Goal: Contribute content: Contribute content

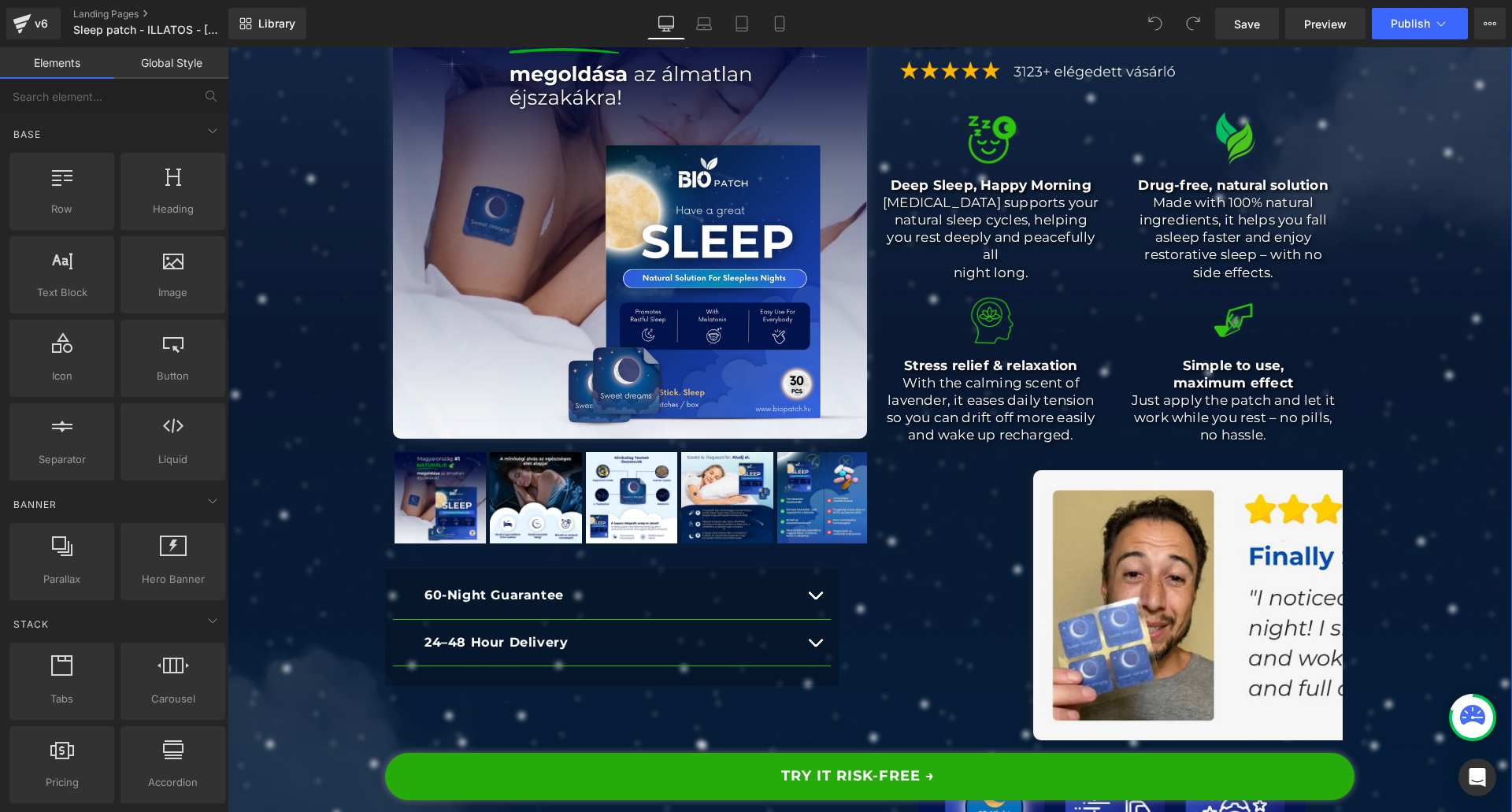
scroll to position [551, 0]
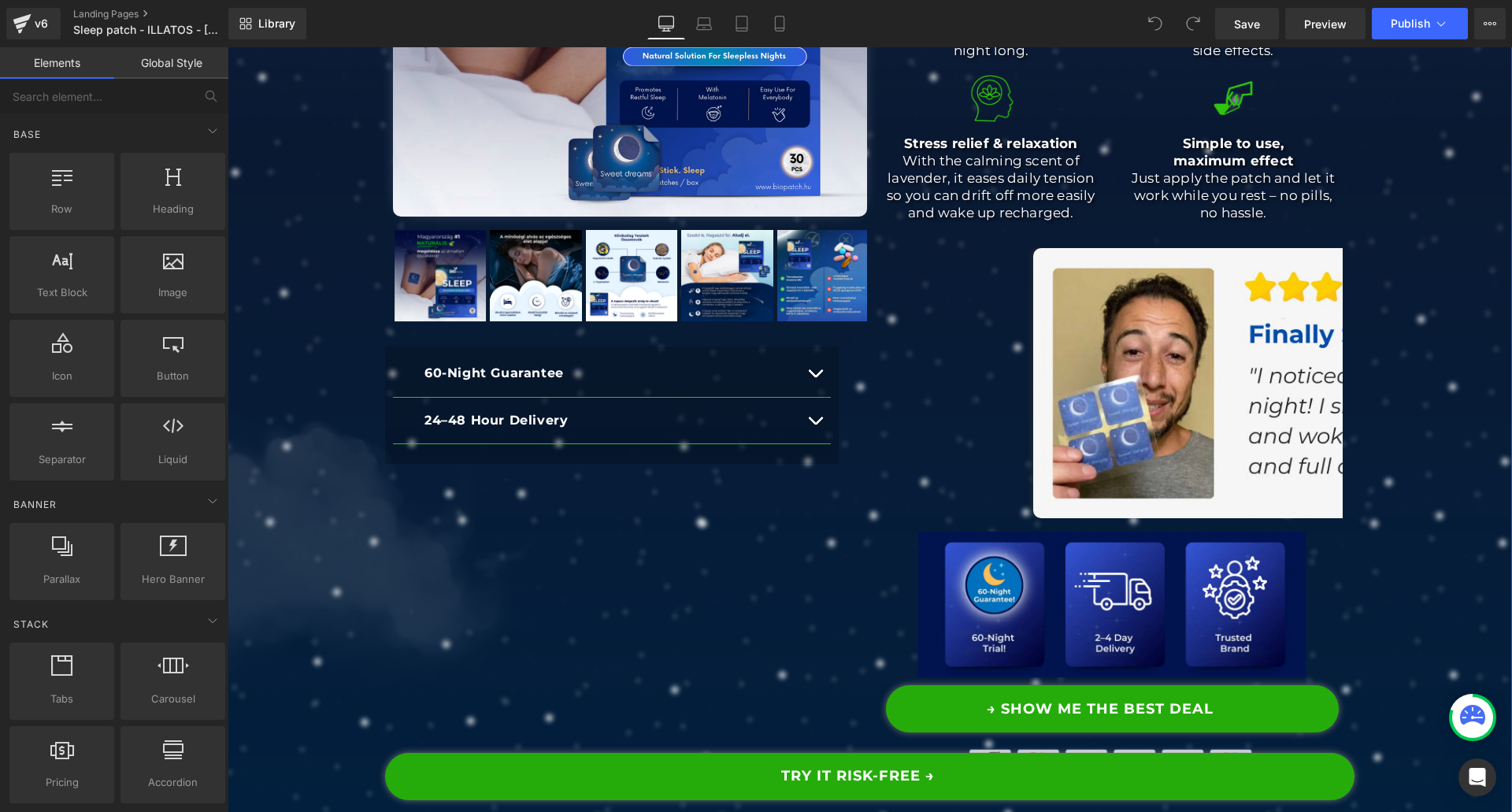
drag, startPoint x: 801, startPoint y: 425, endPoint x: 790, endPoint y: 430, distance: 12.1
click at [801, 425] on button "button" at bounding box center [815, 420] width 31 height 46
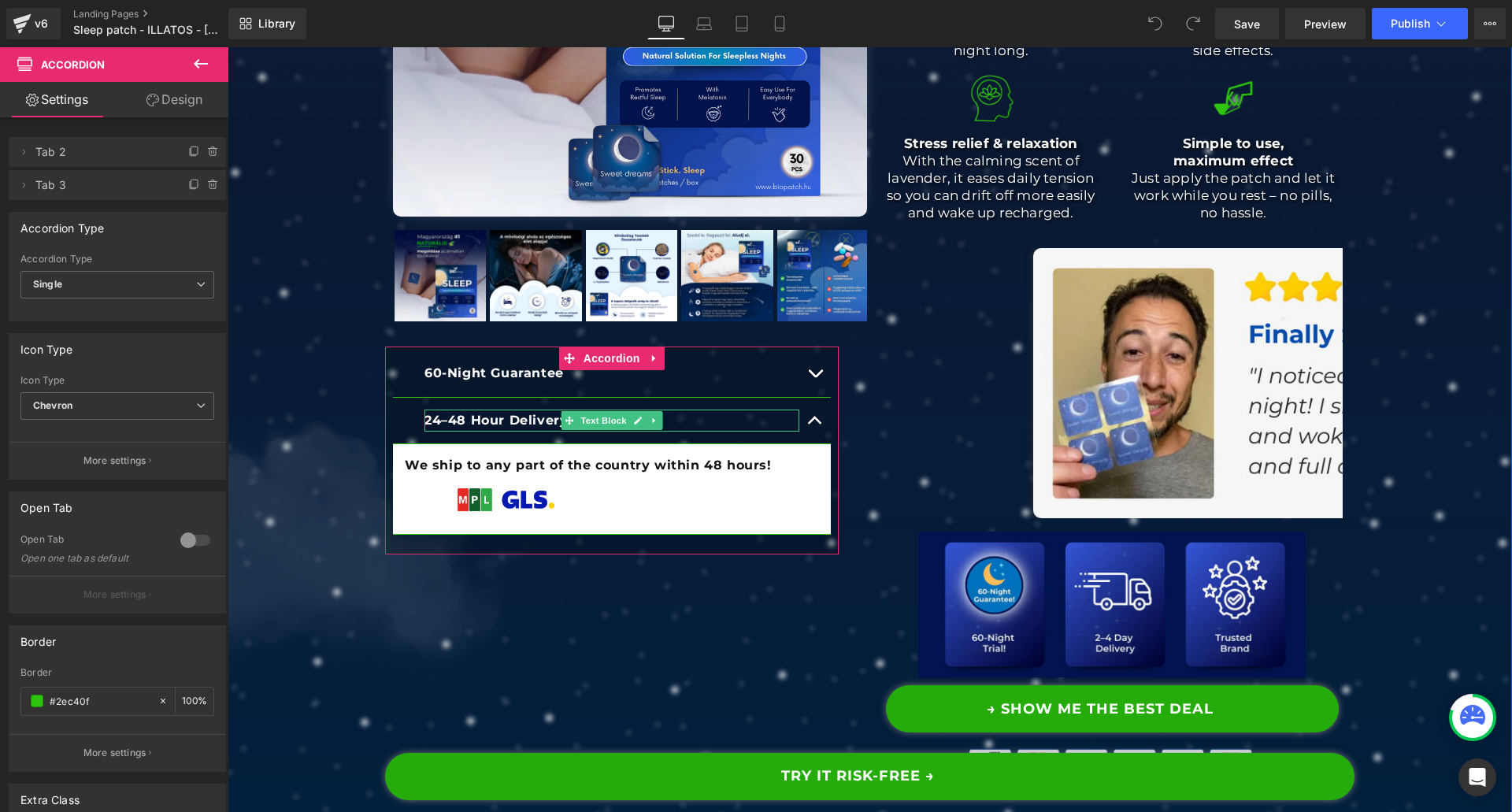
click at [452, 420] on b "24–48 Hour Delivery" at bounding box center [496, 420] width 143 height 15
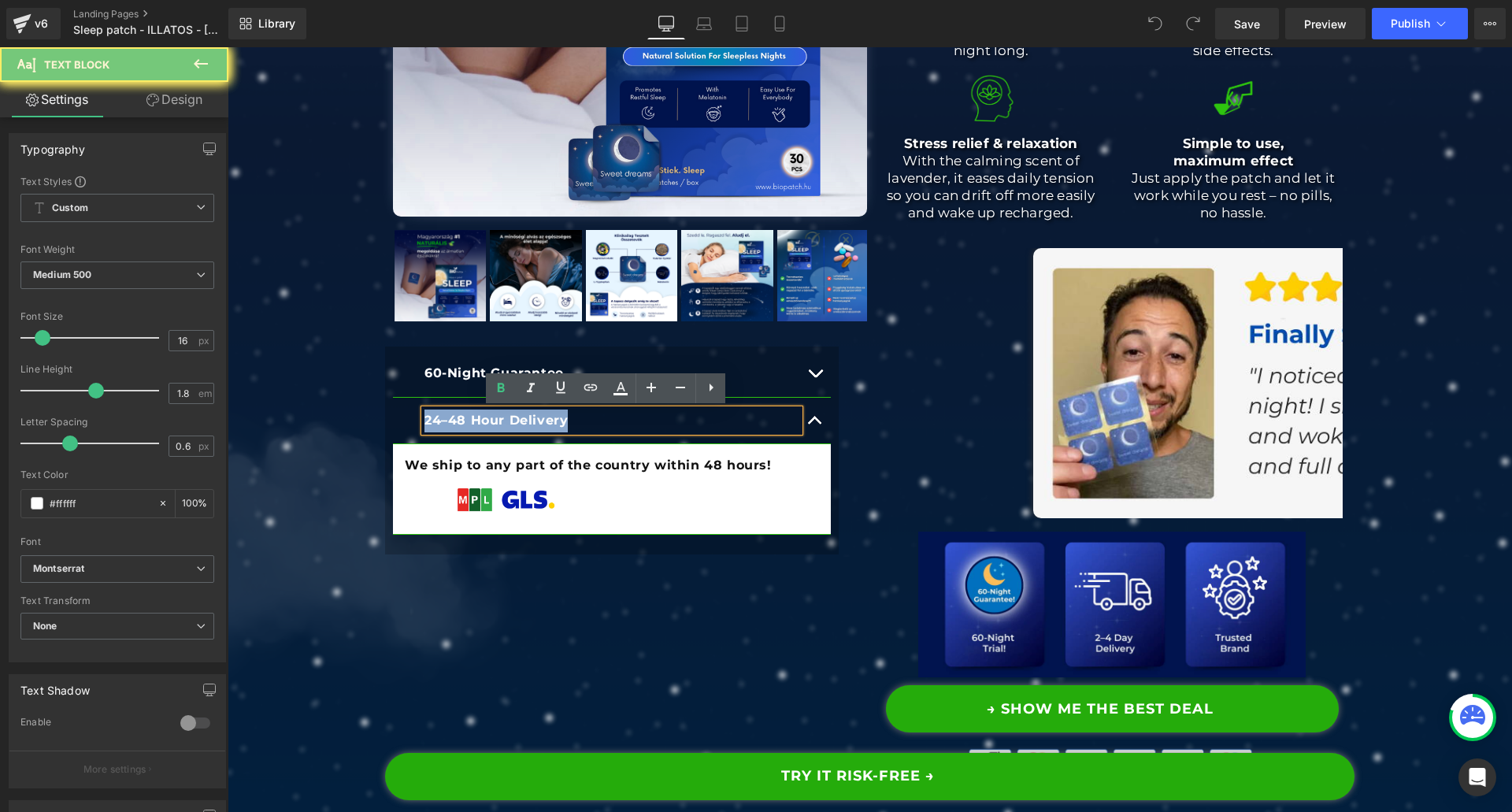
paste div
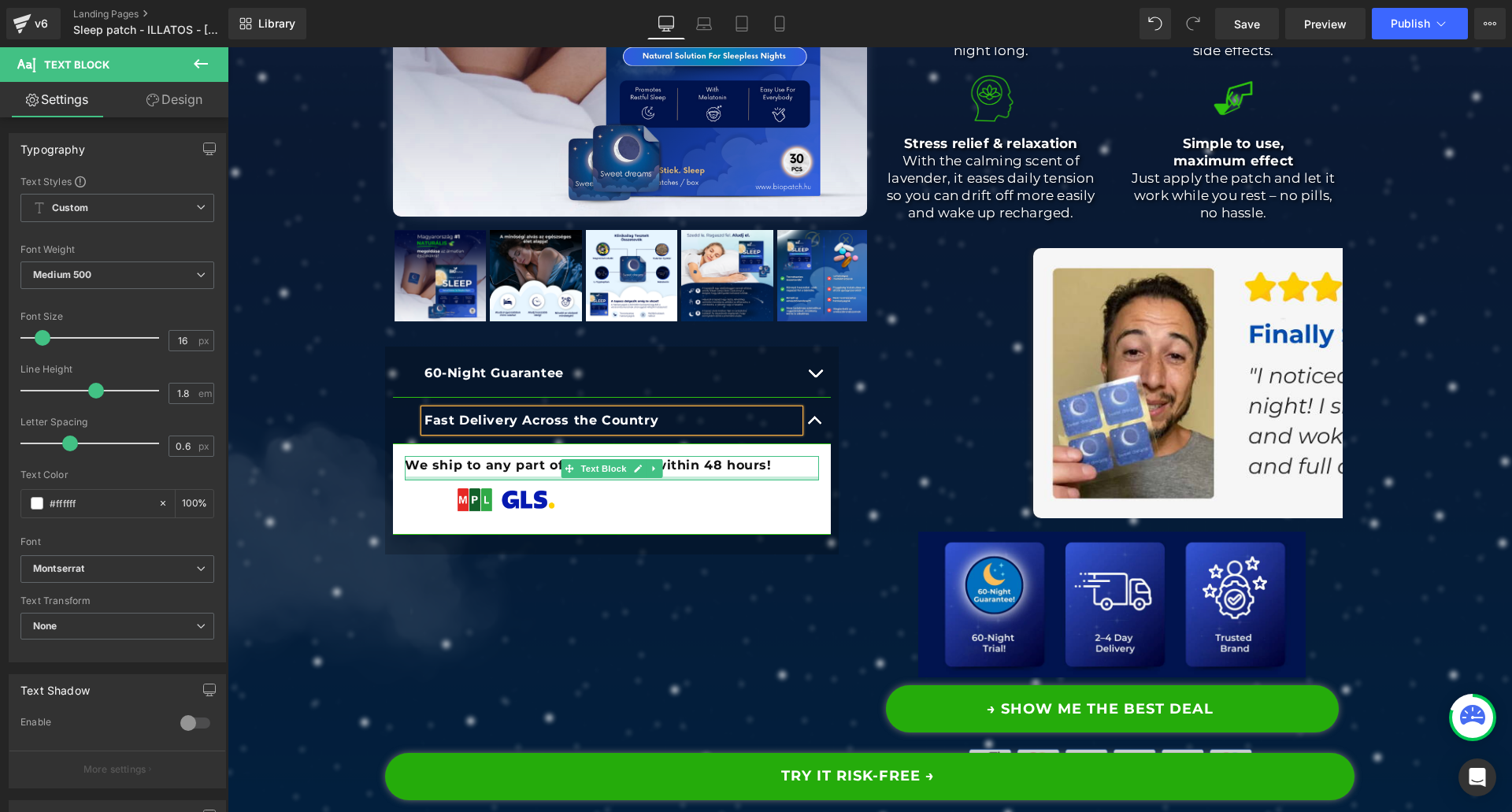
click at [445, 469] on b "We ship to any part of the country within 48 hours!" at bounding box center [588, 464] width 367 height 15
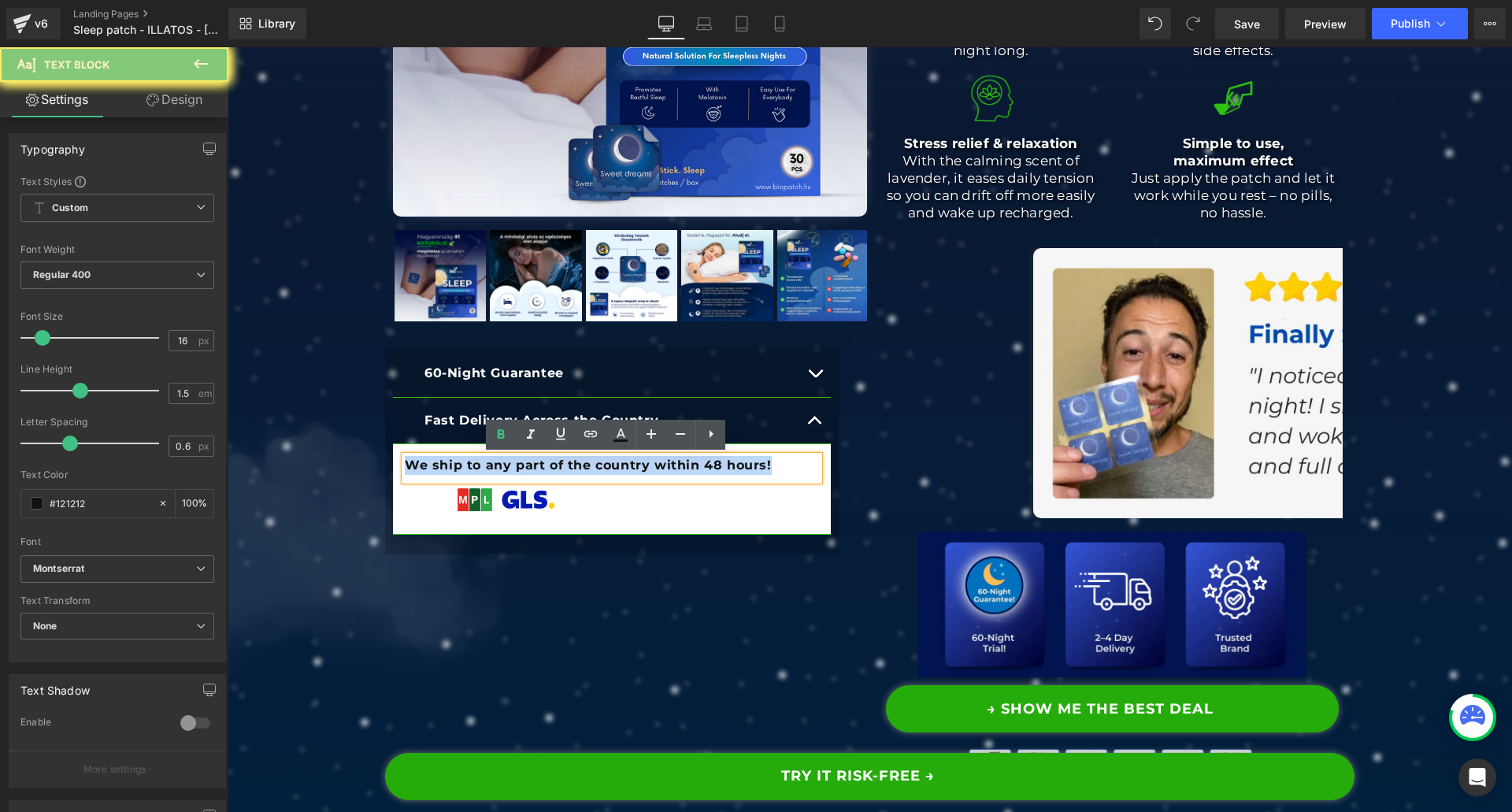
click at [445, 469] on b "We ship to any part of the country within 48 hours!" at bounding box center [588, 464] width 367 height 15
paste div
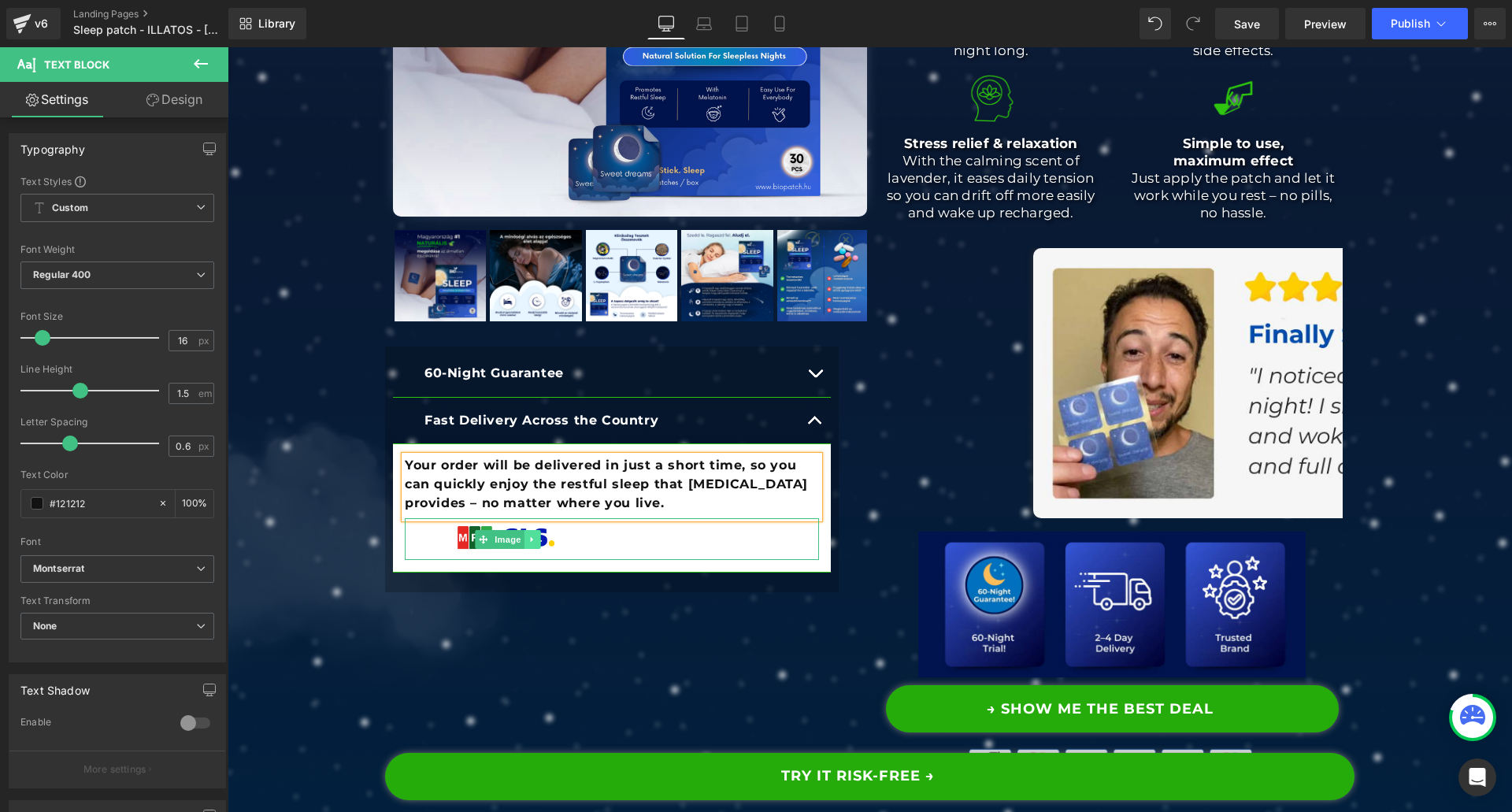
click at [530, 542] on icon at bounding box center [533, 539] width 9 height 10
click at [537, 542] on icon at bounding box center [540, 539] width 9 height 9
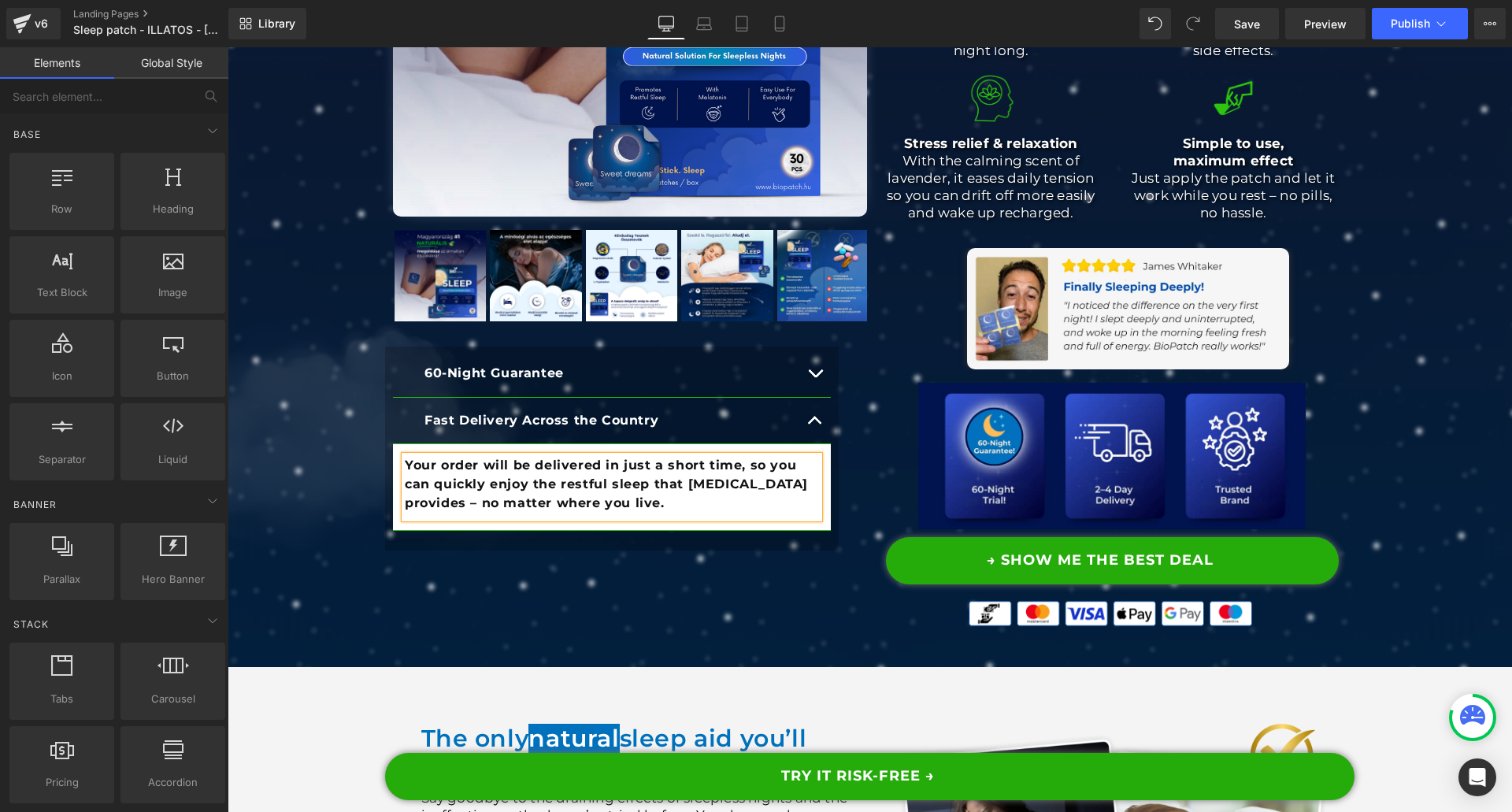
click at [808, 420] on button "button" at bounding box center [815, 420] width 31 height 46
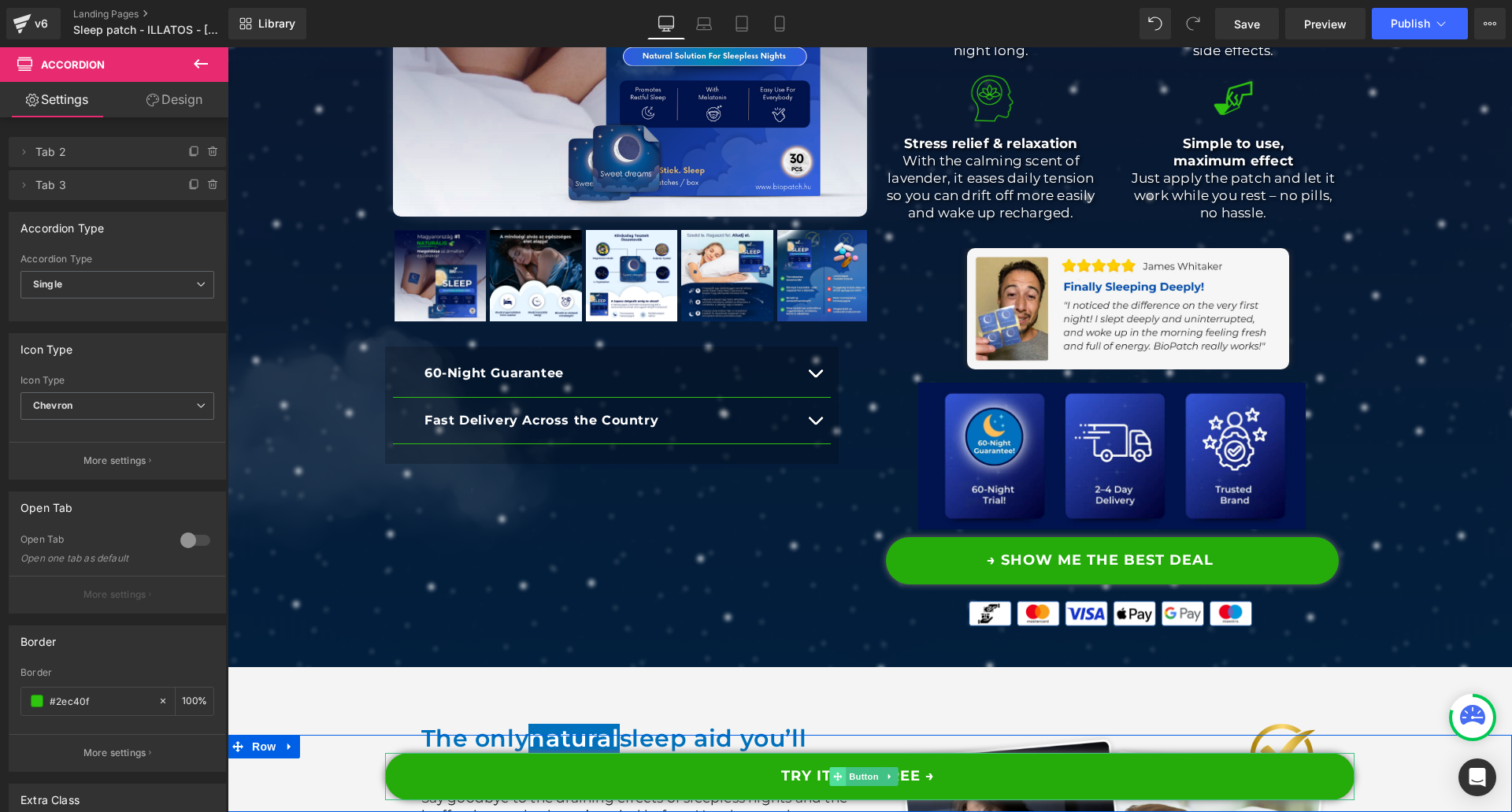
click at [844, 771] on span at bounding box center [837, 777] width 17 height 19
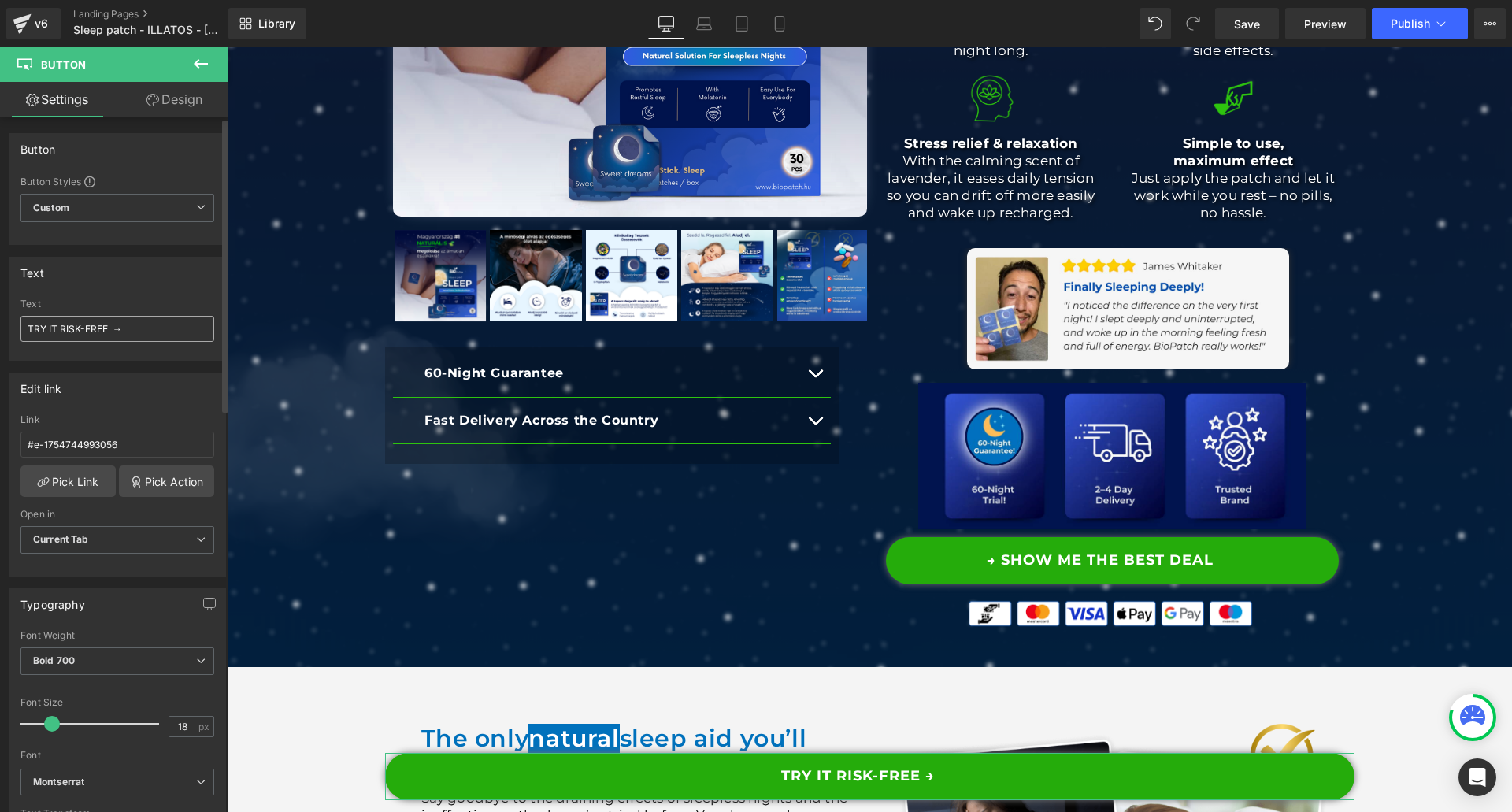
click at [127, 330] on input "TRY IT RISK-FREE →" at bounding box center [117, 329] width 194 height 26
click at [1107, 551] on span "Button" at bounding box center [1111, 561] width 36 height 19
click at [148, 335] on input "→ SHOW ME THE BEST DEAL" at bounding box center [117, 329] width 194 height 26
paste input "TRY IT RISK-FREE →"
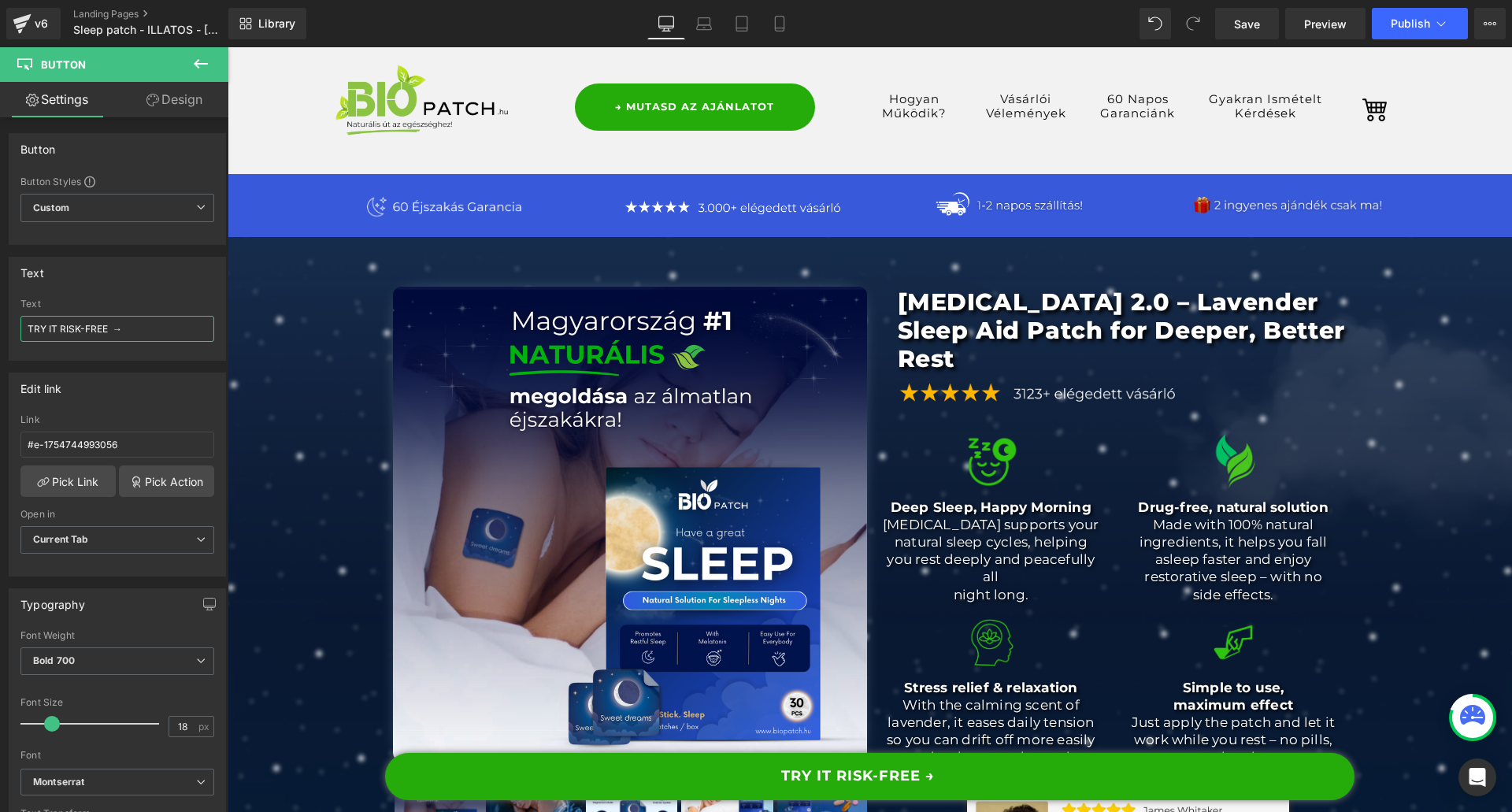
scroll to position [0, 0]
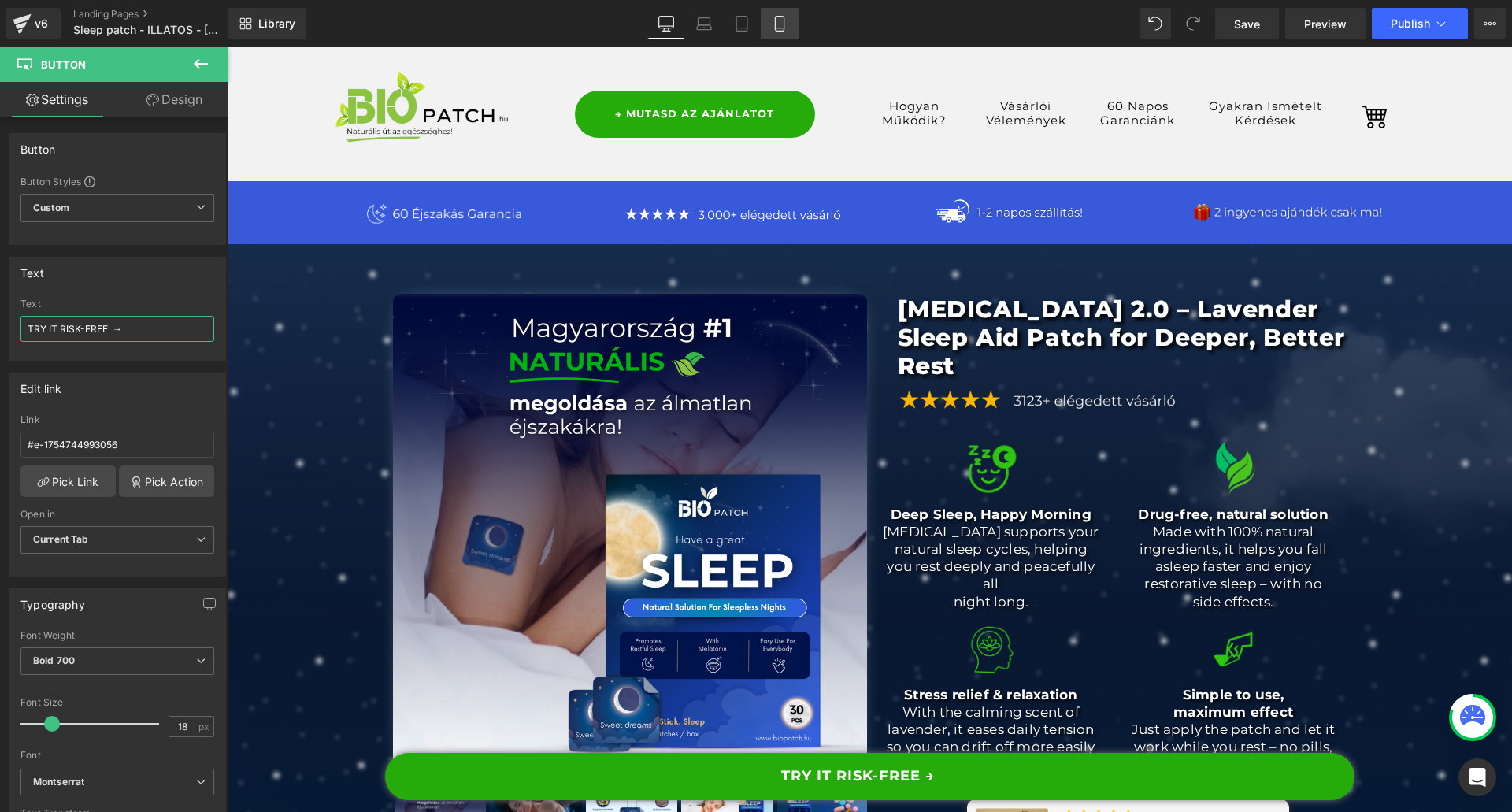
type input "TRY IT RISK-FREE →"
click at [792, 25] on link "Mobile" at bounding box center [779, 24] width 38 height 31
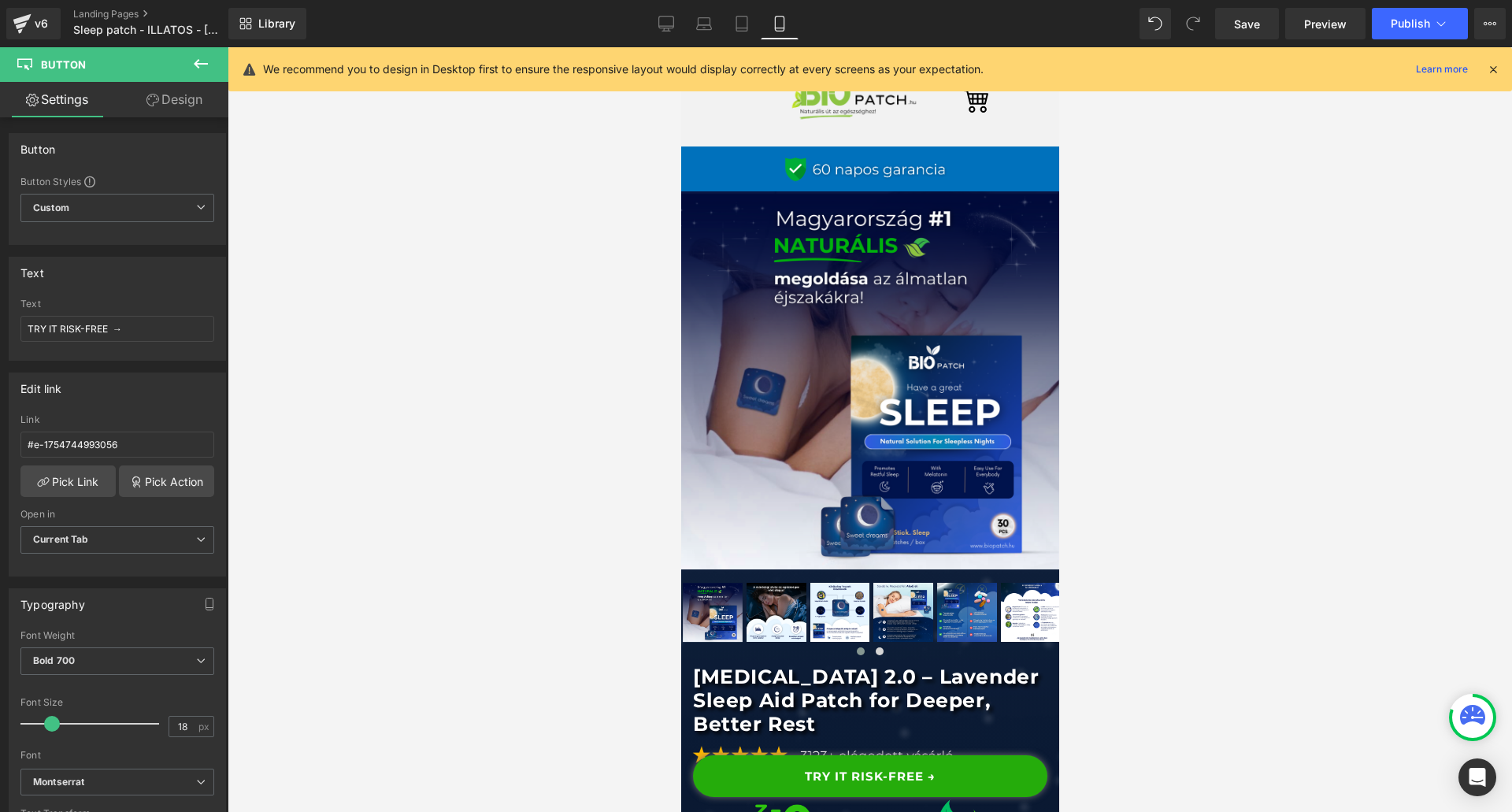
click at [1492, 64] on icon at bounding box center [1493, 69] width 14 height 14
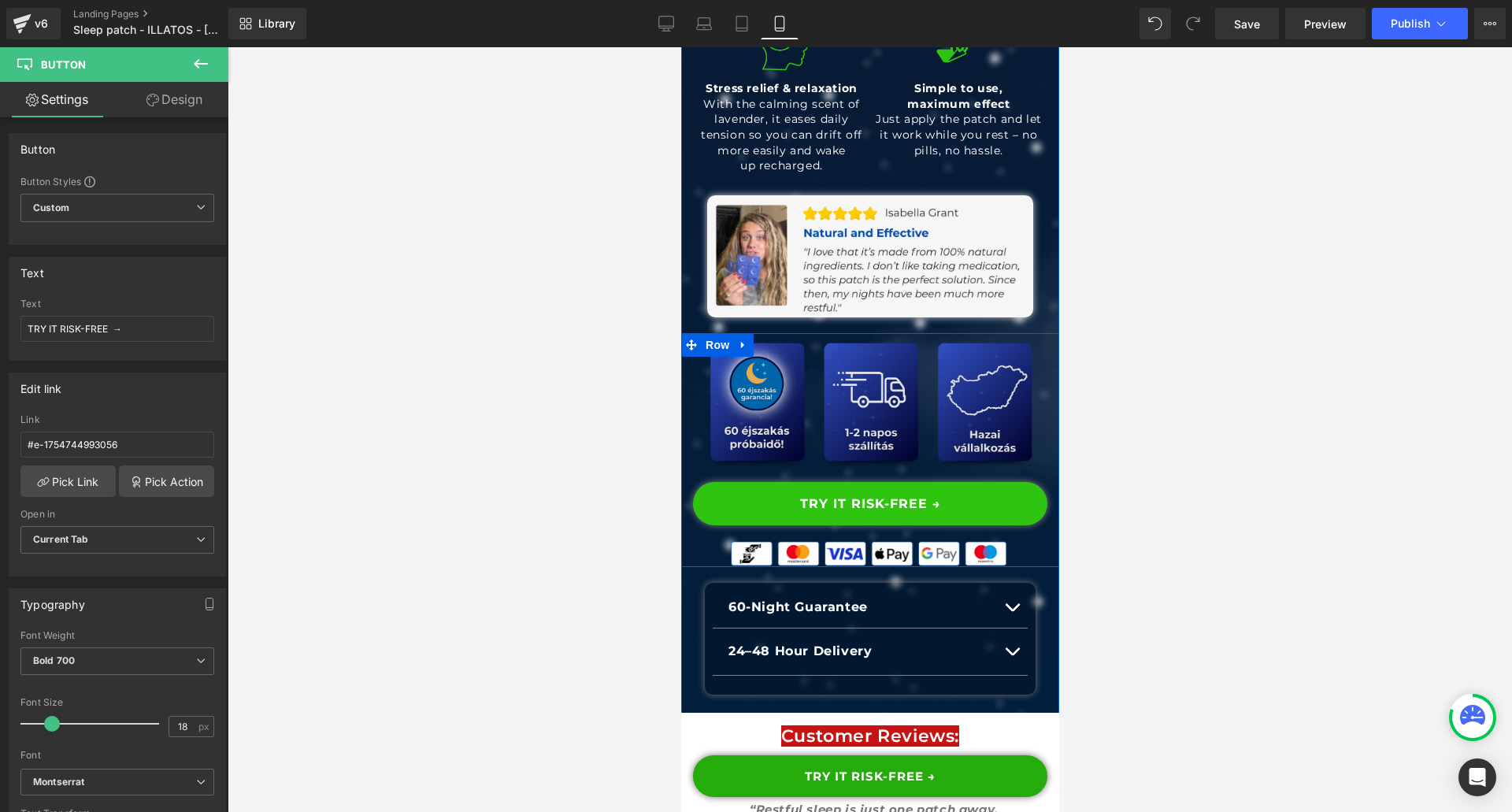
scroll to position [1024, 0]
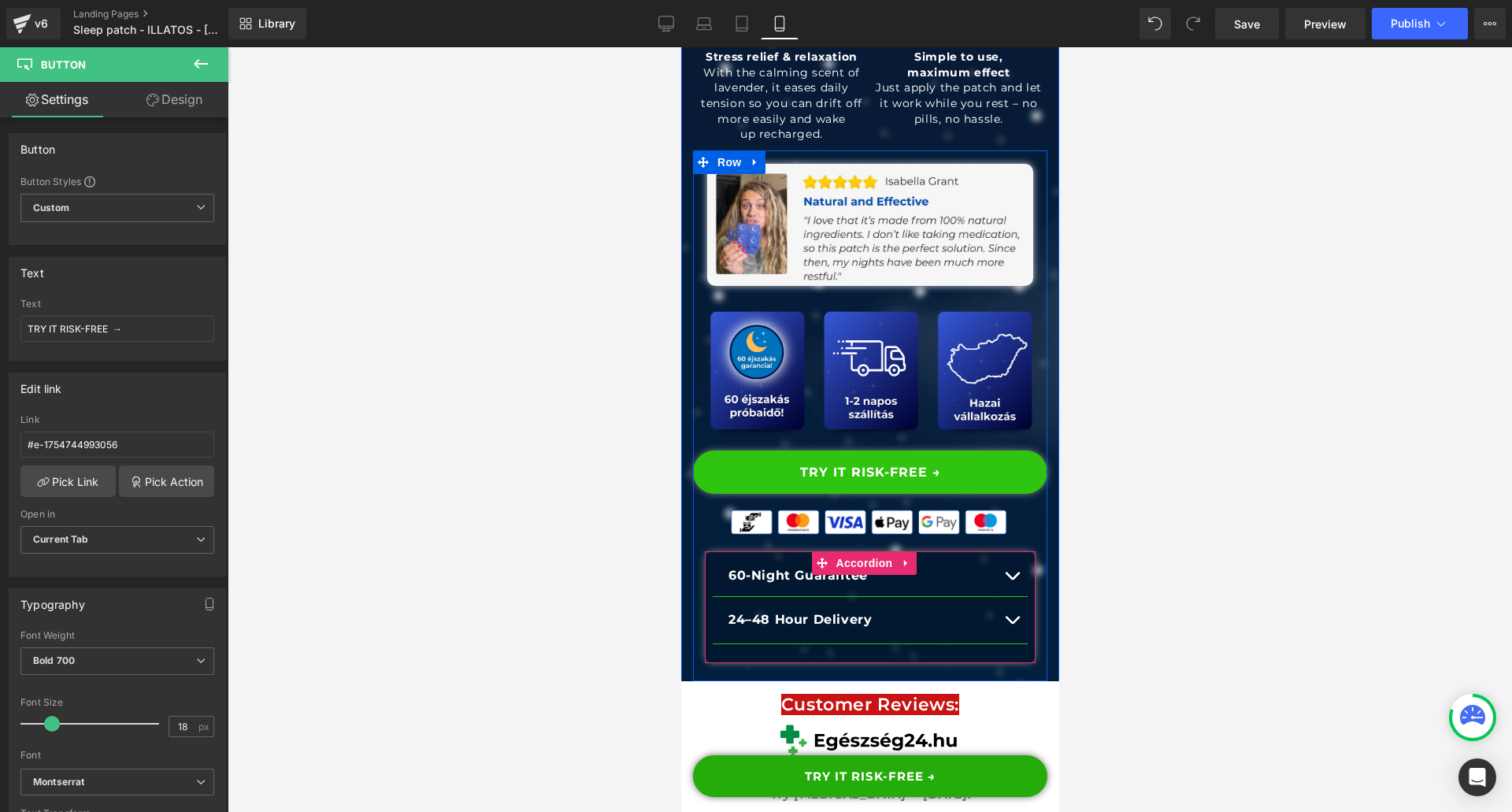
click at [793, 613] on b "24–48 Hour Delivery" at bounding box center [799, 619] width 143 height 15
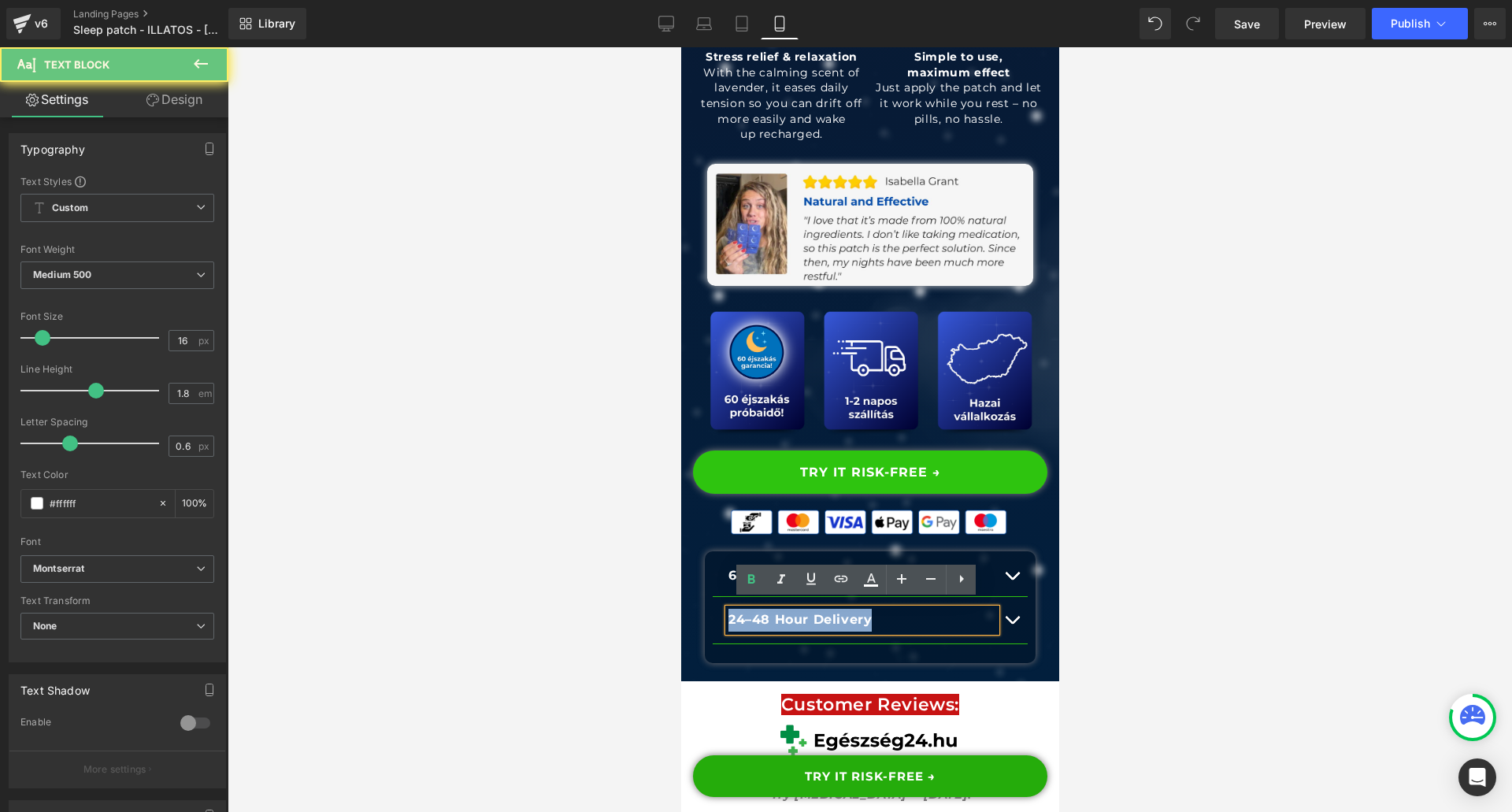
click at [793, 613] on b "24–48 Hour Delivery" at bounding box center [799, 619] width 143 height 15
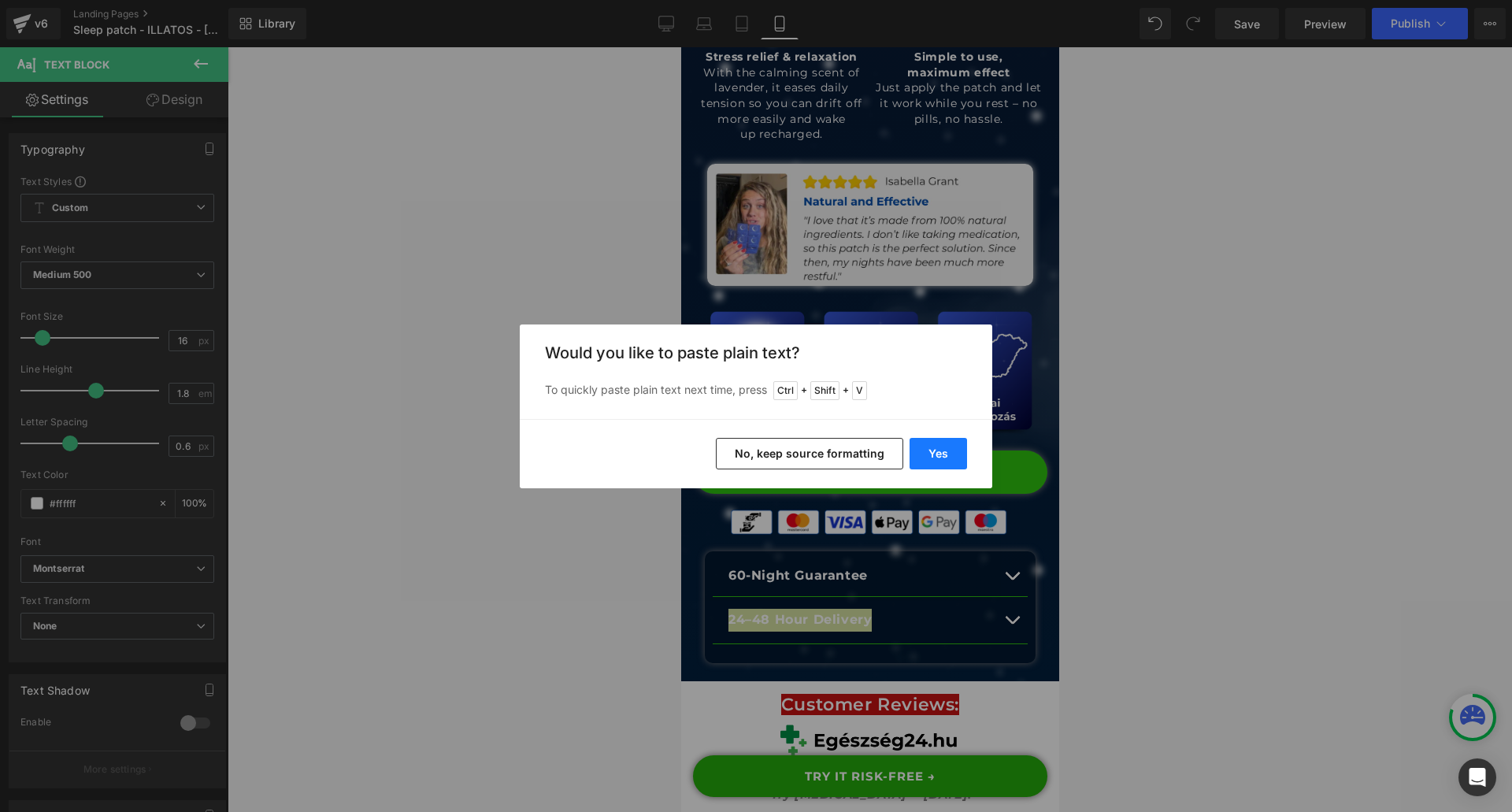
click at [931, 445] on button "Yes" at bounding box center [938, 453] width 58 height 31
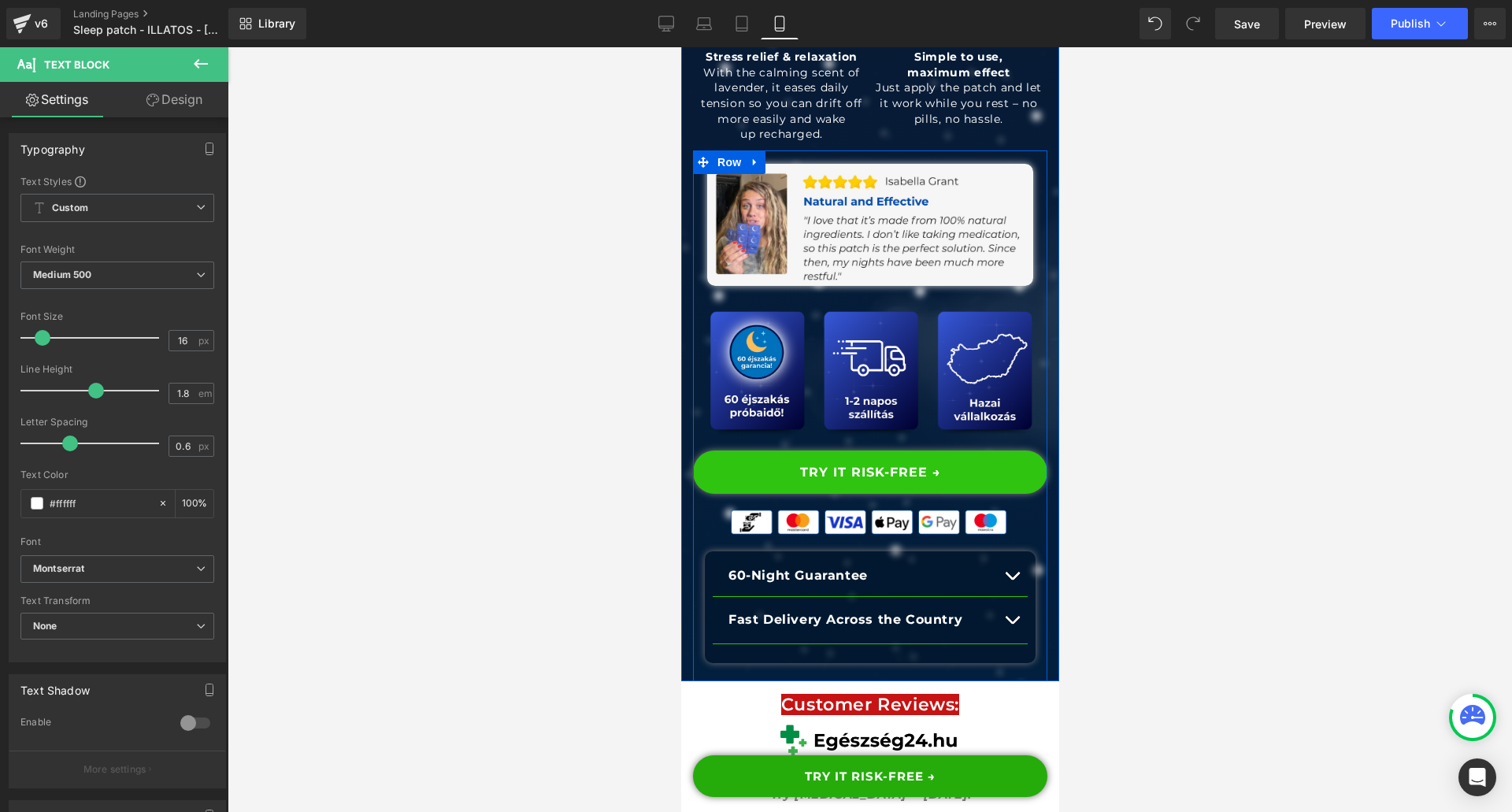
click at [1011, 623] on span "button" at bounding box center [1011, 623] width 0 height 0
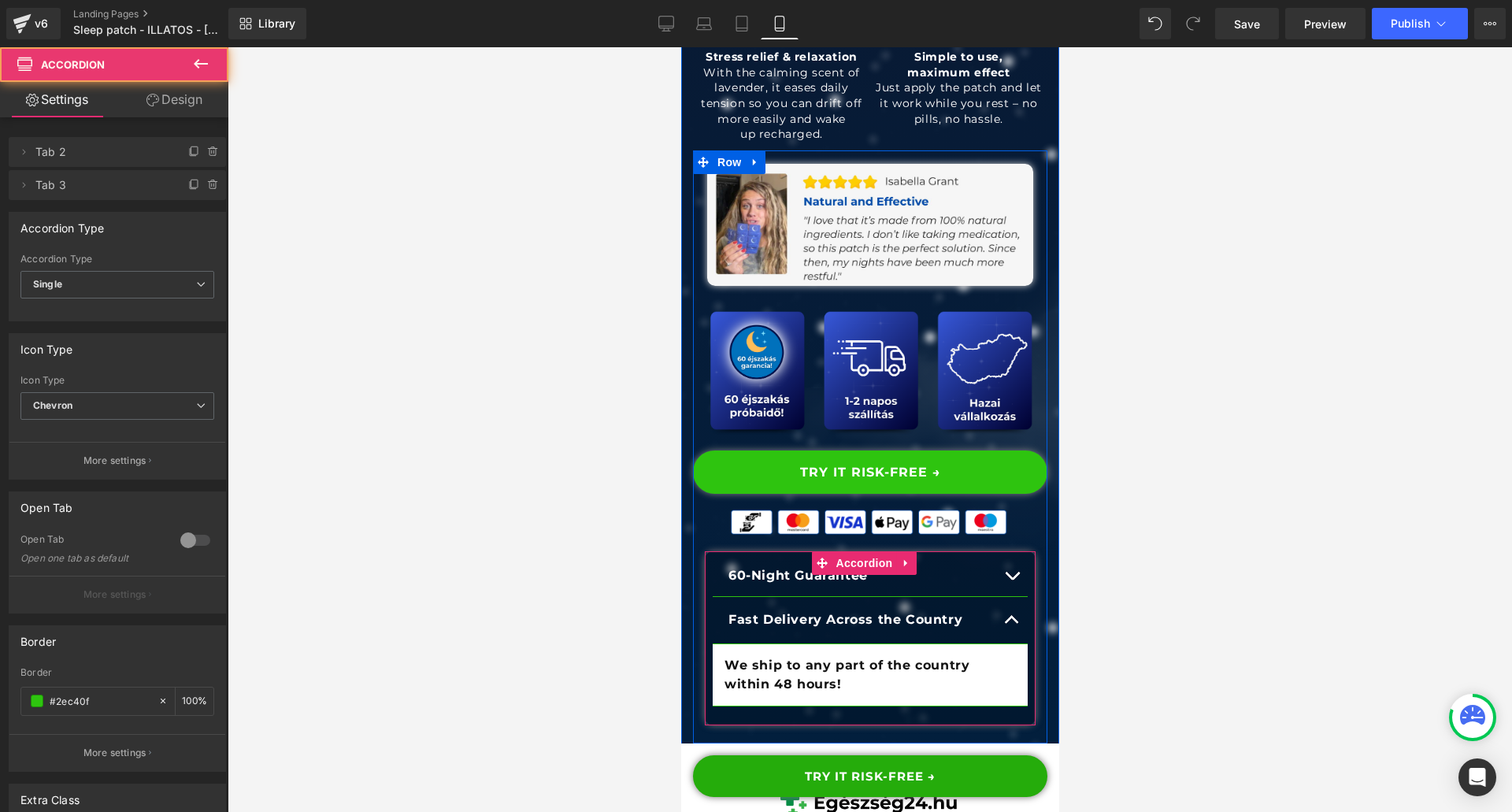
click at [787, 660] on b "We ship to any part of the country within 48 hours!" at bounding box center [846, 674] width 245 height 34
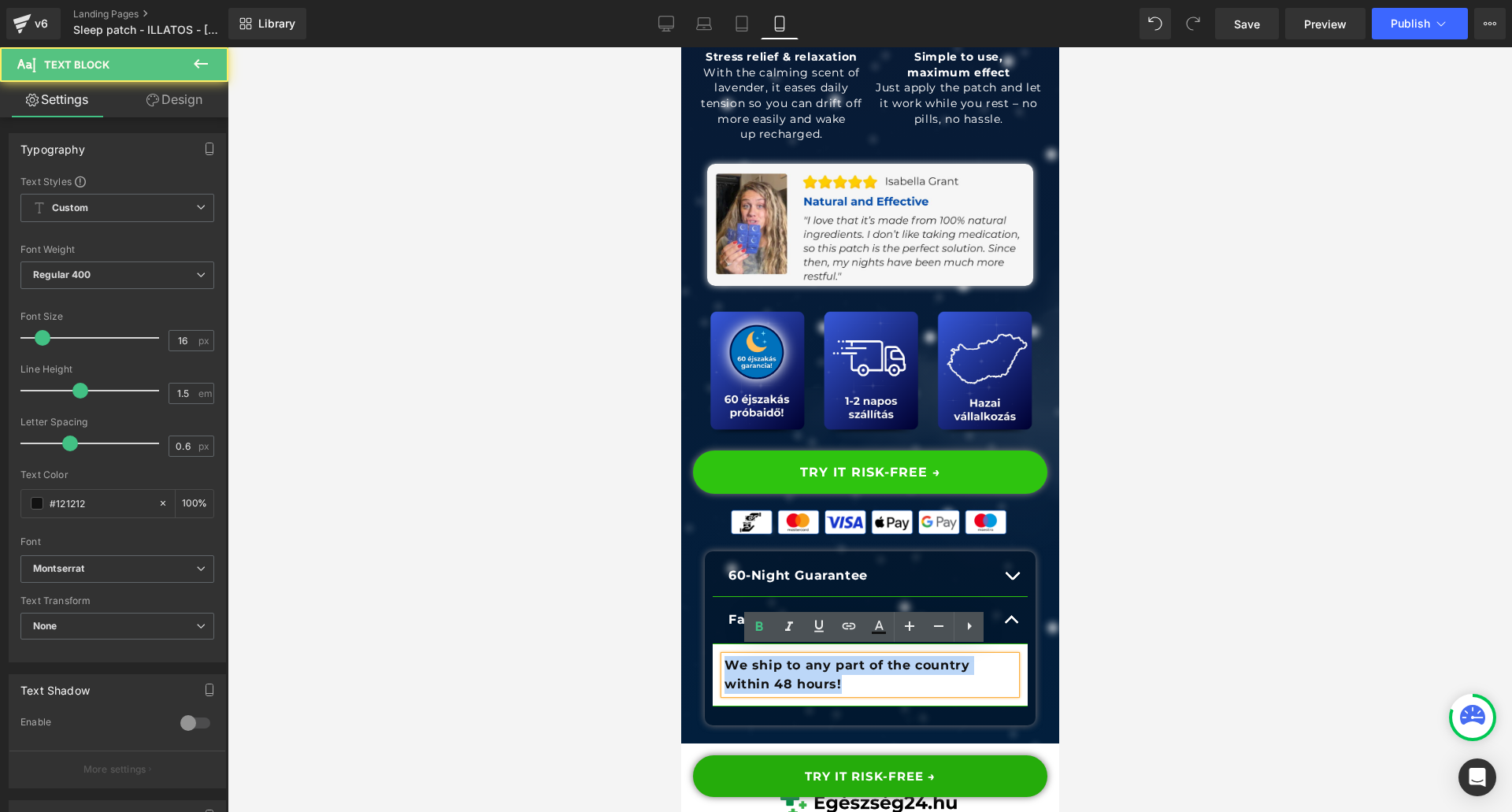
click at [787, 660] on b "We ship to any part of the country within 48 hours!" at bounding box center [846, 674] width 245 height 34
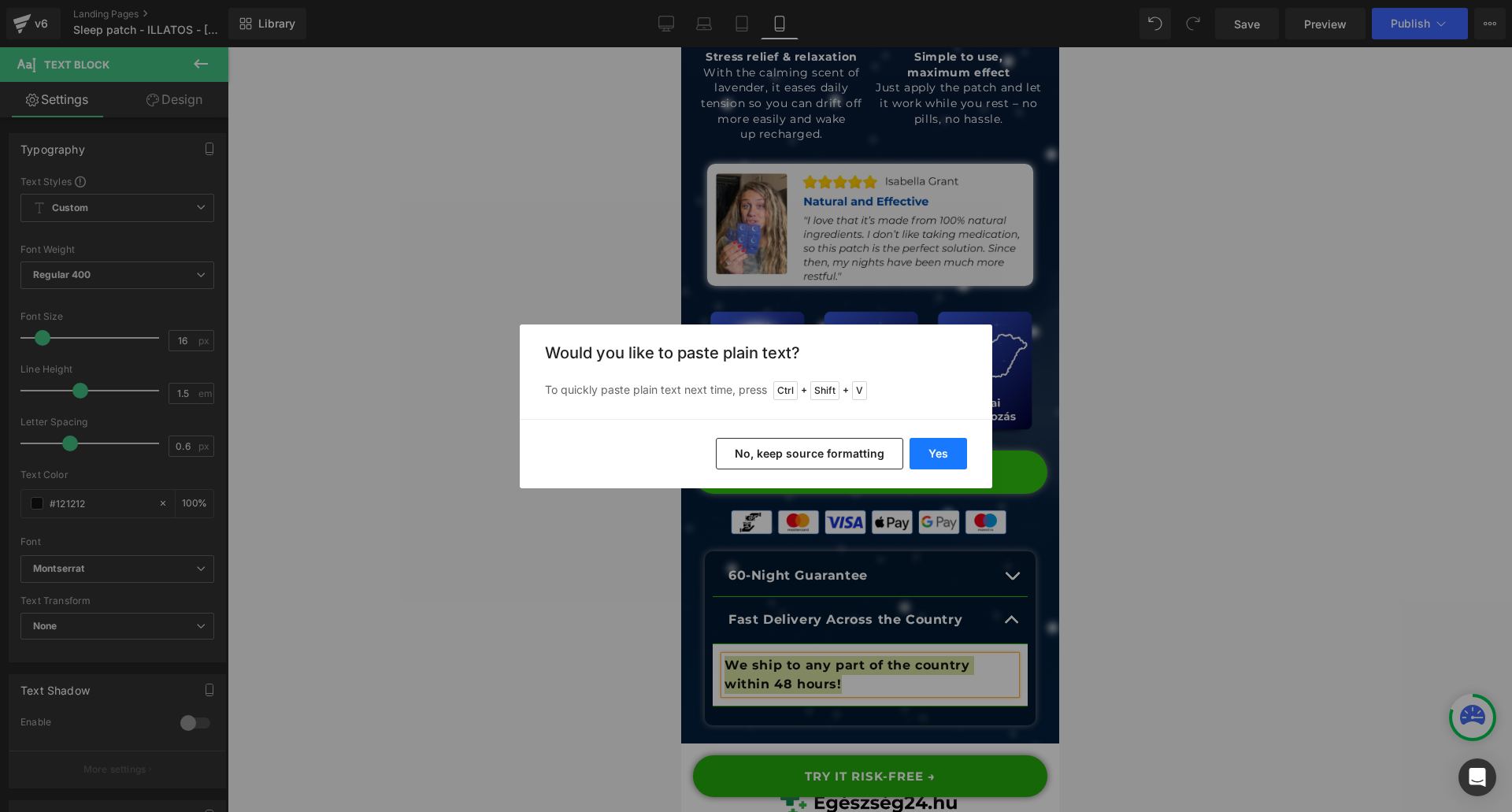
click at [934, 453] on button "Yes" at bounding box center [938, 453] width 58 height 31
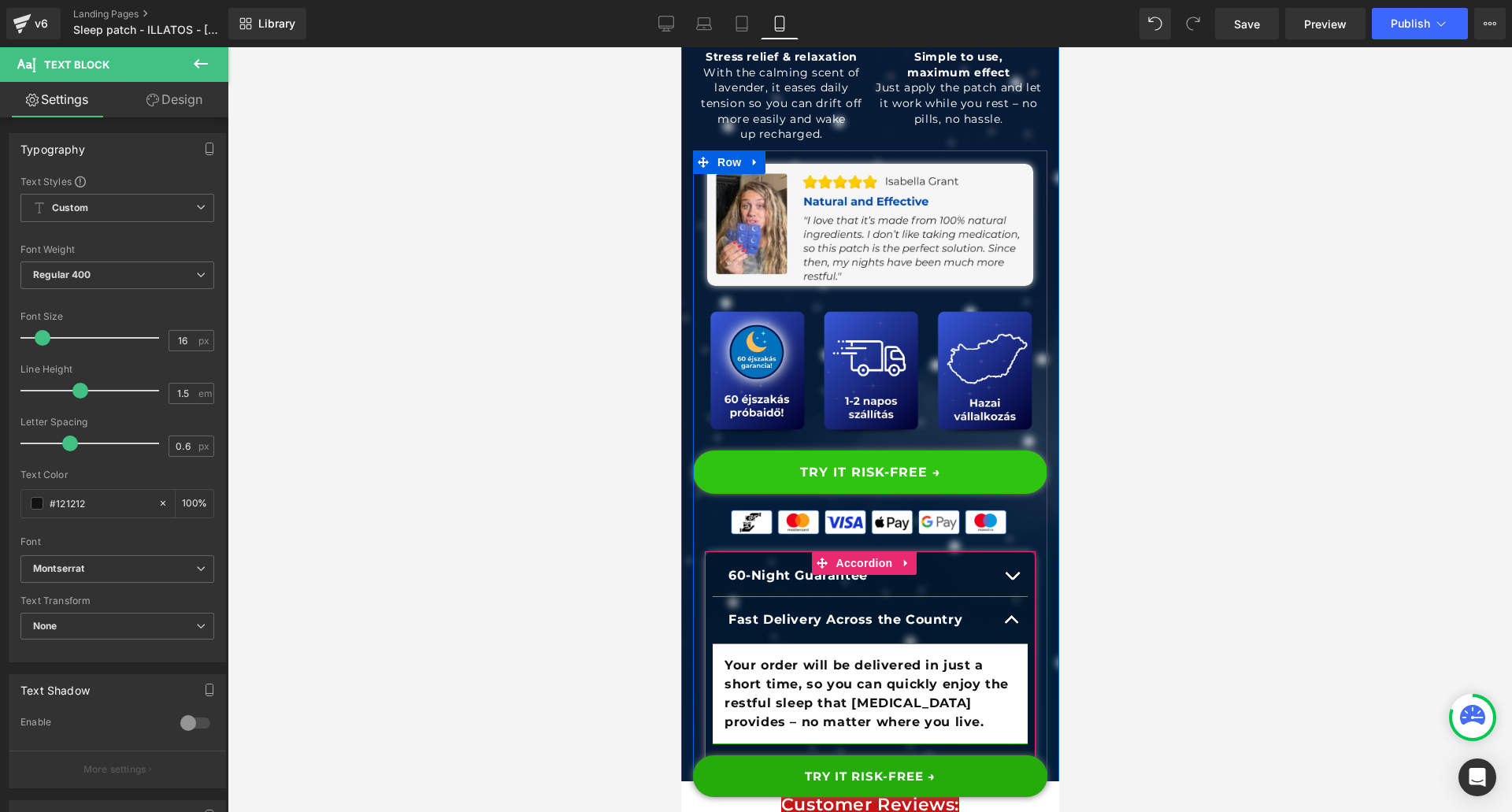
click at [1011, 623] on span "button" at bounding box center [1011, 623] width 0 height 0
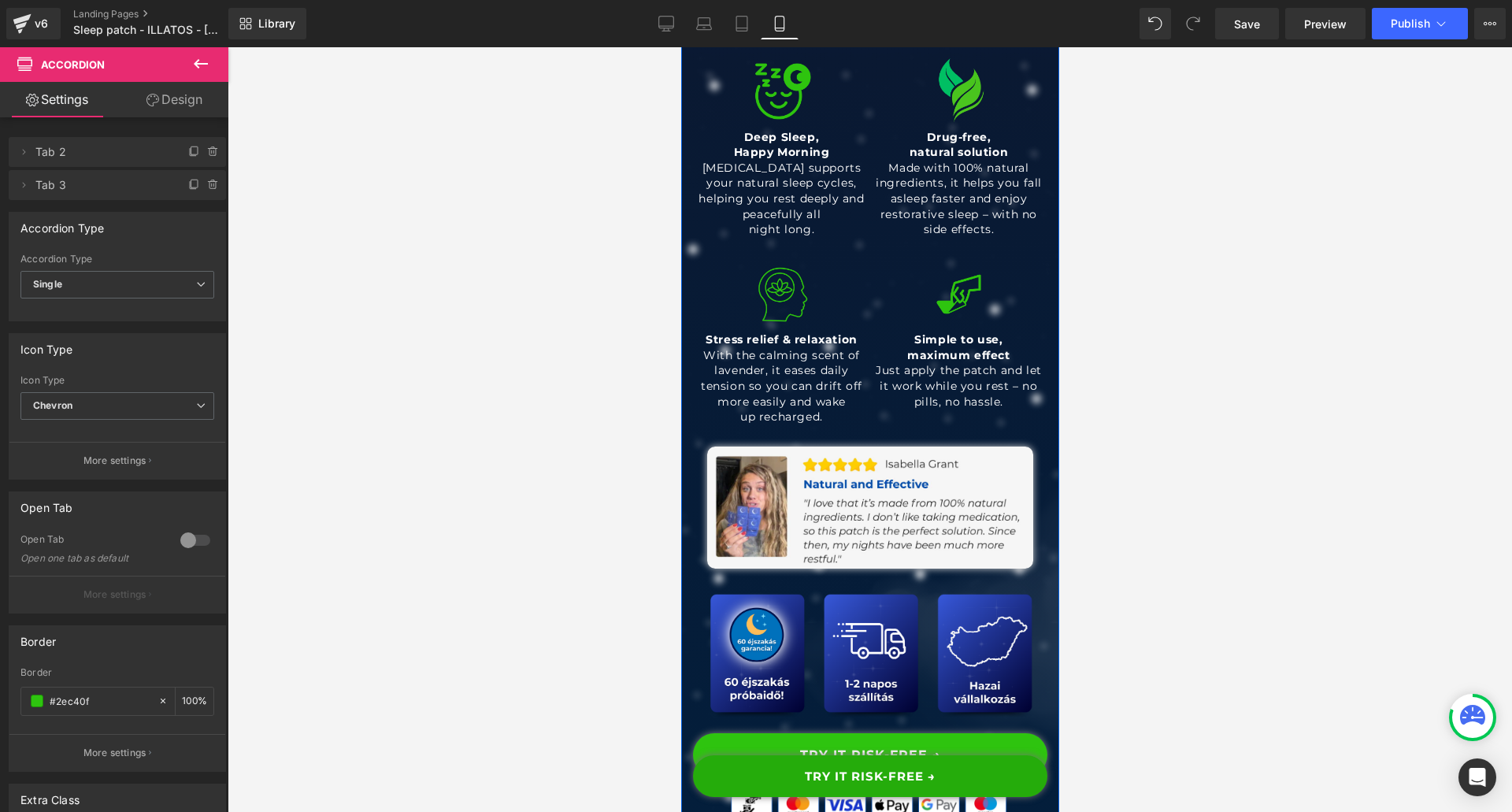
scroll to position [866, 0]
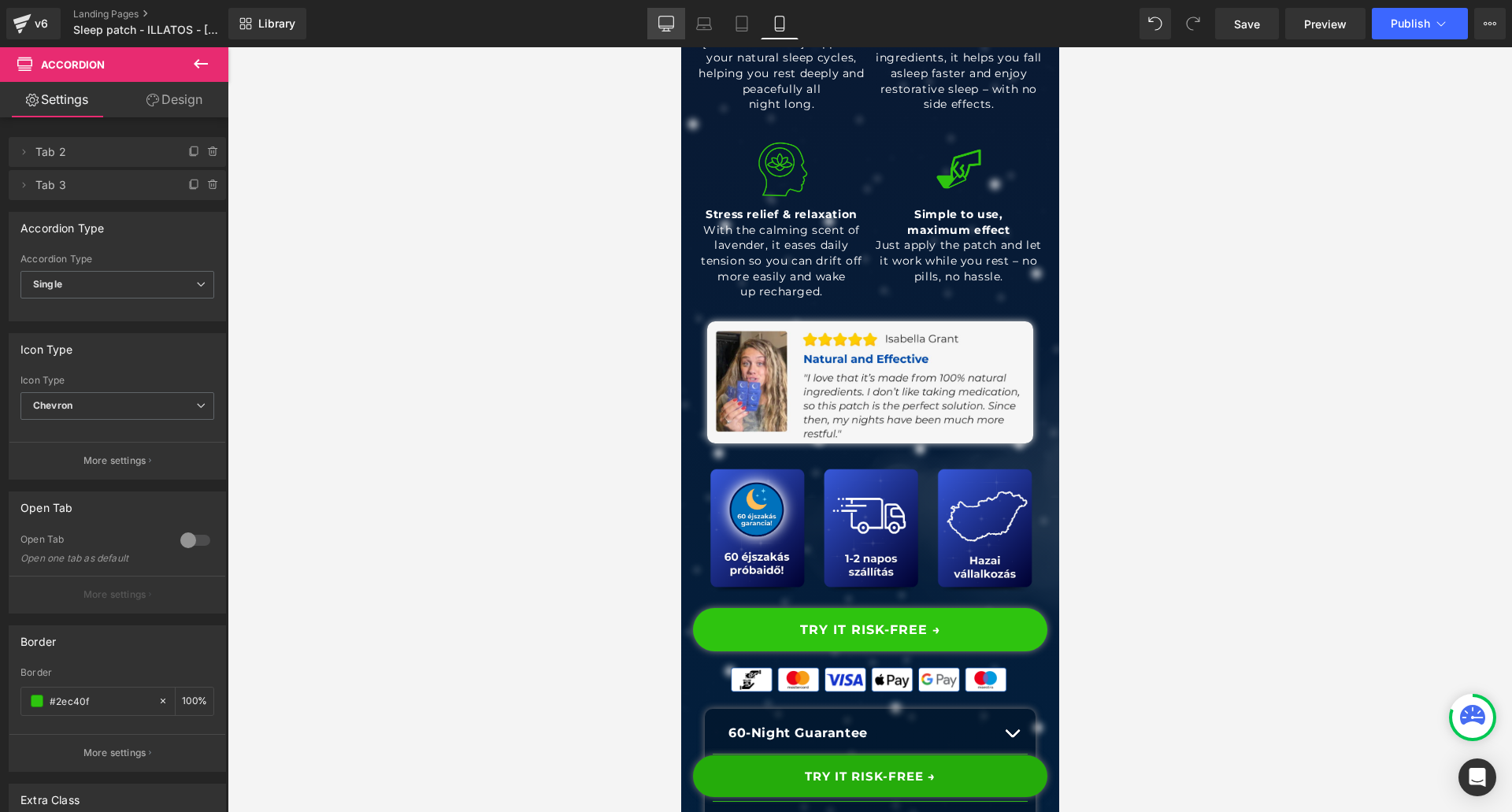
drag, startPoint x: 656, startPoint y: 33, endPoint x: 478, endPoint y: 104, distance: 191.6
click at [656, 33] on link "Desktop" at bounding box center [665, 24] width 38 height 31
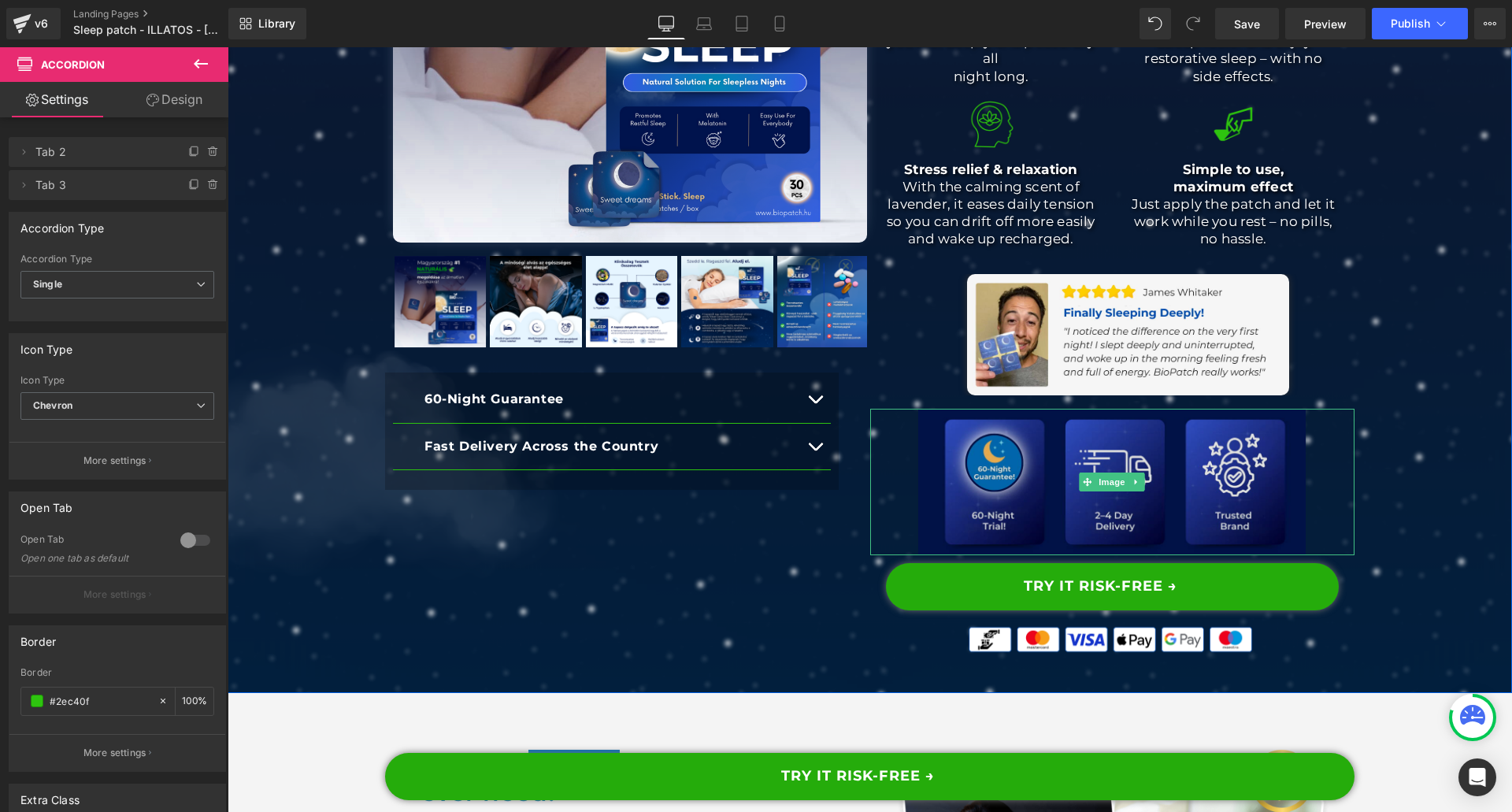
scroll to position [551, 0]
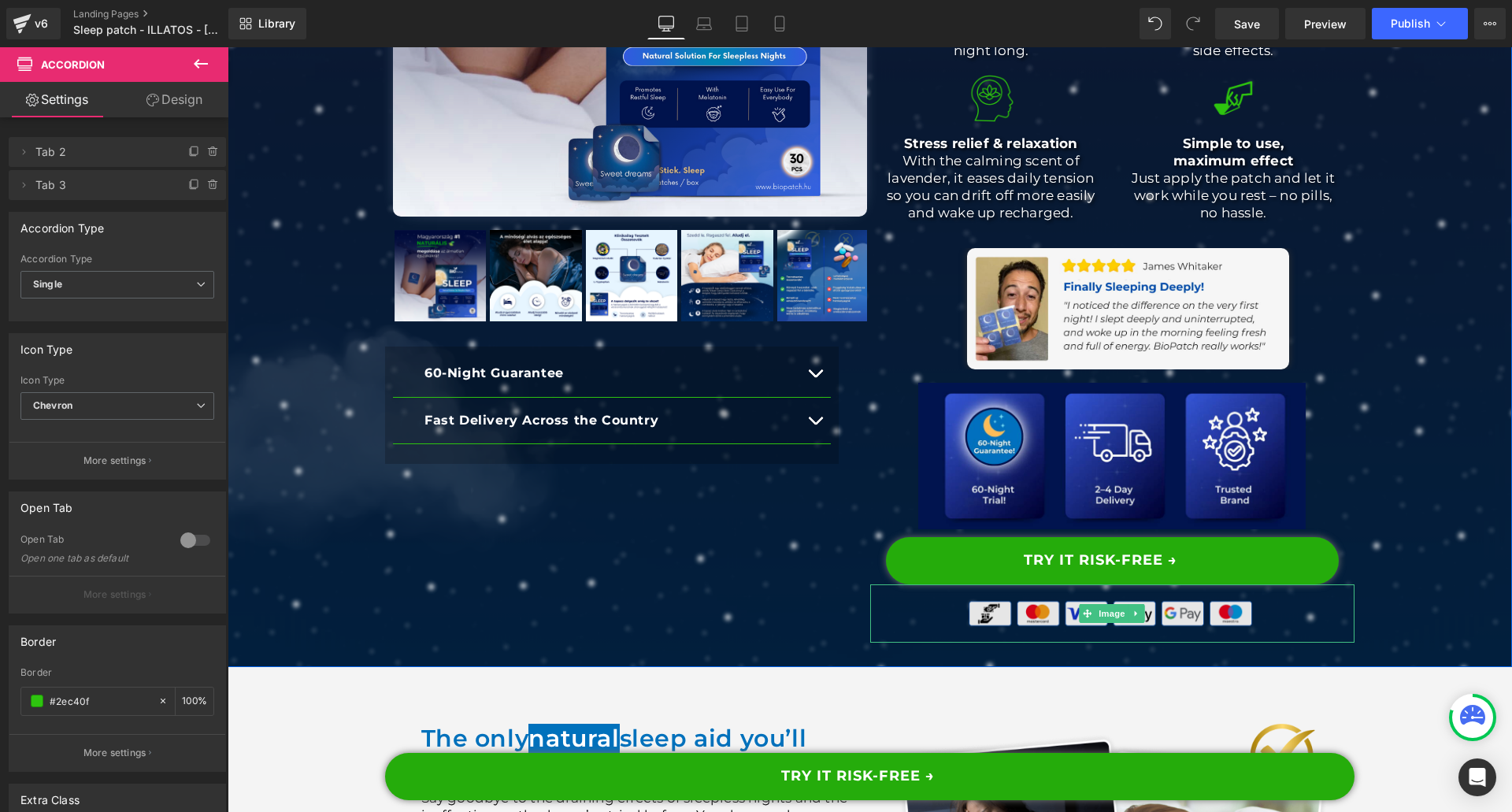
click at [1052, 591] on img at bounding box center [1112, 613] width 292 height 58
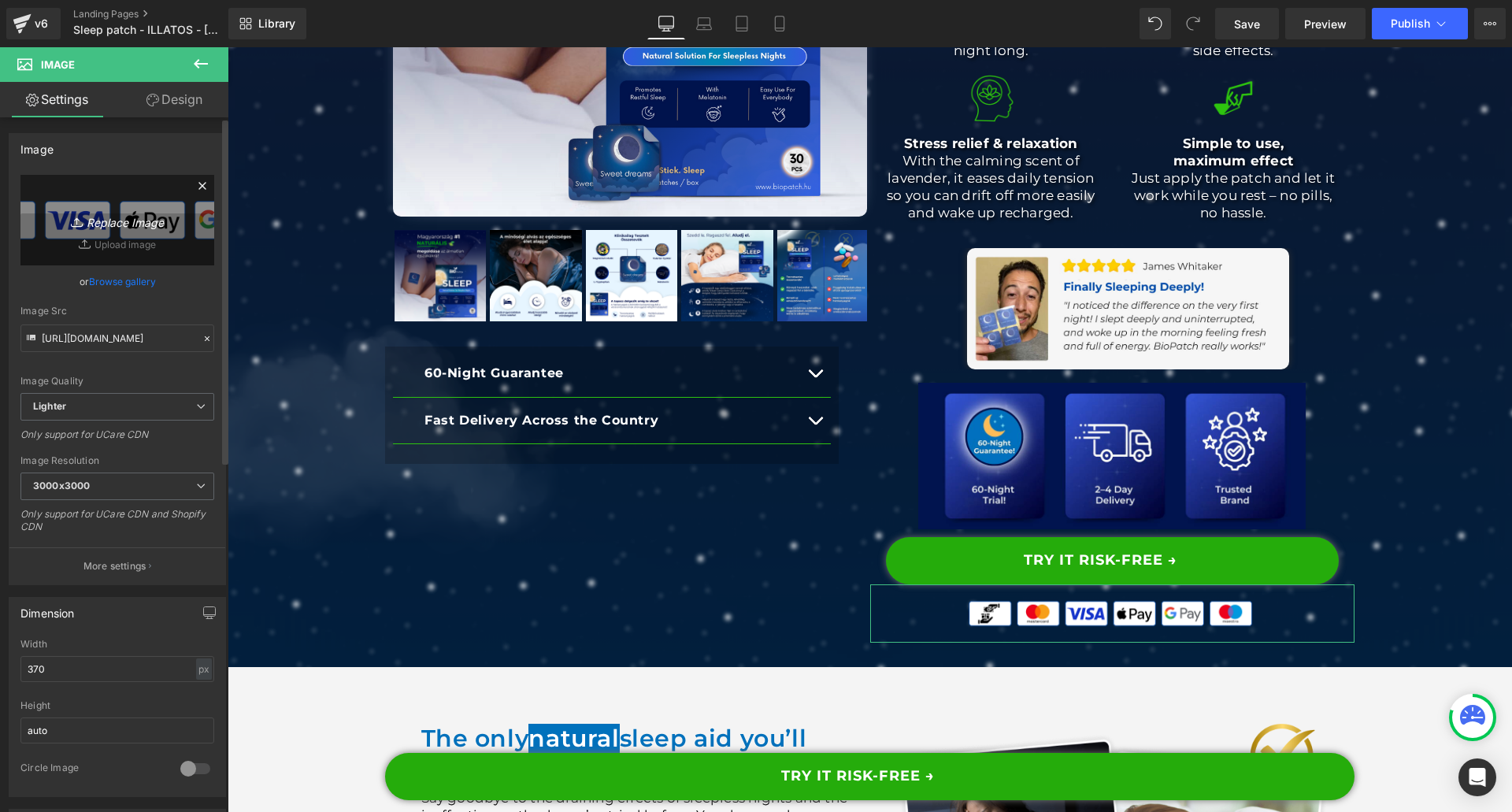
click at [129, 246] on link "Replace Image" at bounding box center [117, 220] width 194 height 91
type input "C:\fakepath\payment badge new (1).png"
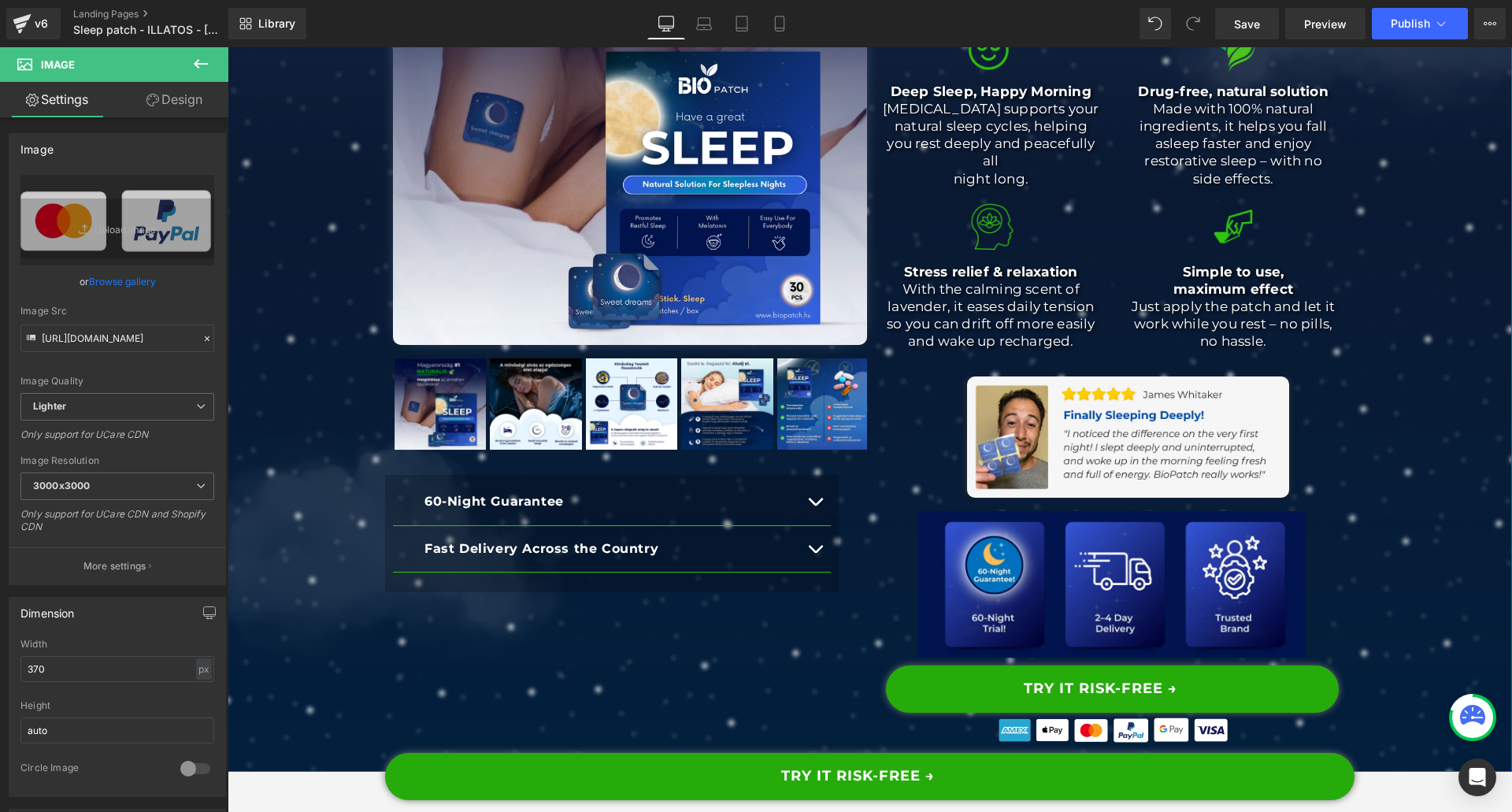
scroll to position [394, 0]
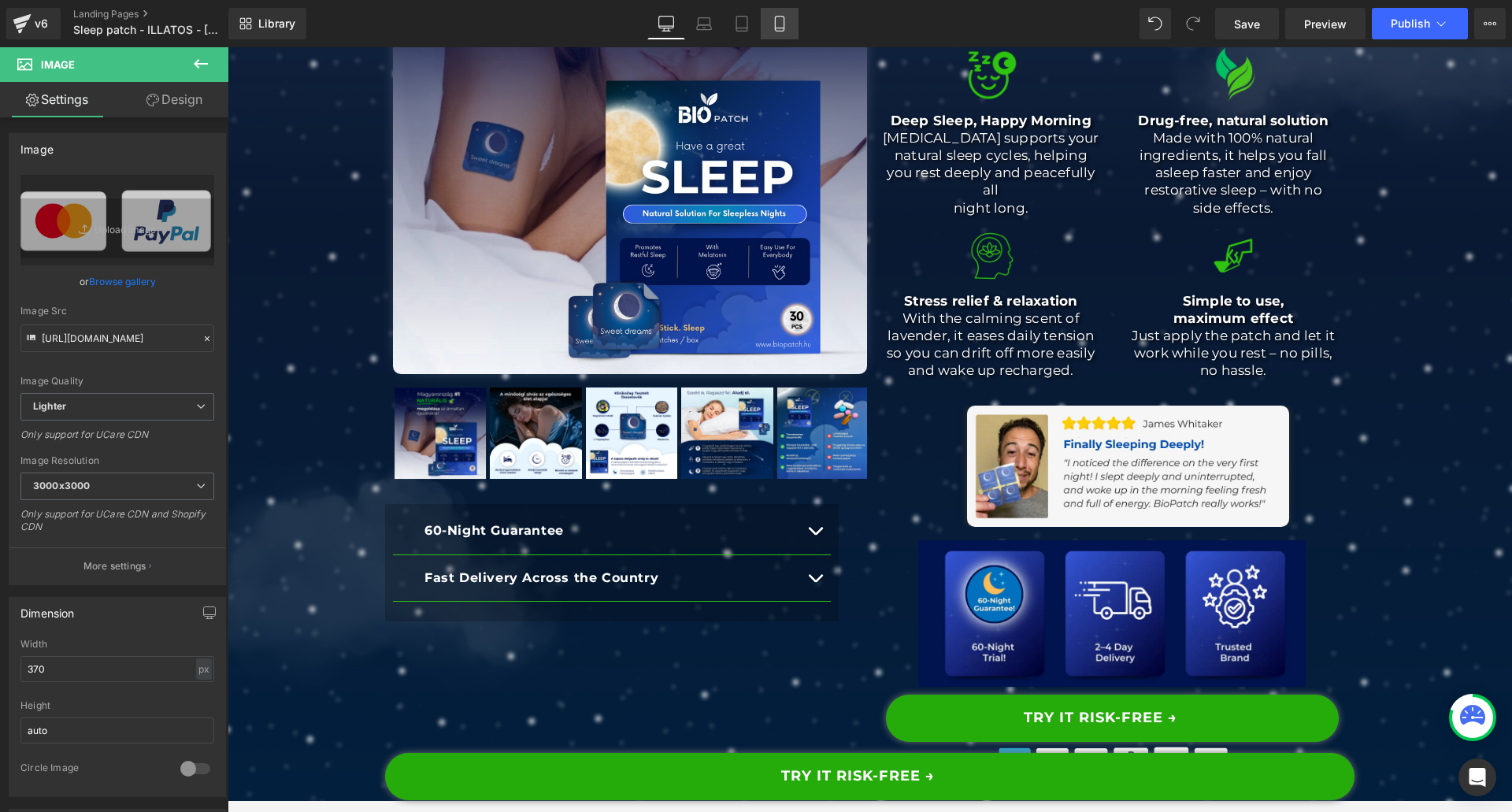
click at [775, 32] on link "Mobile" at bounding box center [779, 24] width 38 height 31
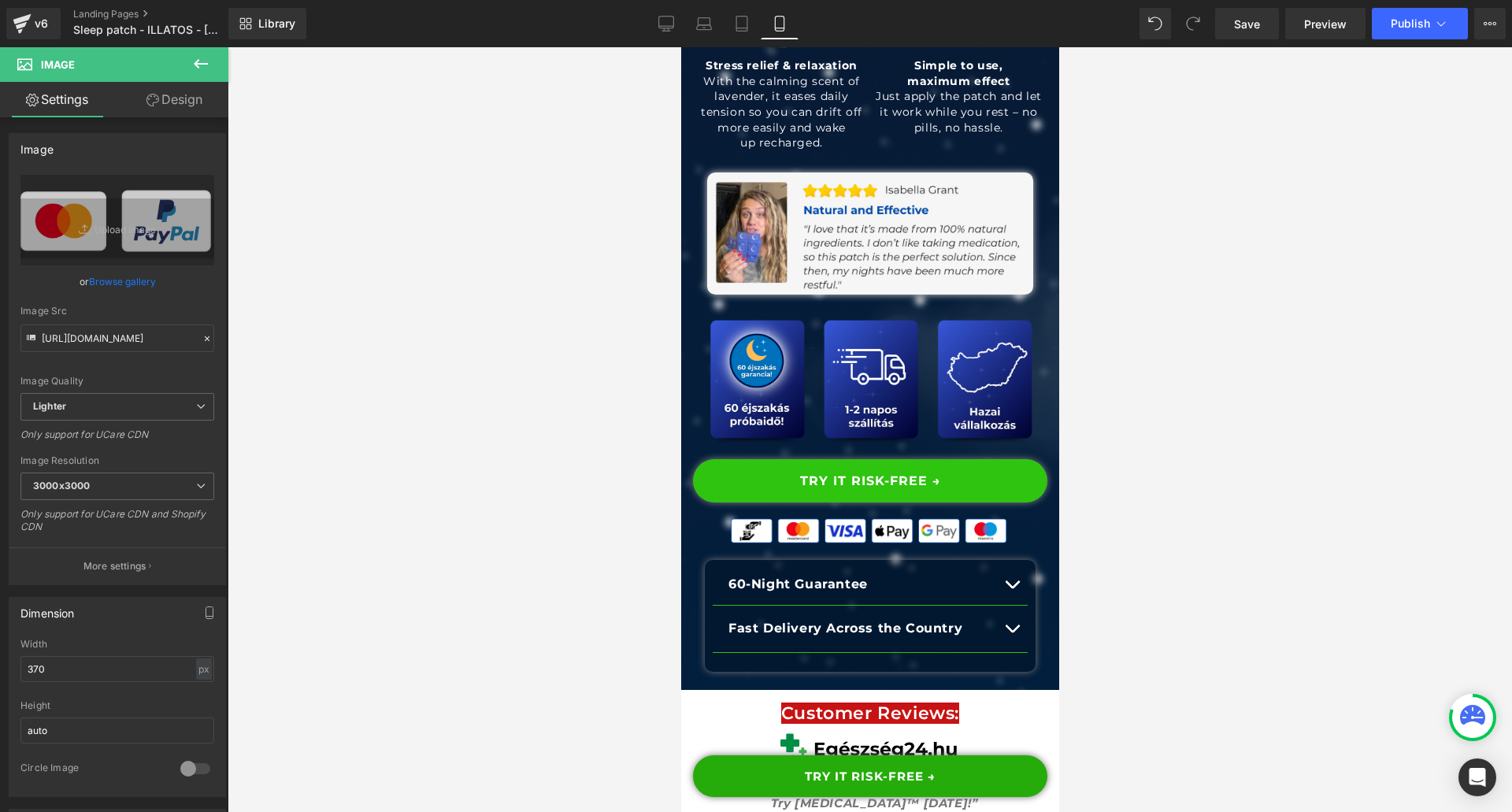
scroll to position [1024, 0]
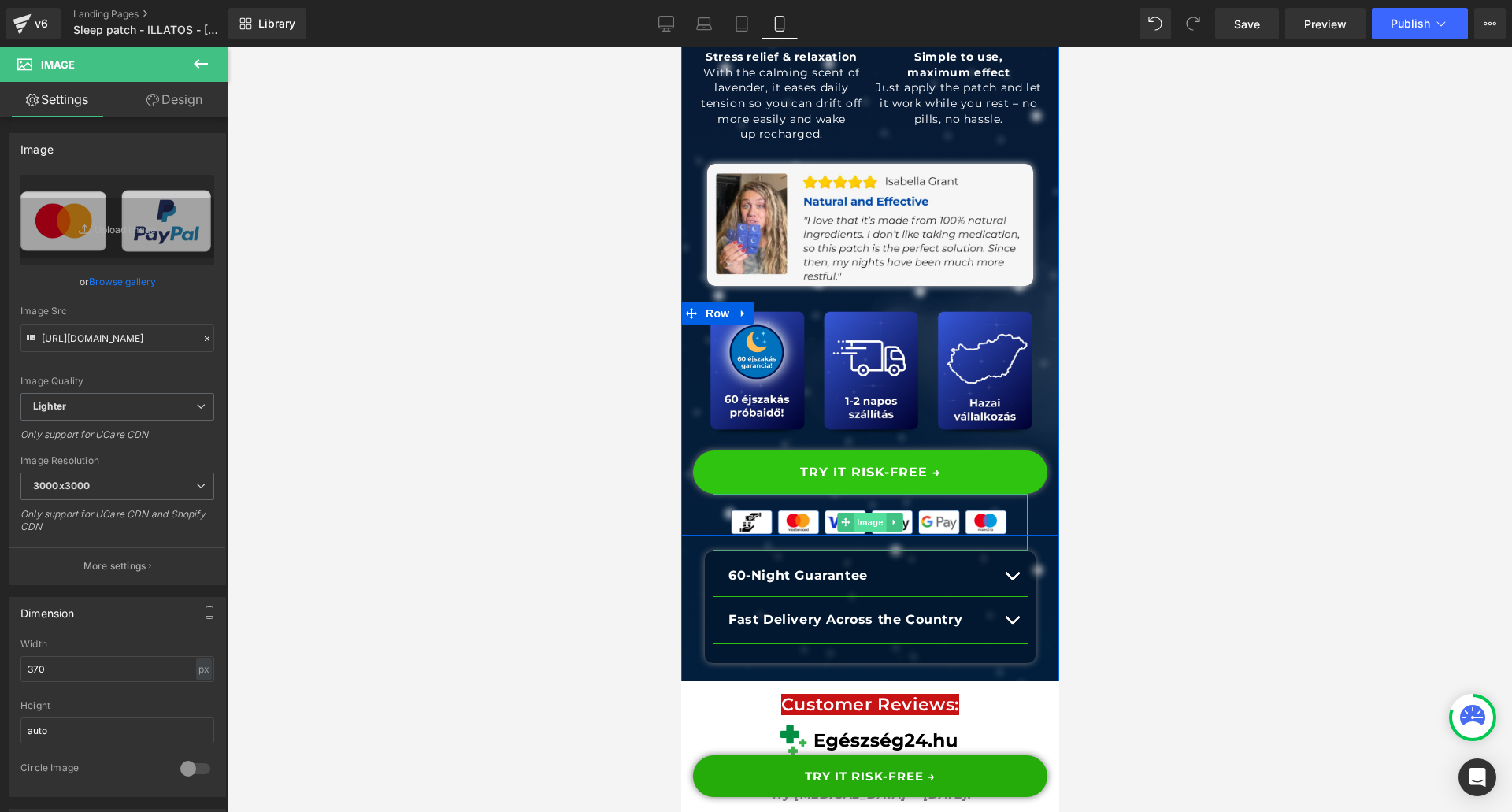
click at [853, 513] on span "Image" at bounding box center [869, 522] width 33 height 19
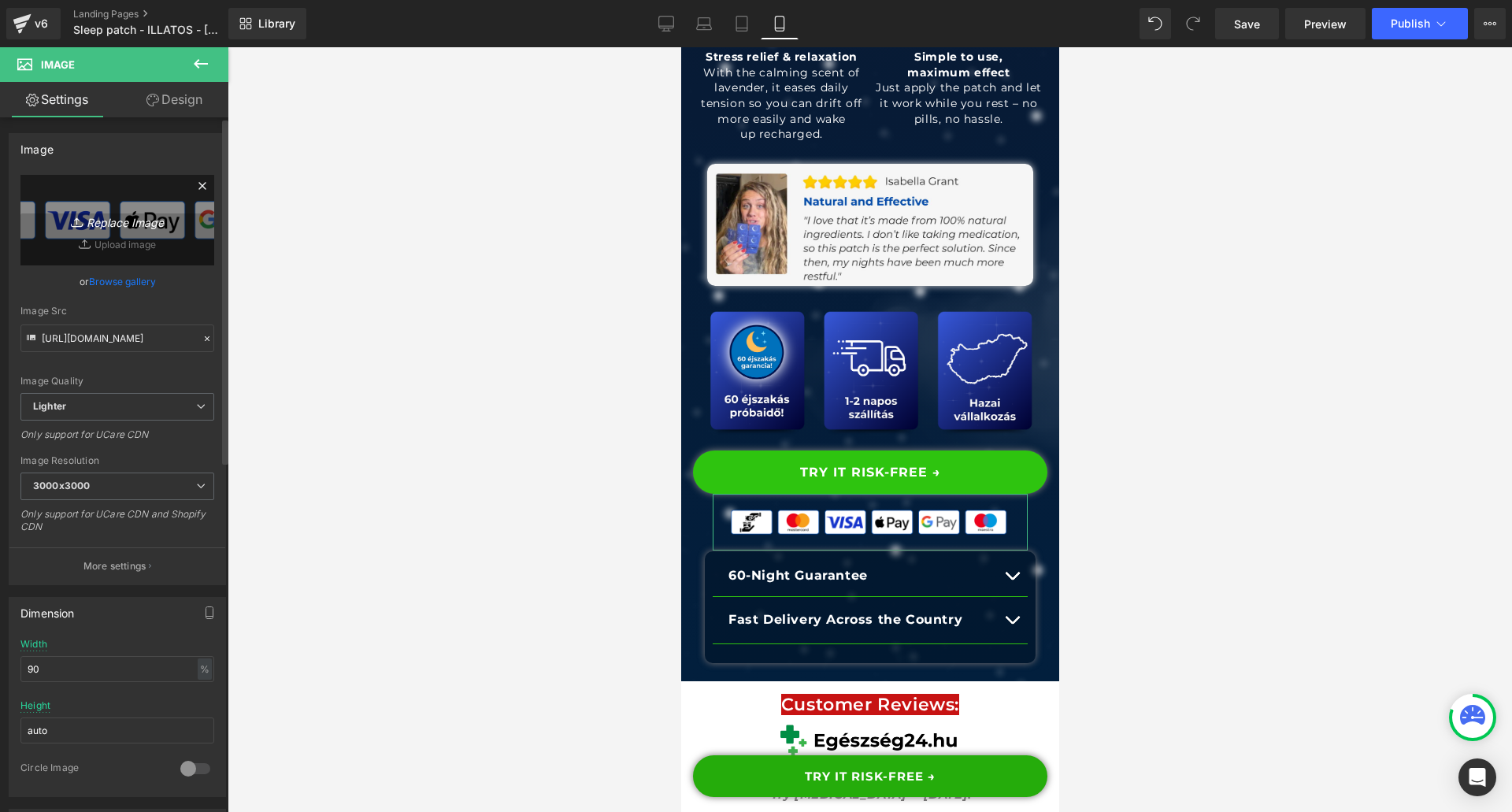
click at [139, 235] on link "Replace Image" at bounding box center [117, 220] width 194 height 91
type input "C:\fakepath\payment badge new (1).png"
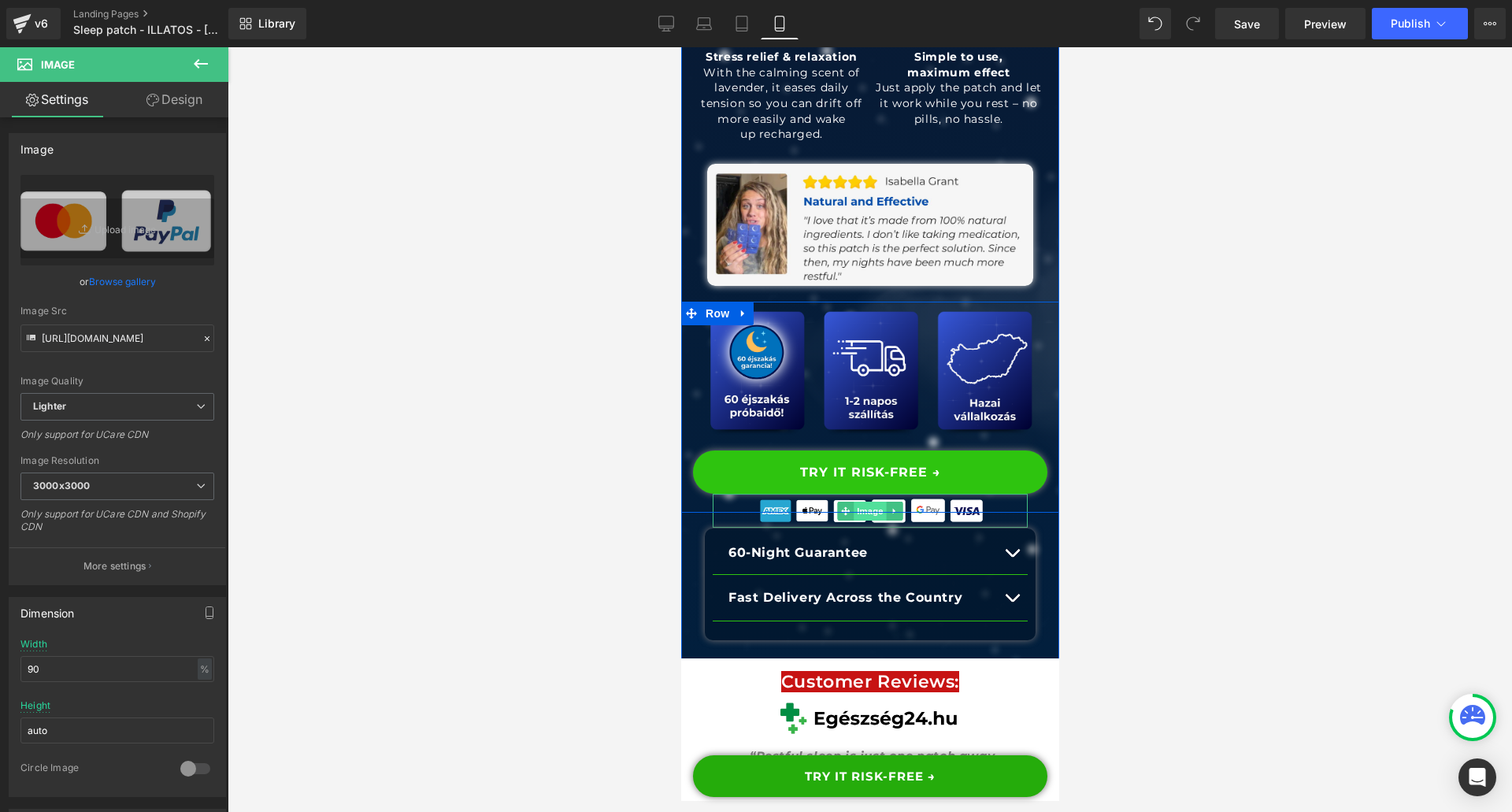
click at [860, 506] on span "Image" at bounding box center [869, 512] width 33 height 19
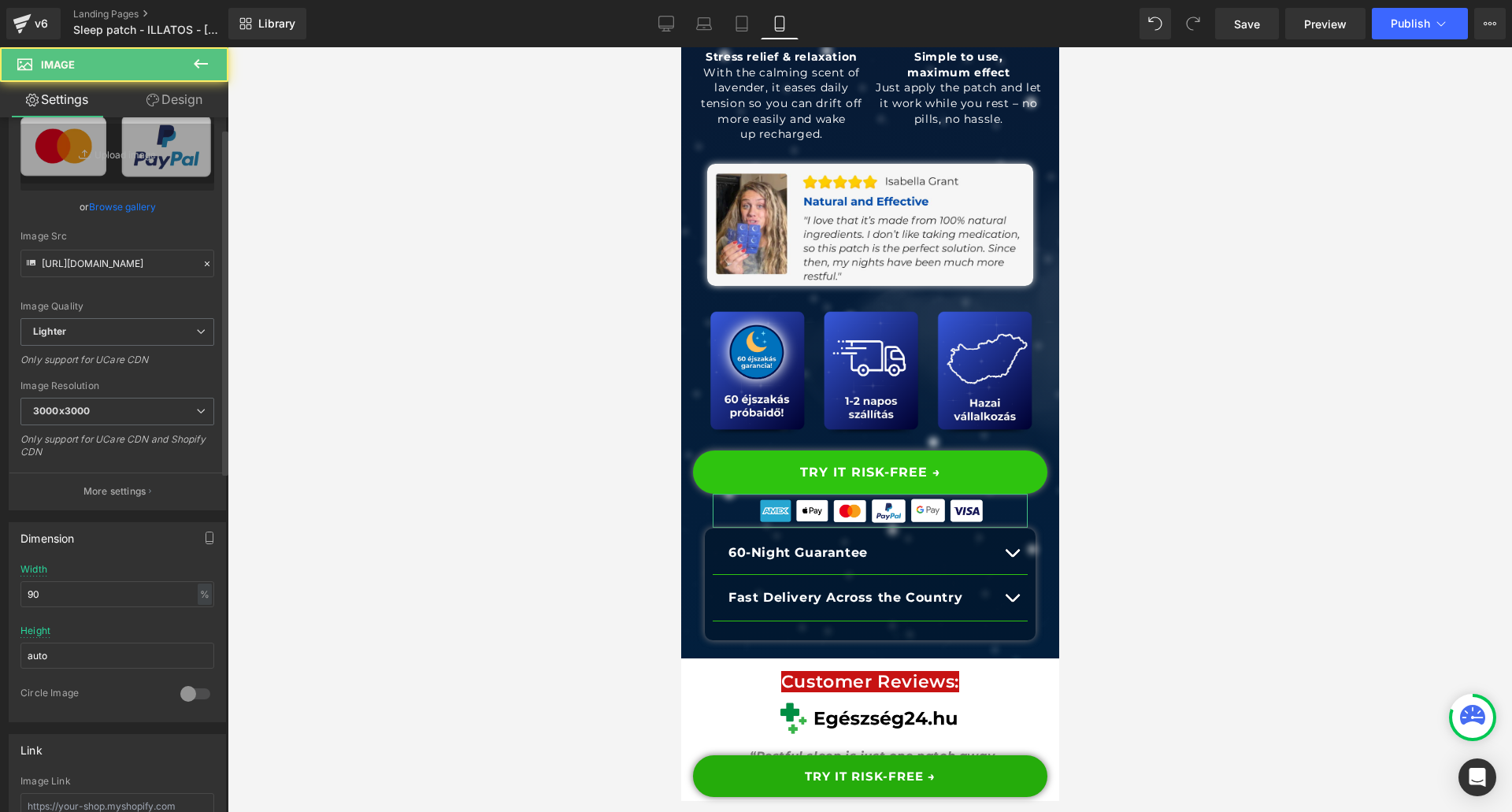
scroll to position [237, 0]
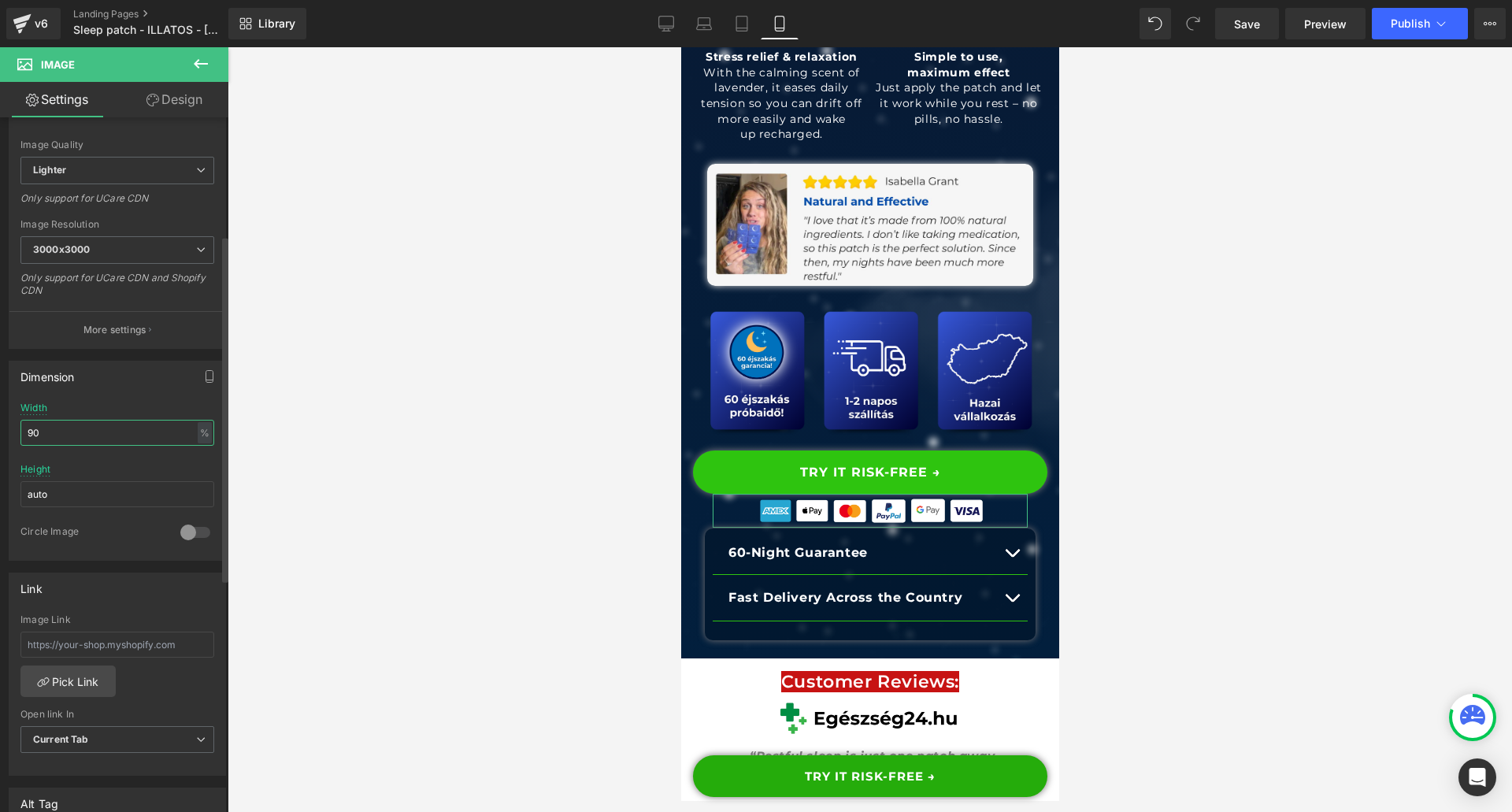
click at [96, 437] on input "90" at bounding box center [117, 433] width 194 height 26
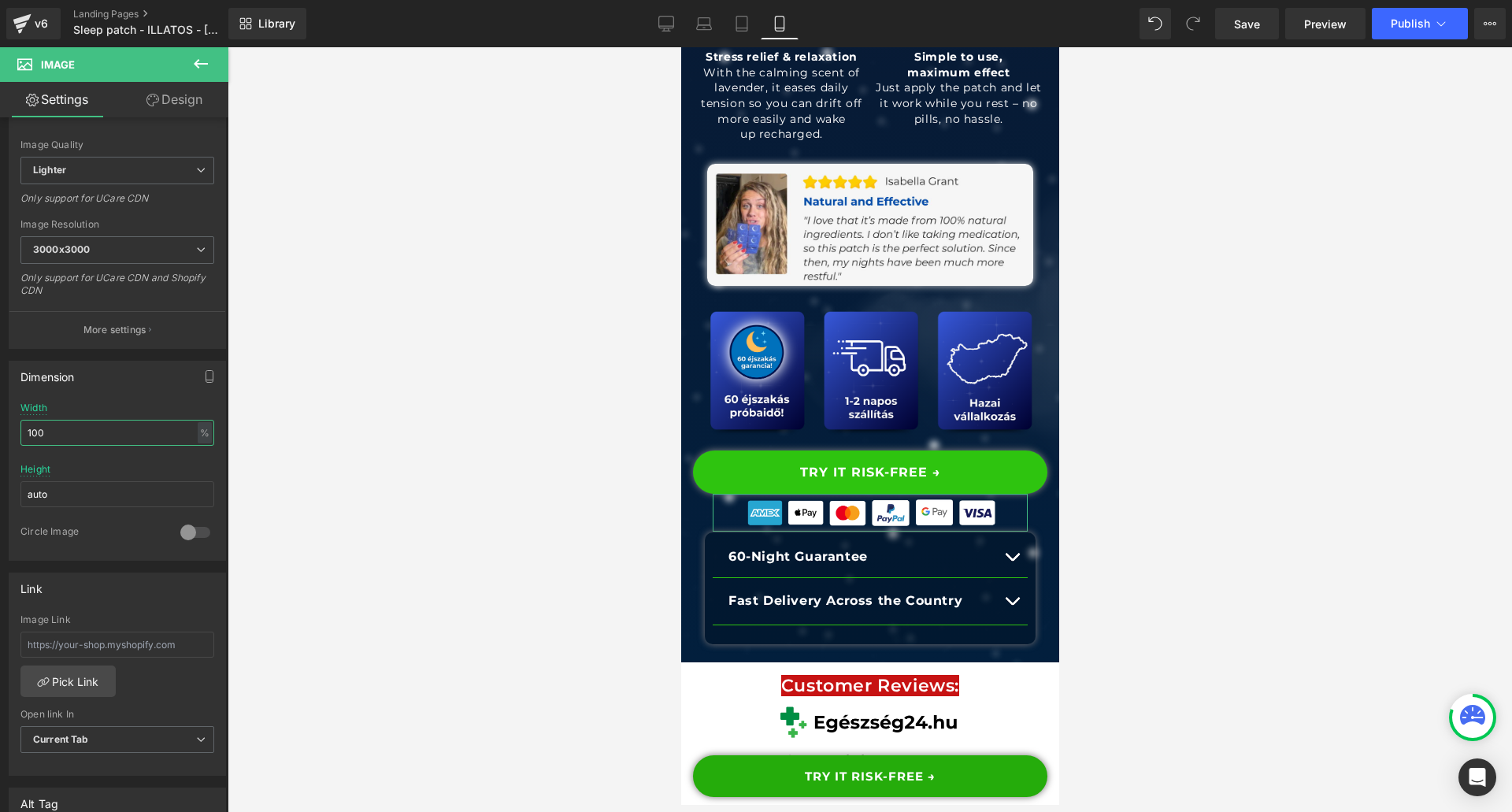
type input "100"
click at [173, 114] on link "Design" at bounding box center [174, 100] width 114 height 36
click at [0, 0] on div "Spacing" at bounding box center [0, 0] width 0 height 0
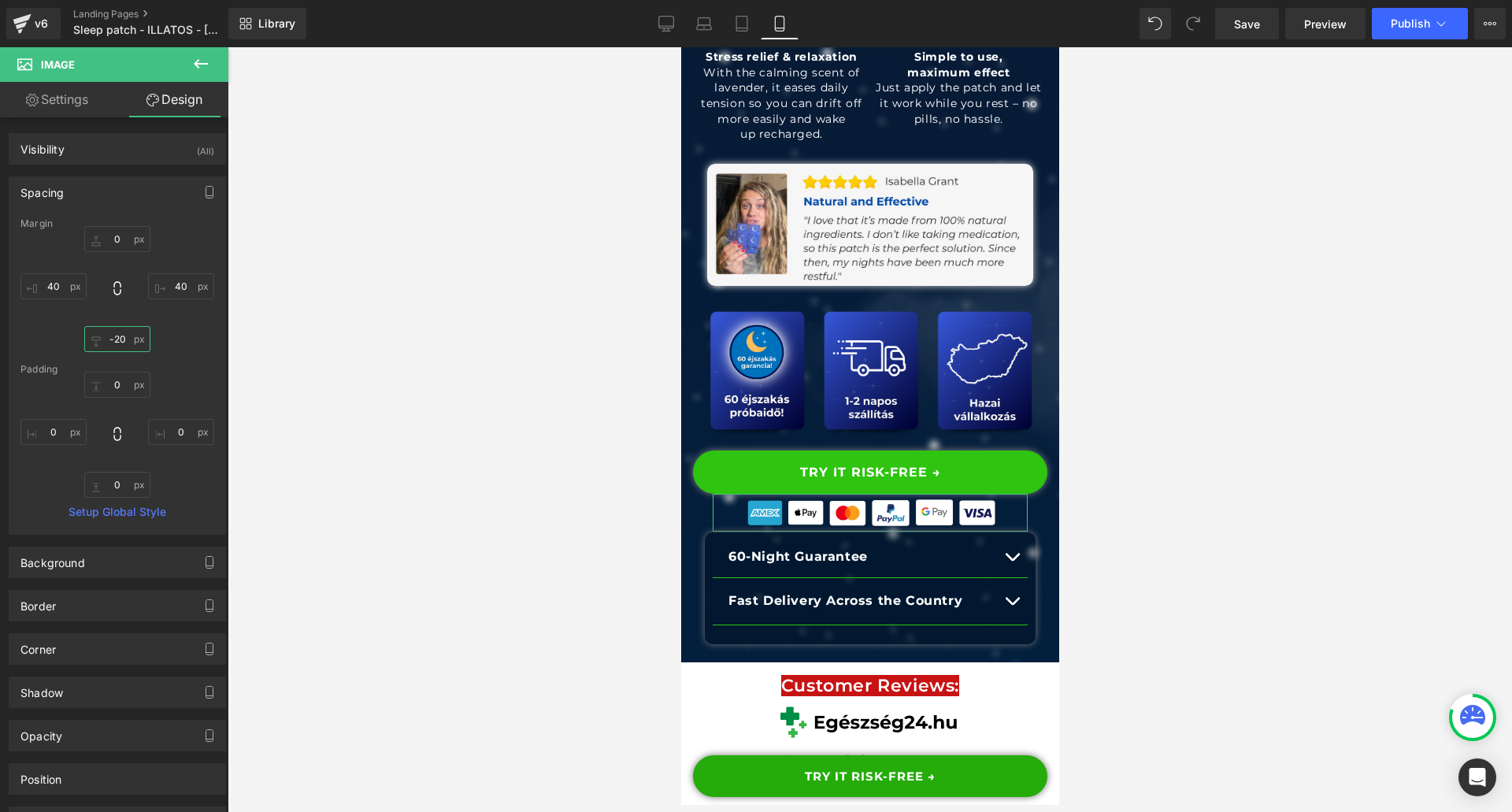
click at [121, 346] on input "text" at bounding box center [118, 339] width 66 height 26
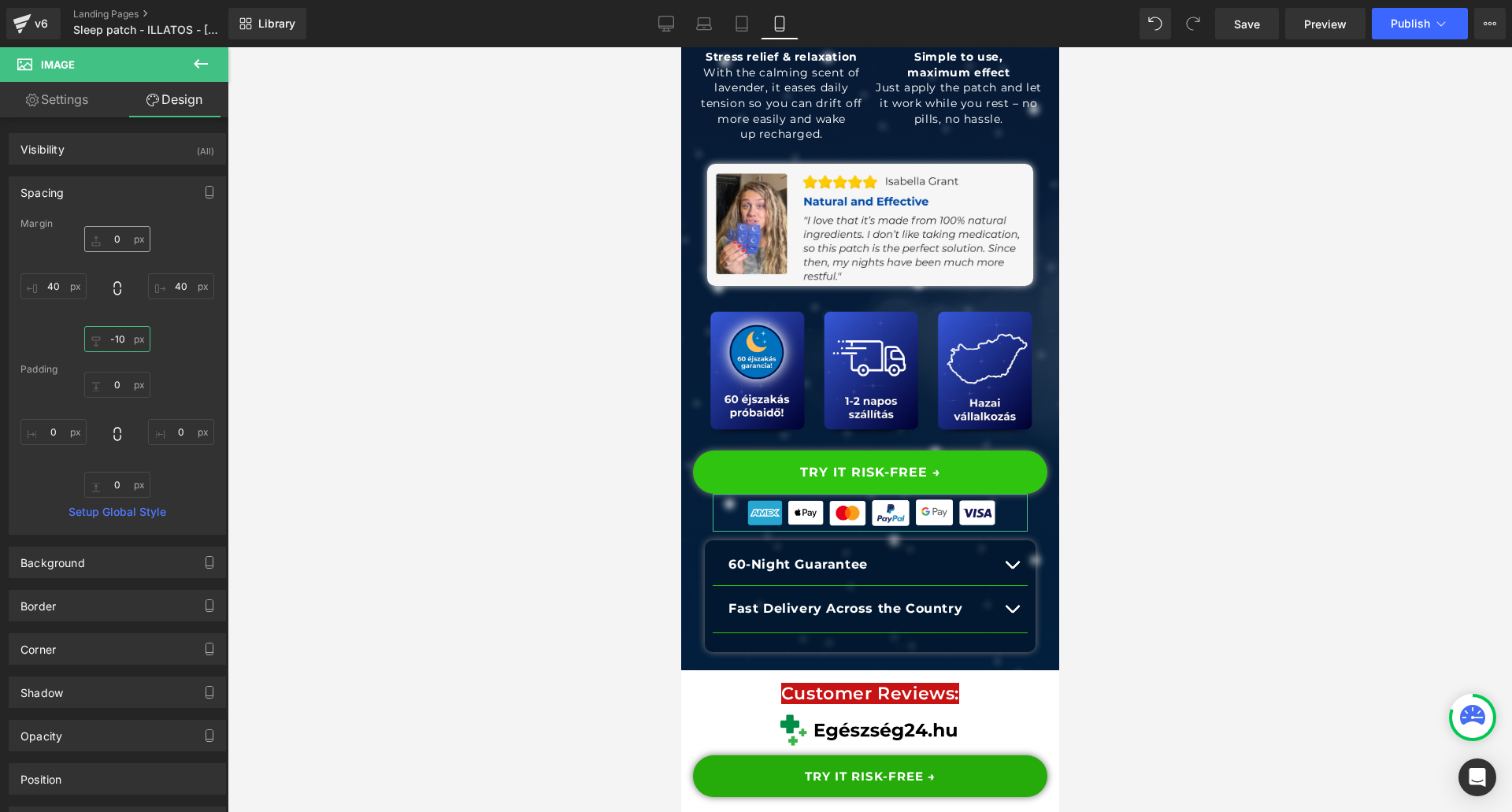
type input "-10"
click at [115, 234] on input "text" at bounding box center [118, 239] width 66 height 26
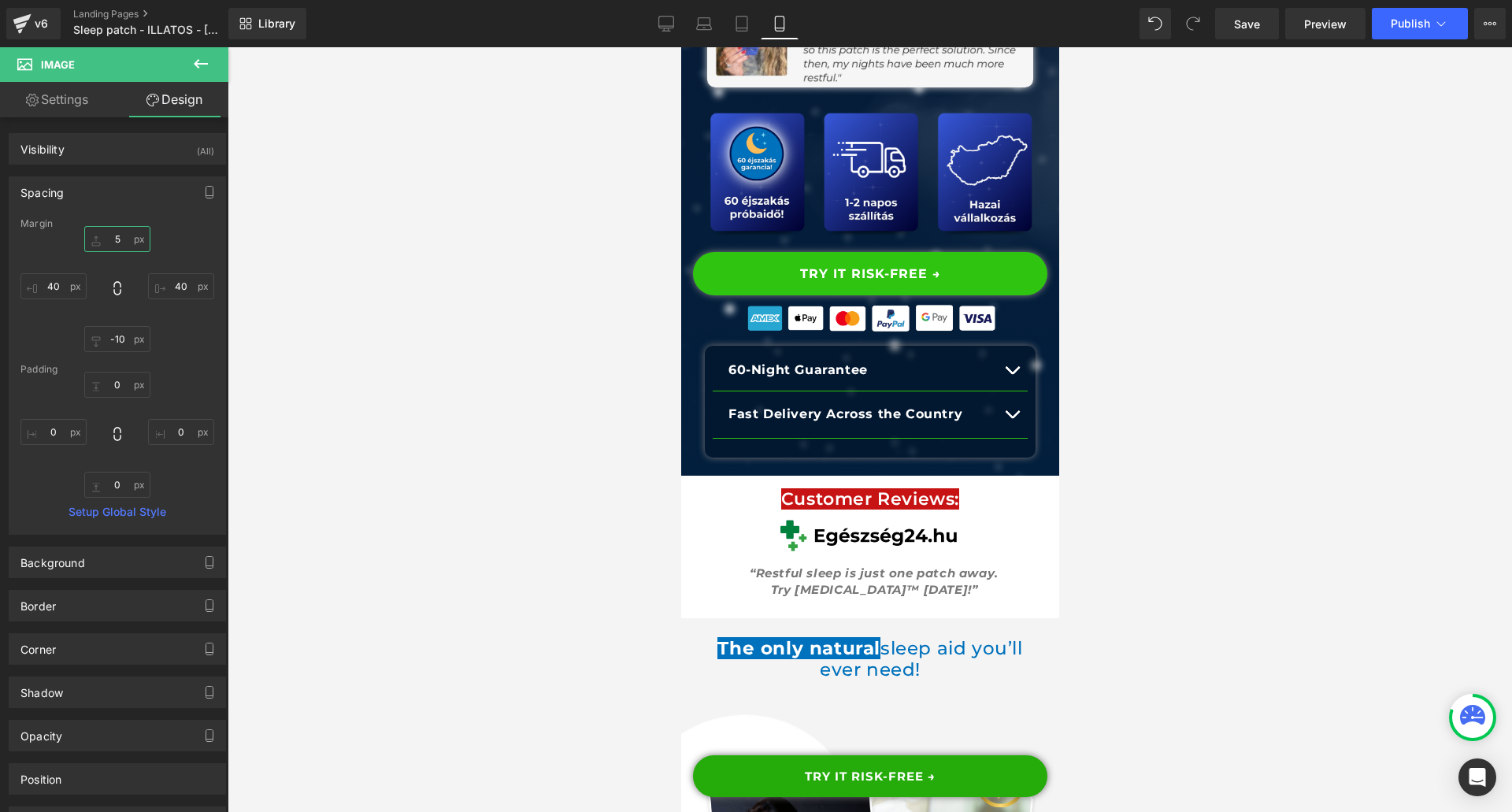
scroll to position [1260, 0]
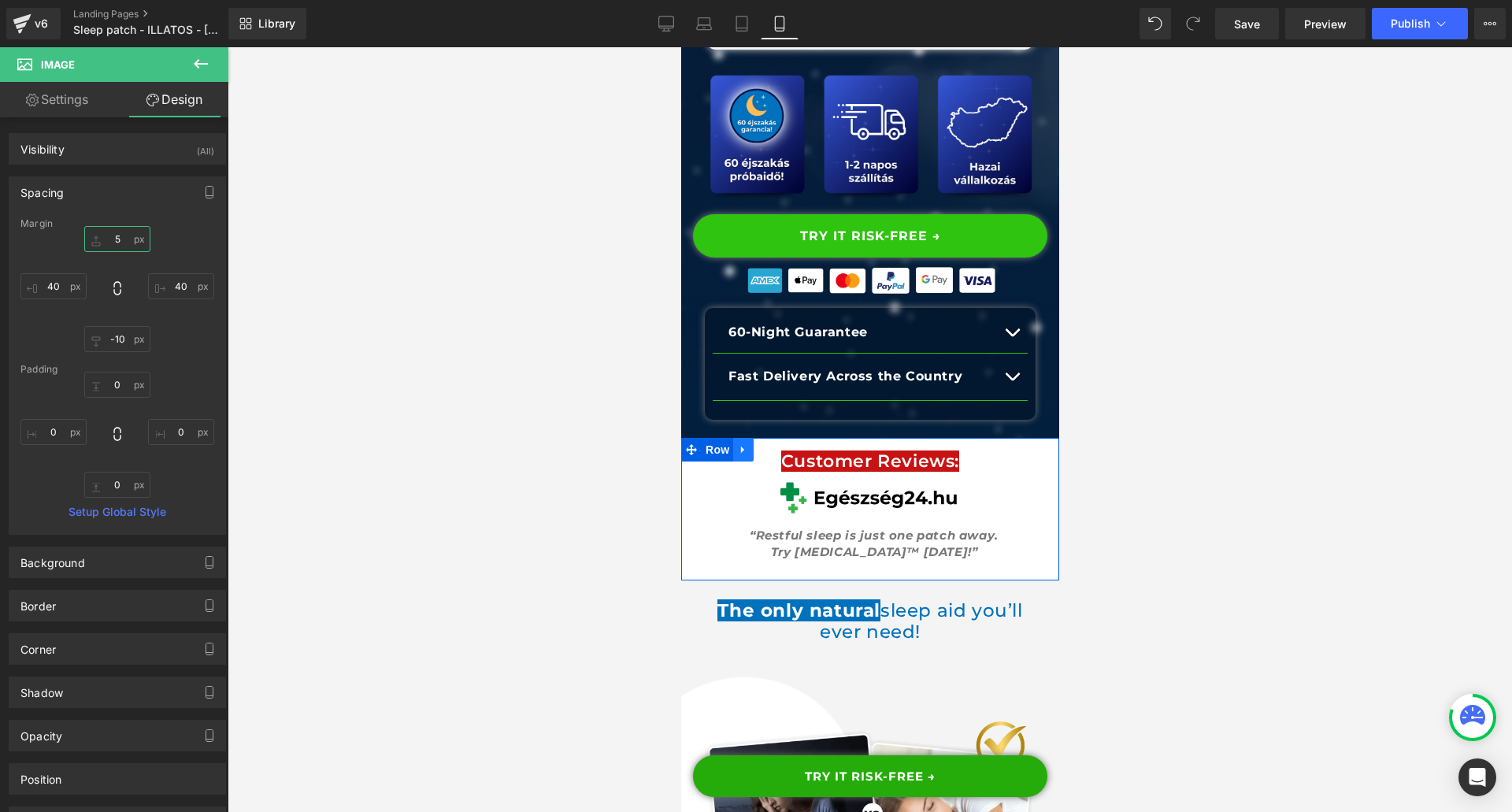
type input "5"
click at [733, 448] on link at bounding box center [742, 449] width 20 height 24
click at [778, 445] on icon at bounding box center [783, 450] width 11 height 11
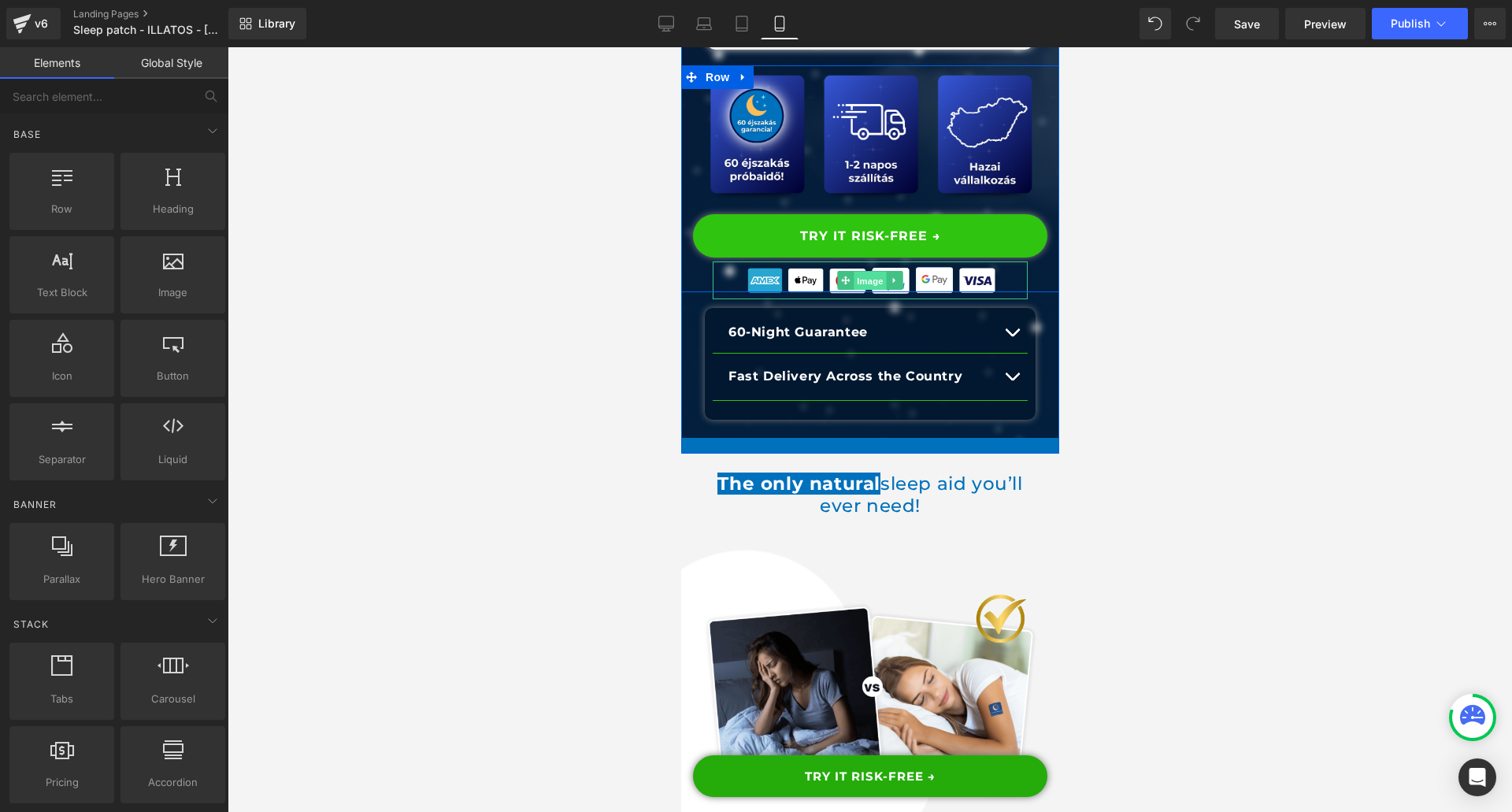
click at [869, 273] on span "Image" at bounding box center [869, 281] width 33 height 19
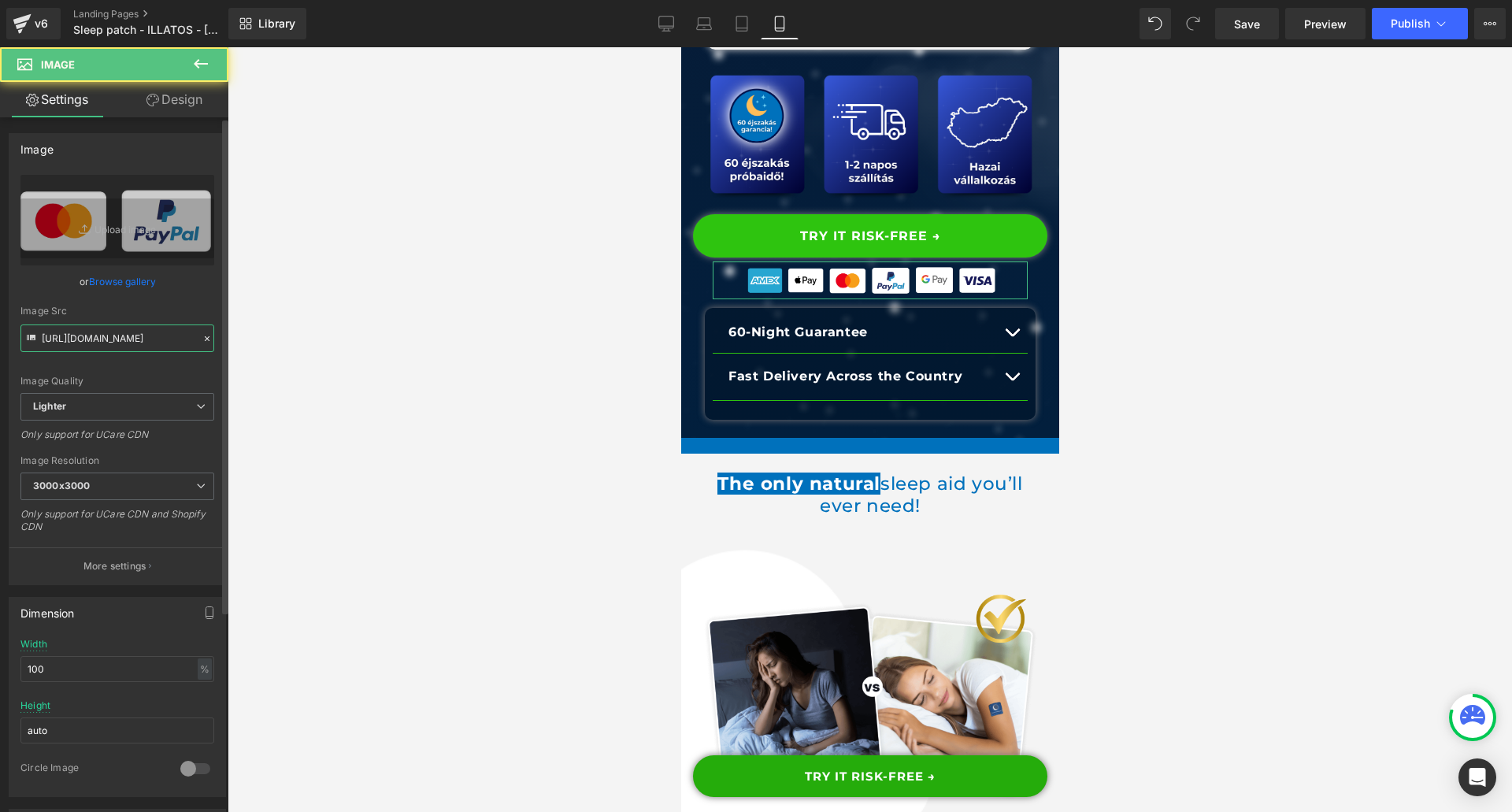
click at [164, 336] on input "[URL][DOMAIN_NAME]" at bounding box center [117, 339] width 194 height 28
drag, startPoint x: 656, startPoint y: 30, endPoint x: 766, endPoint y: 100, distance: 130.4
click at [656, 30] on link "Desktop" at bounding box center [665, 24] width 38 height 31
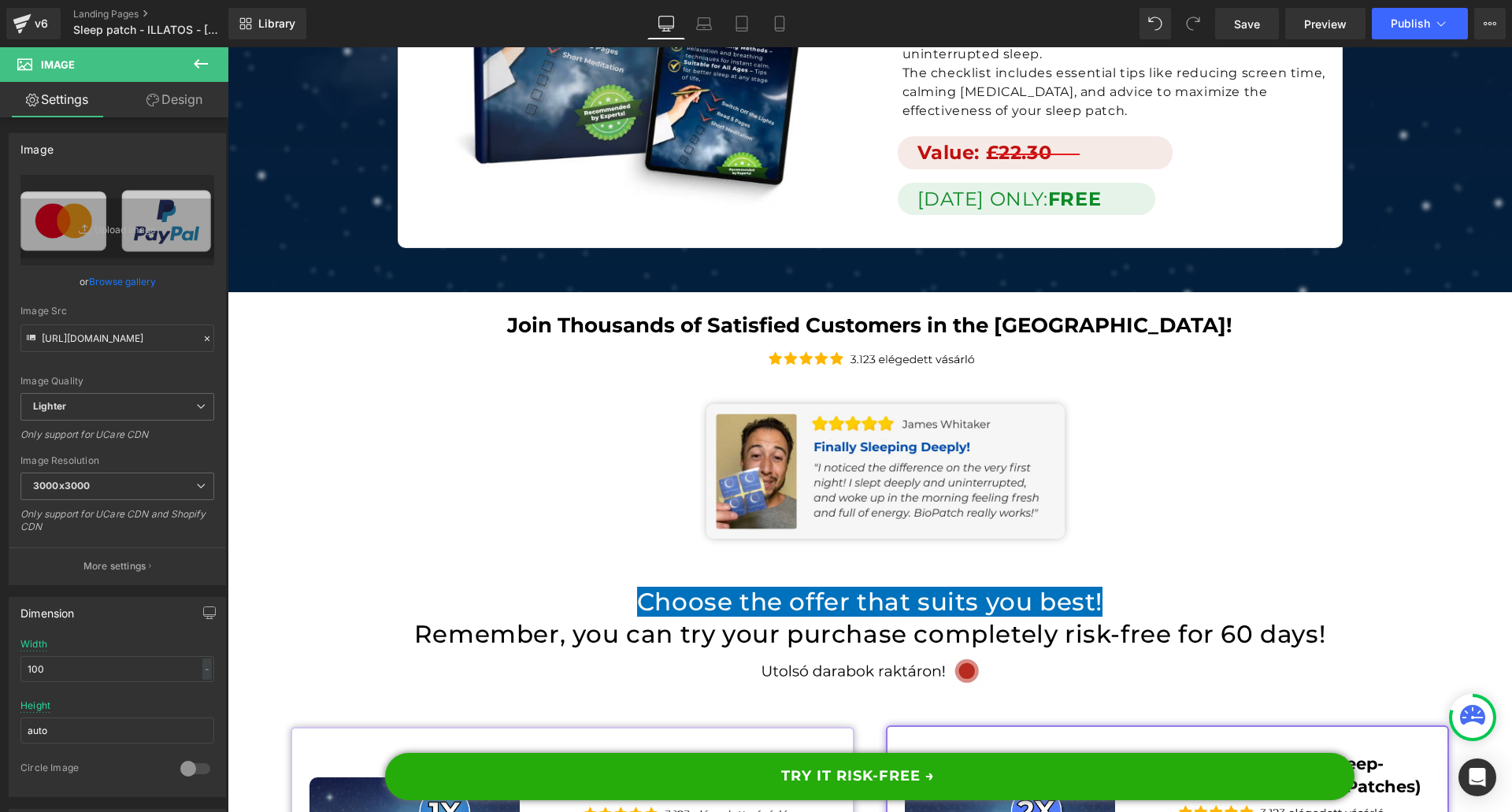
scroll to position [11986, 0]
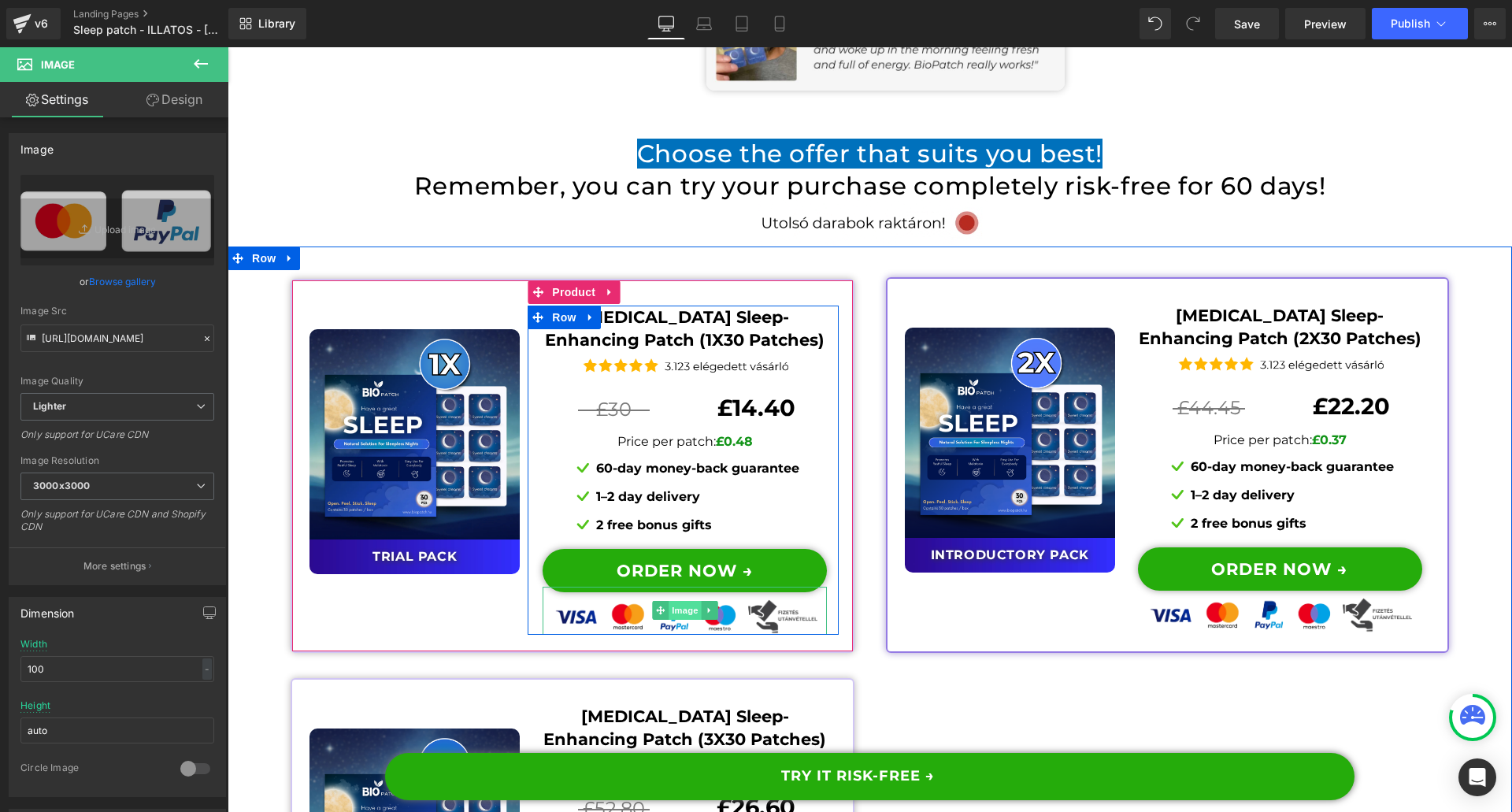
click at [677, 601] on span "Image" at bounding box center [685, 610] width 33 height 19
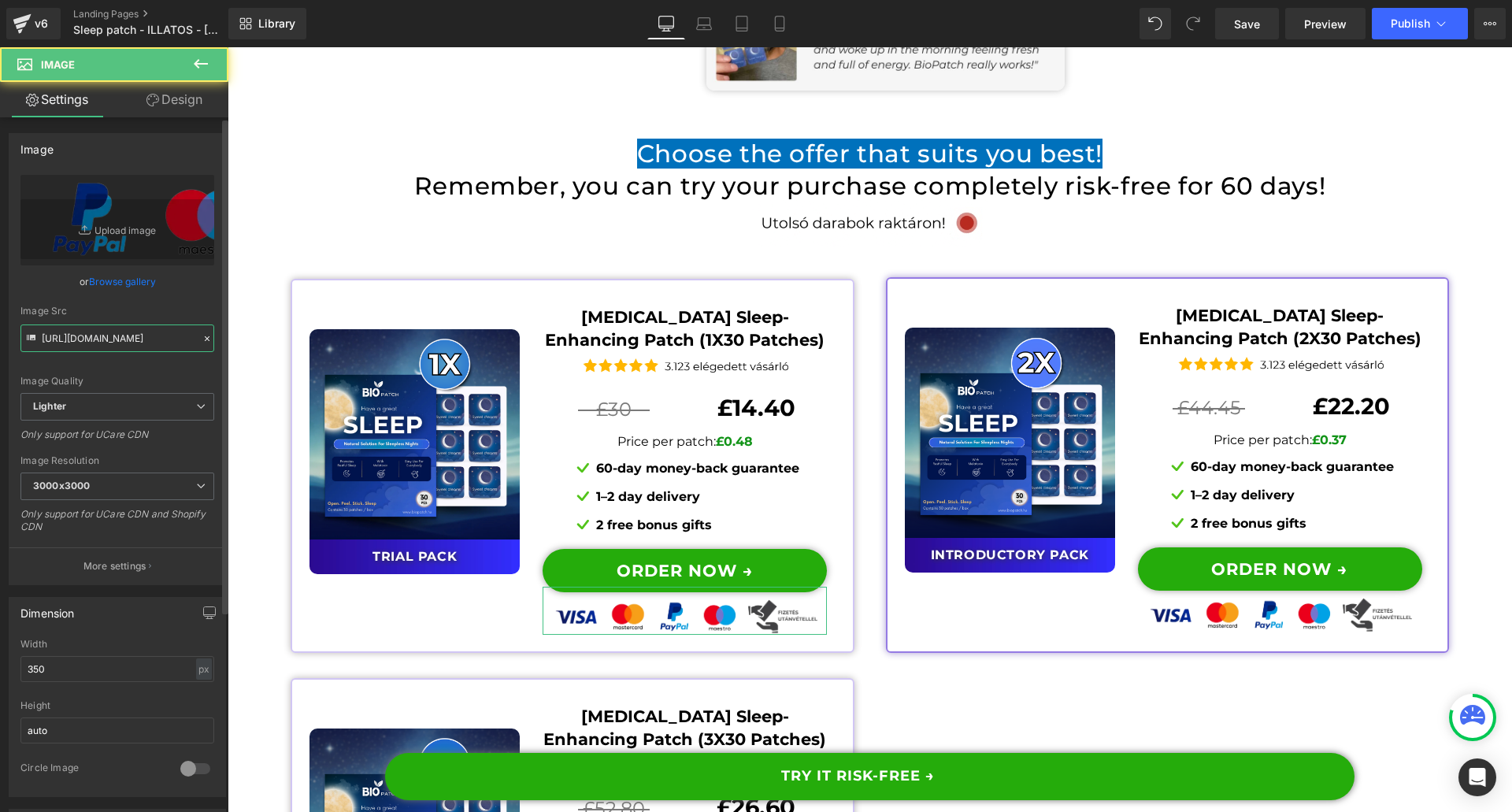
click at [137, 335] on input "[URL][DOMAIN_NAME]" at bounding box center [117, 339] width 194 height 28
paste input "a5b70392-b7c9-468d-b314-fb5aceae5e0e/-/format/auto/-/preview/3000x3000/-/qualit…"
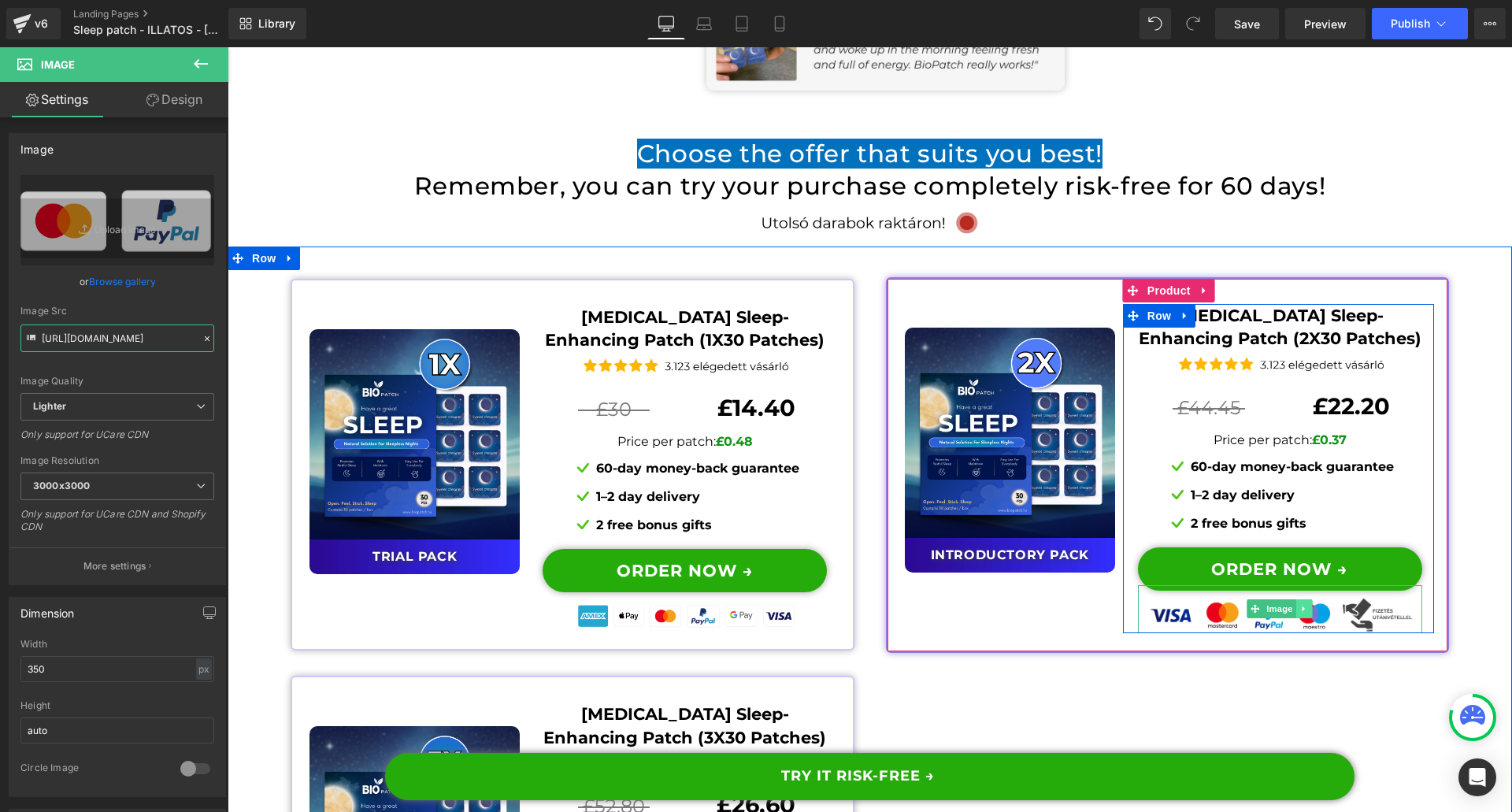
type input "[URL][DOMAIN_NAME]"
click at [1300, 604] on icon at bounding box center [1304, 609] width 9 height 10
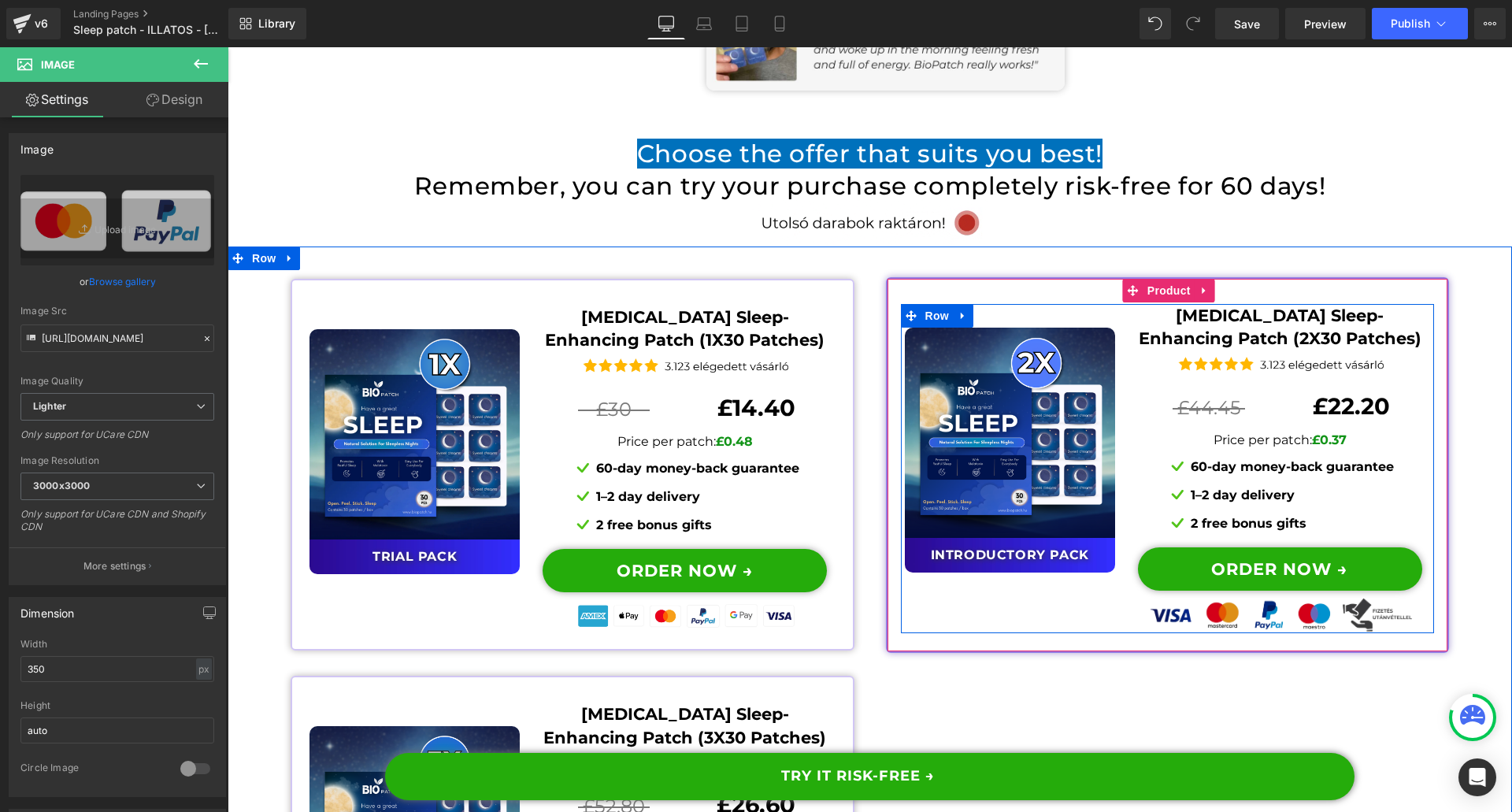
click at [1199, 585] on img at bounding box center [1280, 609] width 276 height 47
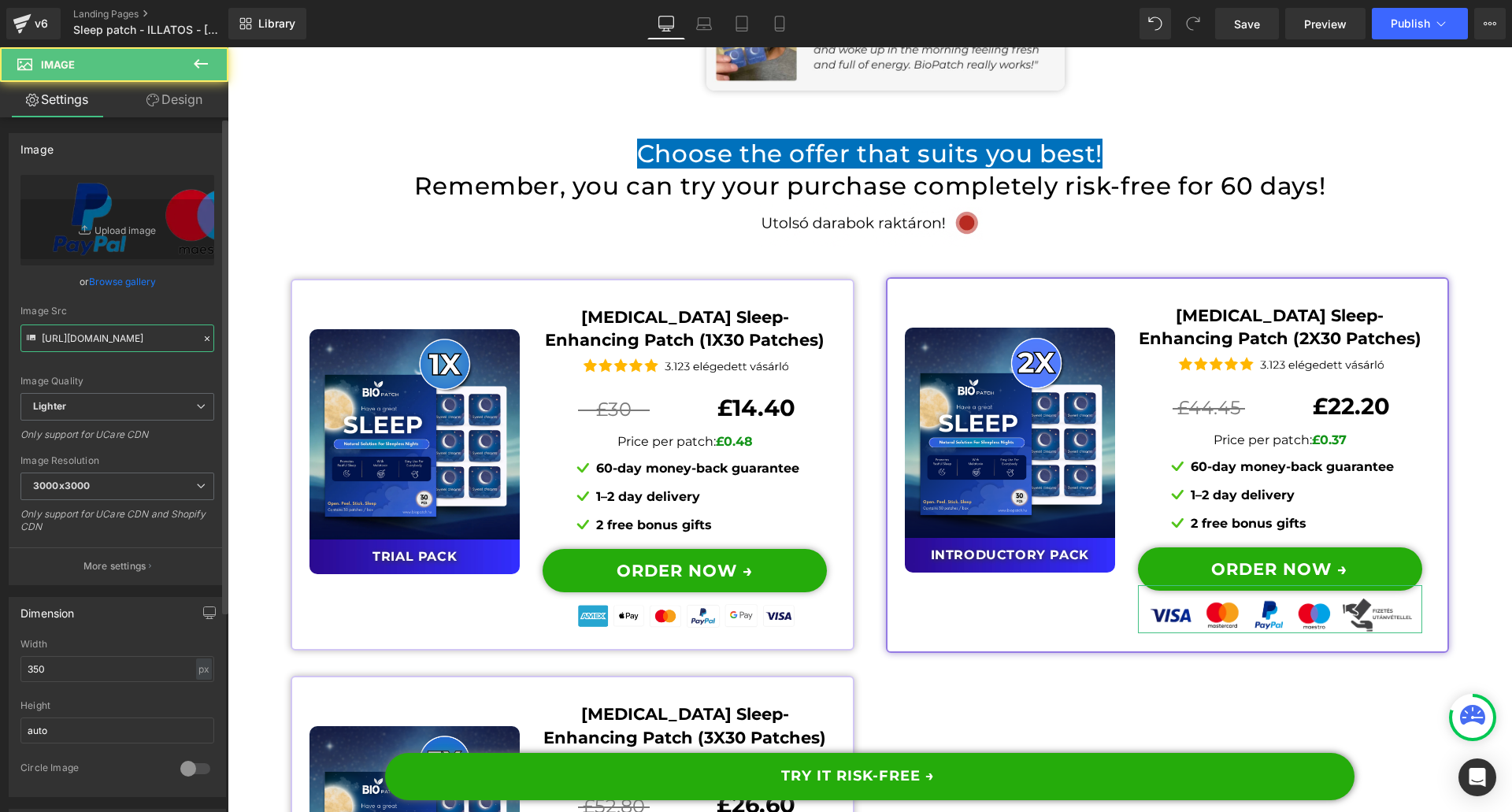
click at [110, 328] on input "[URL][DOMAIN_NAME]" at bounding box center [117, 339] width 194 height 28
paste input "a5b70392-b7c9-468d-b314-fb5aceae5e0e/-/format/auto/-/preview/3000x3000/-/qualit…"
type input "[URL][DOMAIN_NAME]"
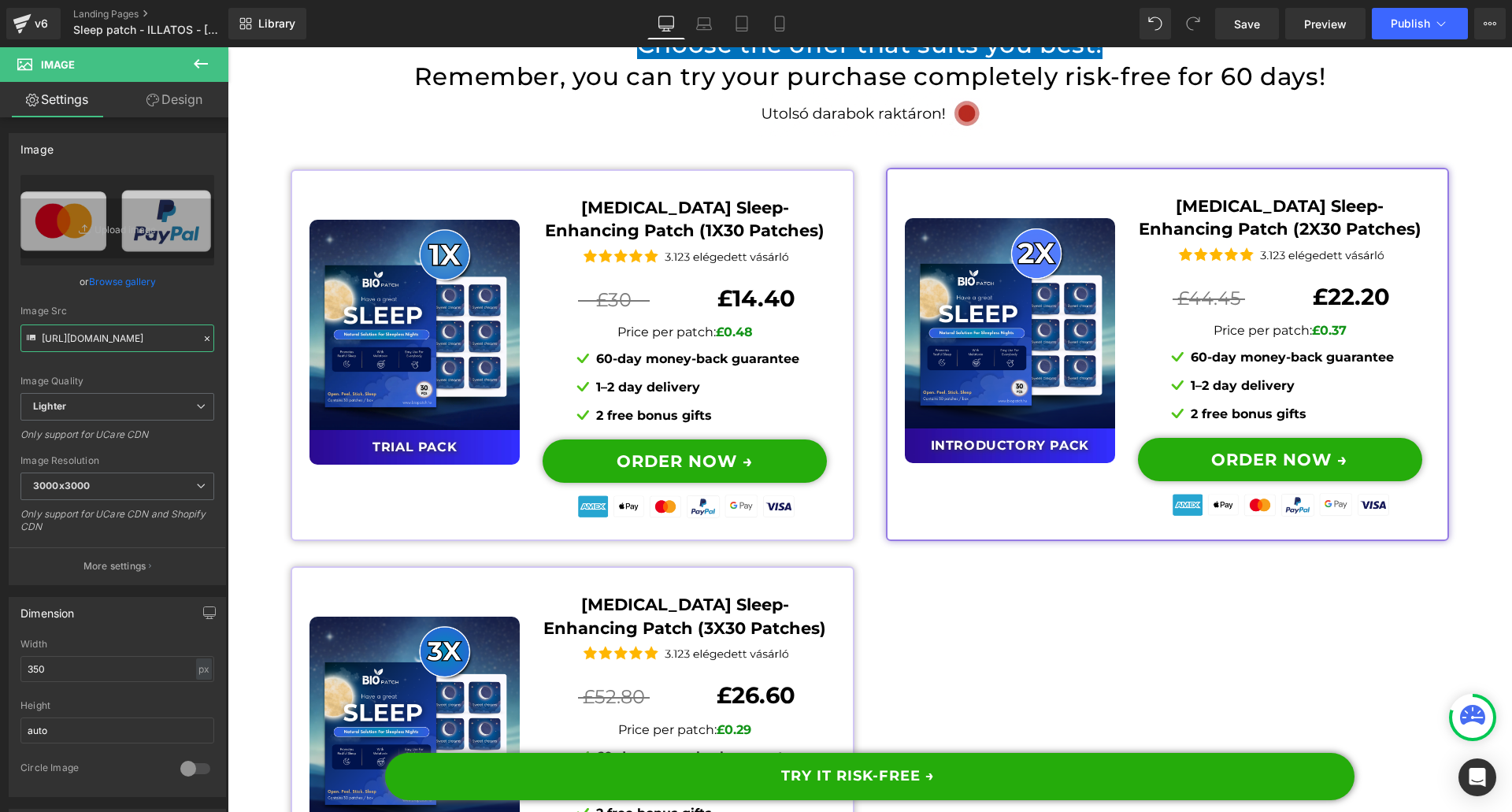
scroll to position [12223, 0]
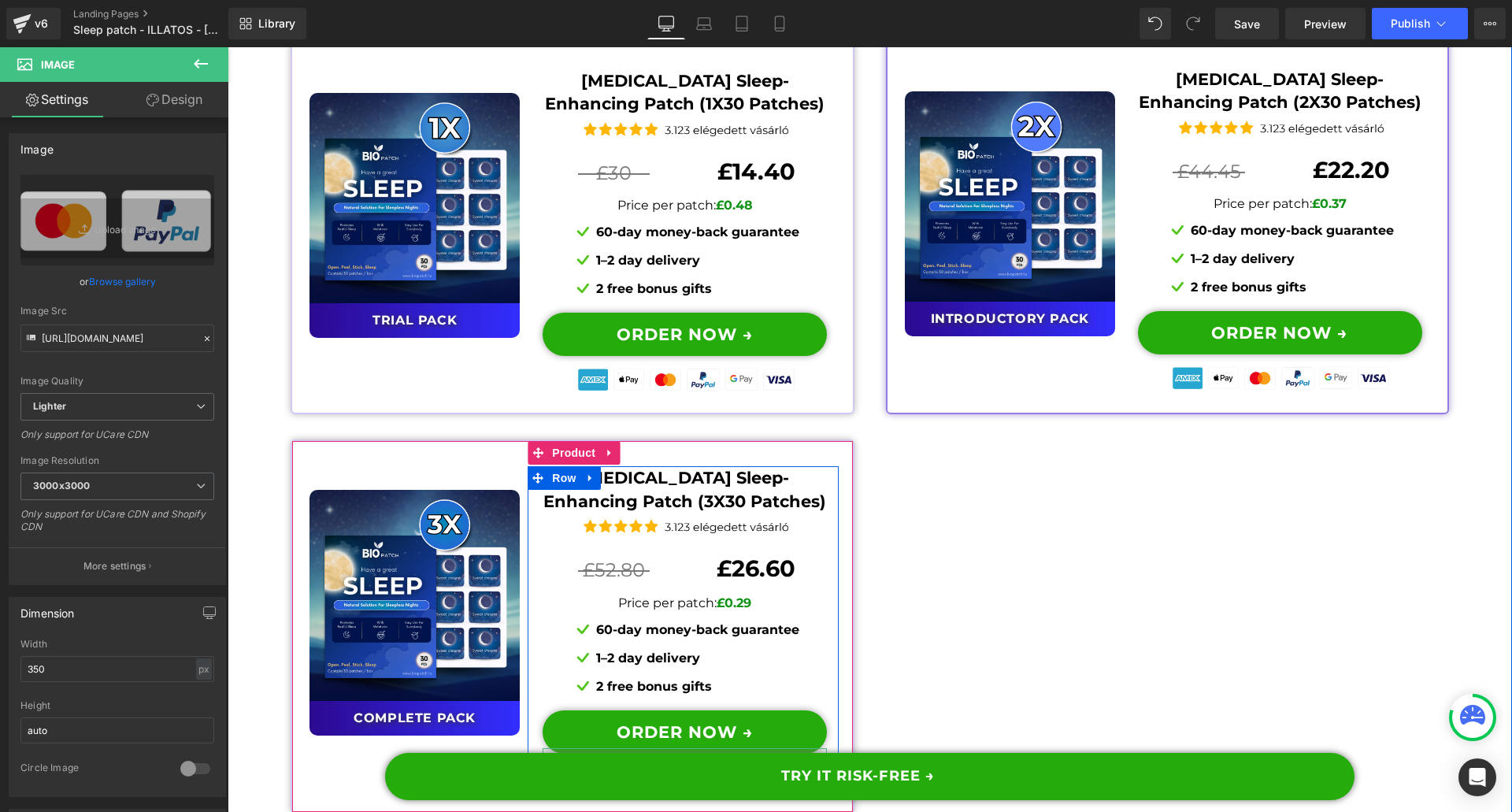
click at [594, 748] on img at bounding box center [685, 772] width 276 height 47
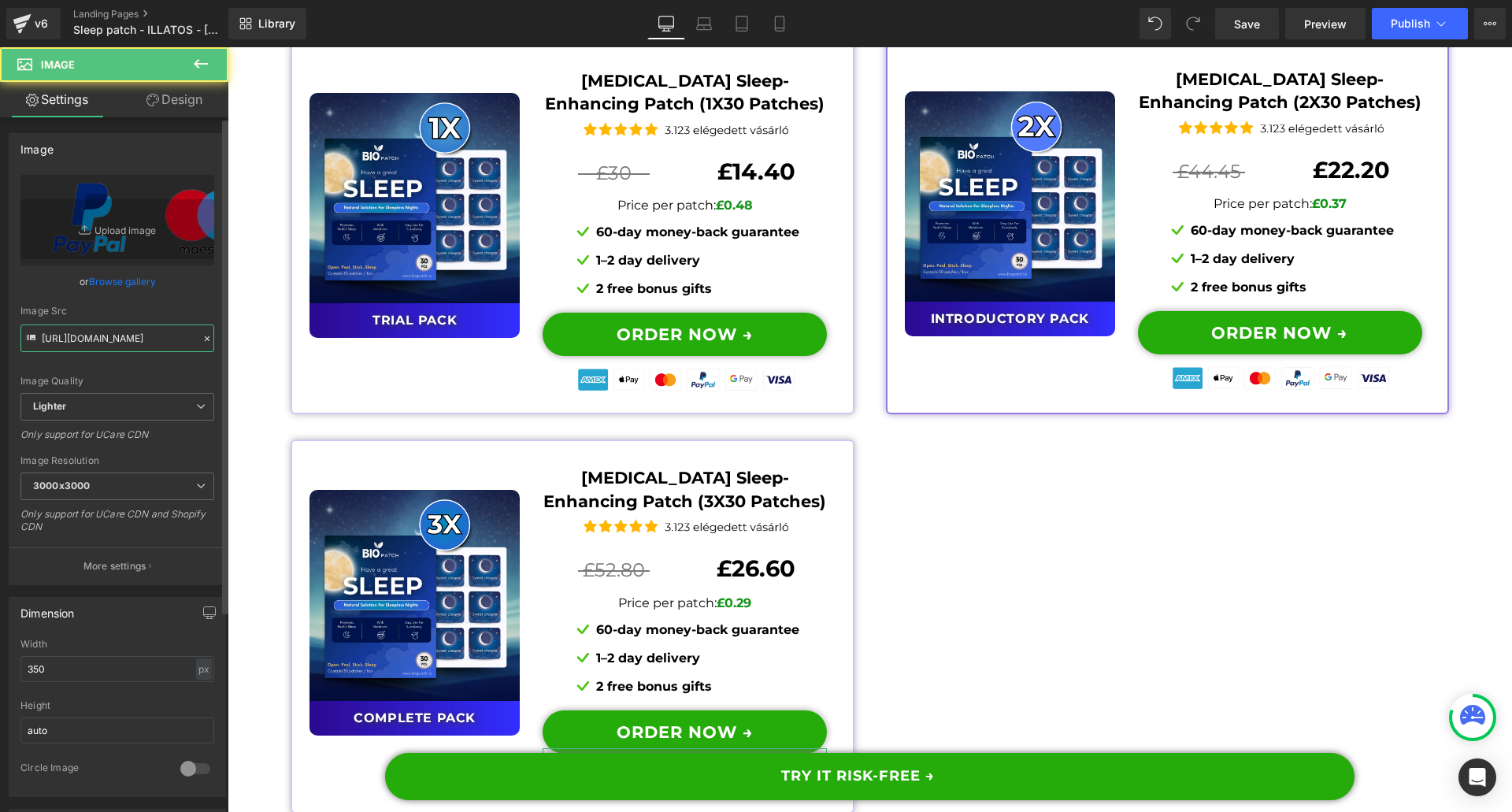
click at [117, 348] on input "[URL][DOMAIN_NAME]" at bounding box center [117, 339] width 194 height 28
paste input "a5b70392-b7c9-468d-b314-fb5aceae5e0e/-/format/auto/-/preview/3000x3000/-/qualit…"
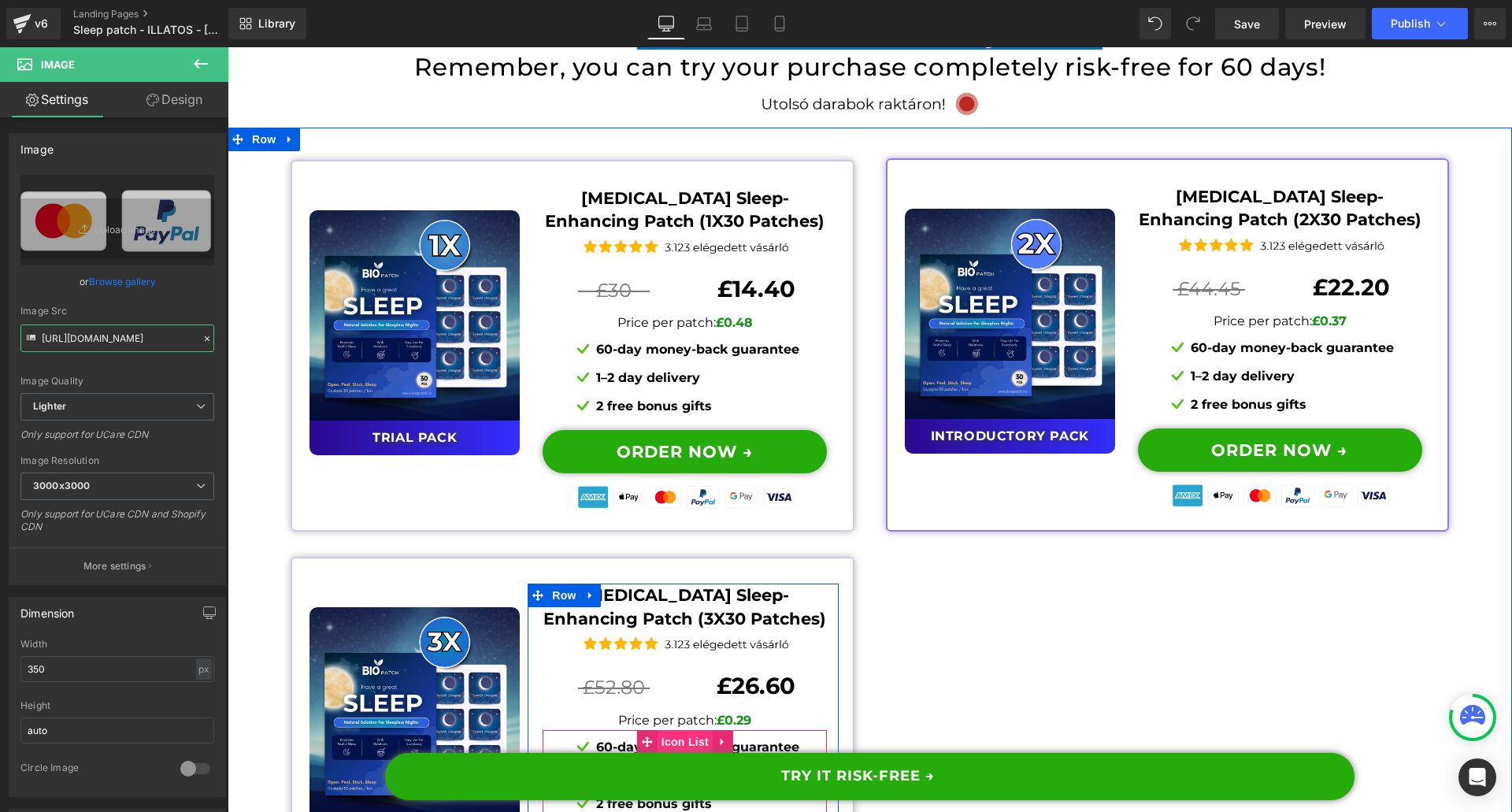
scroll to position [12065, 0]
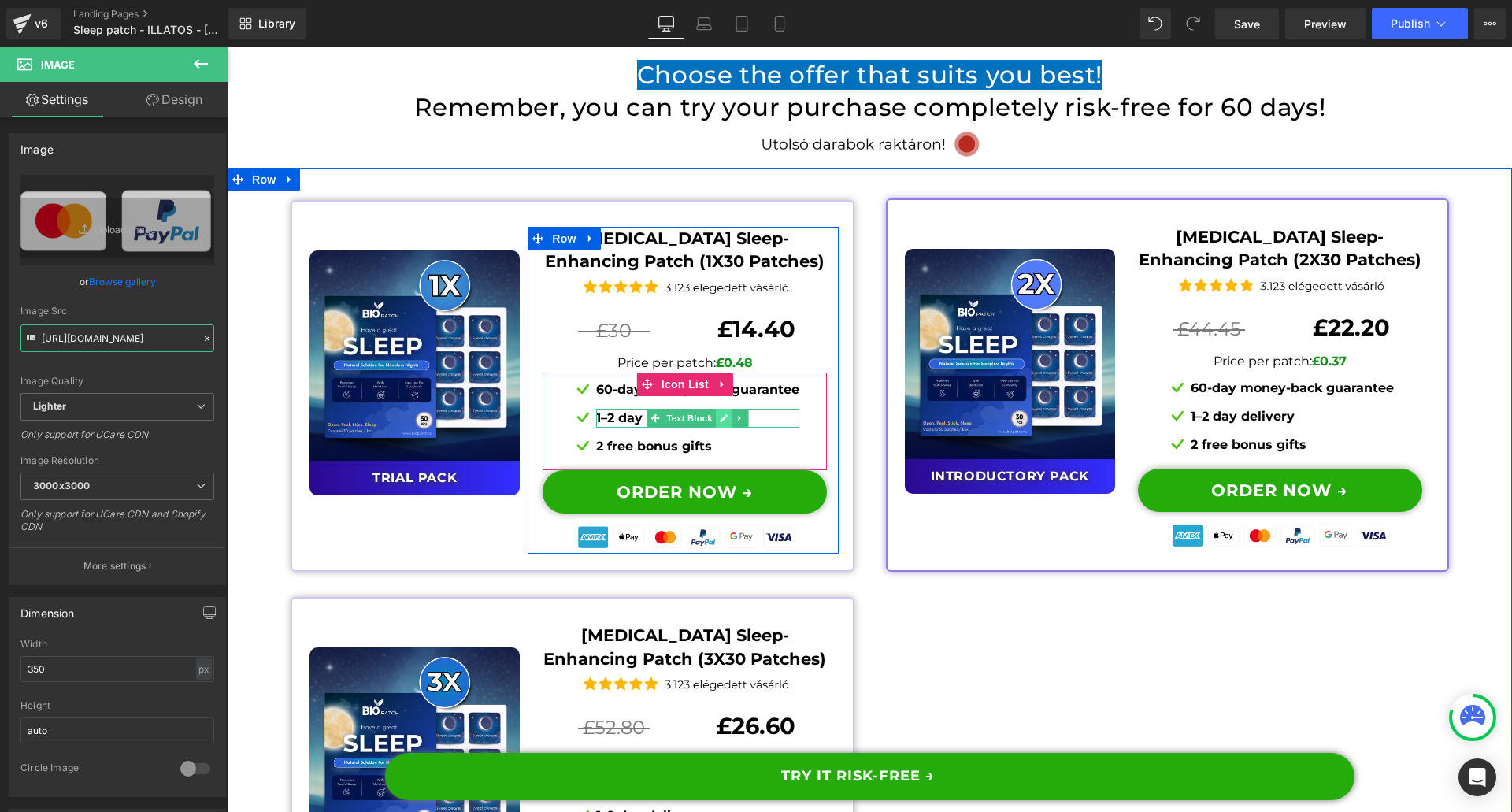
type input "[URL][DOMAIN_NAME]"
click at [719, 415] on icon at bounding box center [723, 418] width 8 height 8
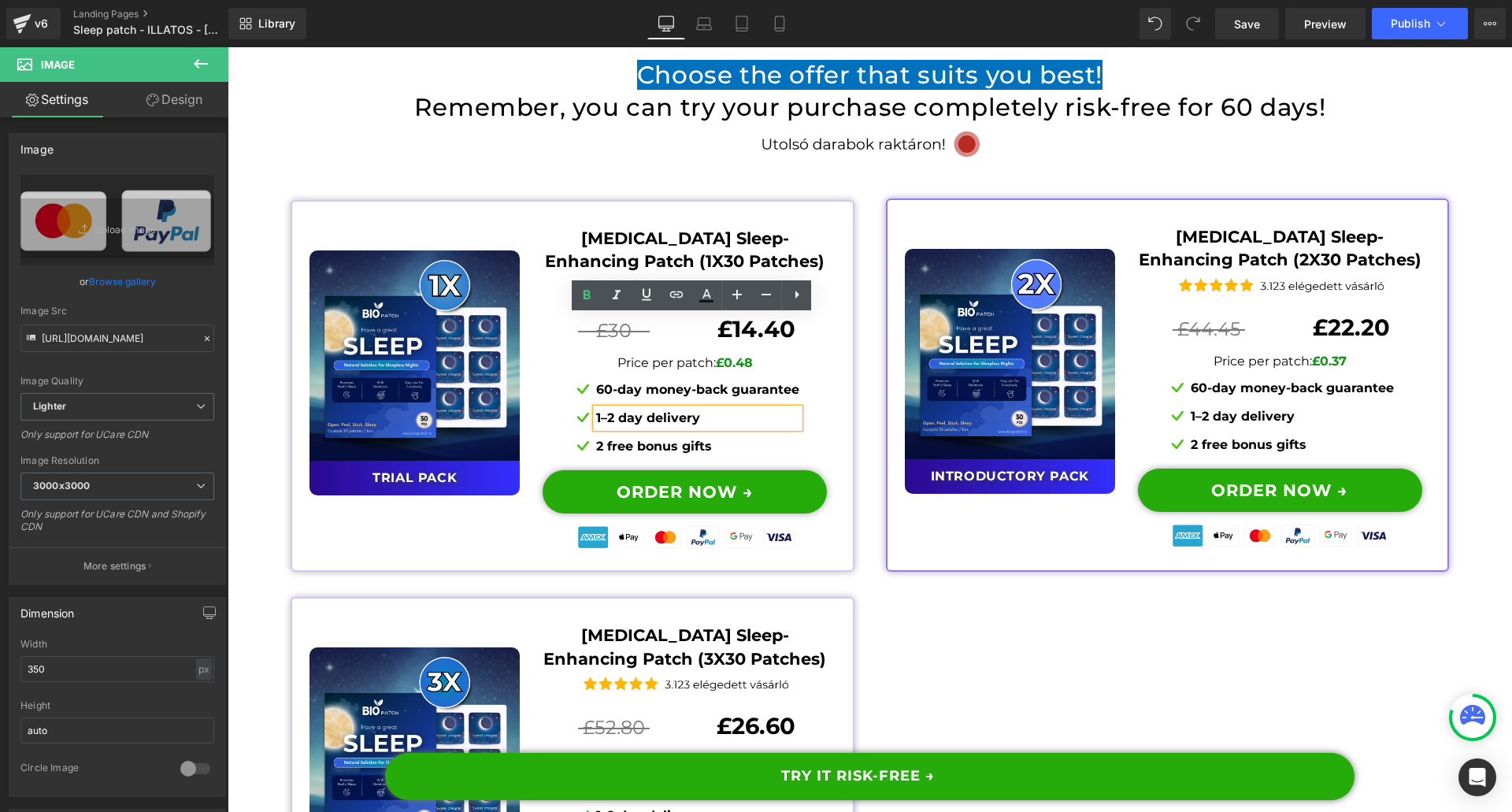
click at [716, 409] on p "1–2 day delivery" at bounding box center [698, 418] width 203 height 19
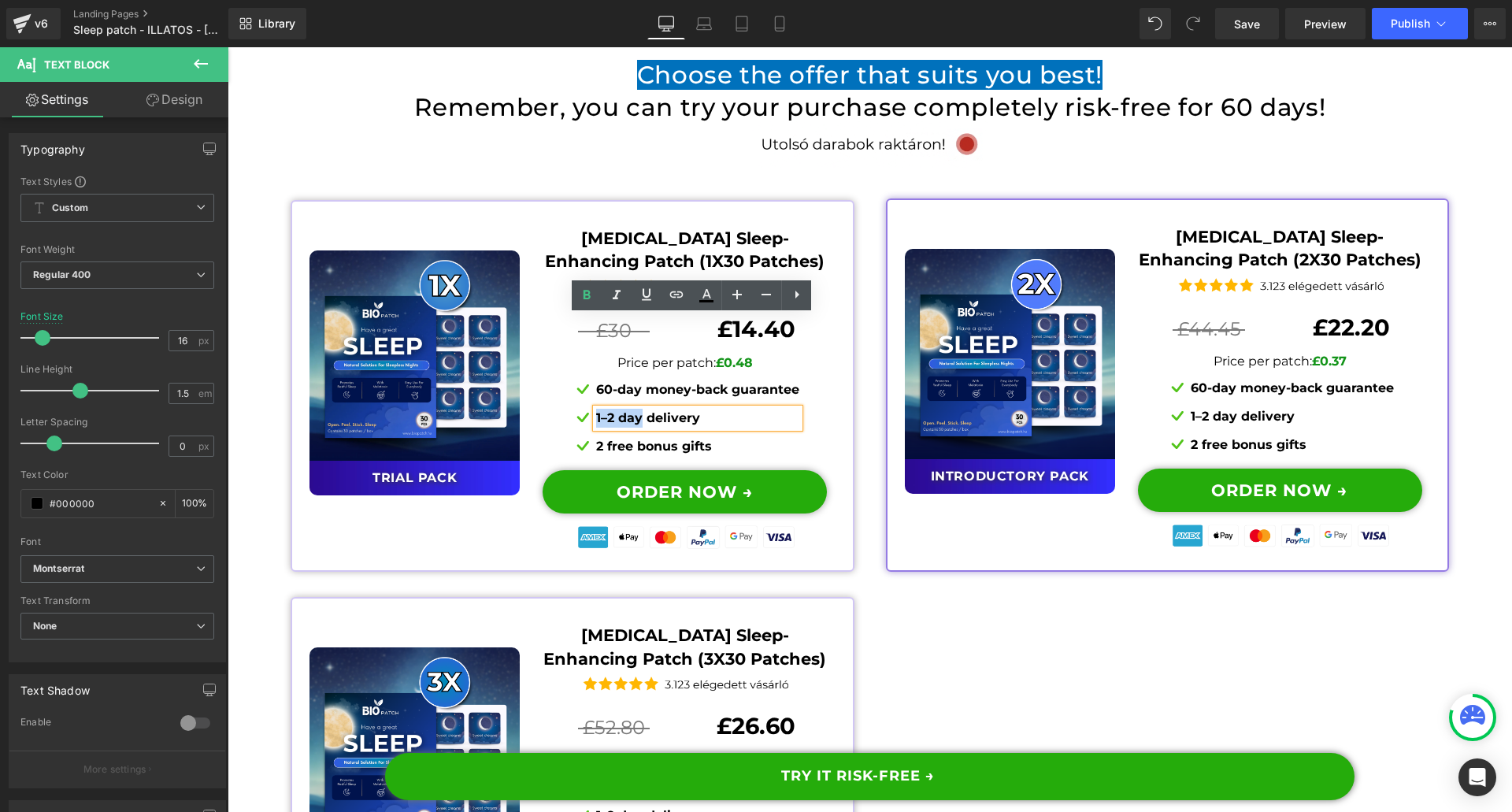
drag, startPoint x: 635, startPoint y: 326, endPoint x: 592, endPoint y: 326, distance: 43.0
click at [596, 410] on b "1–2 day delivery" at bounding box center [648, 417] width 104 height 15
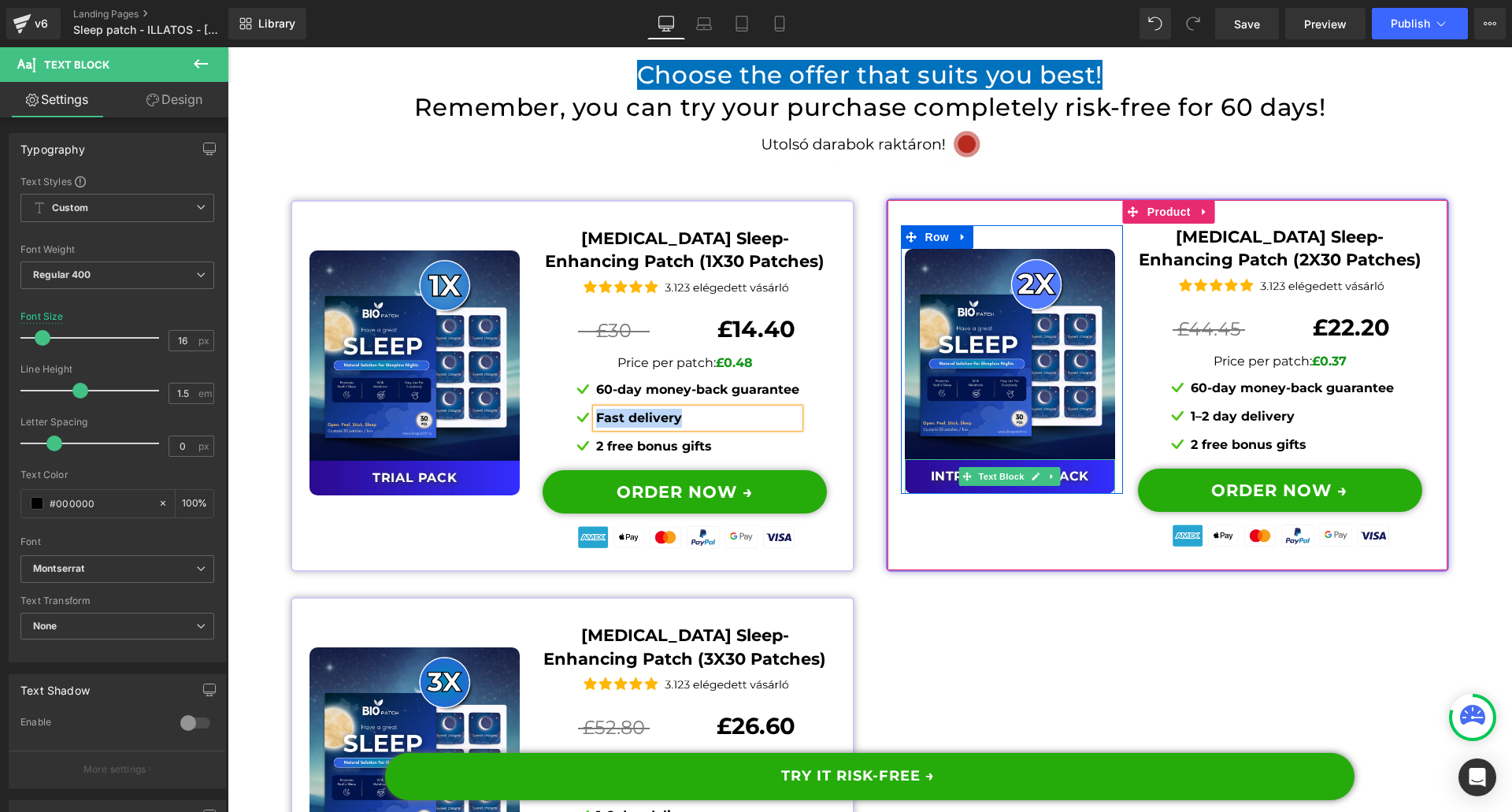
copy b "Fast delivery"
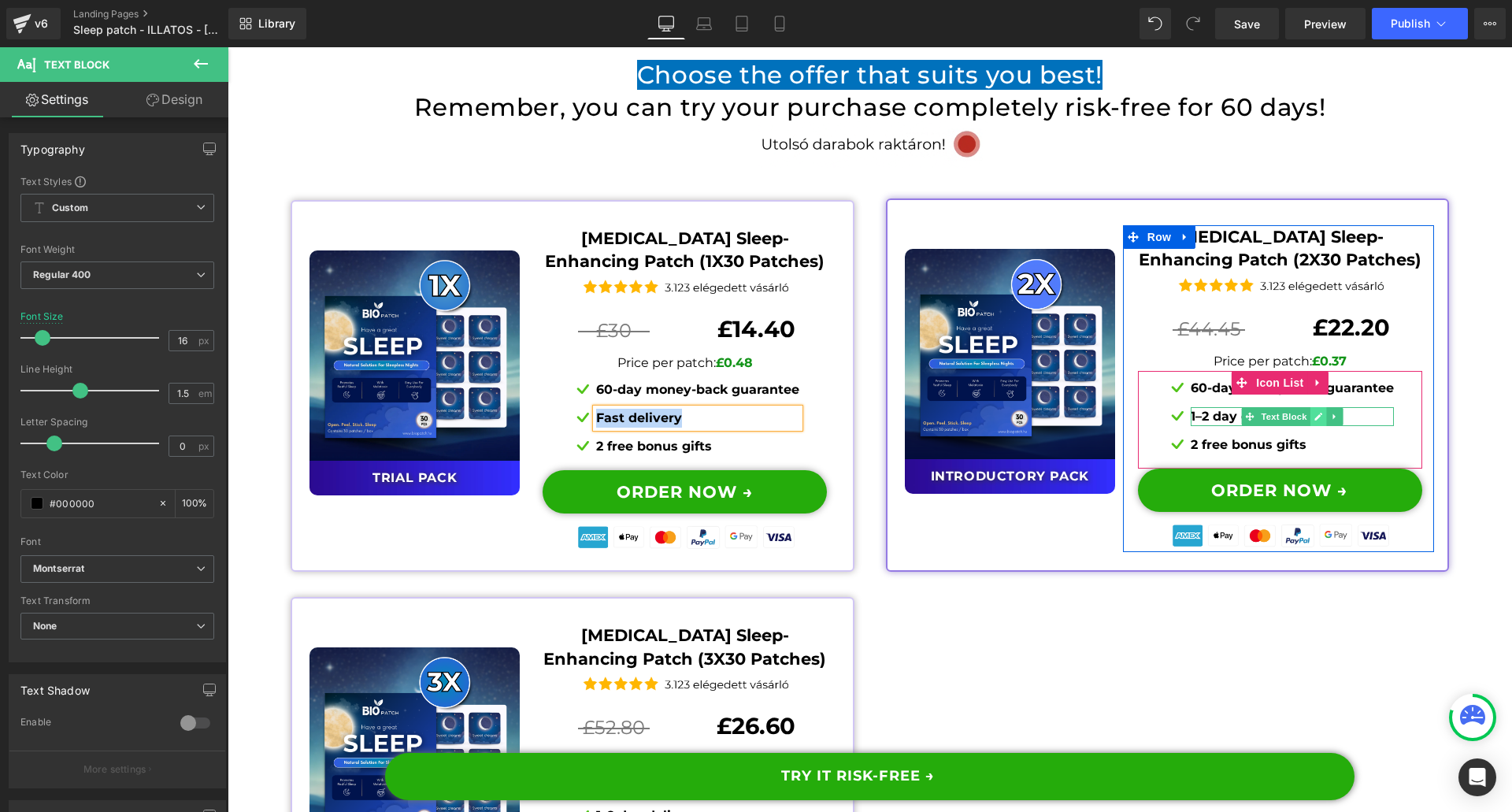
click at [1310, 407] on link at bounding box center [1318, 416] width 17 height 19
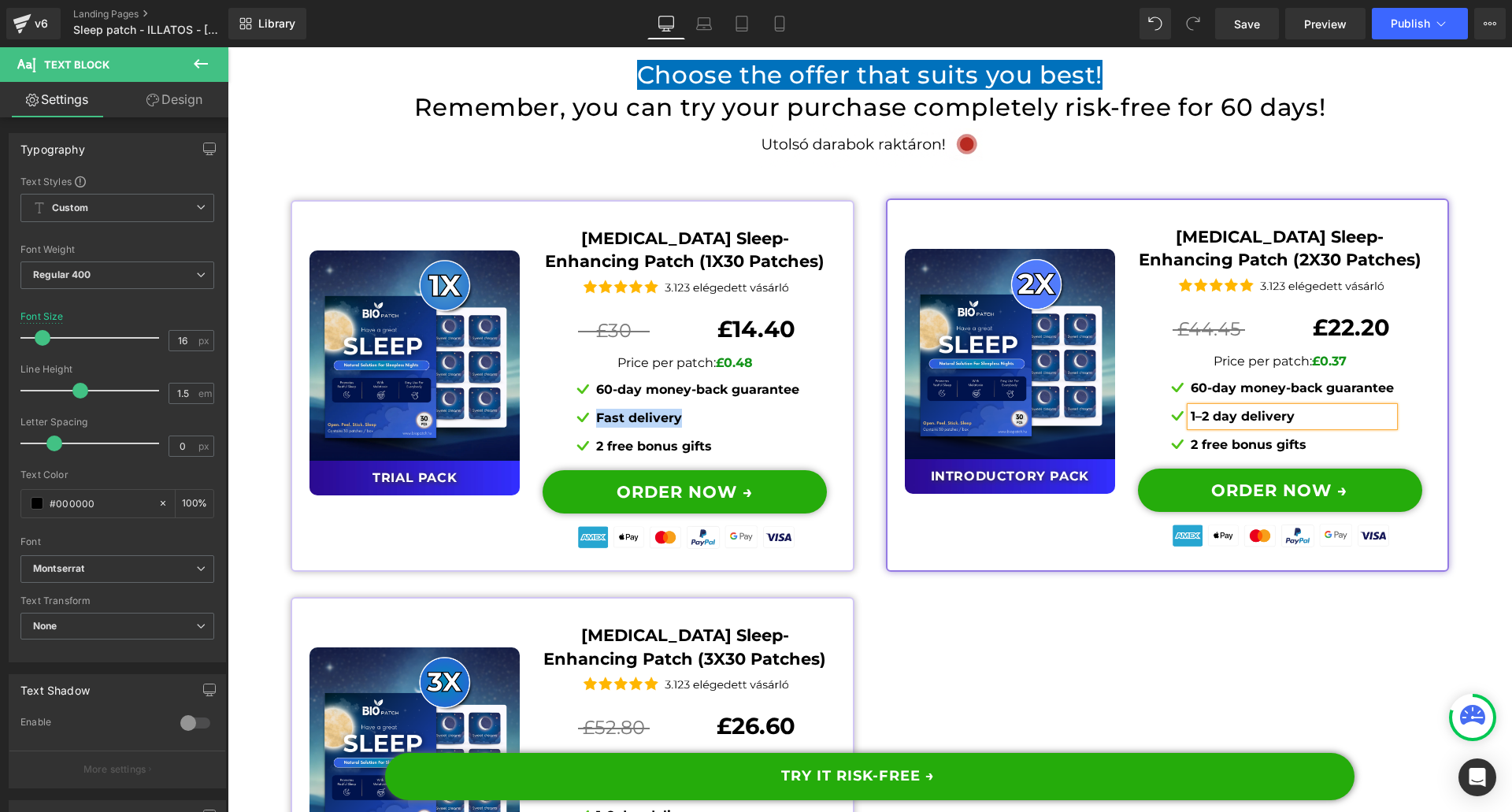
click at [1306, 407] on p "1–2 day delivery" at bounding box center [1292, 416] width 203 height 19
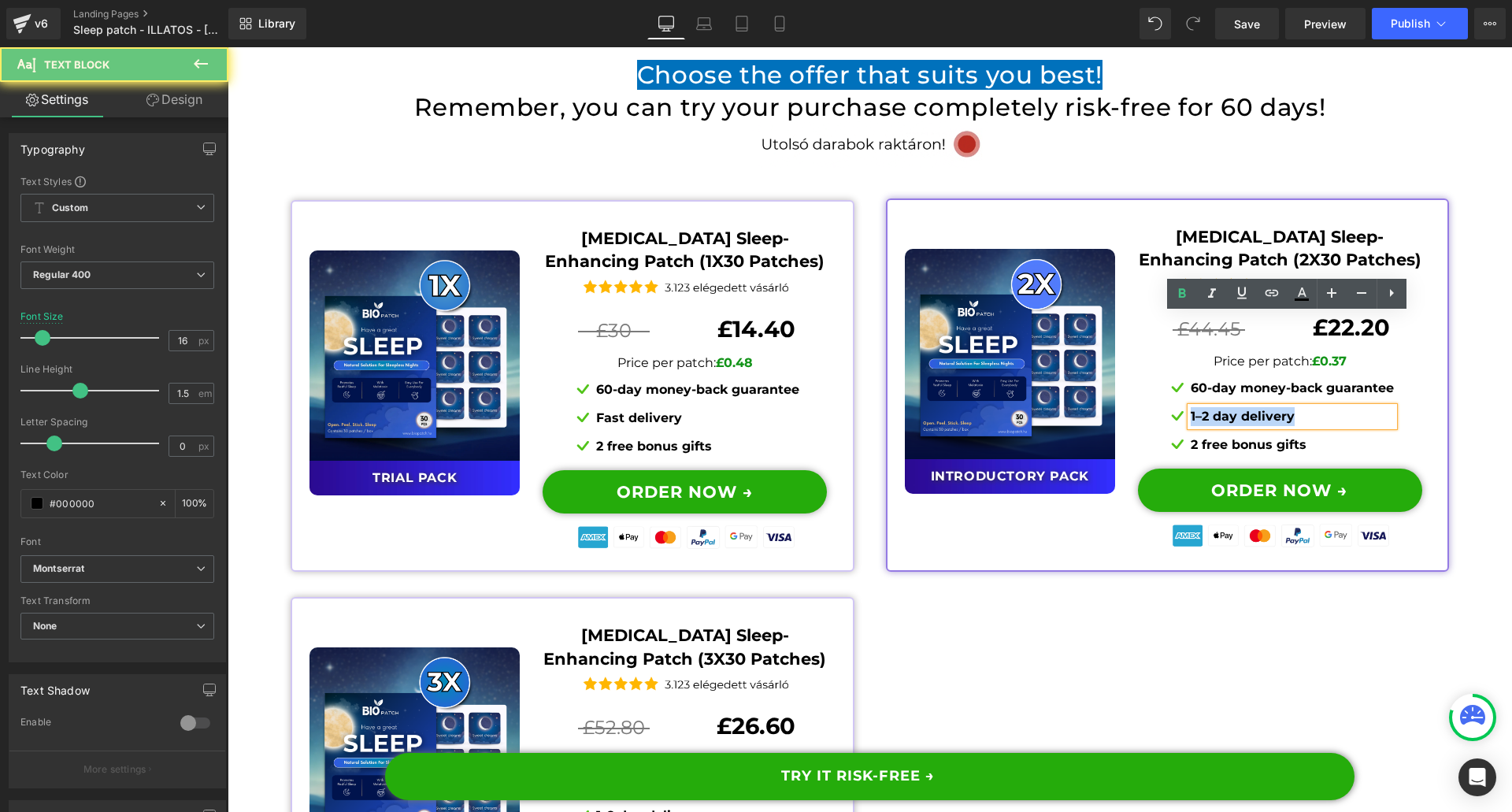
click at [1306, 407] on p "1–2 day delivery" at bounding box center [1292, 416] width 203 height 19
paste div
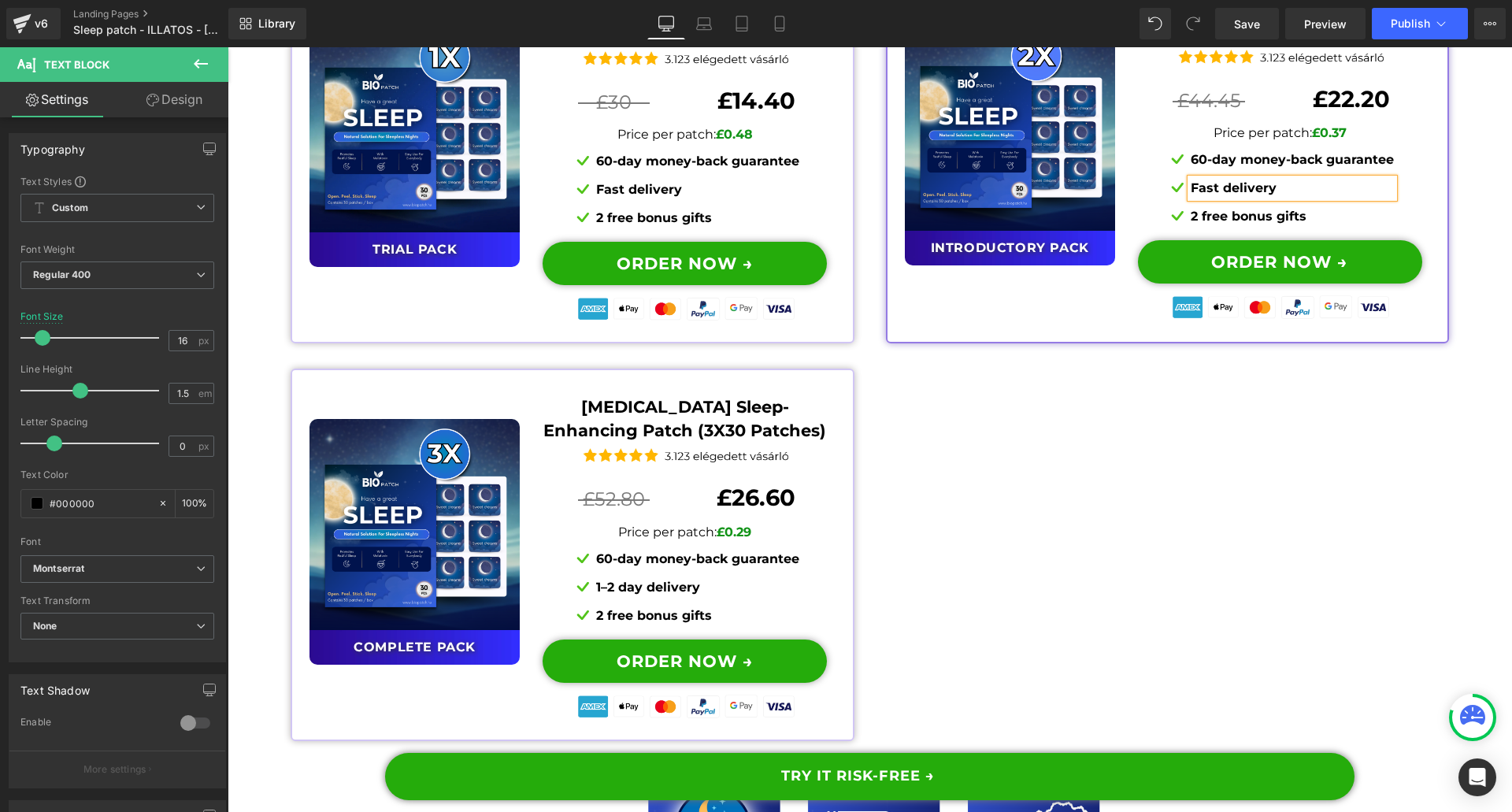
scroll to position [12301, 0]
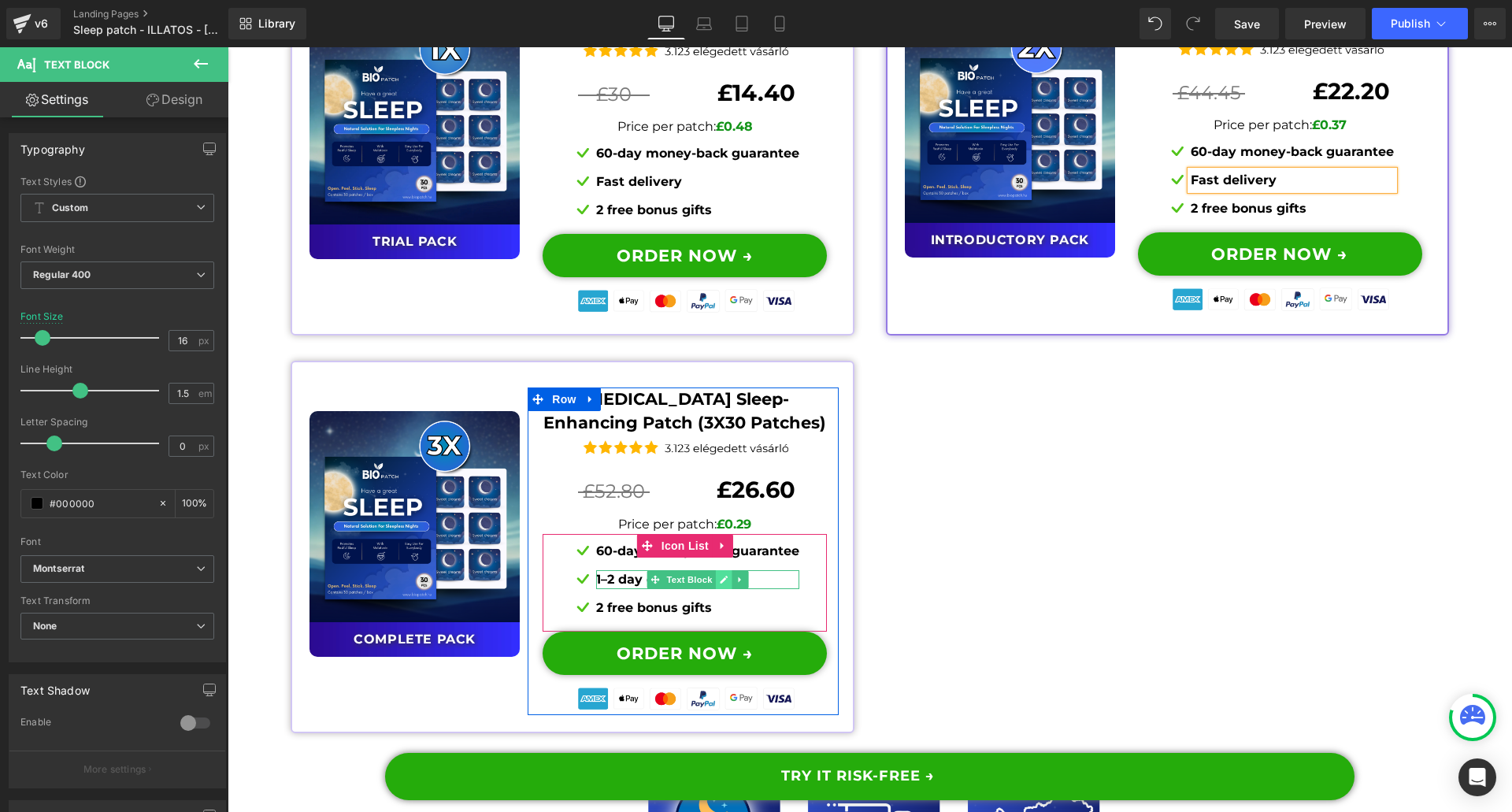
click at [719, 575] on icon at bounding box center [724, 579] width 9 height 10
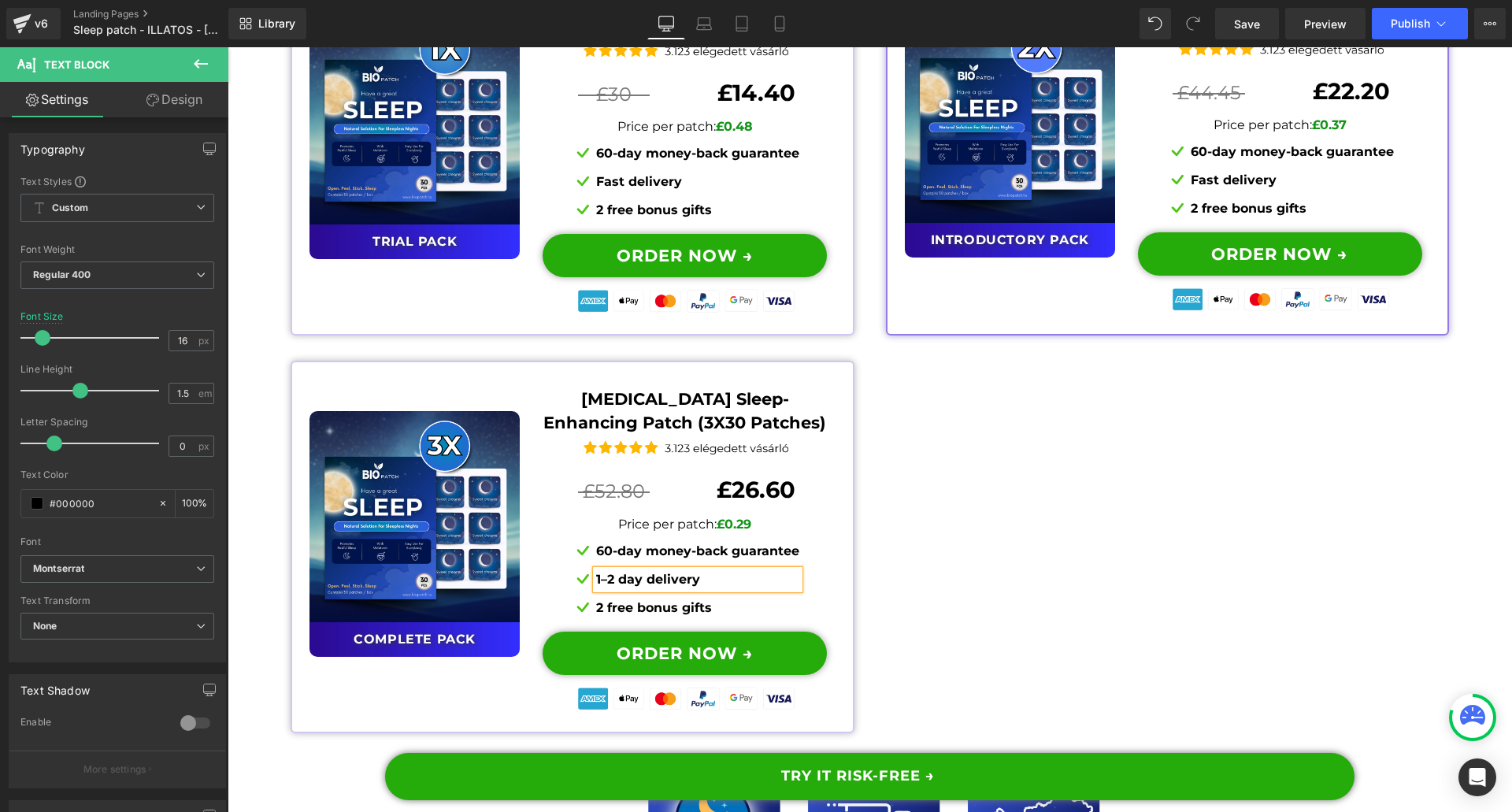
click at [714, 570] on p "1–2 day delivery" at bounding box center [698, 580] width 203 height 19
click at [715, 570] on p "1–2 day delivery" at bounding box center [698, 580] width 203 height 19
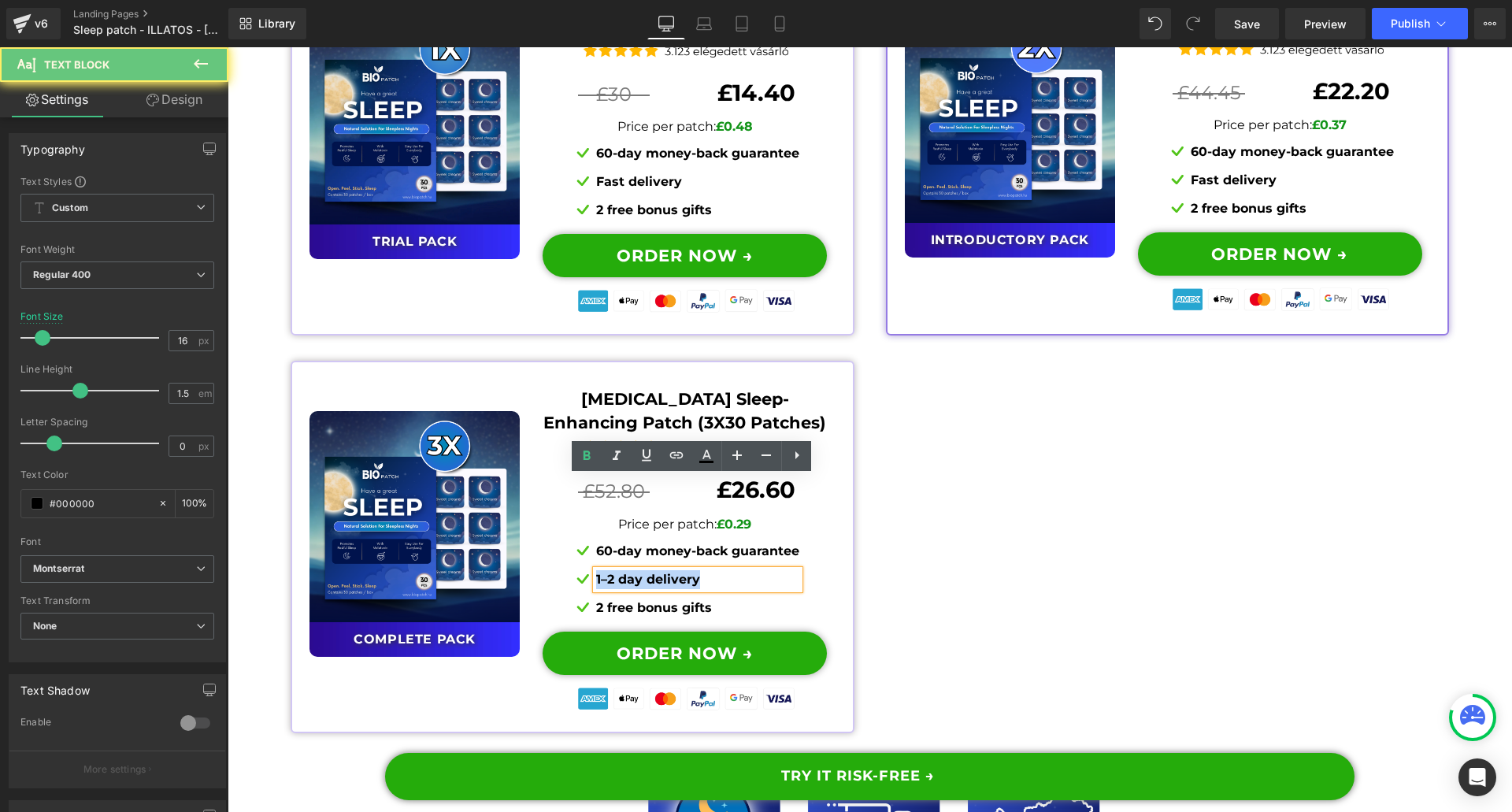
click at [715, 570] on p "1–2 day delivery" at bounding box center [698, 580] width 203 height 19
paste div
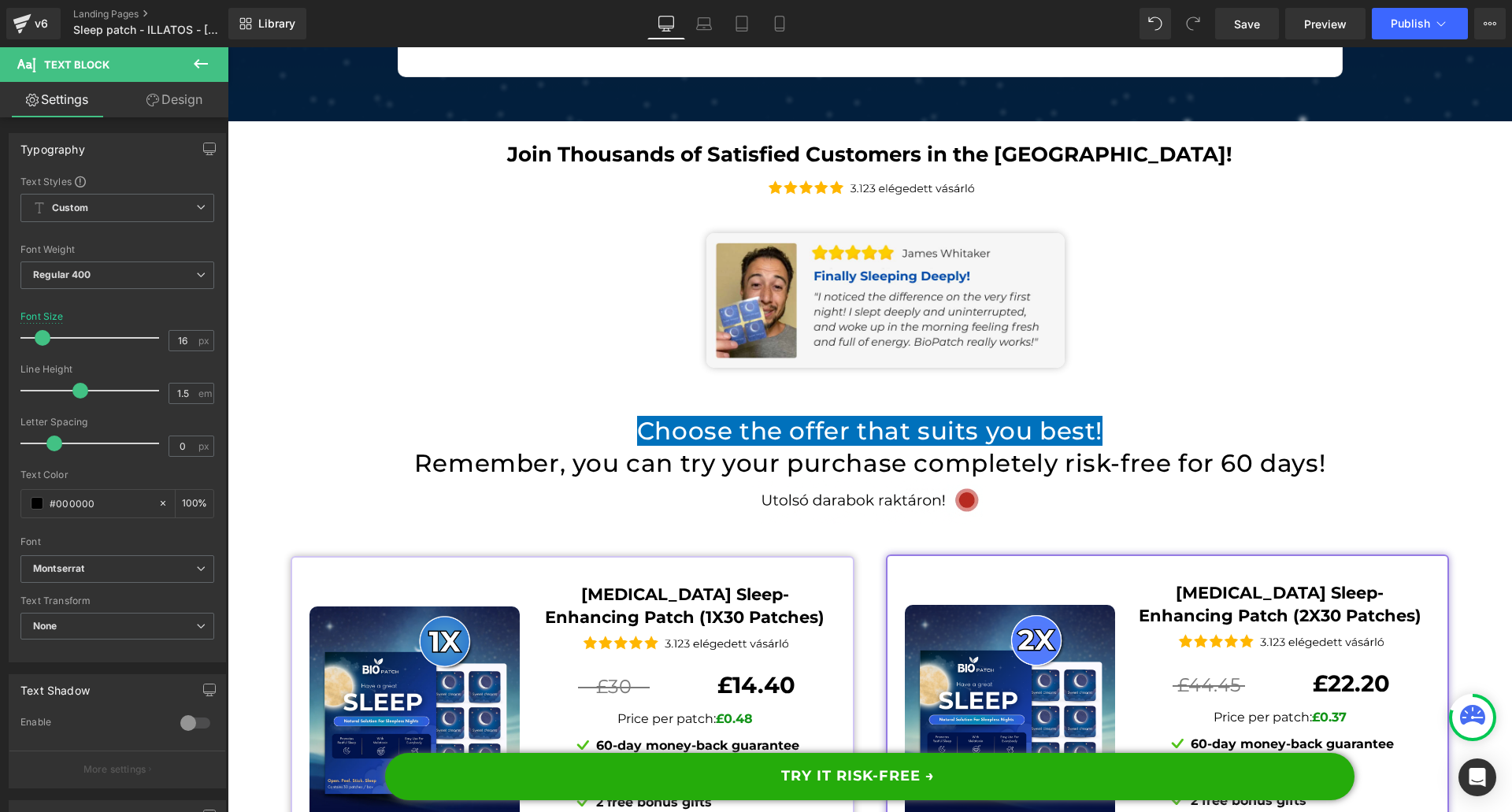
scroll to position [11671, 0]
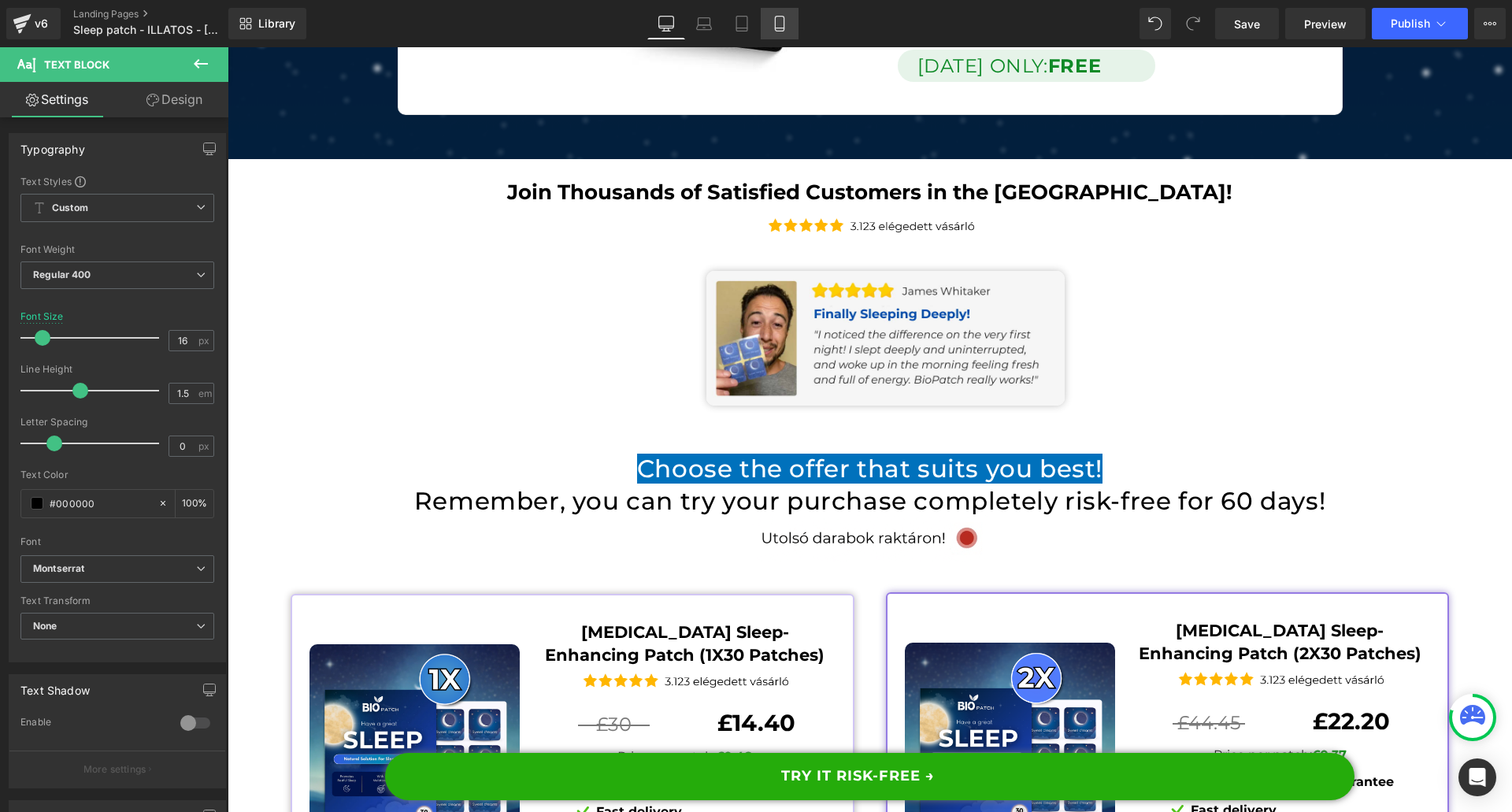
click at [789, 33] on link "Mobile" at bounding box center [779, 24] width 38 height 31
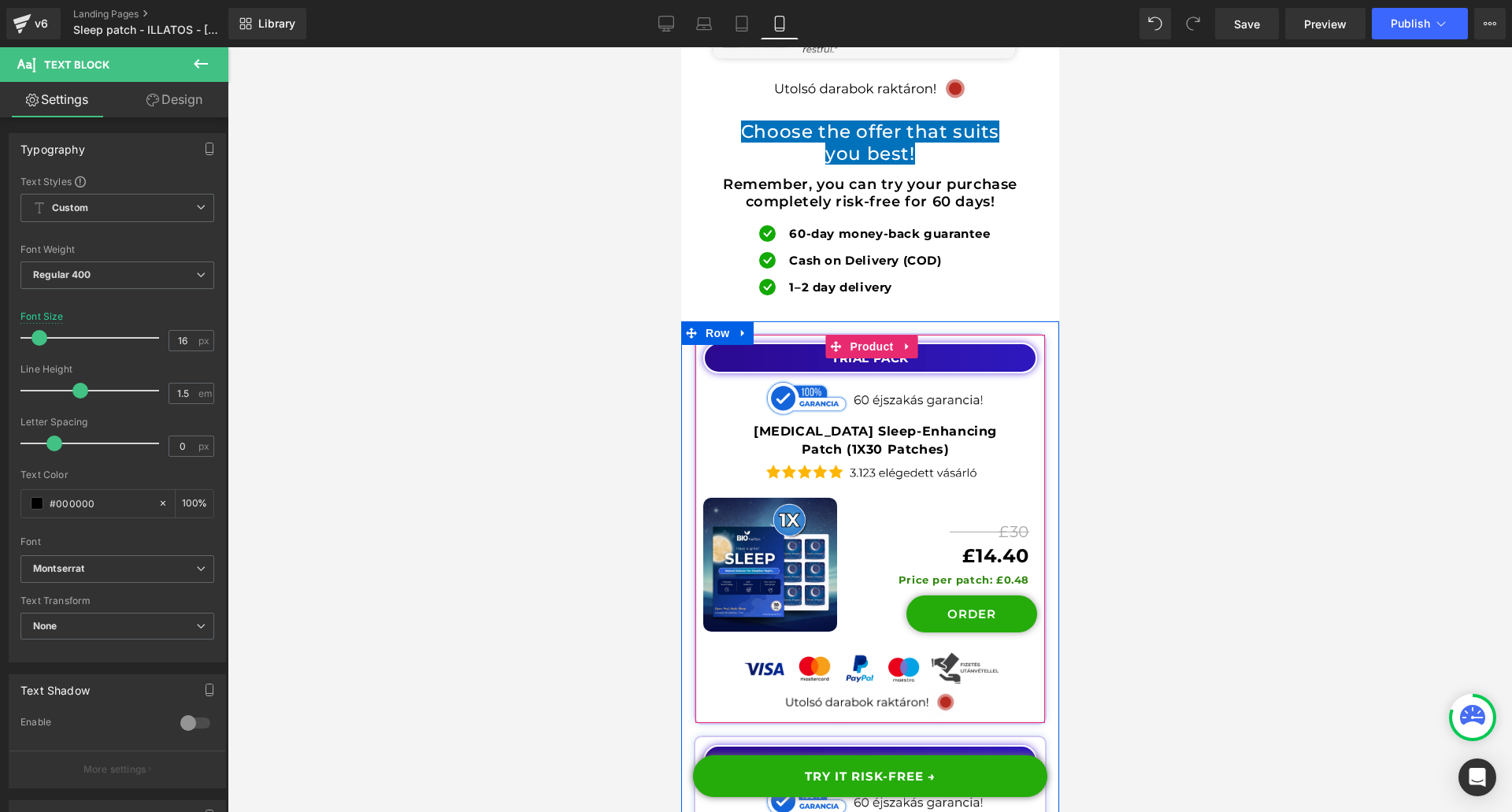
scroll to position [17863, 0]
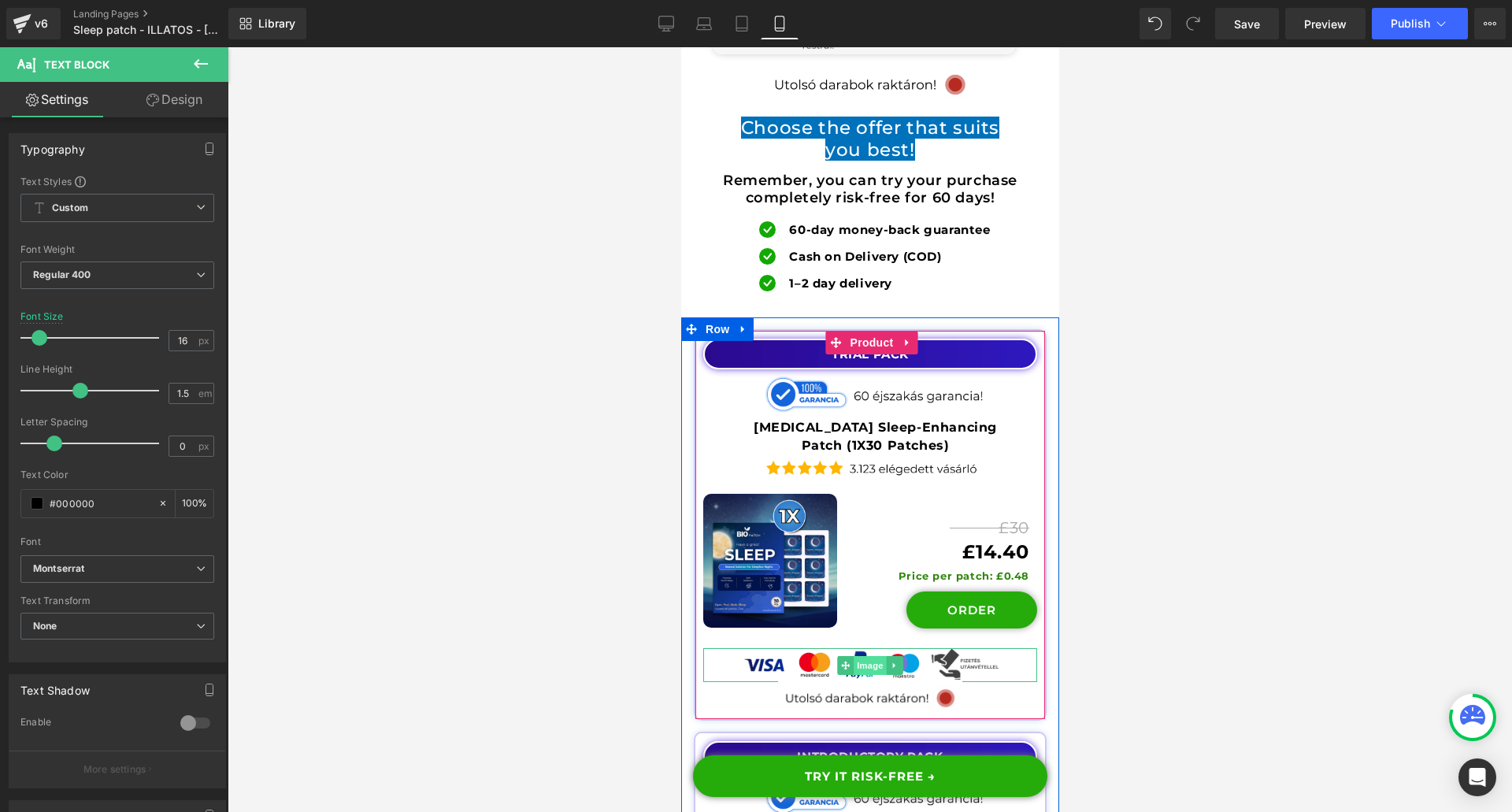
click at [859, 656] on span "Image" at bounding box center [869, 665] width 33 height 19
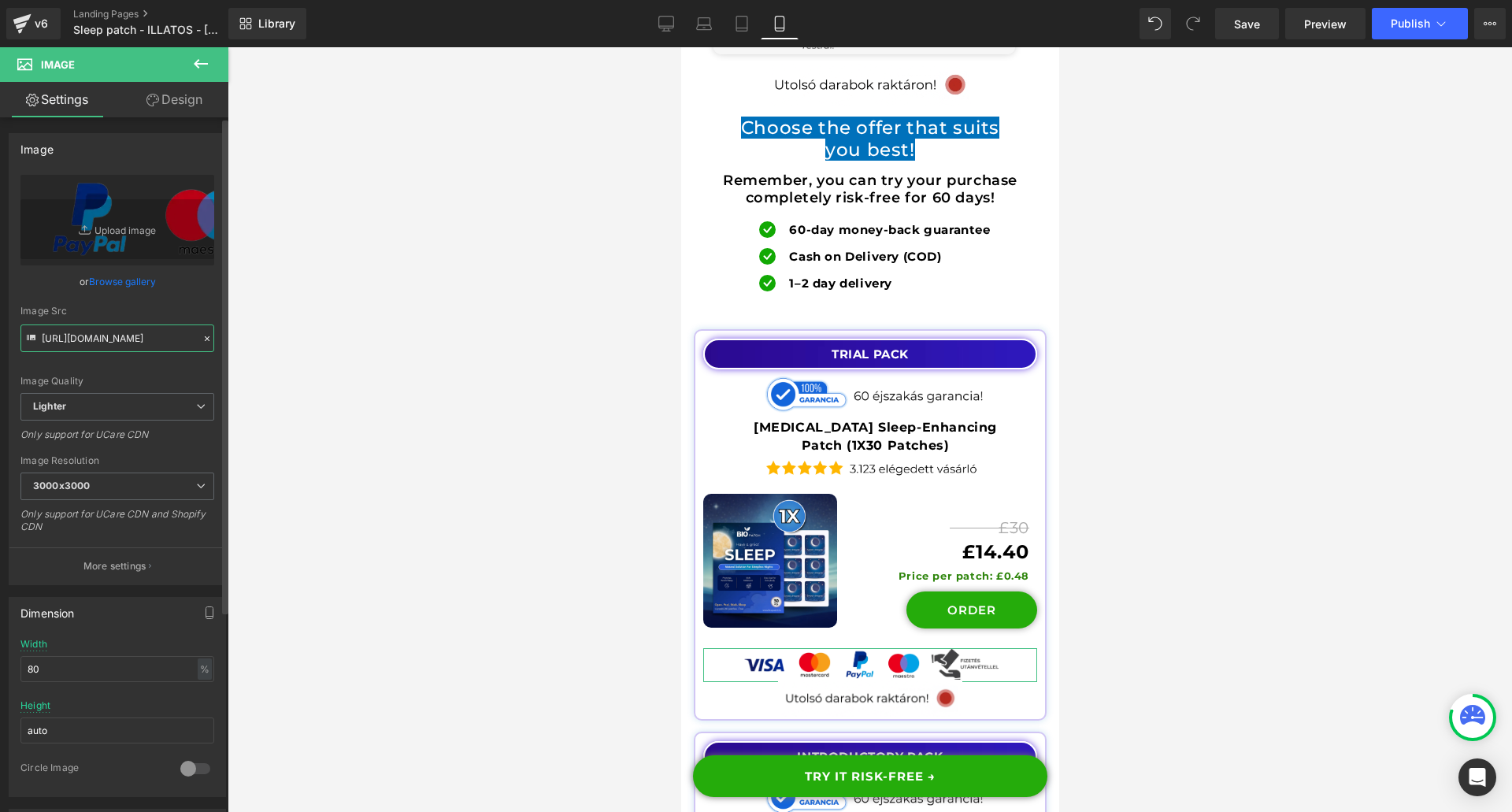
click at [100, 346] on input "[URL][DOMAIN_NAME]" at bounding box center [117, 339] width 194 height 28
paste input "Fast delivery"
type input "Fast delivery"
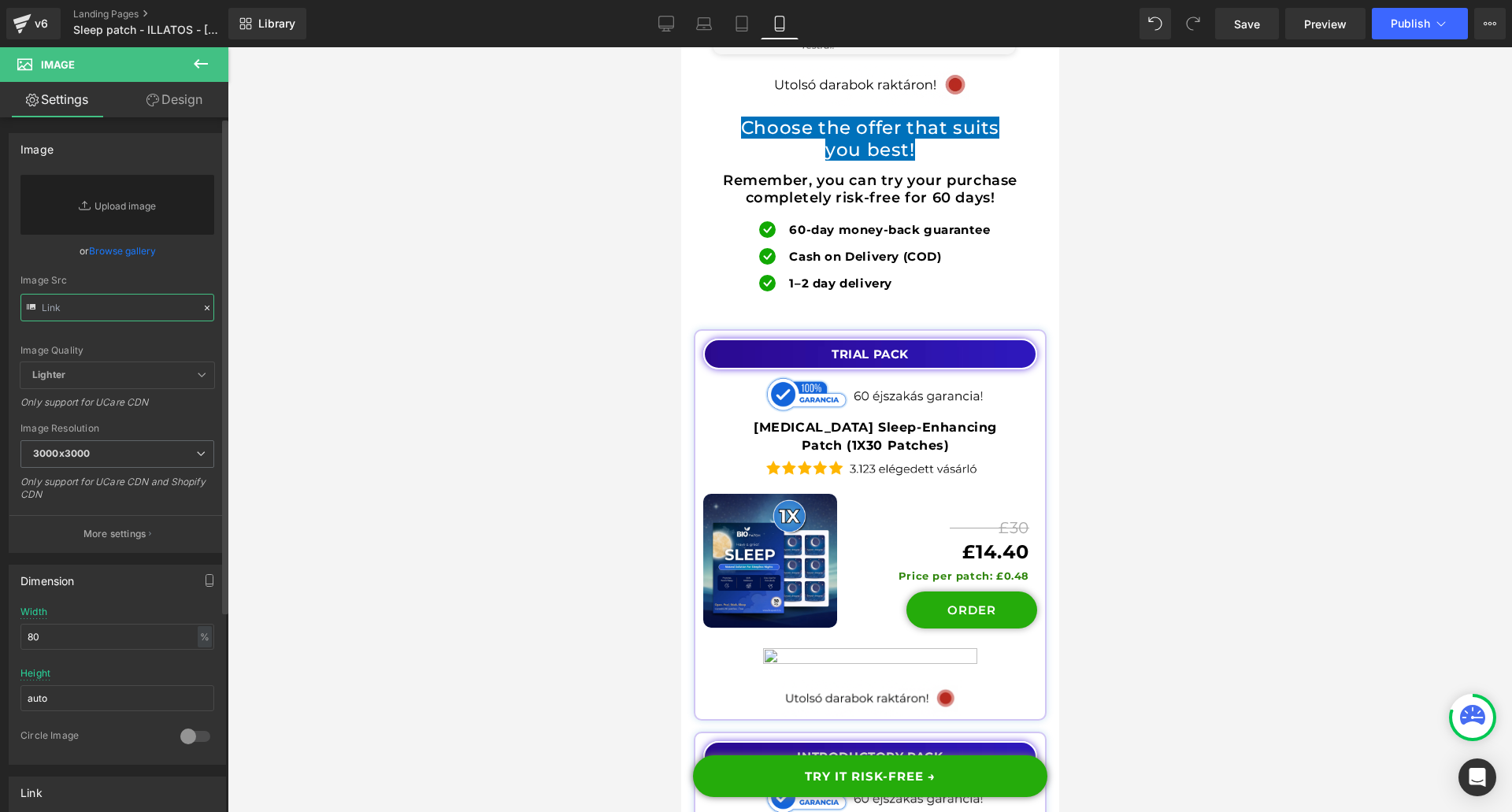
paste input "[URL][DOMAIN_NAME]"
type input "[URL][DOMAIN_NAME]"
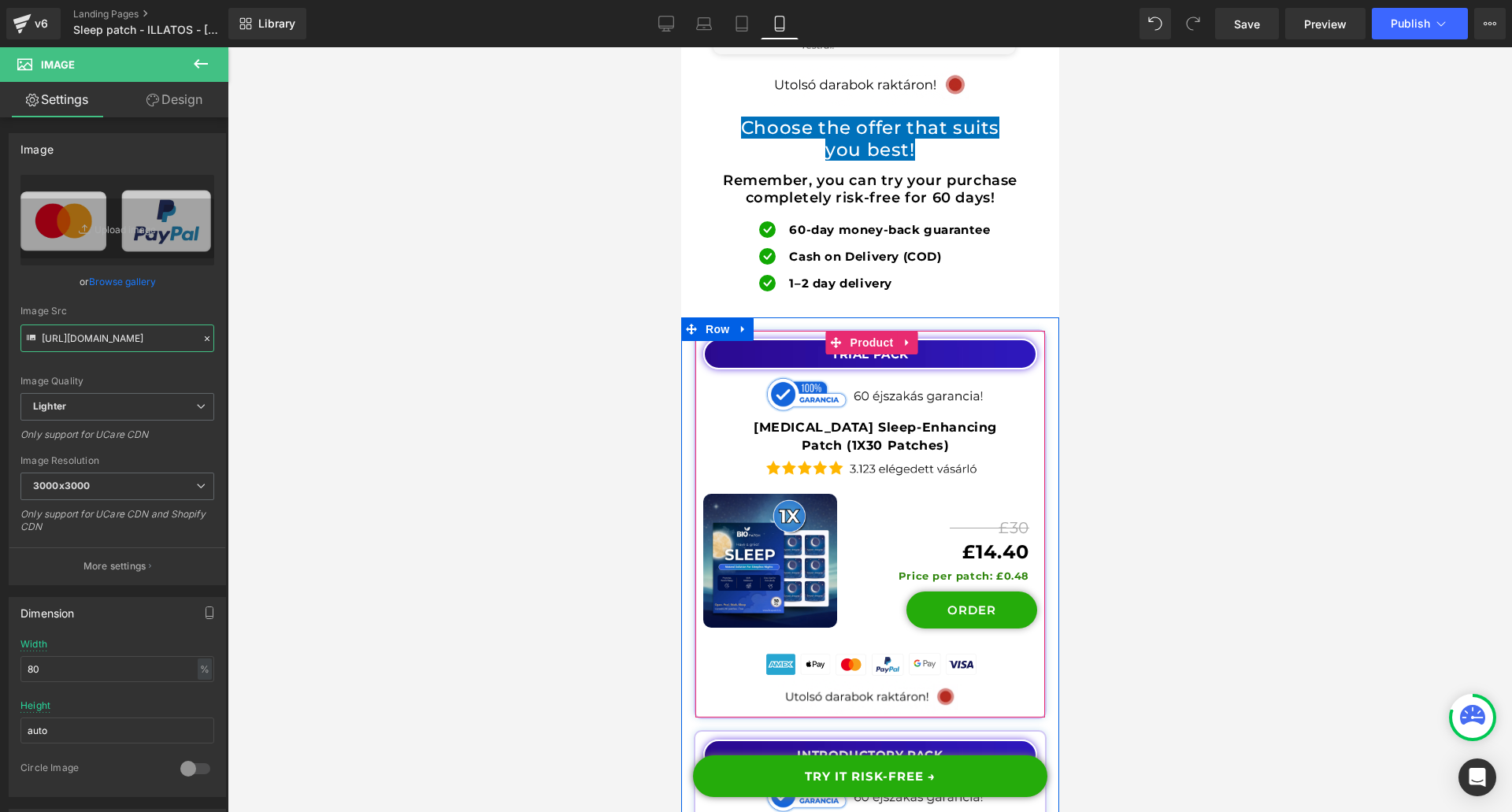
scroll to position [18100, 0]
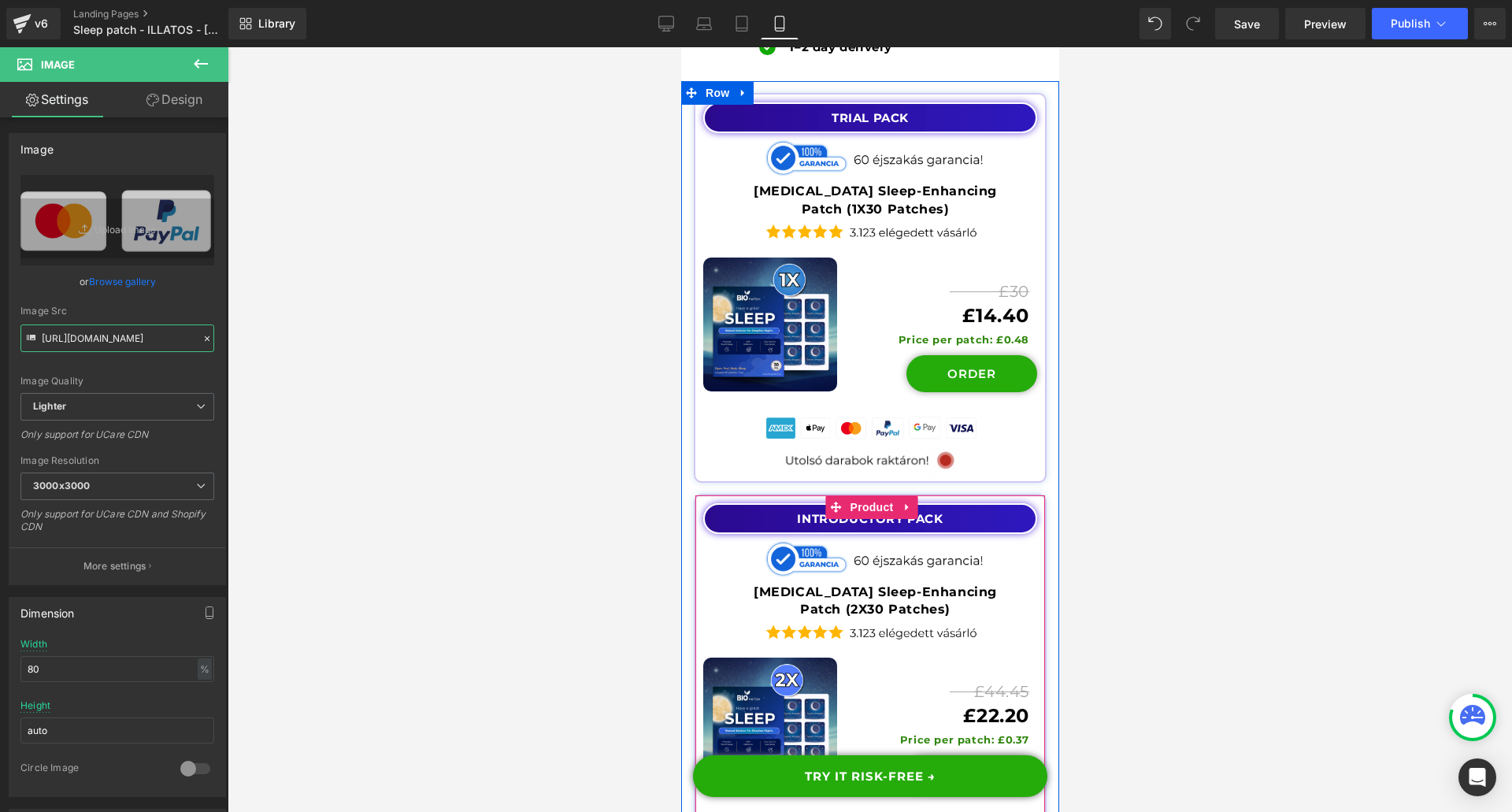
drag, startPoint x: 864, startPoint y: 623, endPoint x: 1096, endPoint y: 525, distance: 251.8
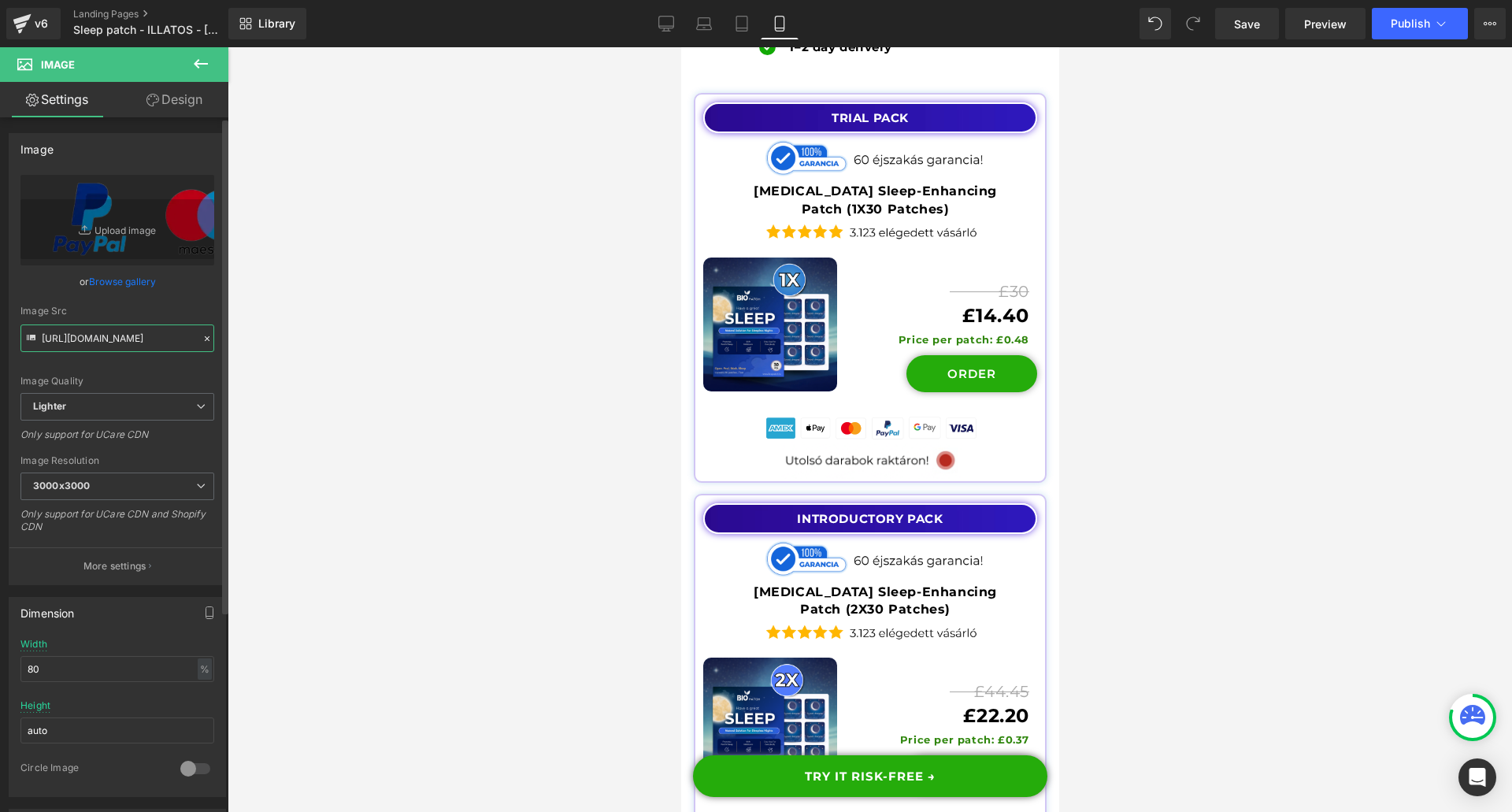
click at [140, 340] on input "[URL][DOMAIN_NAME]" at bounding box center [117, 339] width 194 height 28
paste input "a5b70392-b7c9-468d-b314-fb5aceae5e0e/-/format/auto/-/preview/3000x3000/-/qualit…"
type input "[URL][DOMAIN_NAME]"
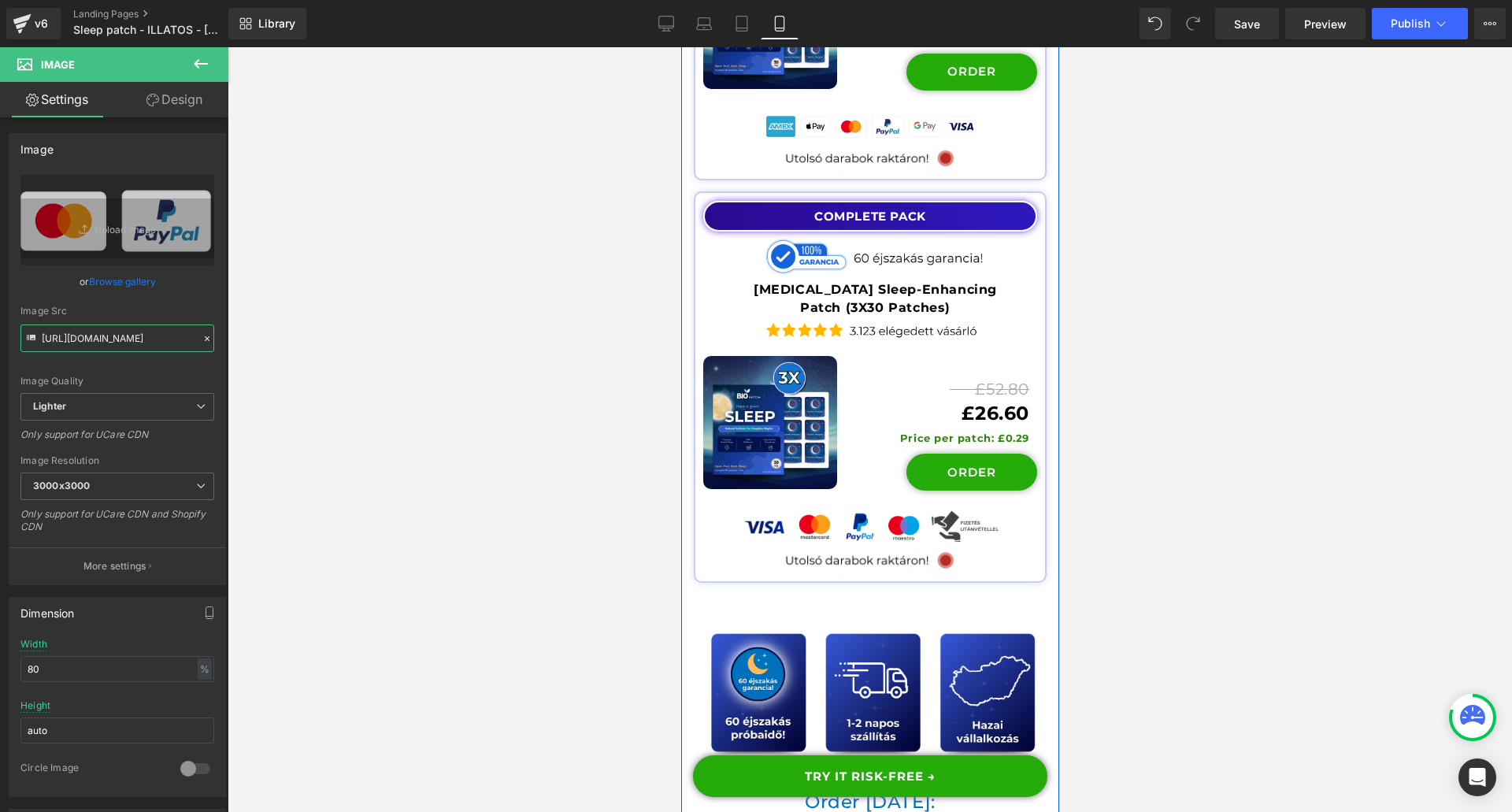
scroll to position [18809, 0]
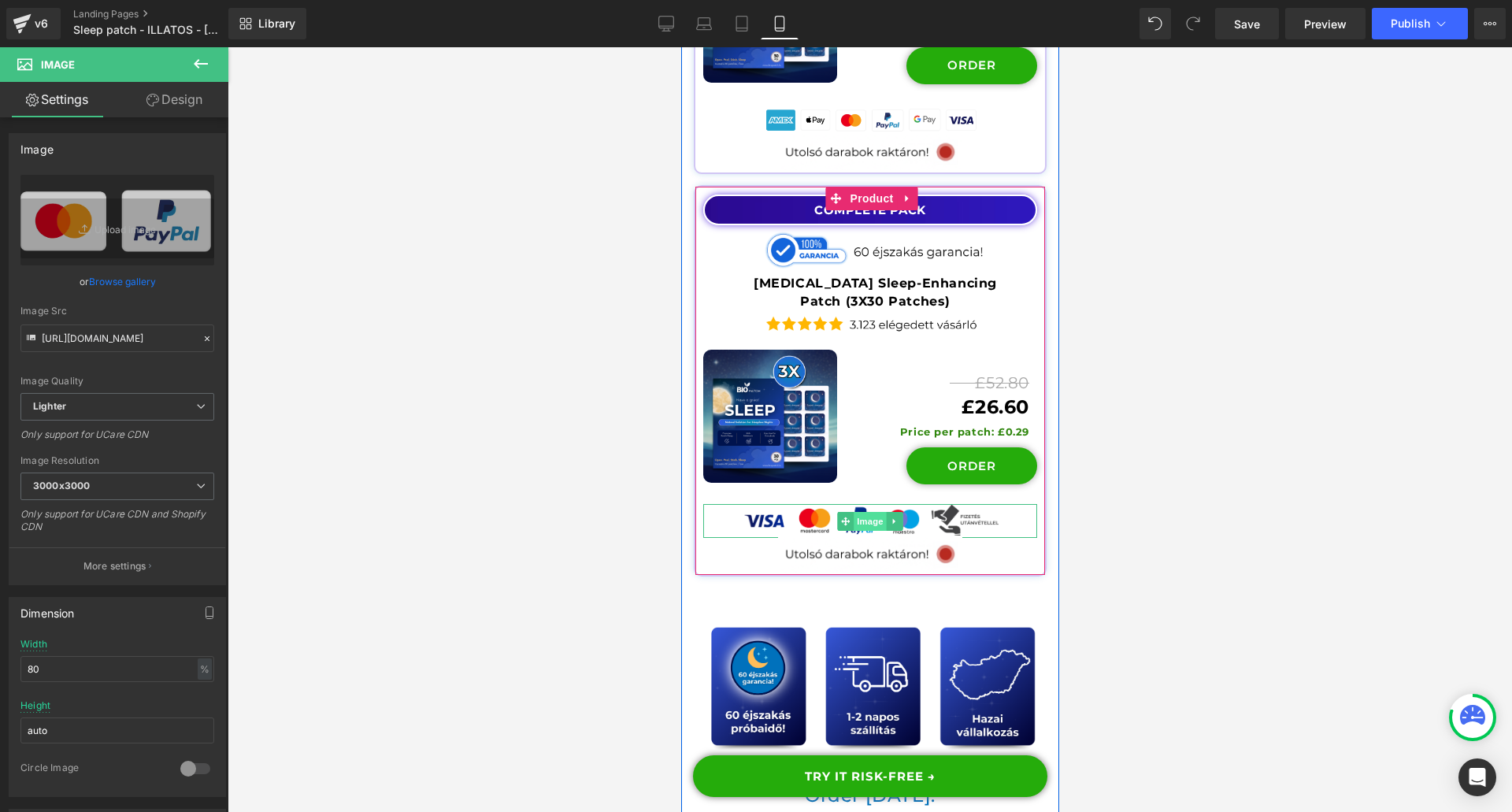
click at [856, 512] on span "Image" at bounding box center [869, 521] width 33 height 19
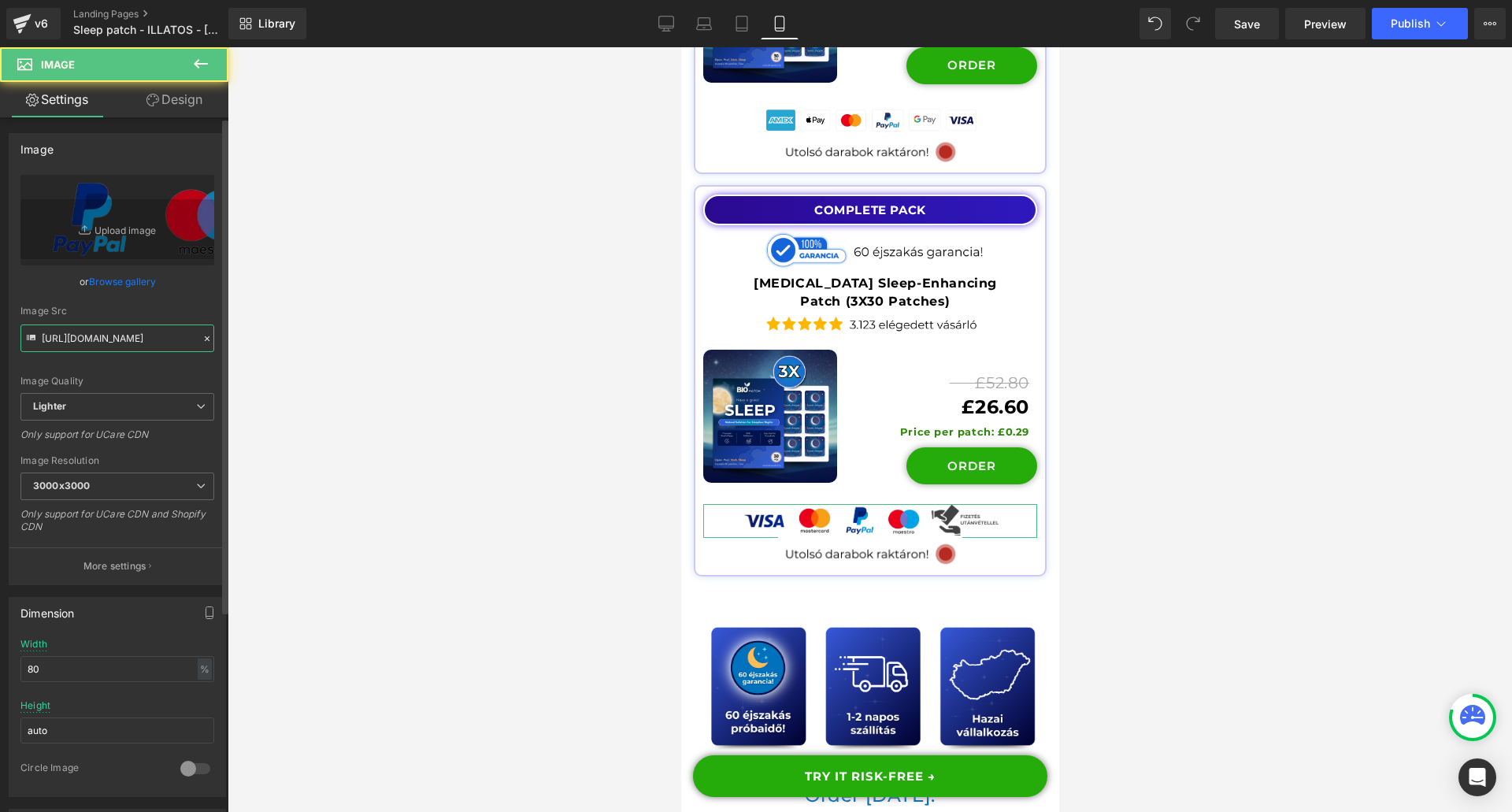
click at [79, 334] on input "[URL][DOMAIN_NAME]" at bounding box center [117, 339] width 194 height 28
paste input "a5b70392-b7c9-468d-b314-fb5aceae5e0e/-/format/auto/-/preview/3000x3000/-/qualit…"
type input "[URL][DOMAIN_NAME]"
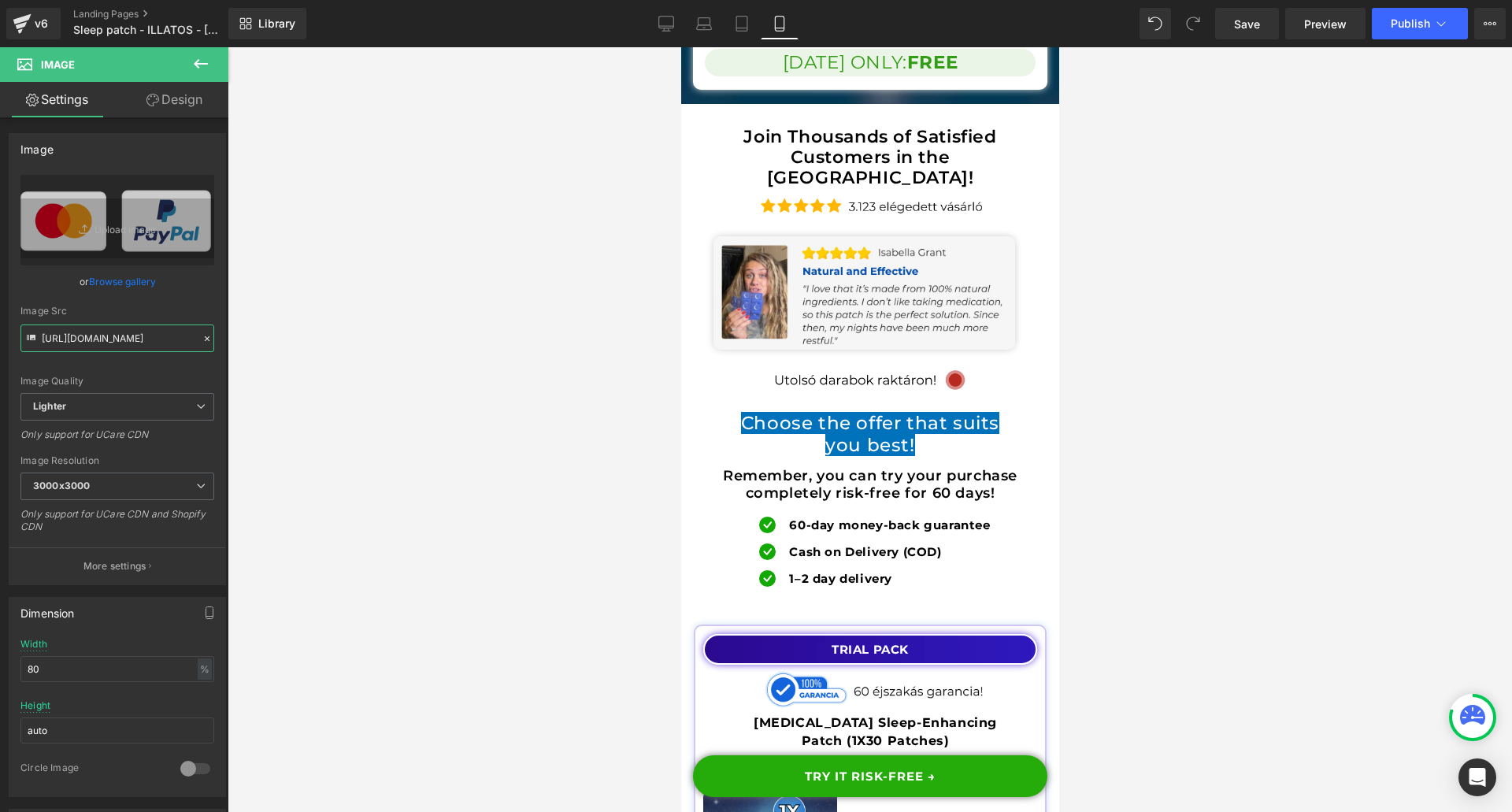
scroll to position [17549, 0]
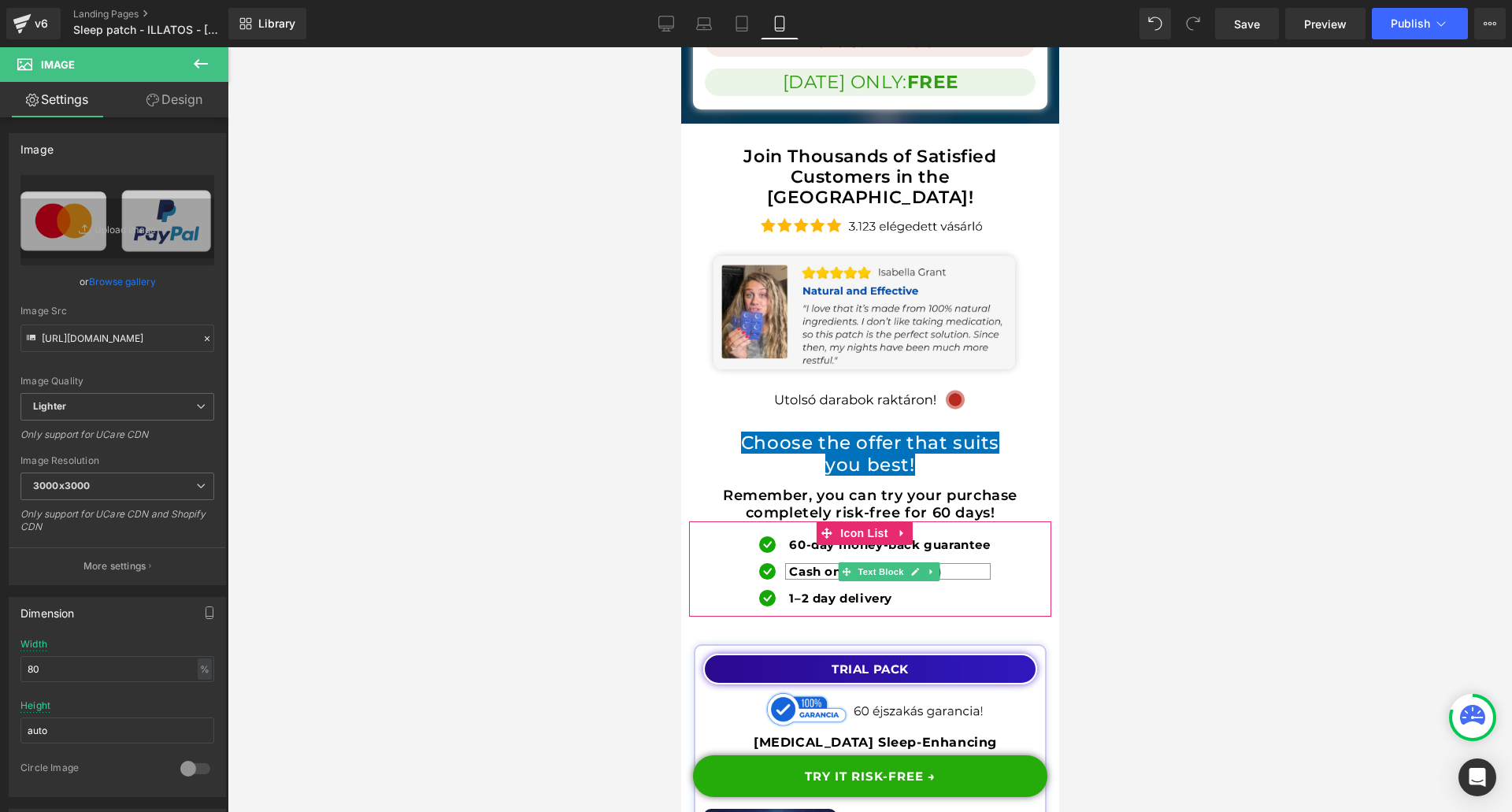
click at [823, 564] on b "Cash on Delivery (COD)" at bounding box center [864, 571] width 152 height 15
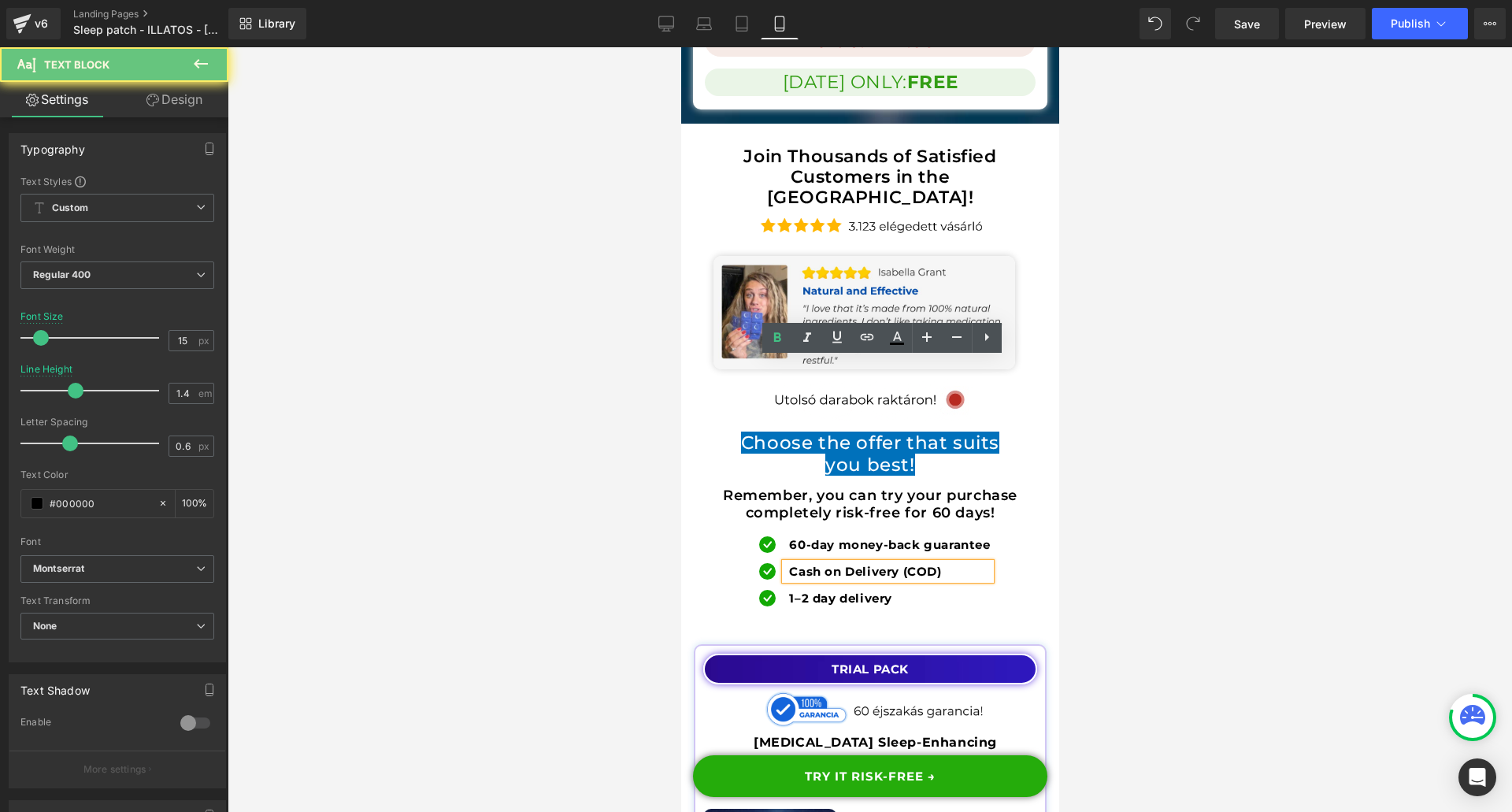
click at [823, 564] on b "Cash on Delivery (COD)" at bounding box center [864, 571] width 152 height 15
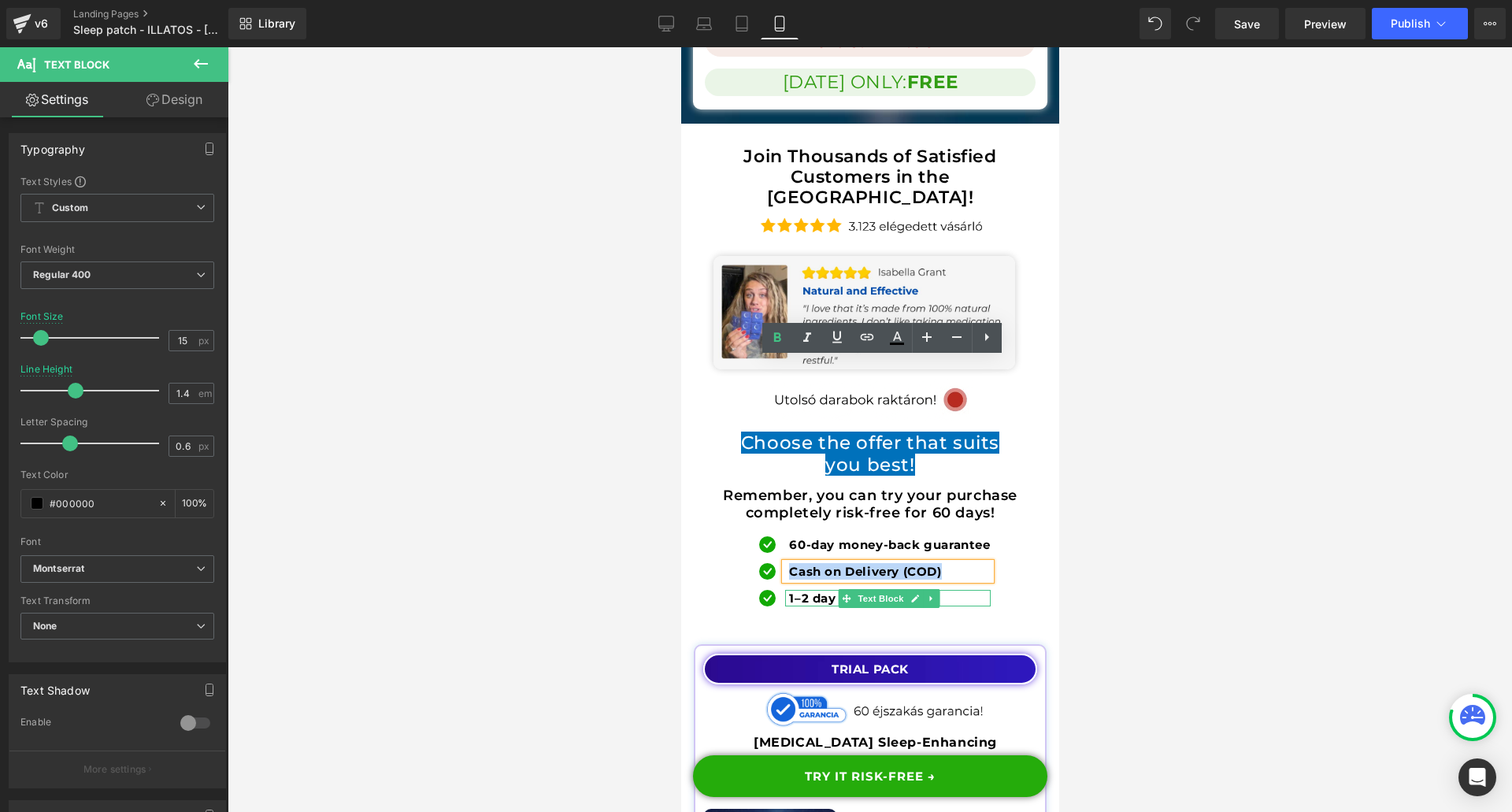
click at [802, 590] on b "1–2 day delivery" at bounding box center [840, 597] width 103 height 15
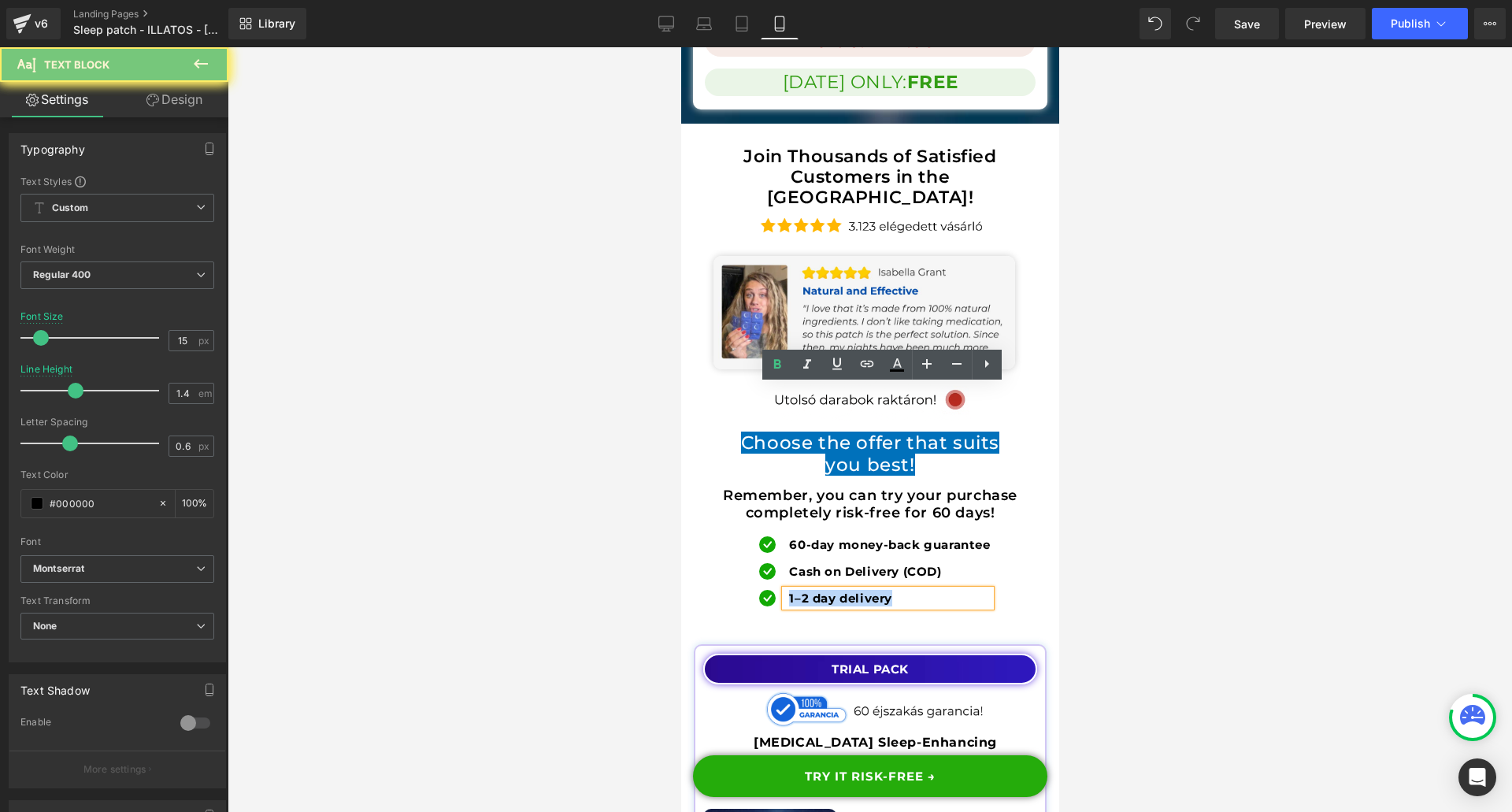
click at [802, 590] on b "1–2 day delivery" at bounding box center [840, 597] width 103 height 15
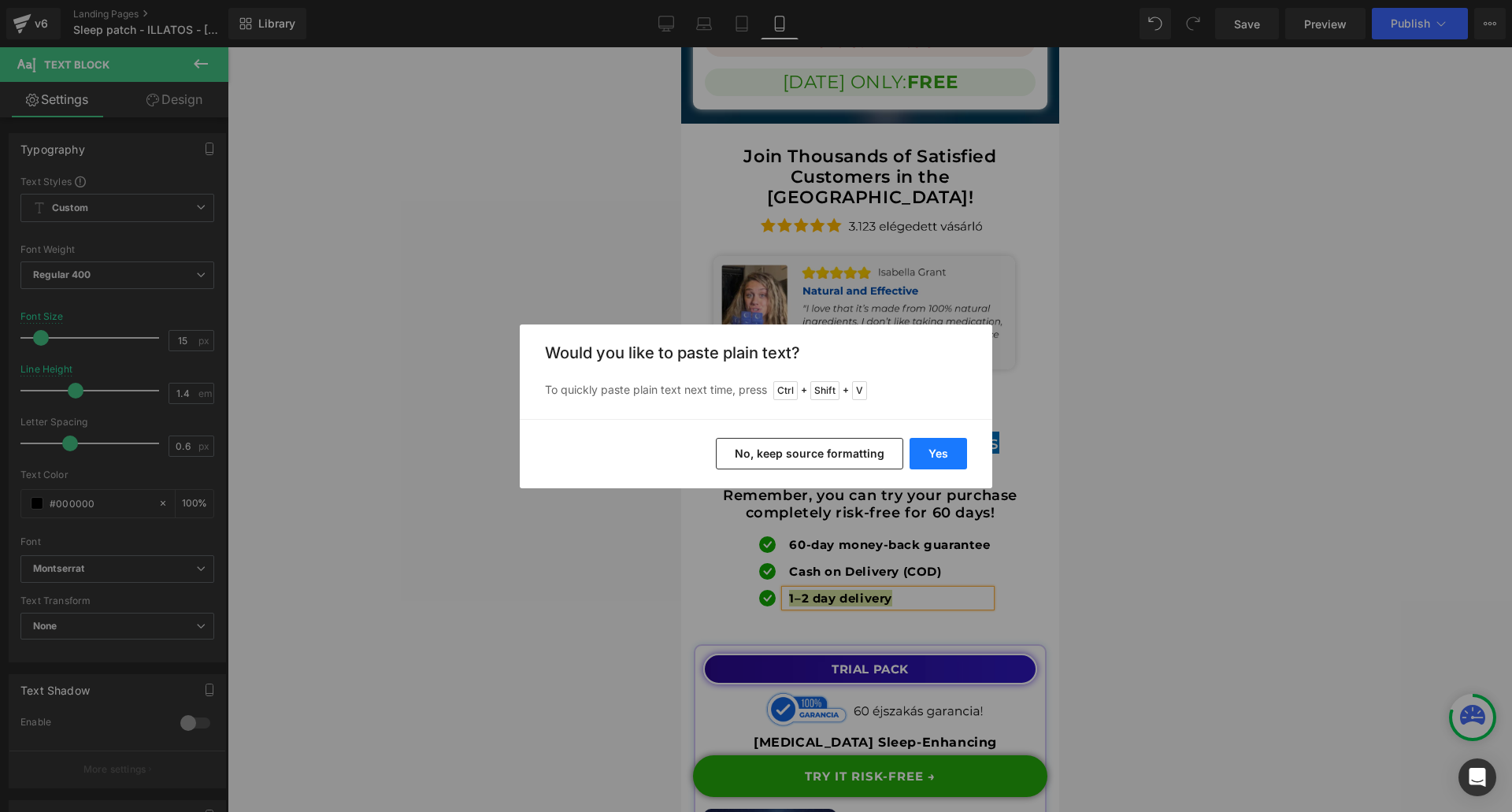
drag, startPoint x: 940, startPoint y: 467, endPoint x: 259, endPoint y: 419, distance: 682.7
click at [940, 466] on button "Yes" at bounding box center [938, 453] width 58 height 31
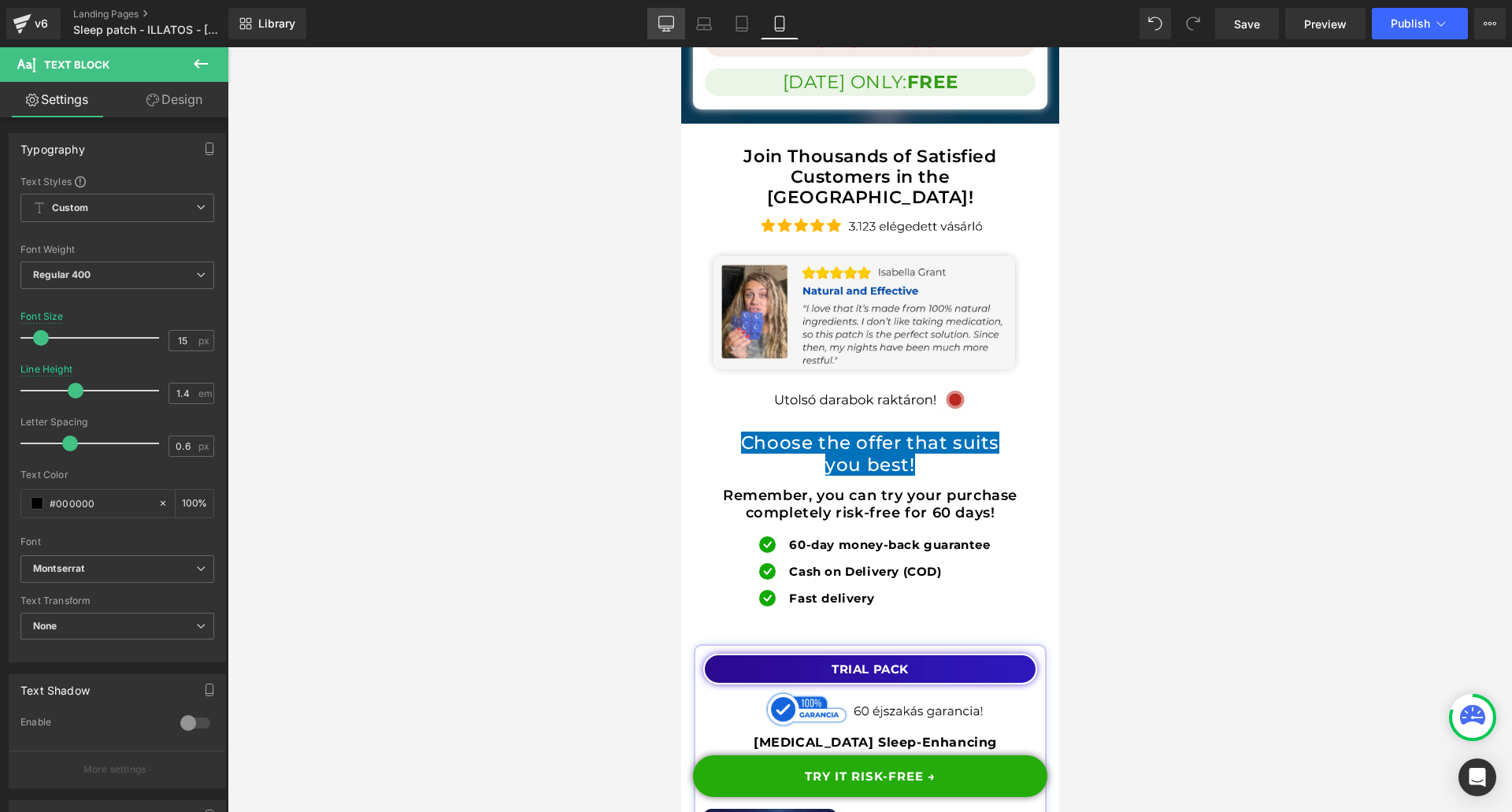
drag, startPoint x: 655, startPoint y: 28, endPoint x: 607, endPoint y: 107, distance: 92.4
click at [655, 28] on link "Desktop" at bounding box center [665, 24] width 38 height 31
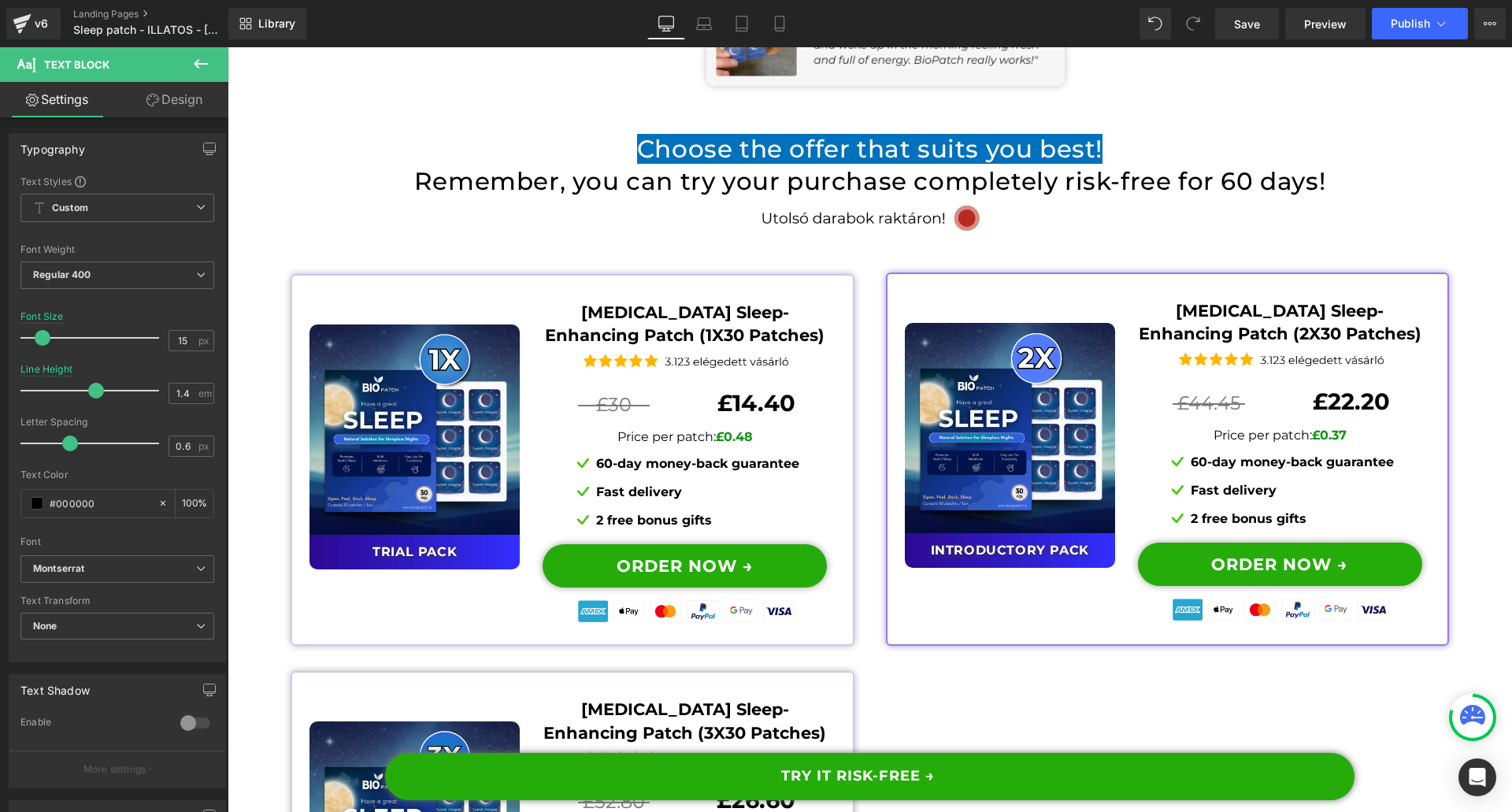
scroll to position [12009, 0]
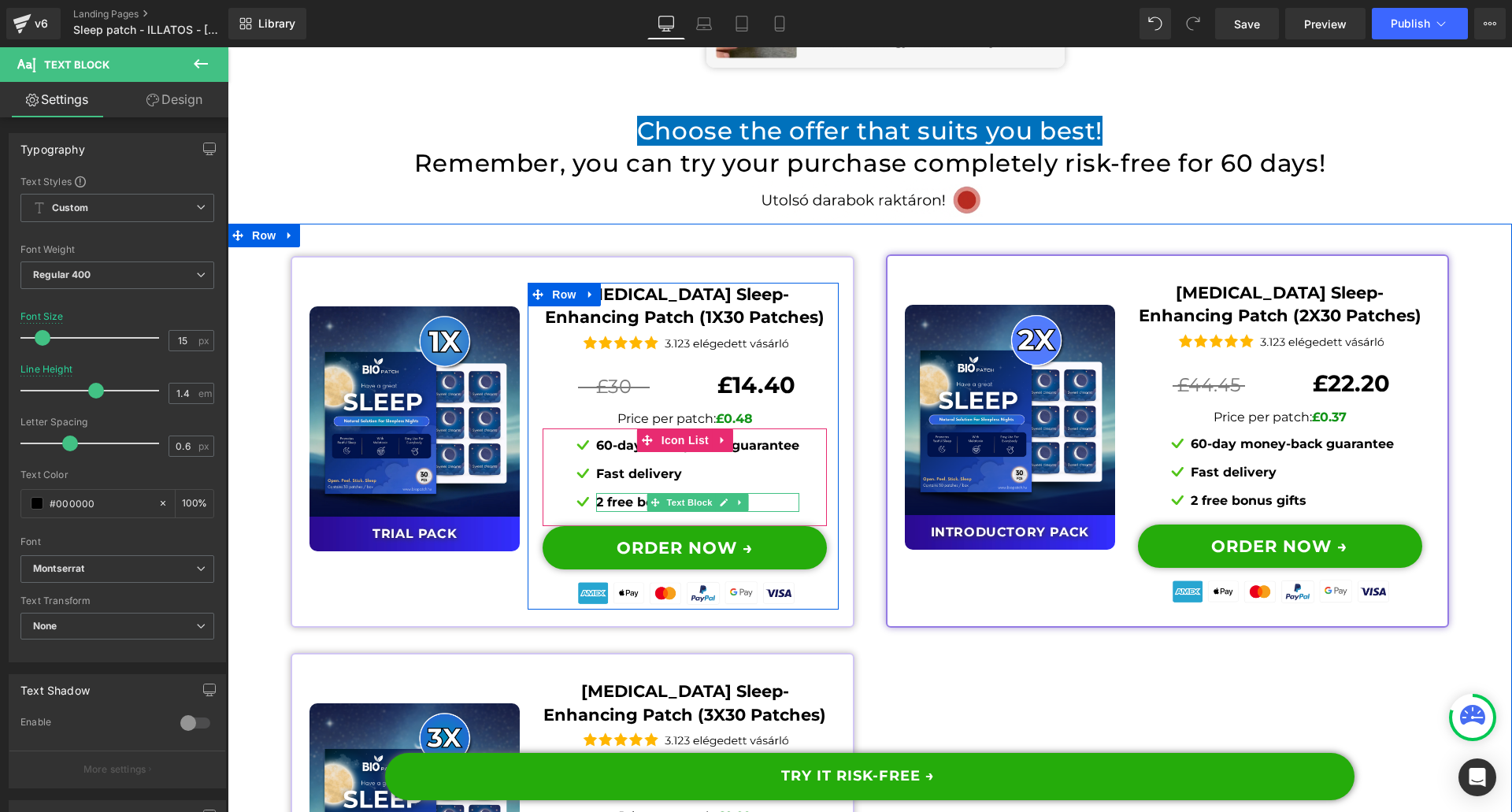
click at [609, 494] on b "2 free bonus gifts" at bounding box center [654, 501] width 116 height 15
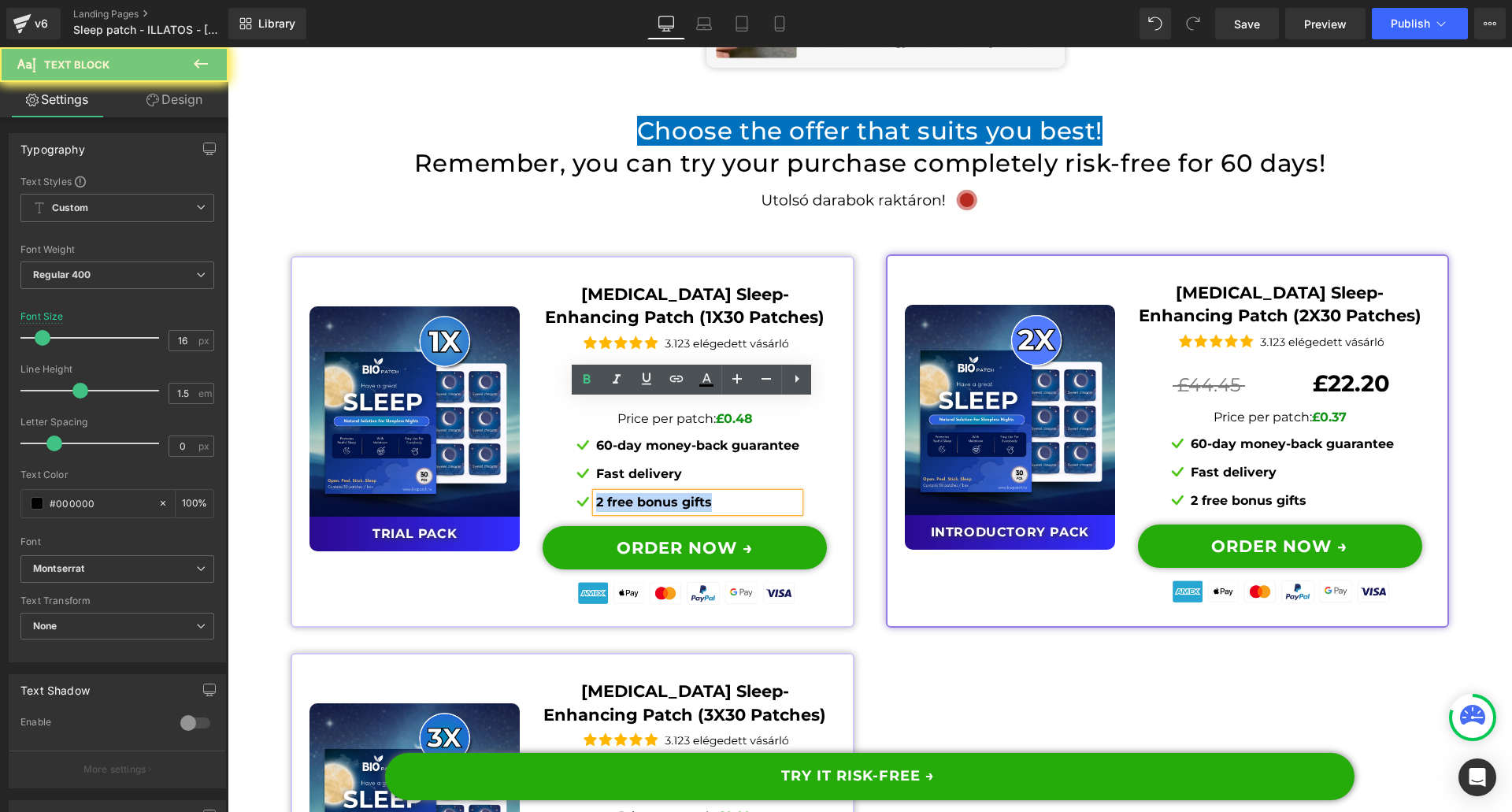
click at [609, 494] on b "2 free bonus gifts" at bounding box center [654, 501] width 116 height 15
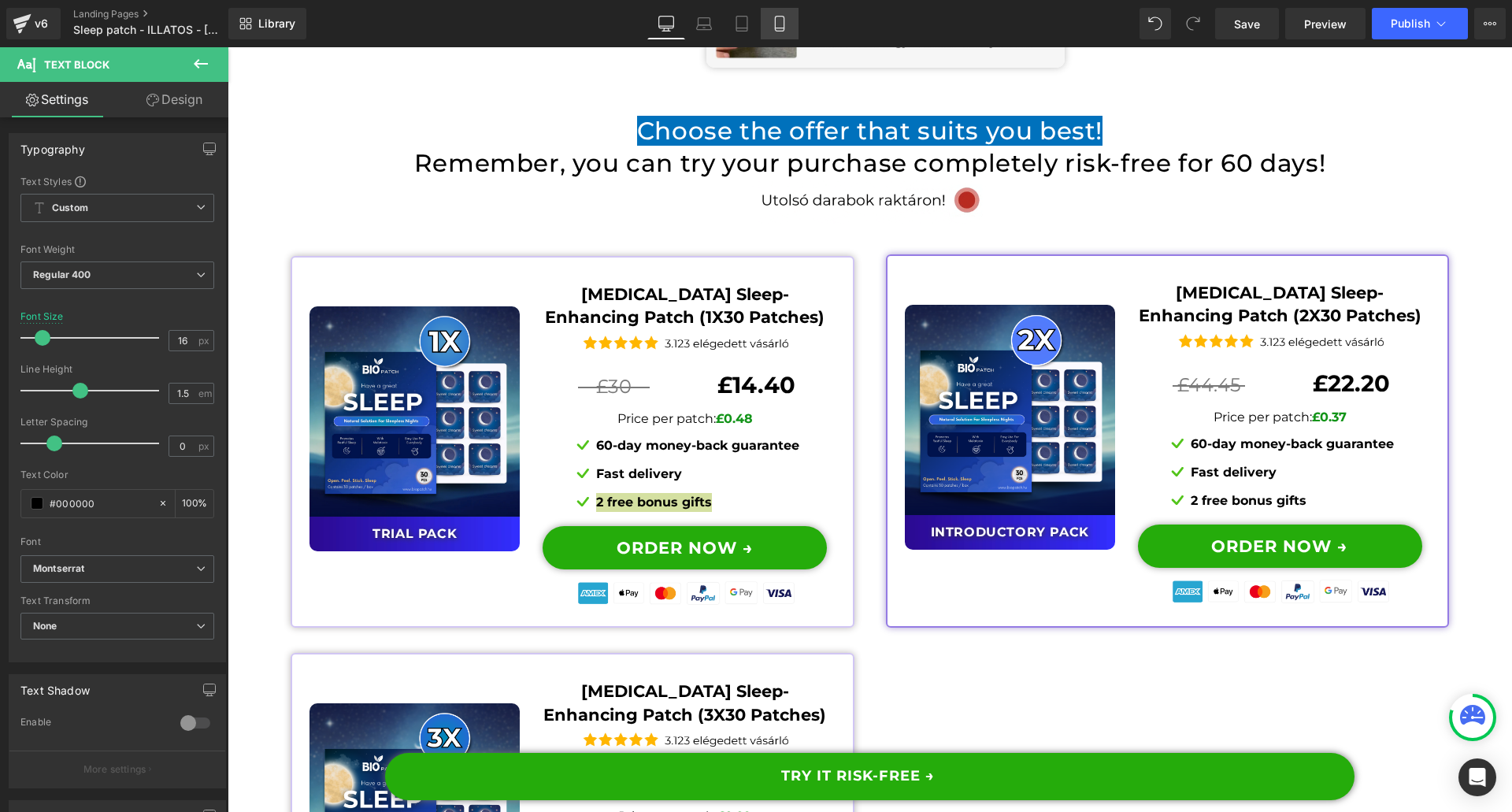
click at [765, 27] on link "Mobile" at bounding box center [779, 24] width 38 height 31
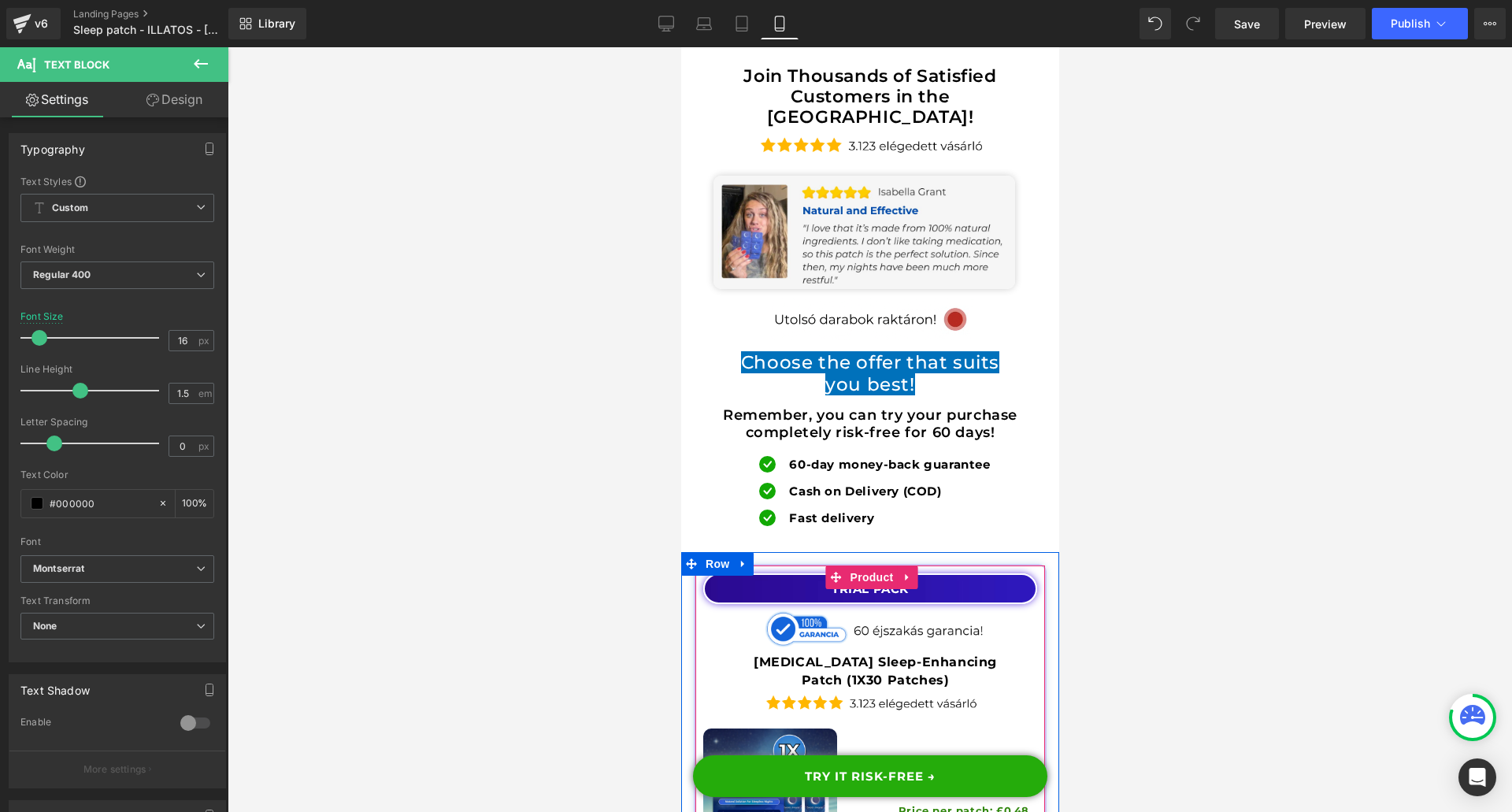
scroll to position [17559, 0]
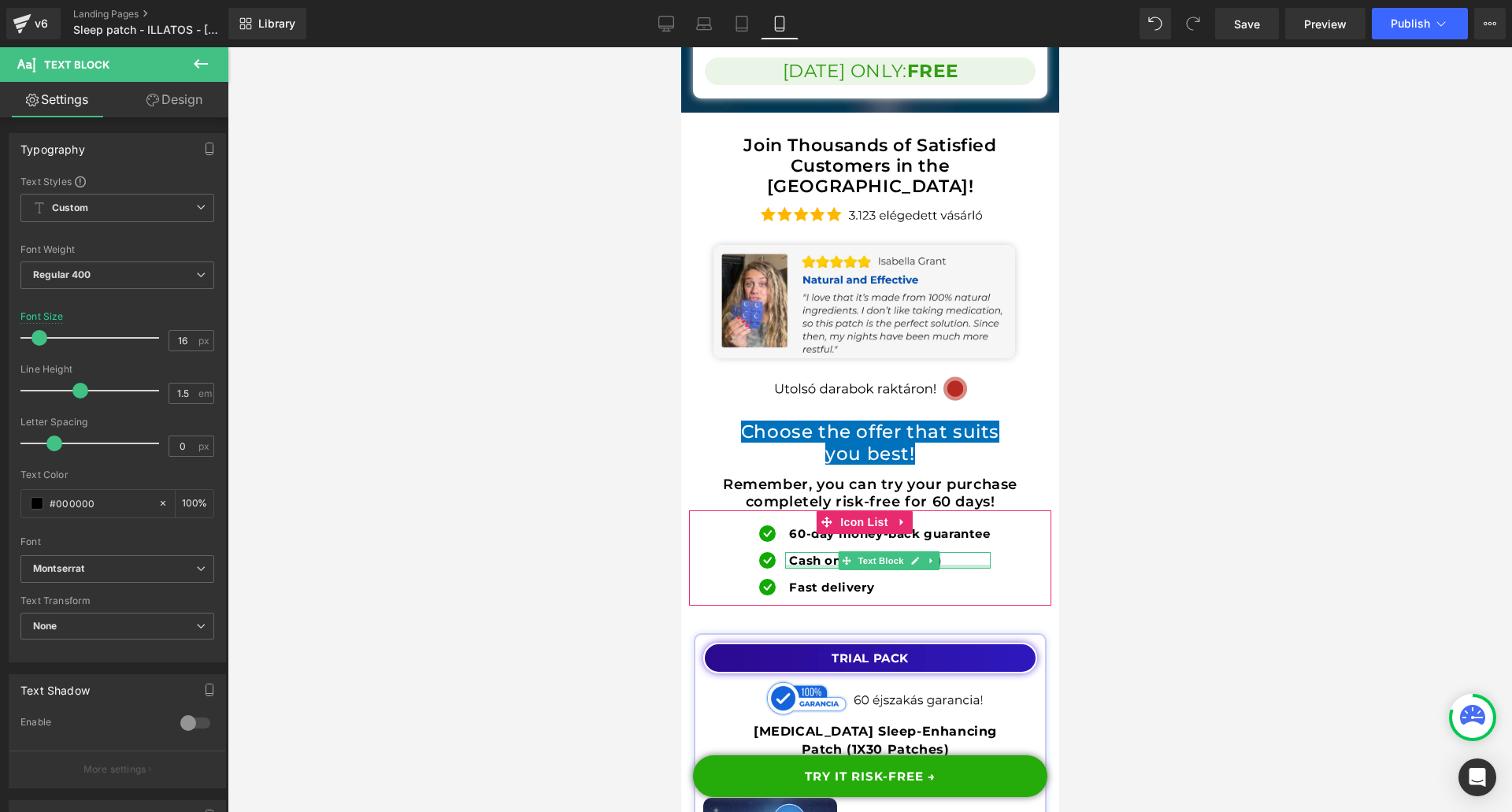
click at [801, 565] on div at bounding box center [886, 567] width 205 height 4
click at [801, 553] on b "Cash on Delivery (COD)" at bounding box center [864, 560] width 152 height 15
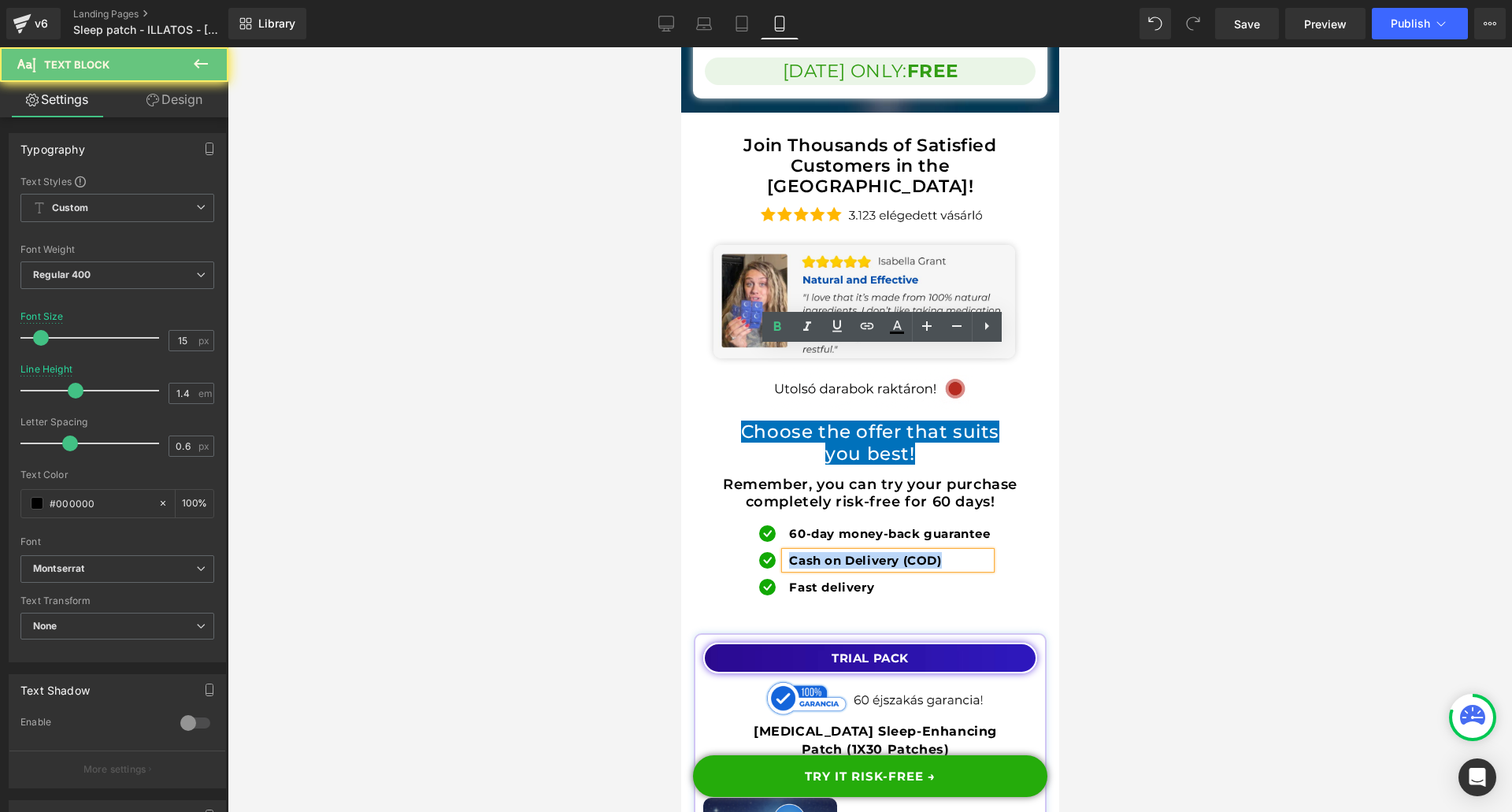
click at [801, 553] on b "Cash on Delivery (COD)" at bounding box center [864, 560] width 152 height 15
paste div
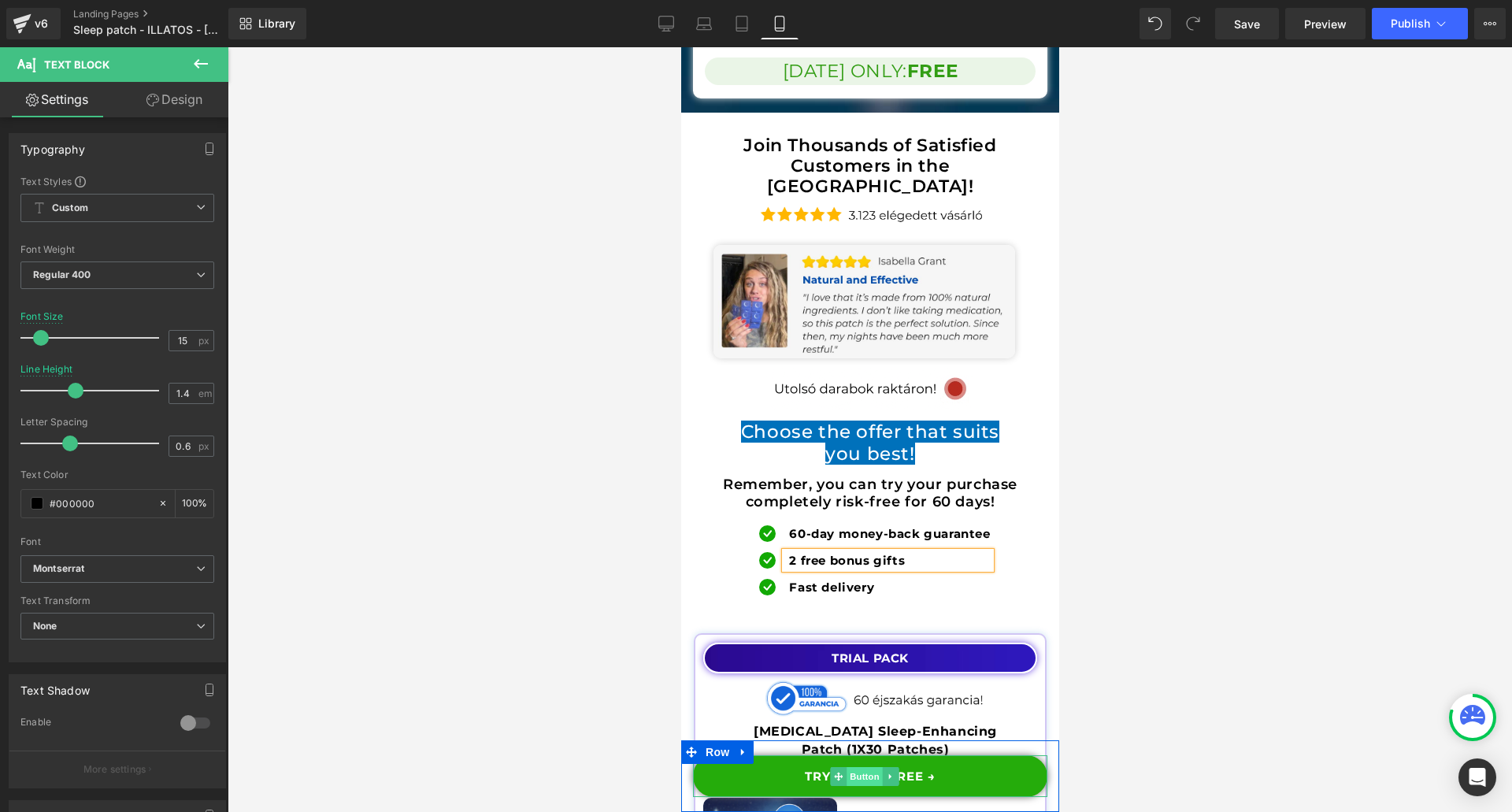
click at [865, 780] on span "Button" at bounding box center [863, 777] width 36 height 19
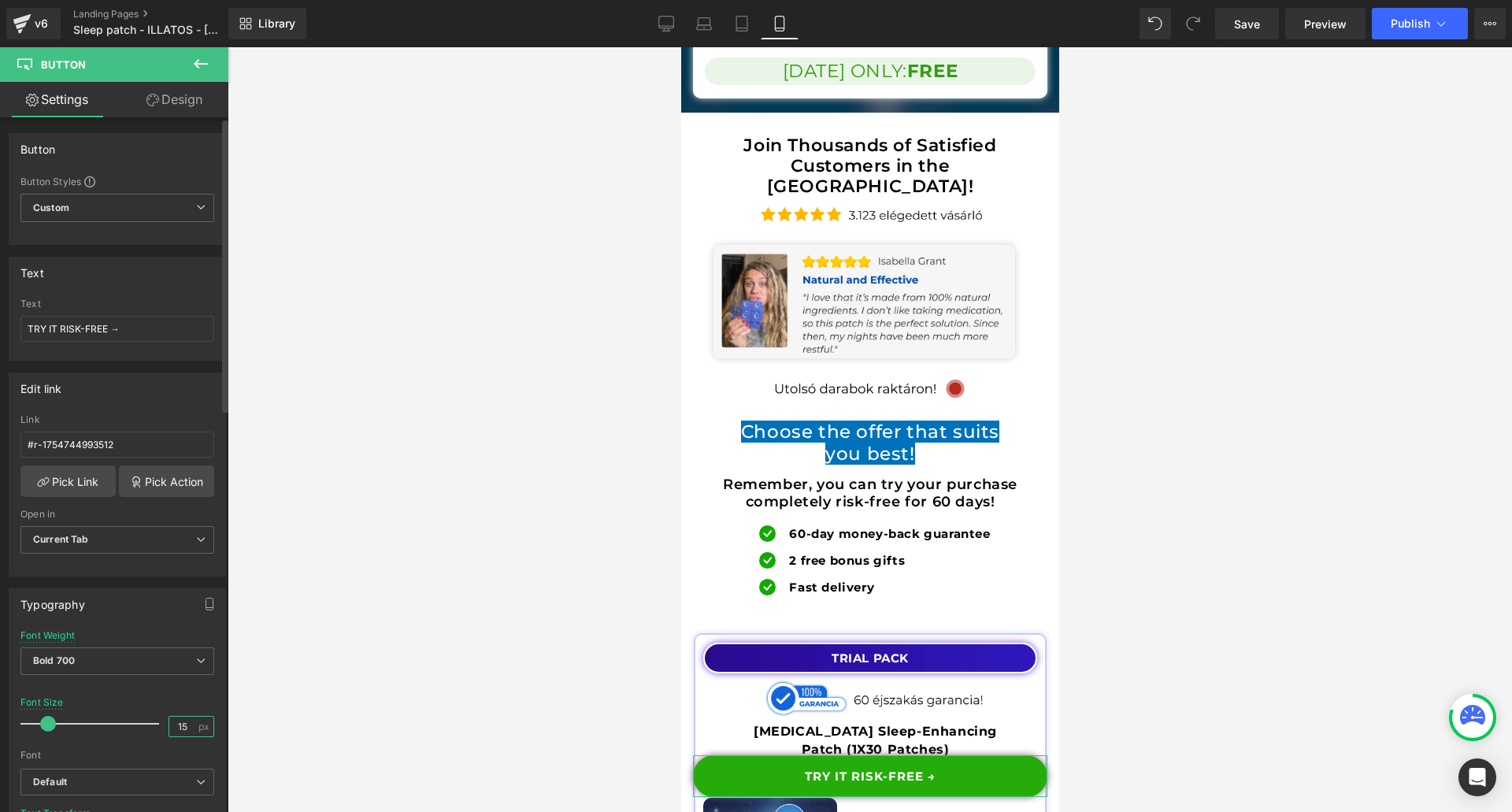
click at [187, 729] on input "15" at bounding box center [183, 726] width 28 height 20
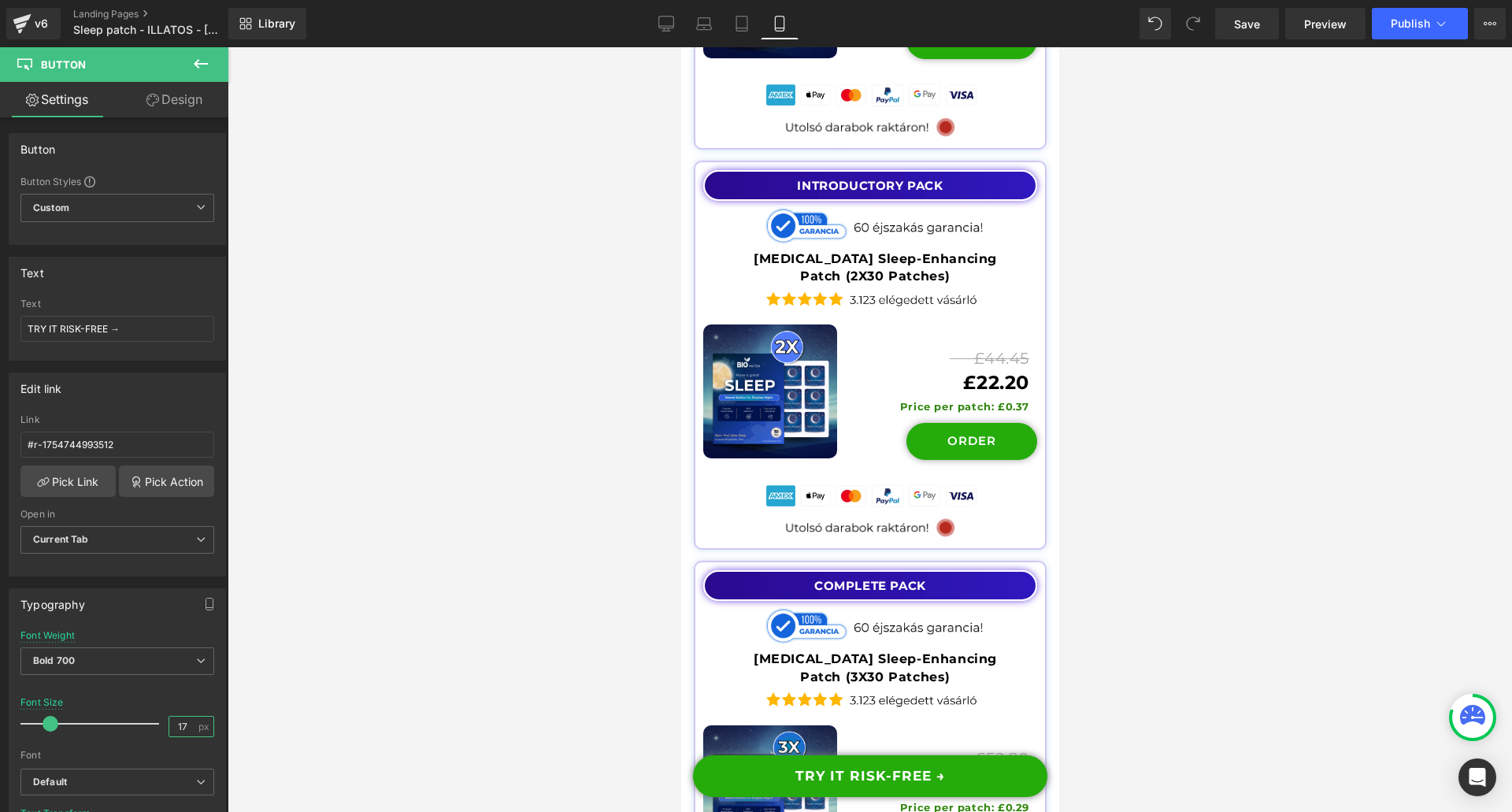
scroll to position [18505, 0]
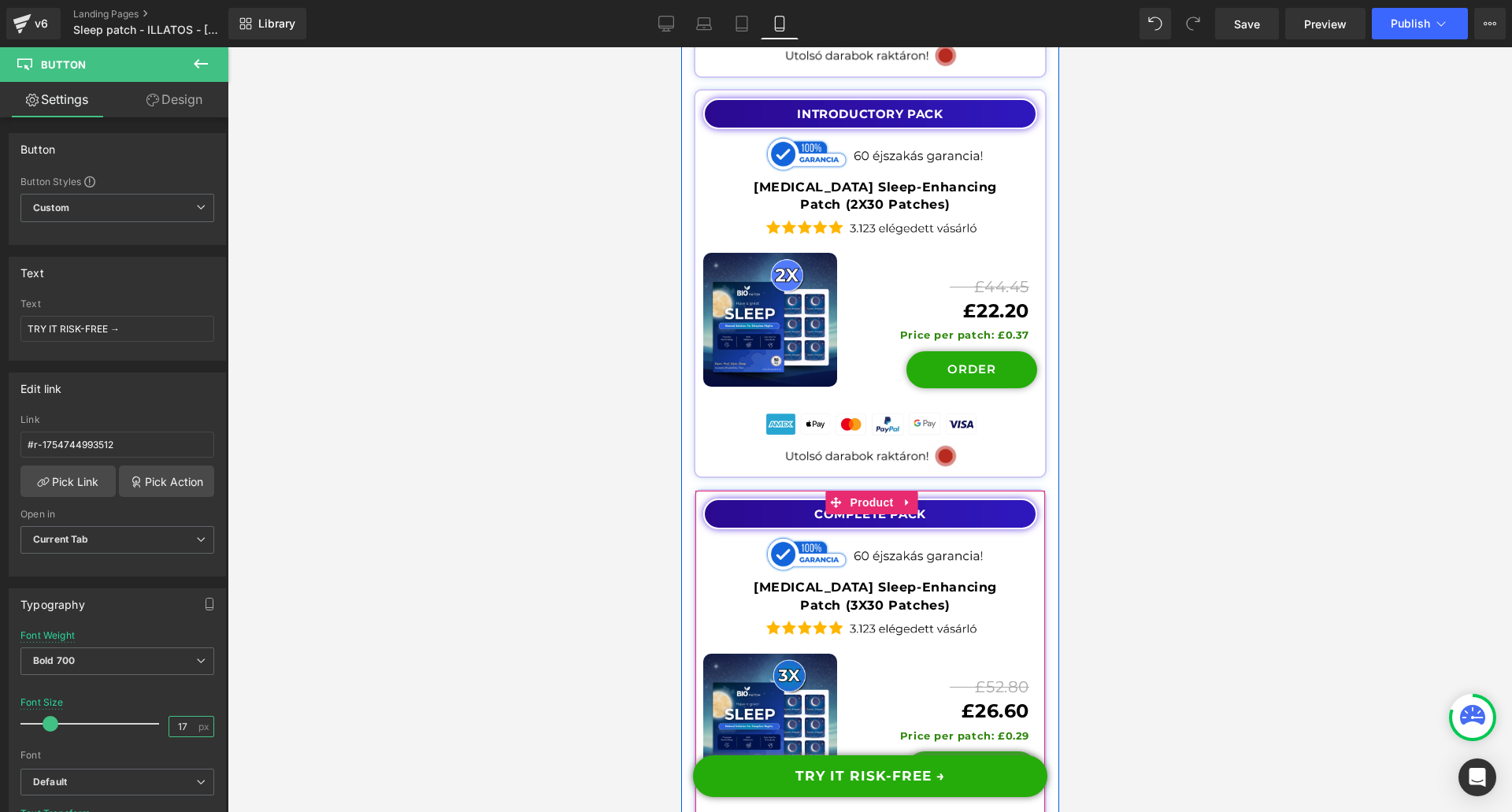
type input "17"
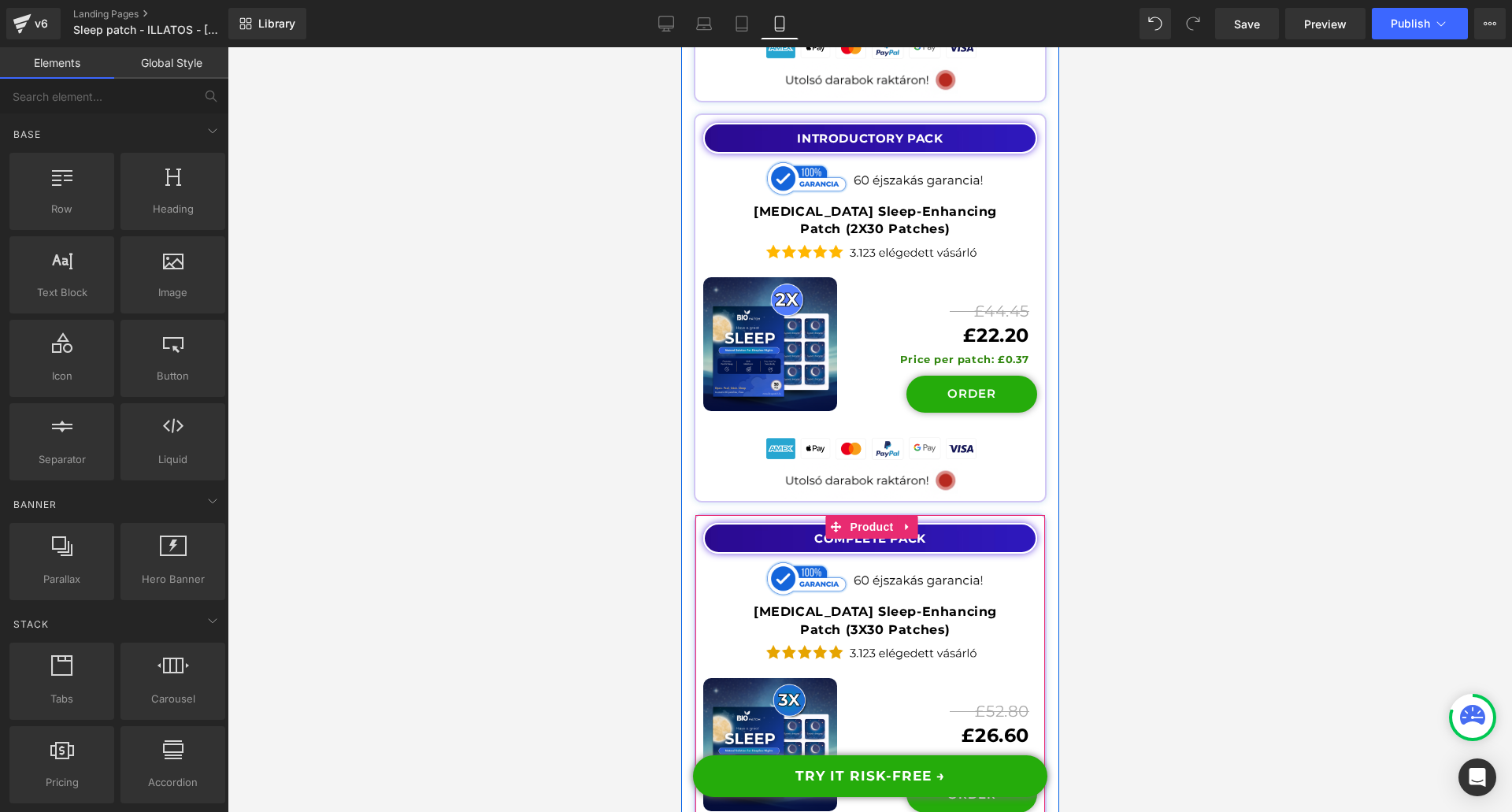
scroll to position [18426, 0]
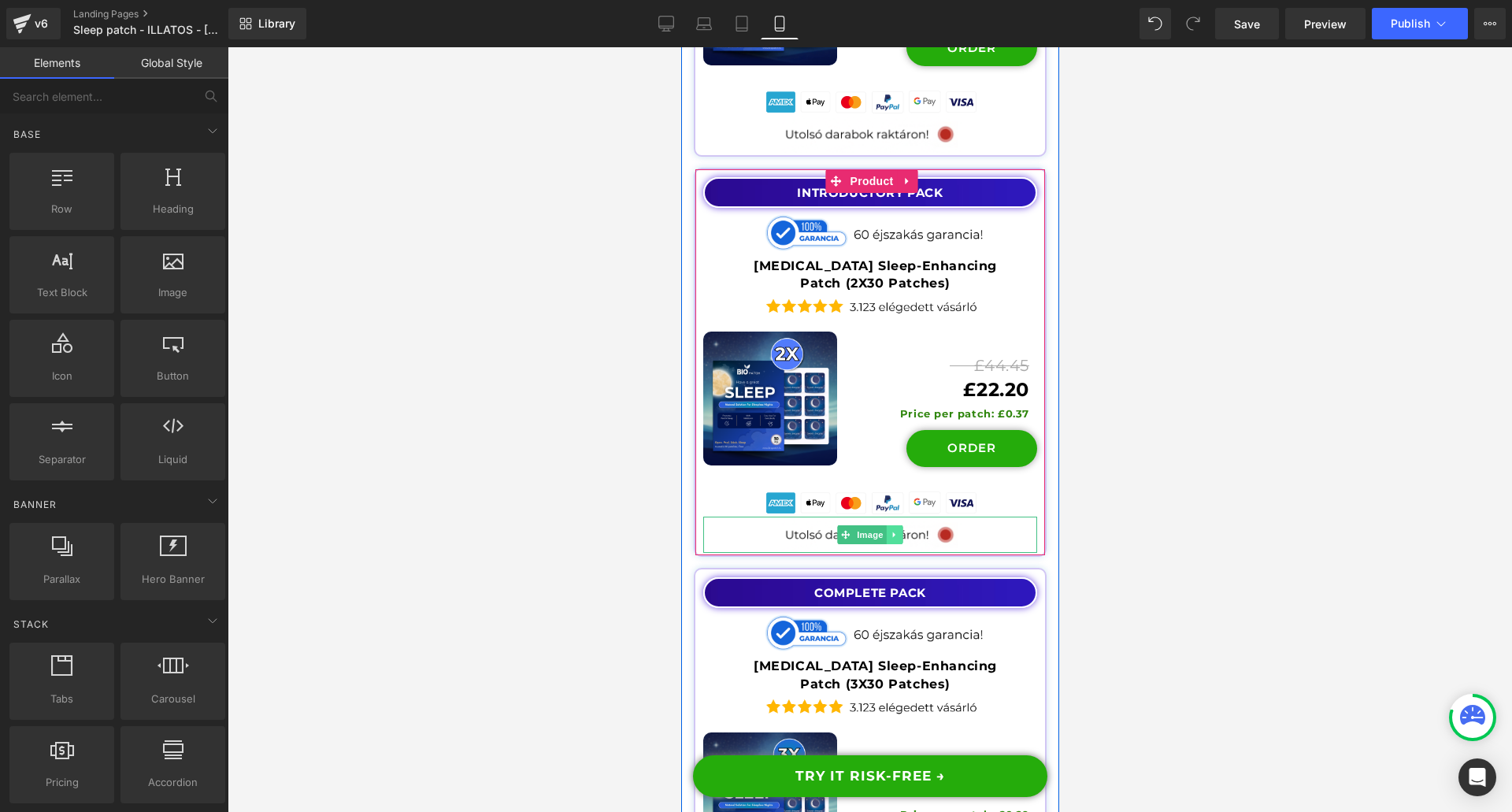
click at [891, 530] on icon at bounding box center [894, 534] width 9 height 10
click at [901, 526] on link at bounding box center [902, 535] width 17 height 19
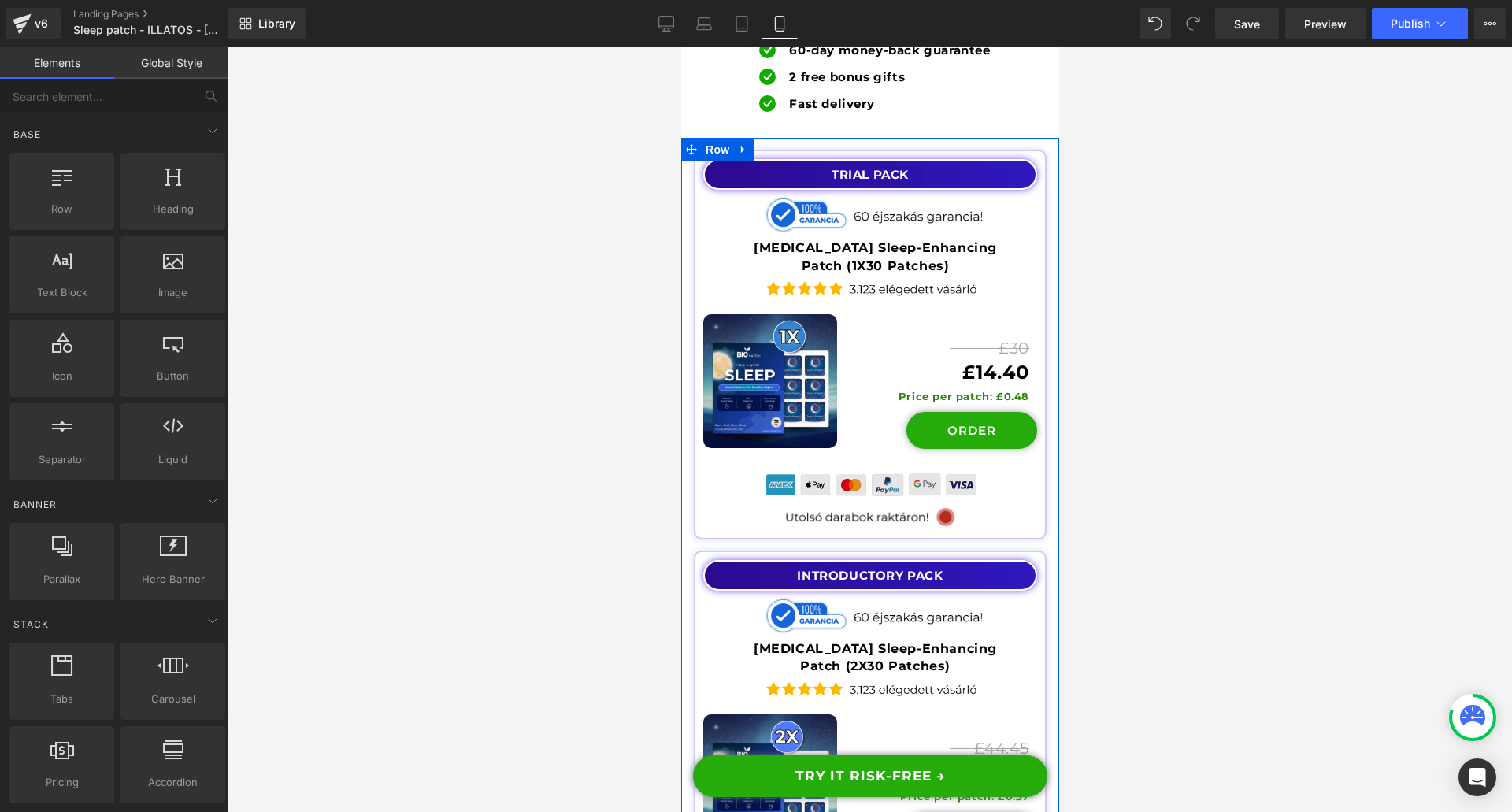
scroll to position [17953, 0]
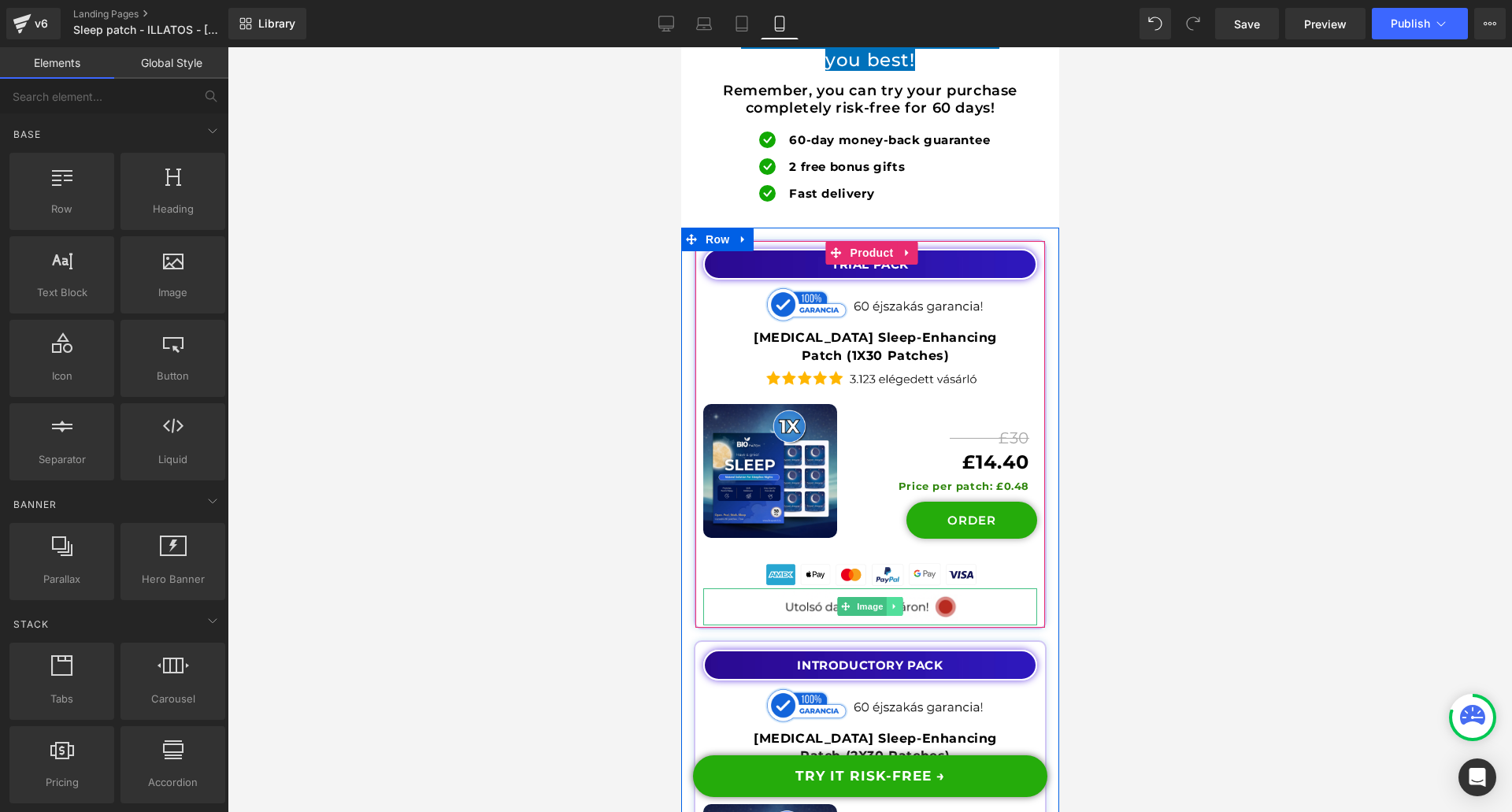
click at [890, 602] on icon at bounding box center [894, 606] width 9 height 10
click at [897, 602] on icon at bounding box center [902, 607] width 9 height 9
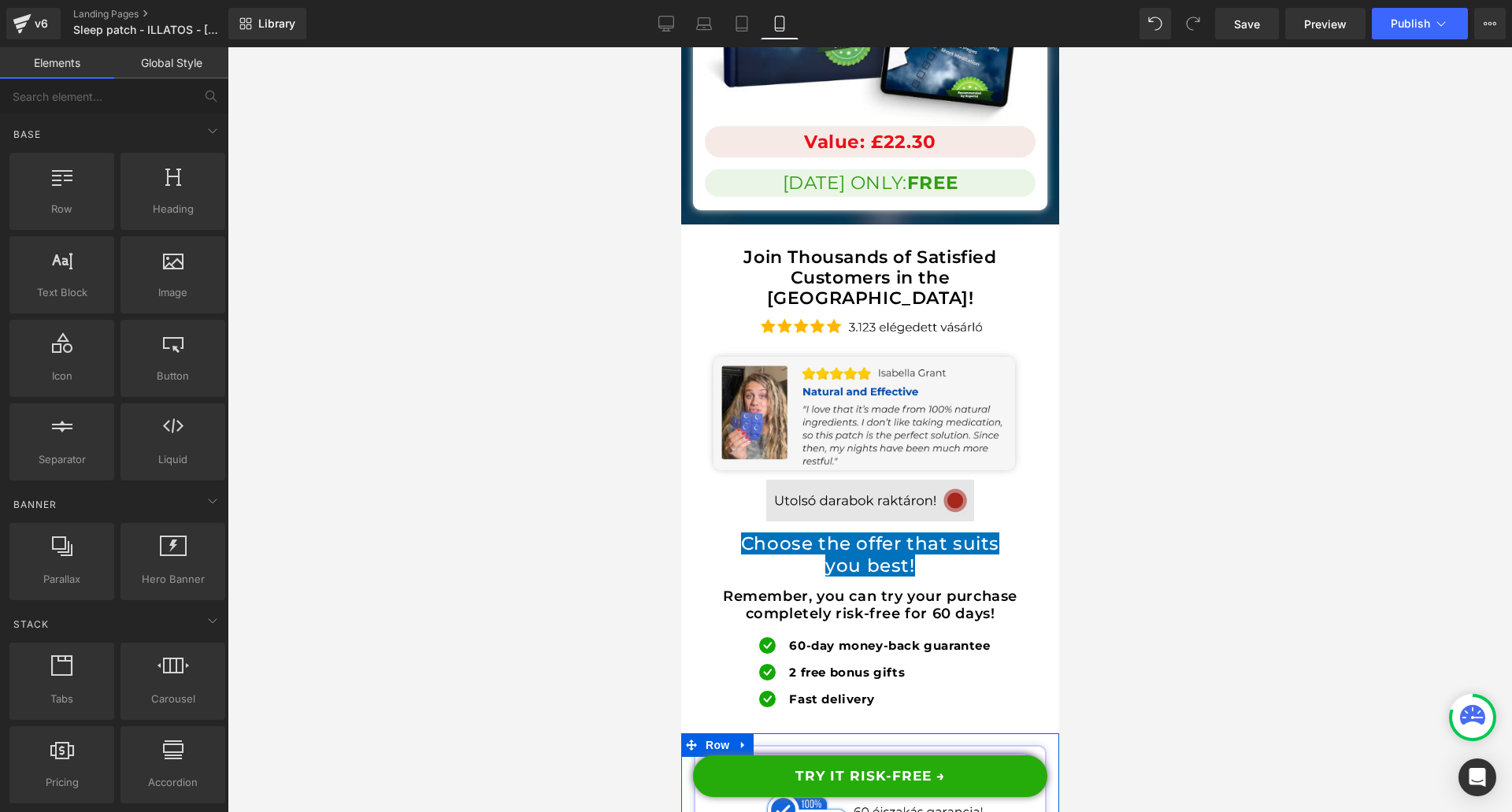
scroll to position [17324, 0]
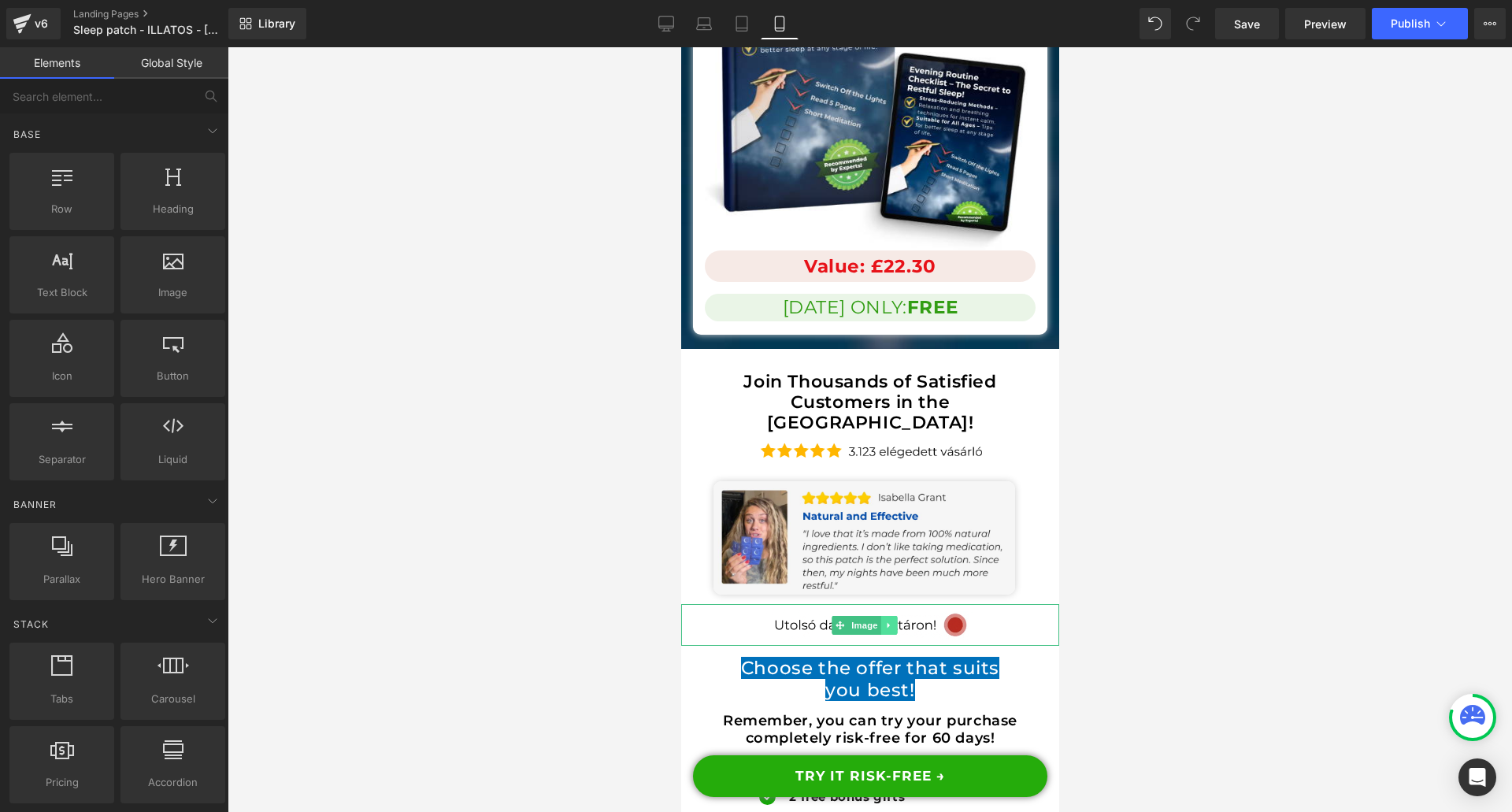
click at [891, 621] on icon at bounding box center [888, 625] width 9 height 10
click at [899, 621] on icon at bounding box center [896, 625] width 9 height 9
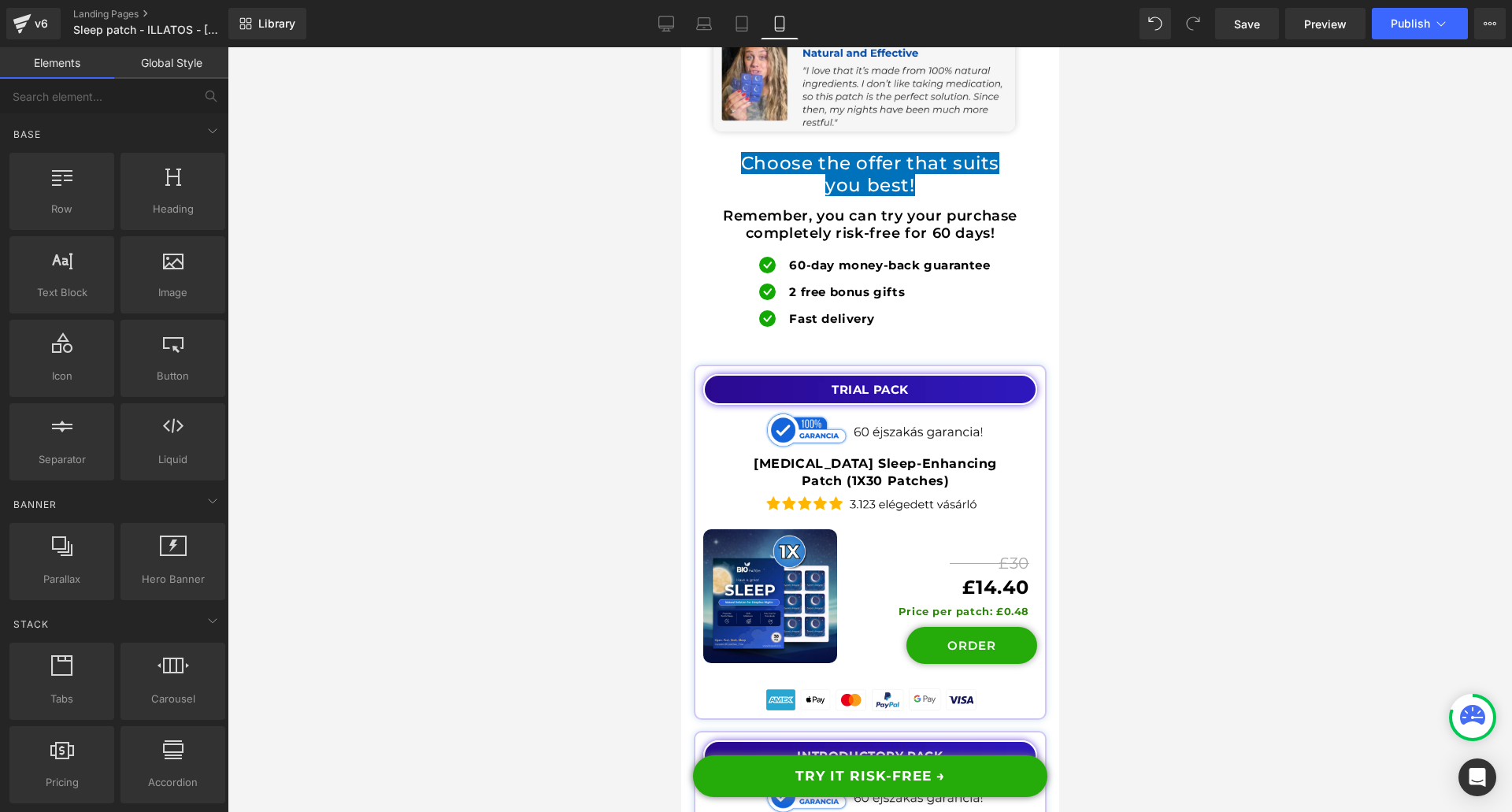
scroll to position [17796, 0]
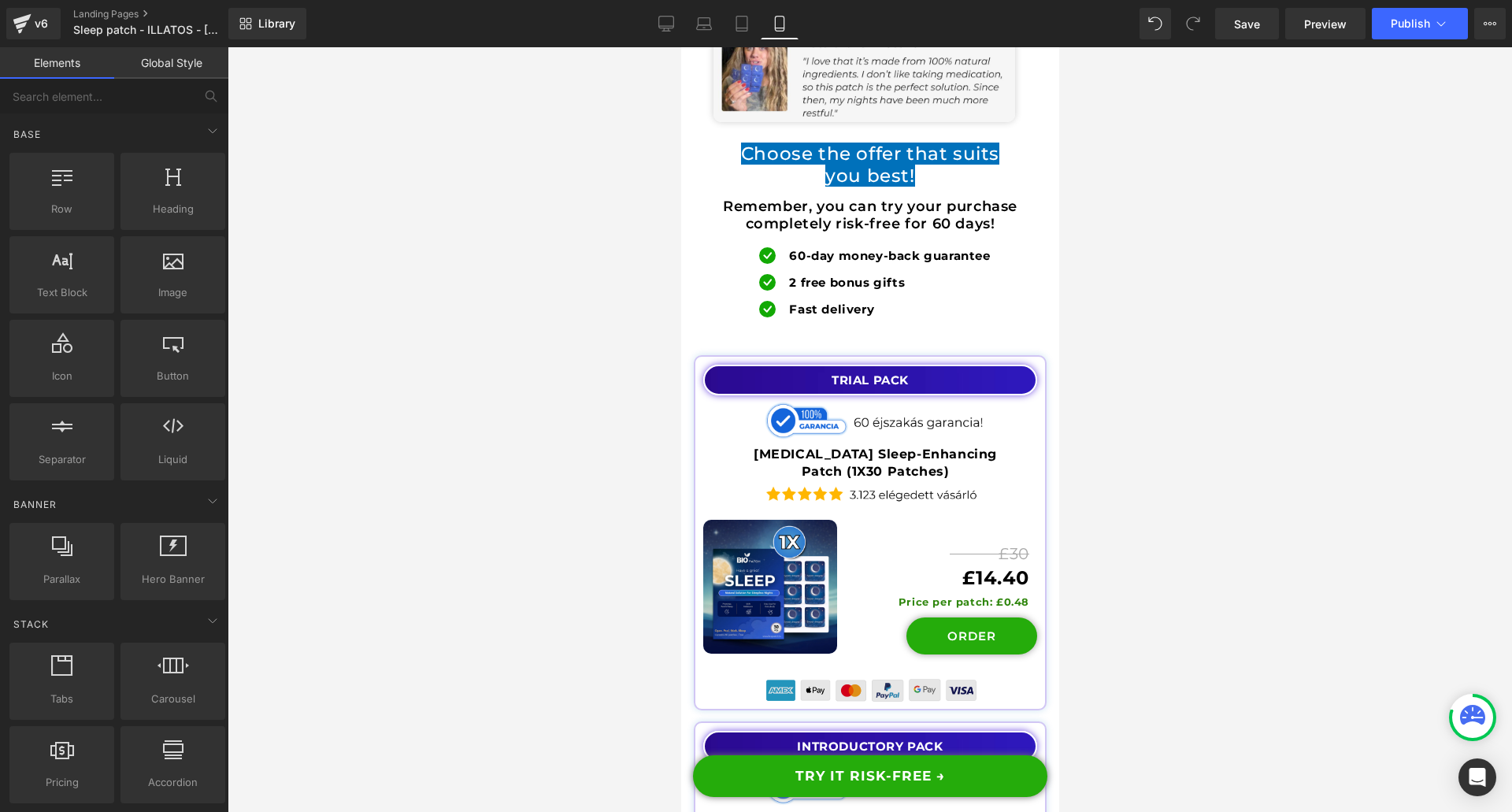
click at [844, 674] on div "Image" at bounding box center [869, 690] width 333 height 32
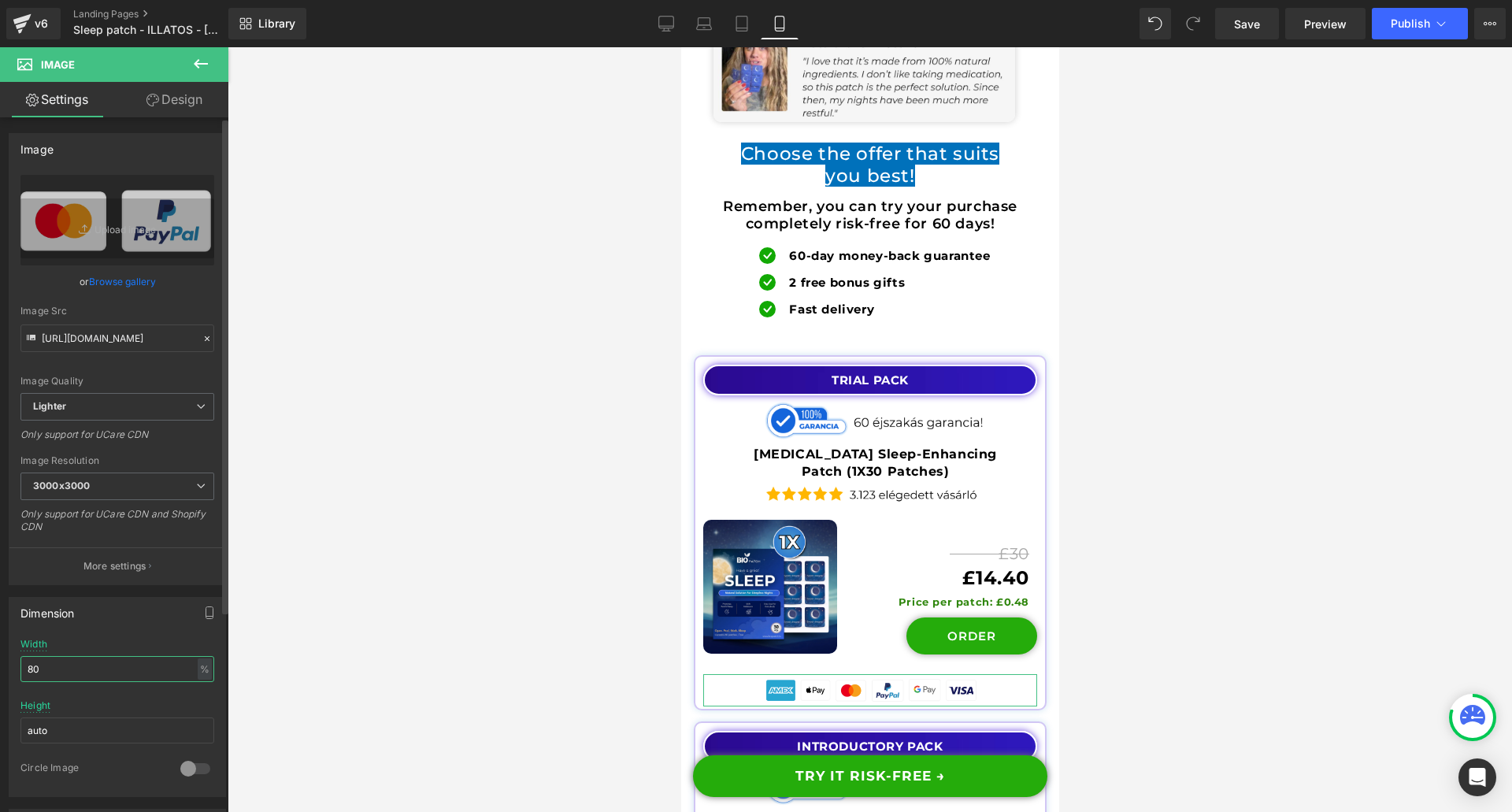
click at [79, 668] on input "80" at bounding box center [117, 669] width 194 height 26
type input "100"
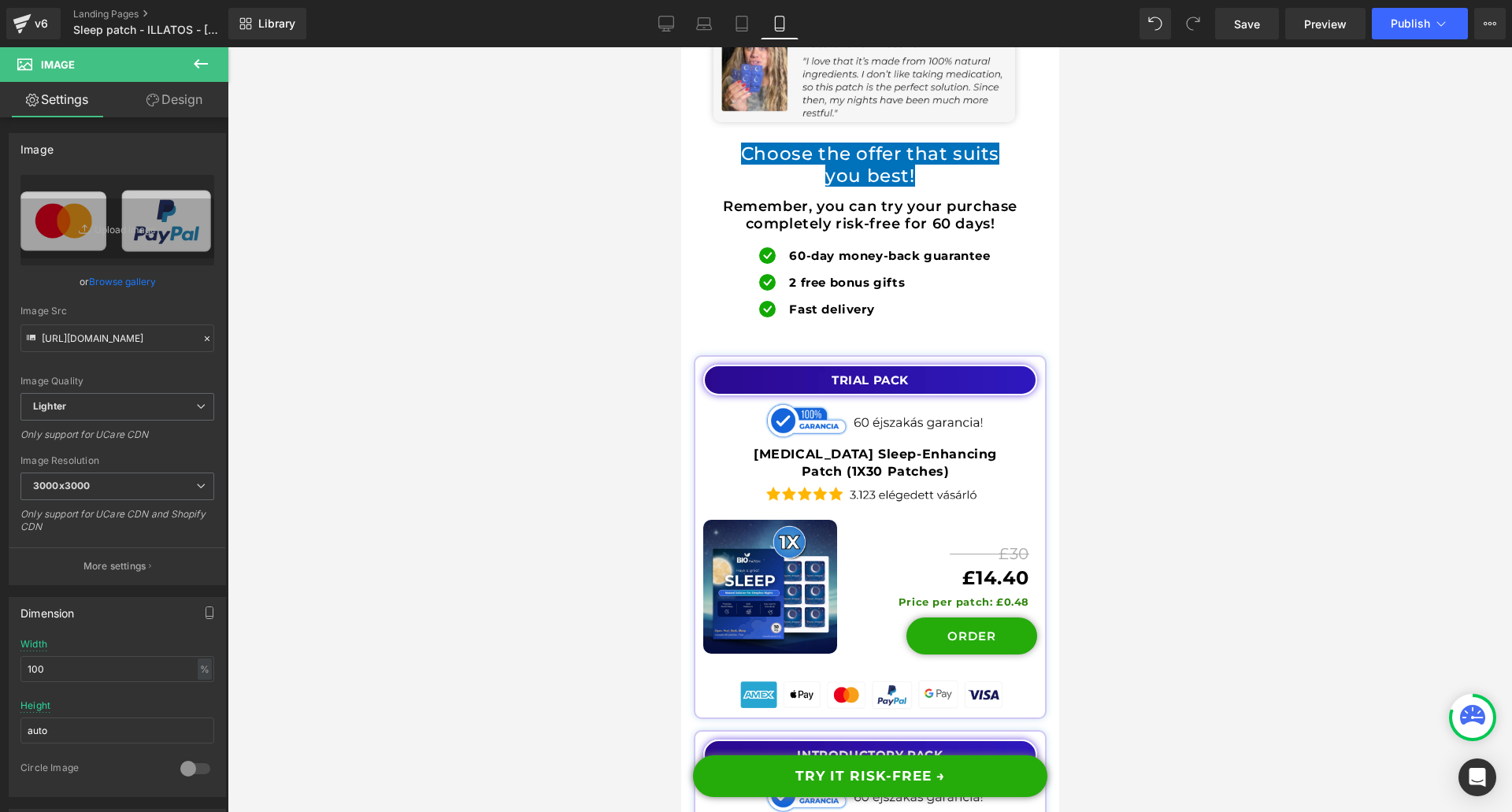
drag, startPoint x: 1209, startPoint y: 490, endPoint x: 355, endPoint y: 446, distance: 855.1
click at [1209, 490] on div at bounding box center [869, 430] width 1284 height 765
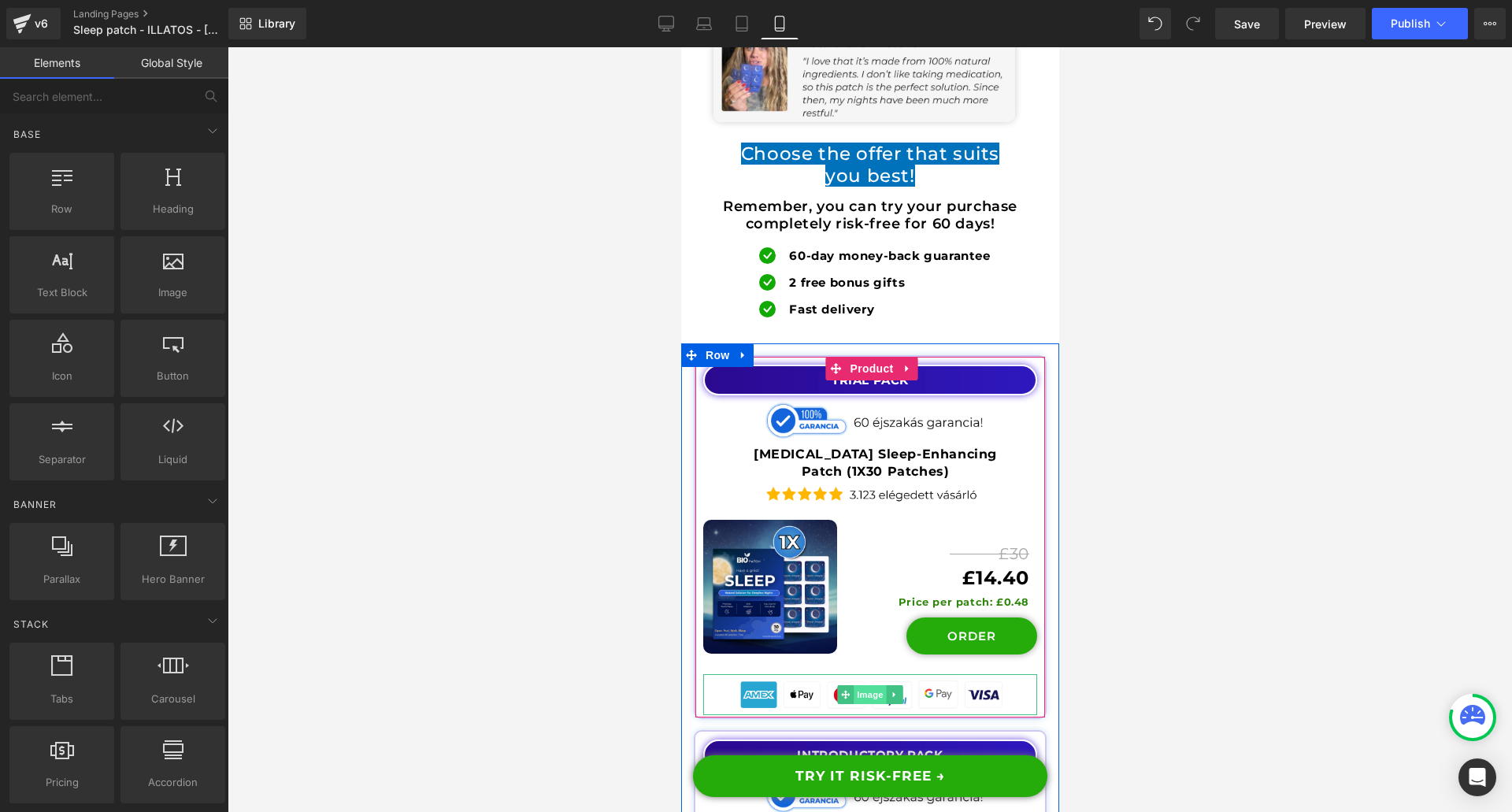
click at [867, 685] on span "Image" at bounding box center [869, 695] width 33 height 19
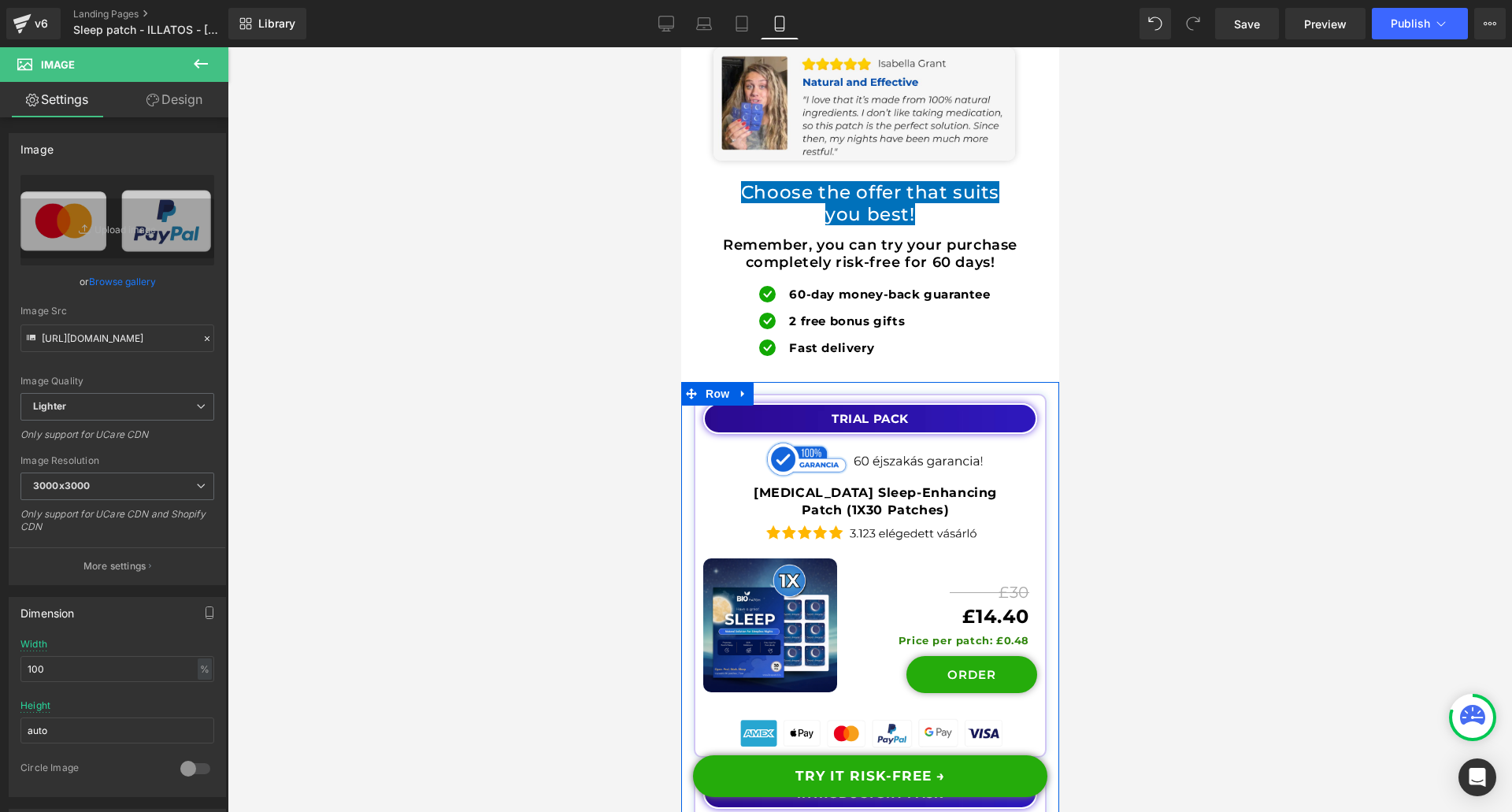
scroll to position [17402, 0]
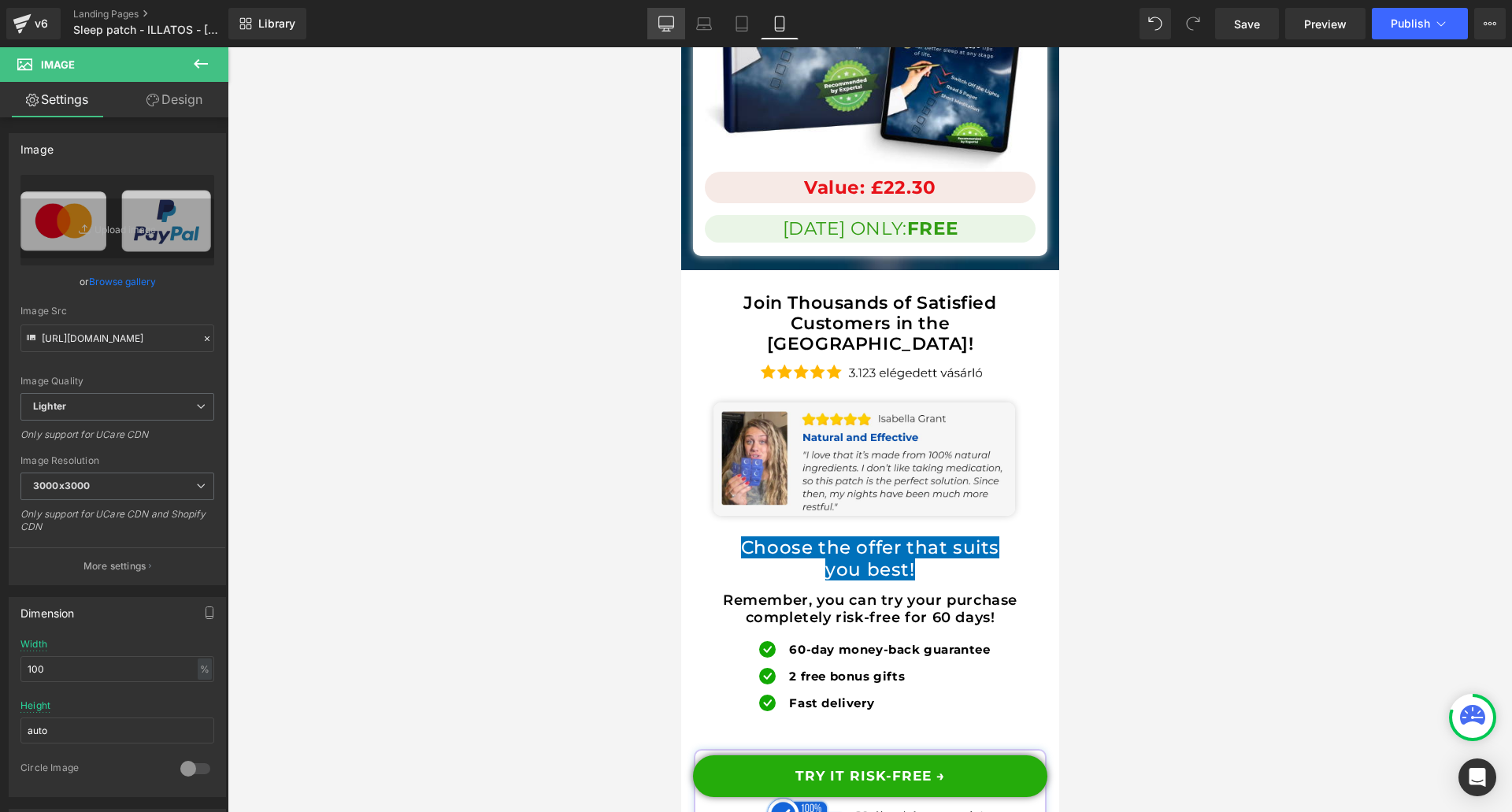
drag, startPoint x: 664, startPoint y: 30, endPoint x: 755, endPoint y: 322, distance: 305.9
click at [664, 30] on icon at bounding box center [665, 30] width 4 height 3
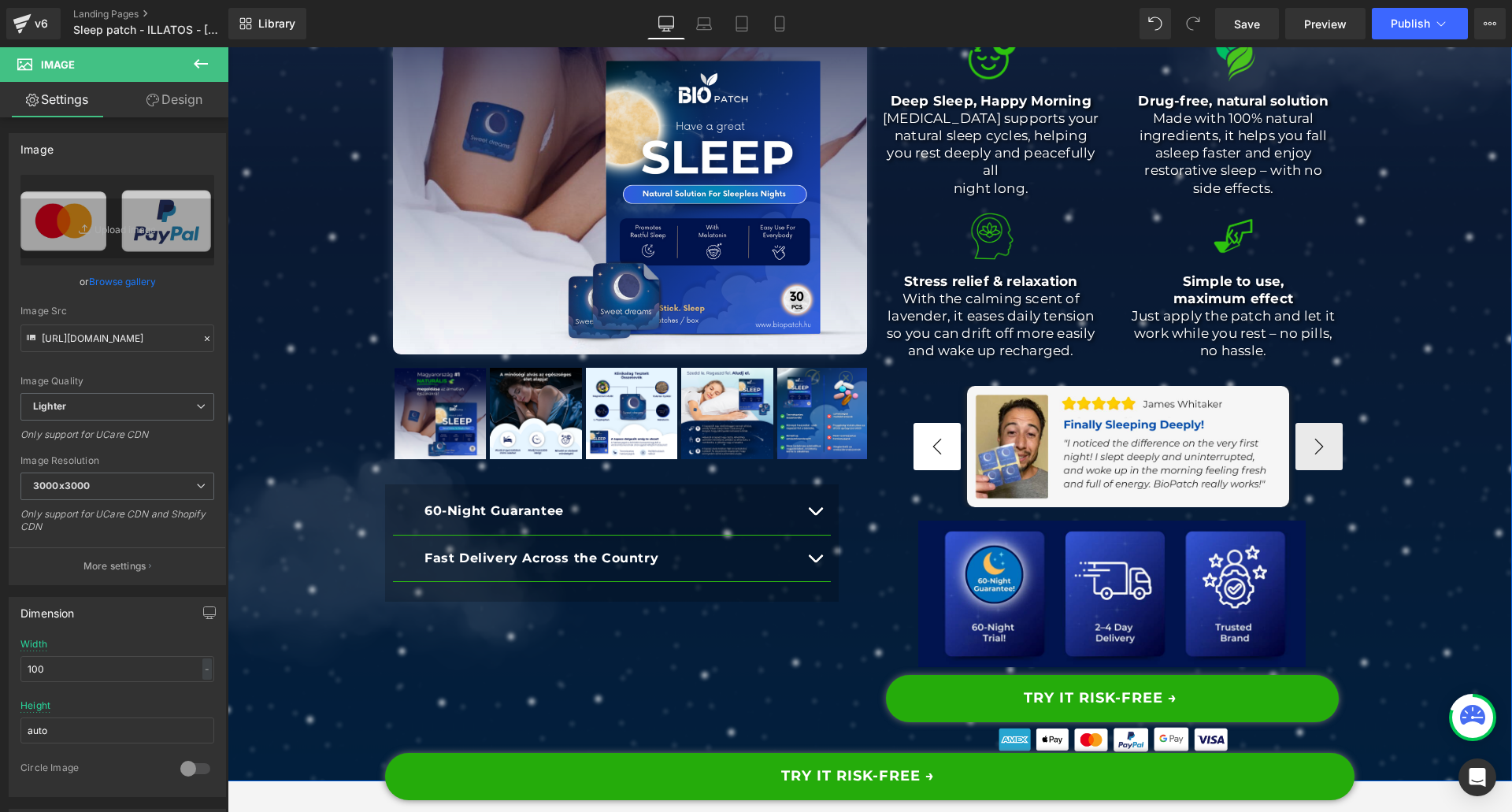
scroll to position [472, 0]
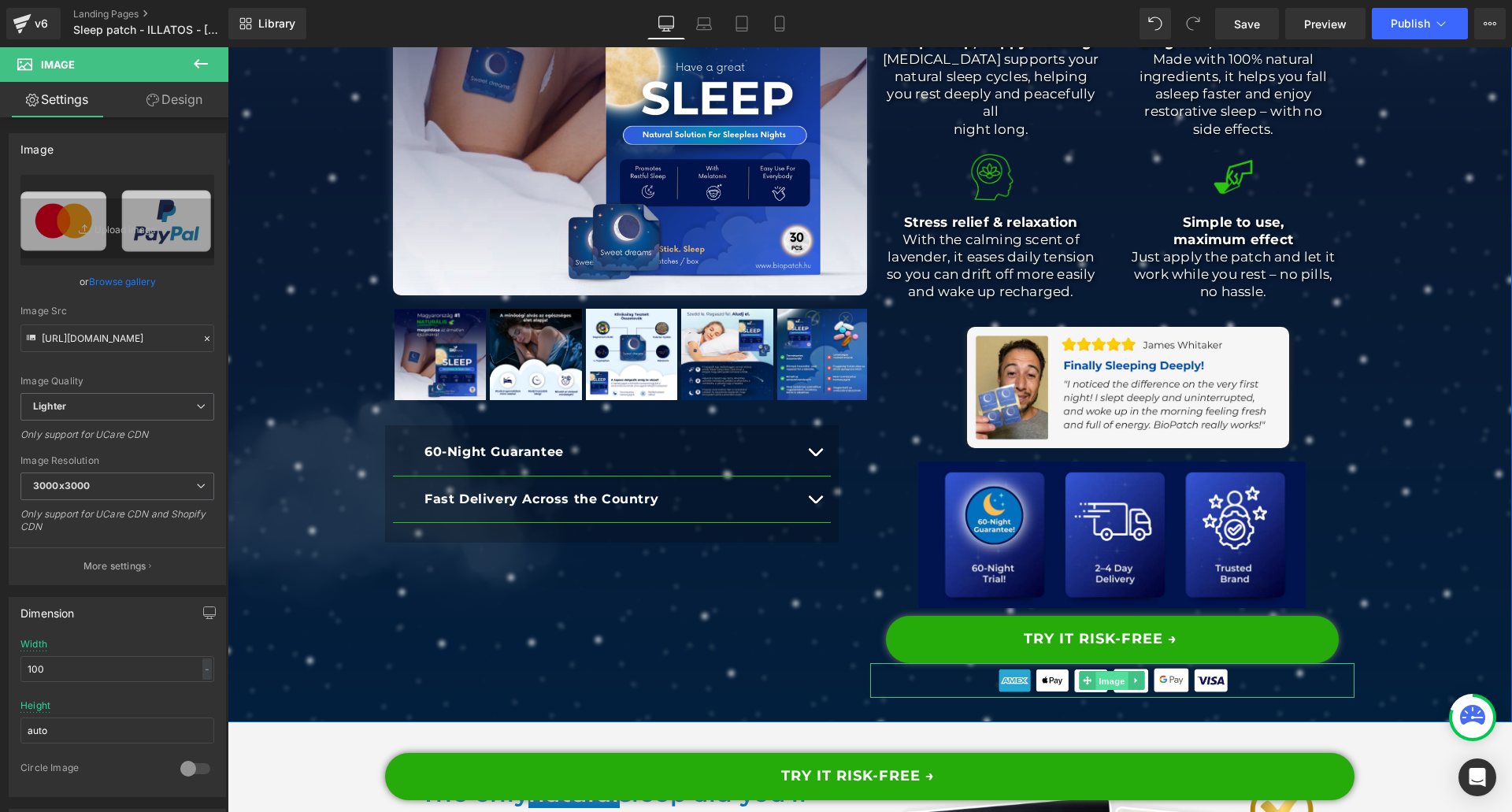
click at [1106, 671] on span "Image" at bounding box center [1112, 681] width 33 height 19
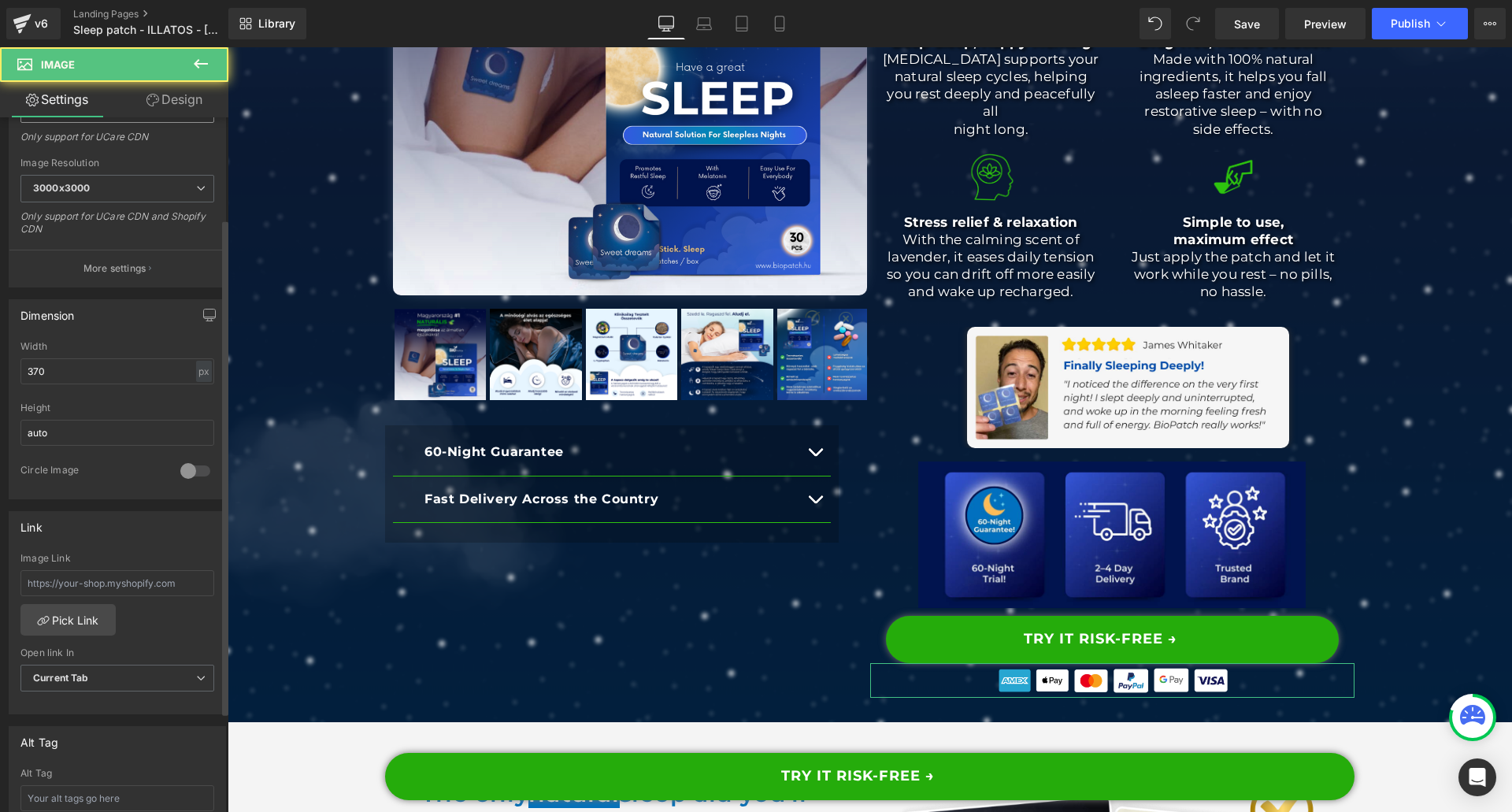
scroll to position [315, 0]
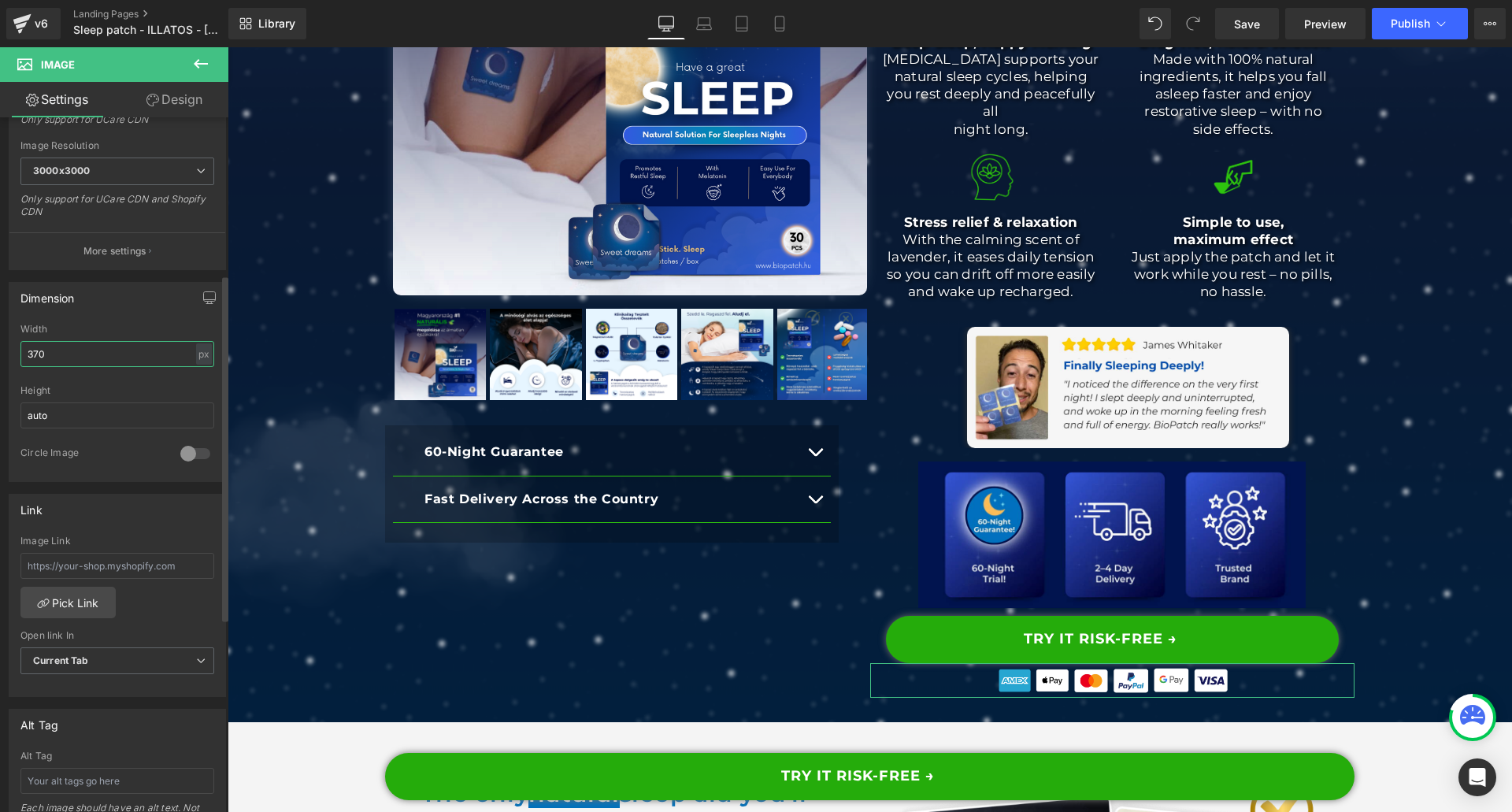
click at [71, 365] on input "370" at bounding box center [117, 354] width 194 height 26
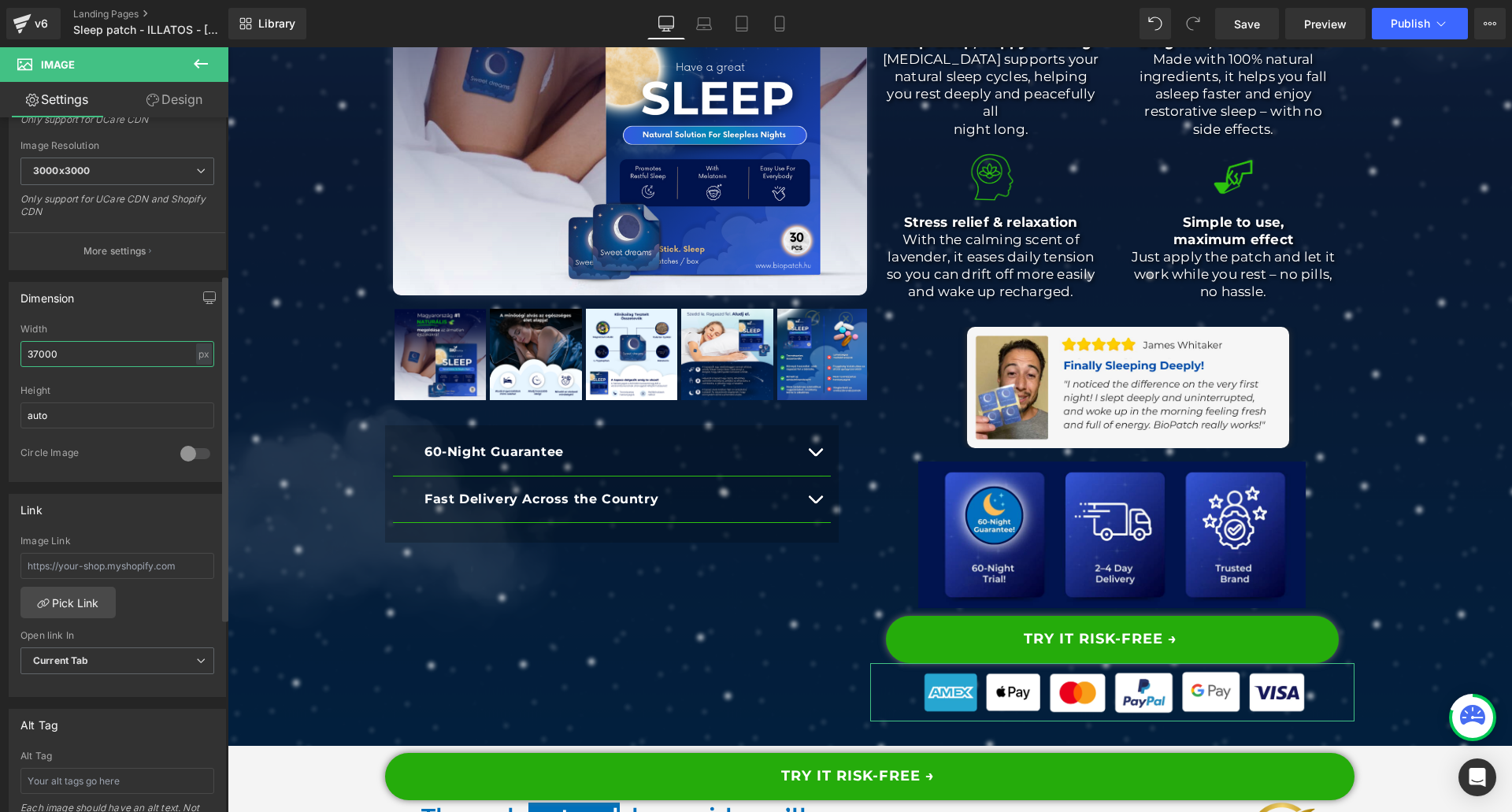
click at [71, 365] on input "37000" at bounding box center [117, 354] width 194 height 26
click at [201, 366] on input "37000" at bounding box center [117, 354] width 194 height 26
click at [196, 361] on div "px" at bounding box center [204, 354] width 16 height 21
click at [201, 373] on li "%" at bounding box center [203, 378] width 20 height 23
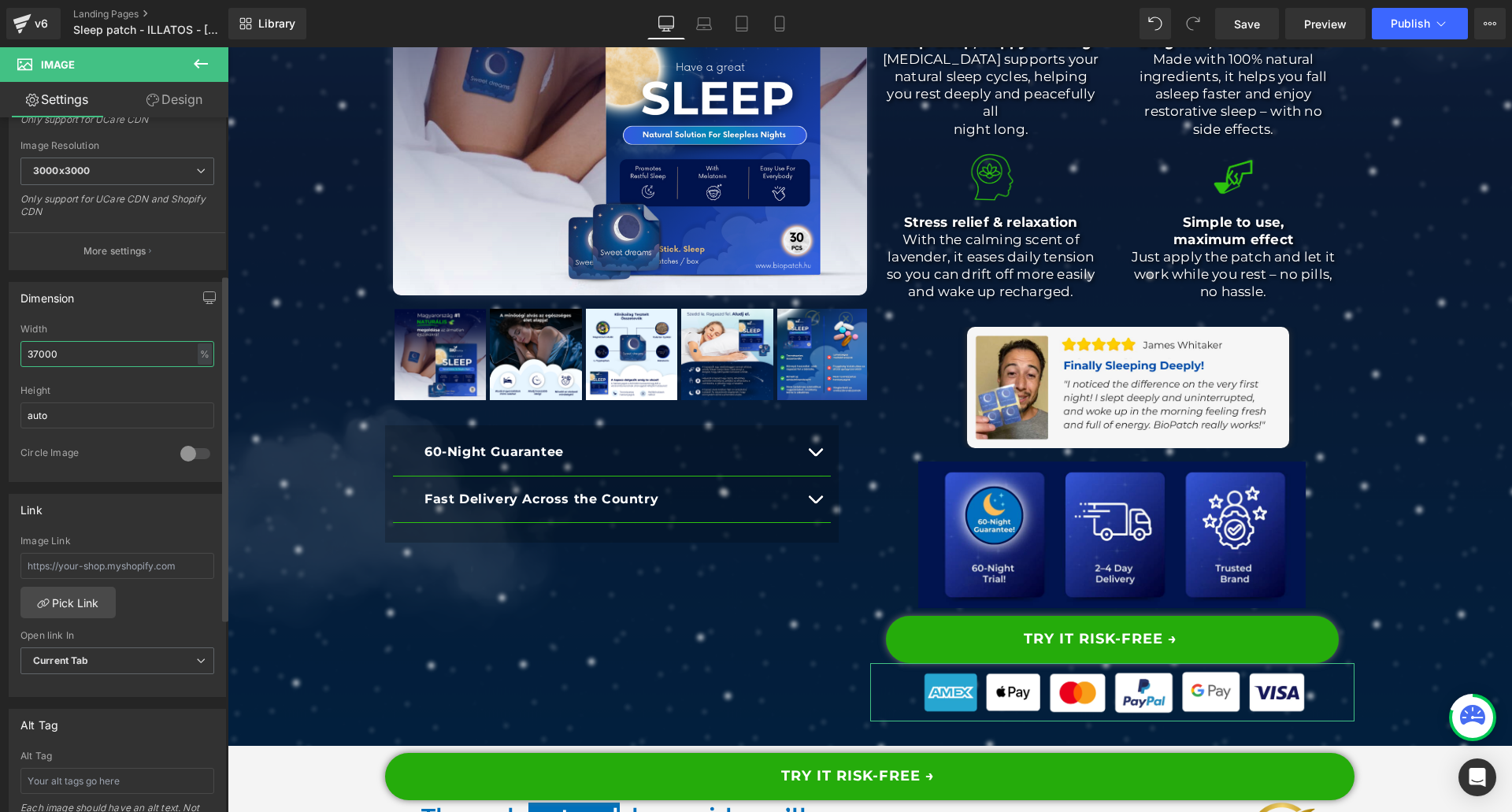
click at [97, 350] on input "37000" at bounding box center [117, 354] width 194 height 26
click at [96, 350] on input "37000" at bounding box center [117, 354] width 194 height 26
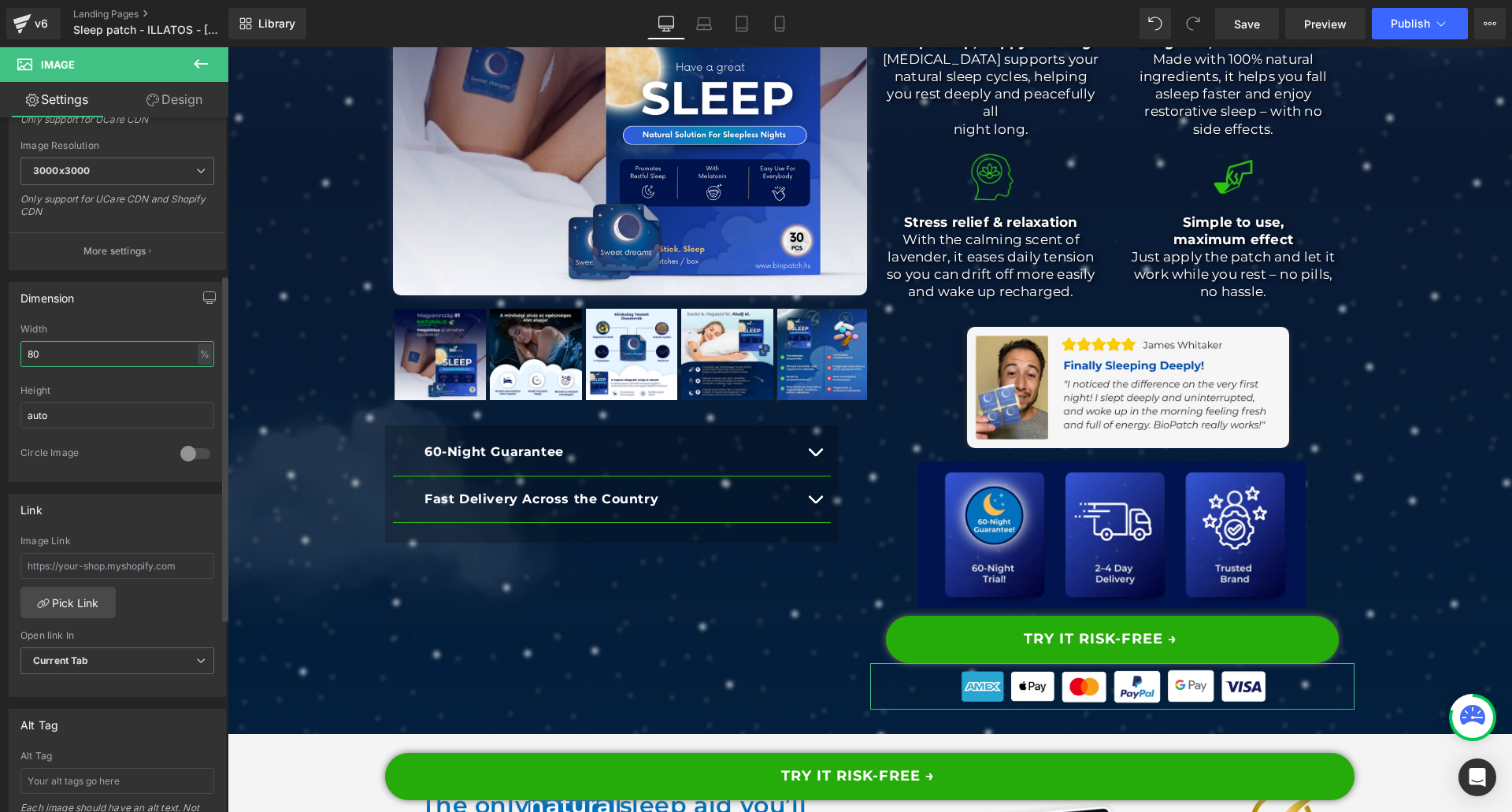
type input "8"
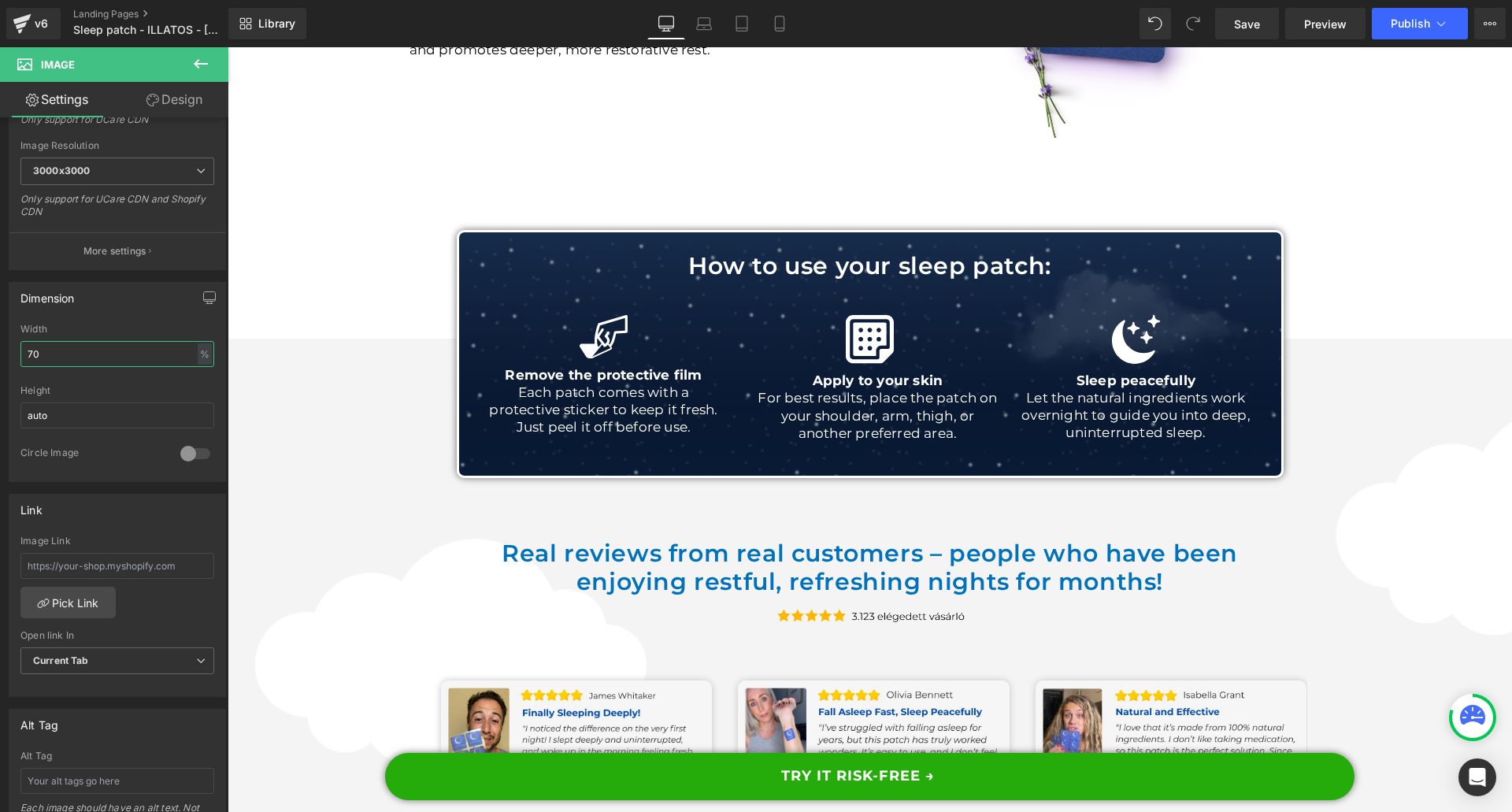
scroll to position [3150, 0]
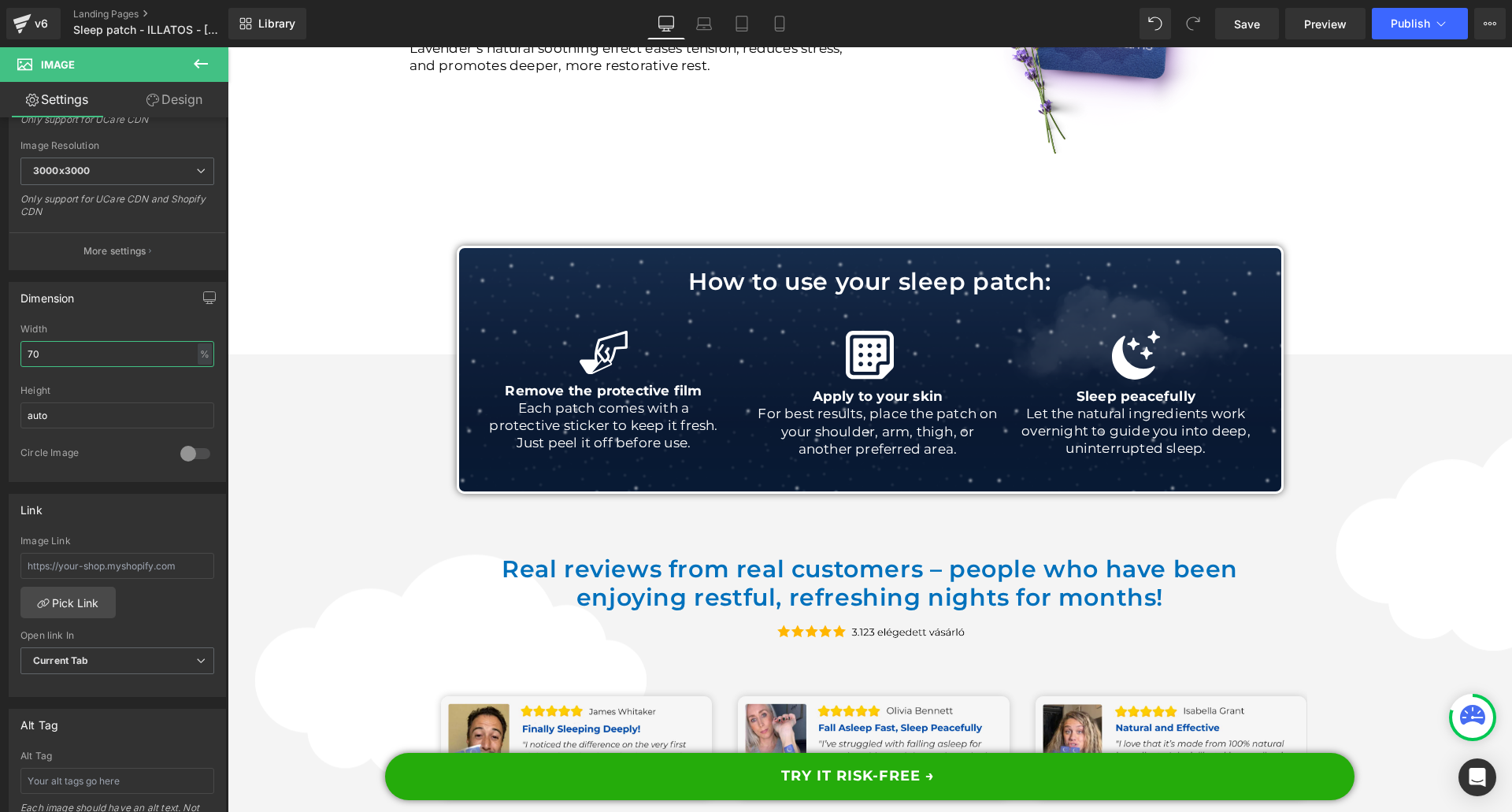
type input "70"
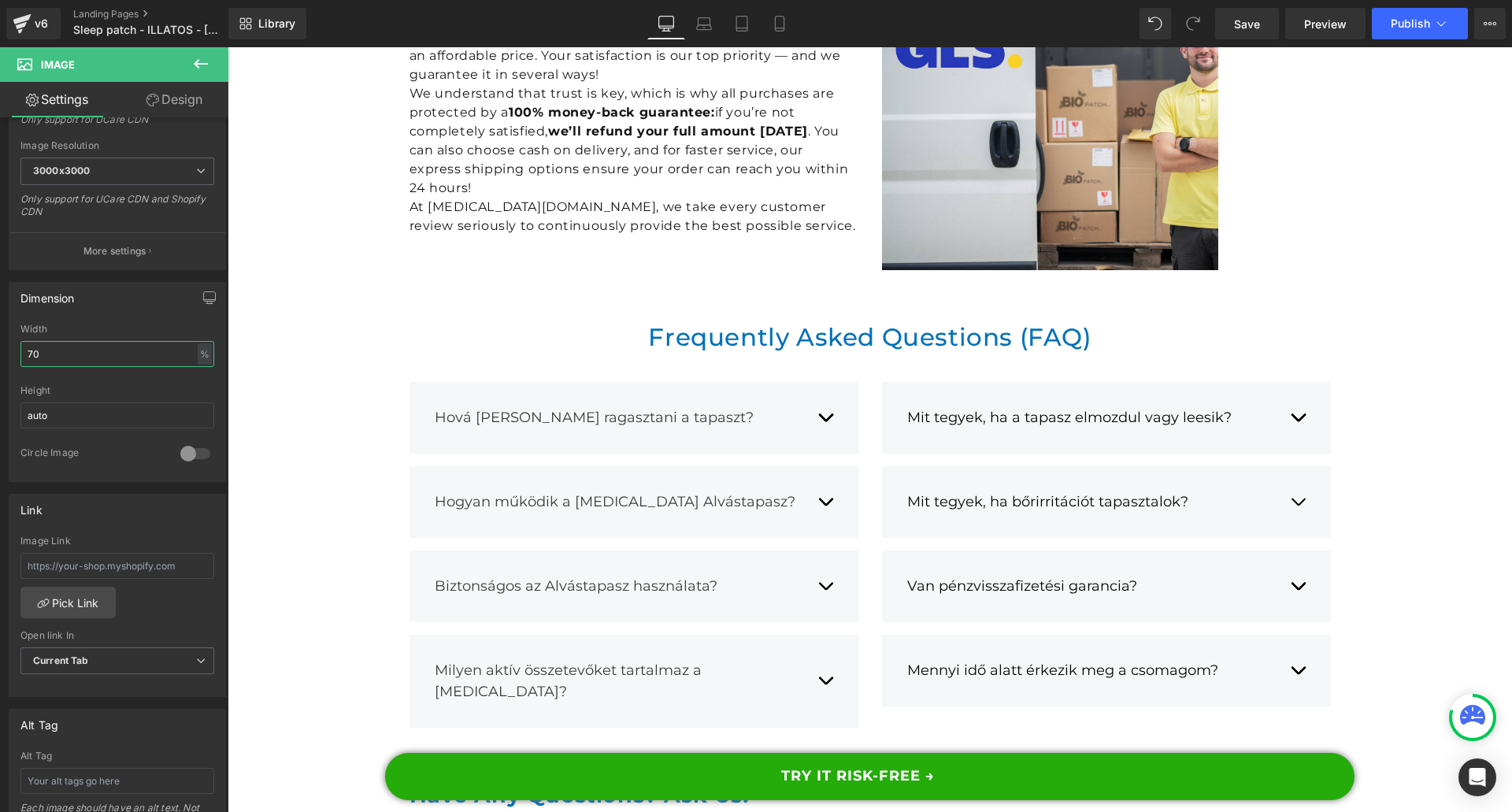
scroll to position [14805, 0]
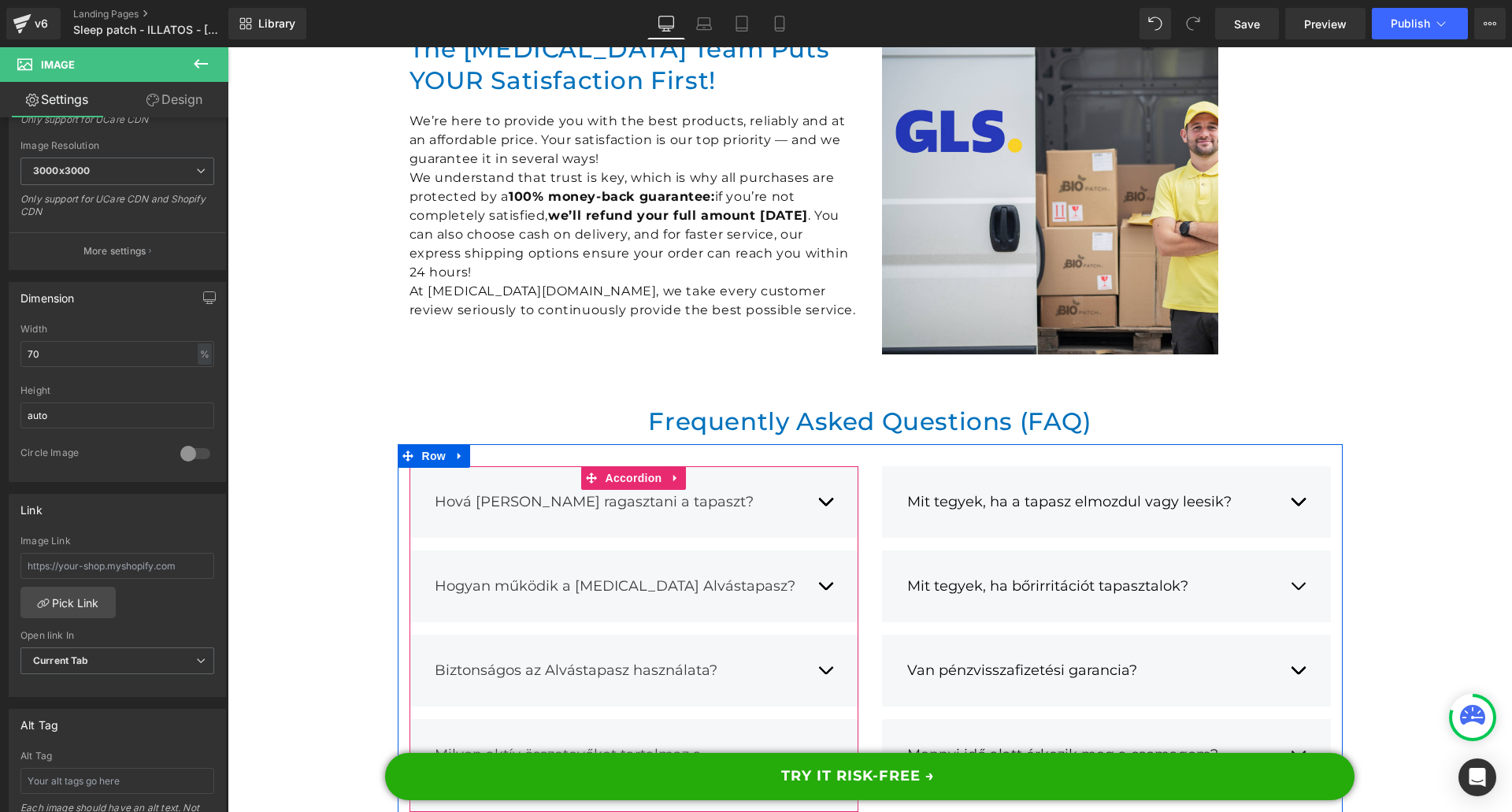
click at [817, 479] on button "button" at bounding box center [825, 501] width 16 height 45
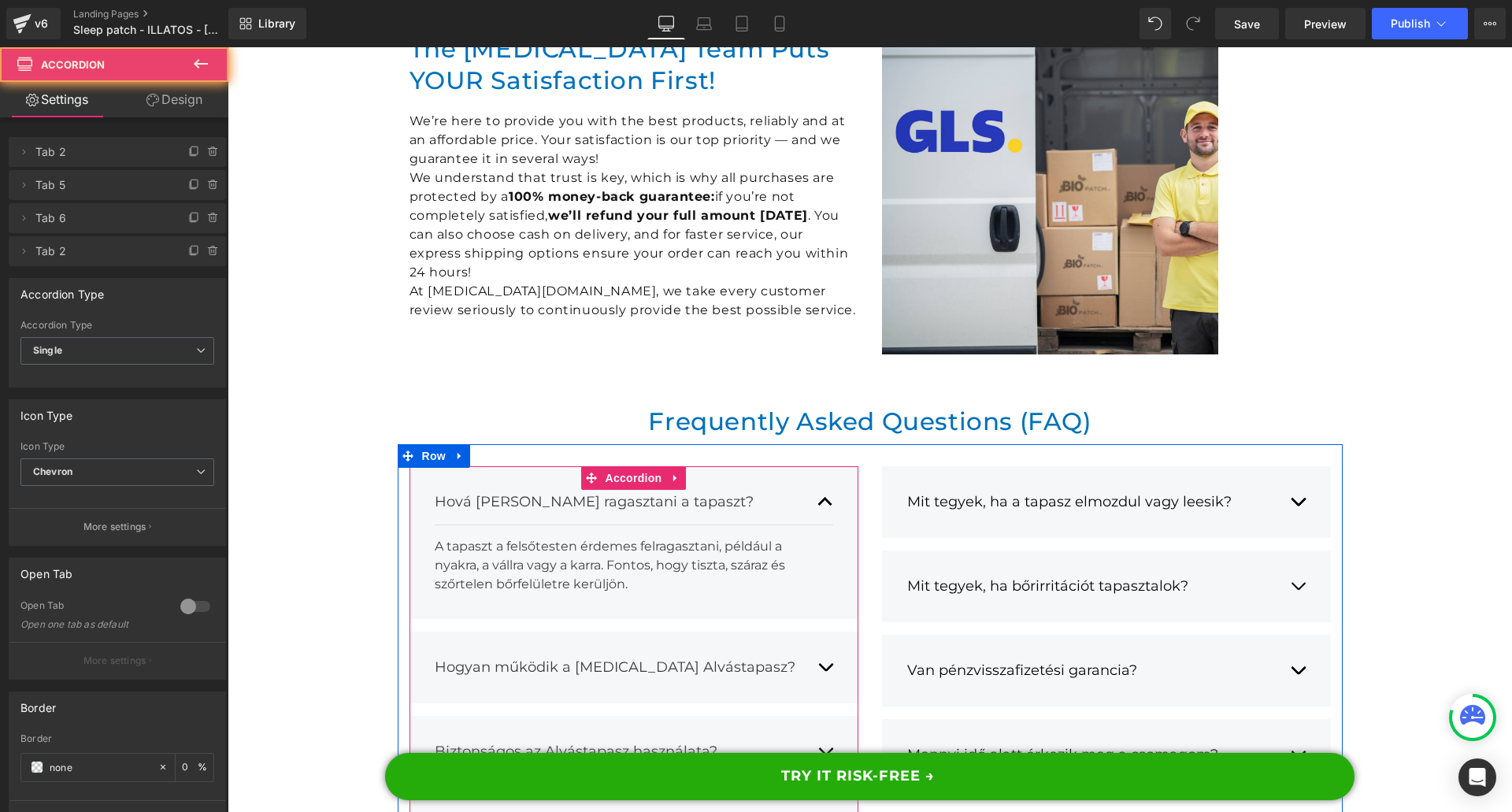
click at [518, 479] on div "Hová kell ragasztani a tapaszt? Text Block" at bounding box center [634, 502] width 398 height 45
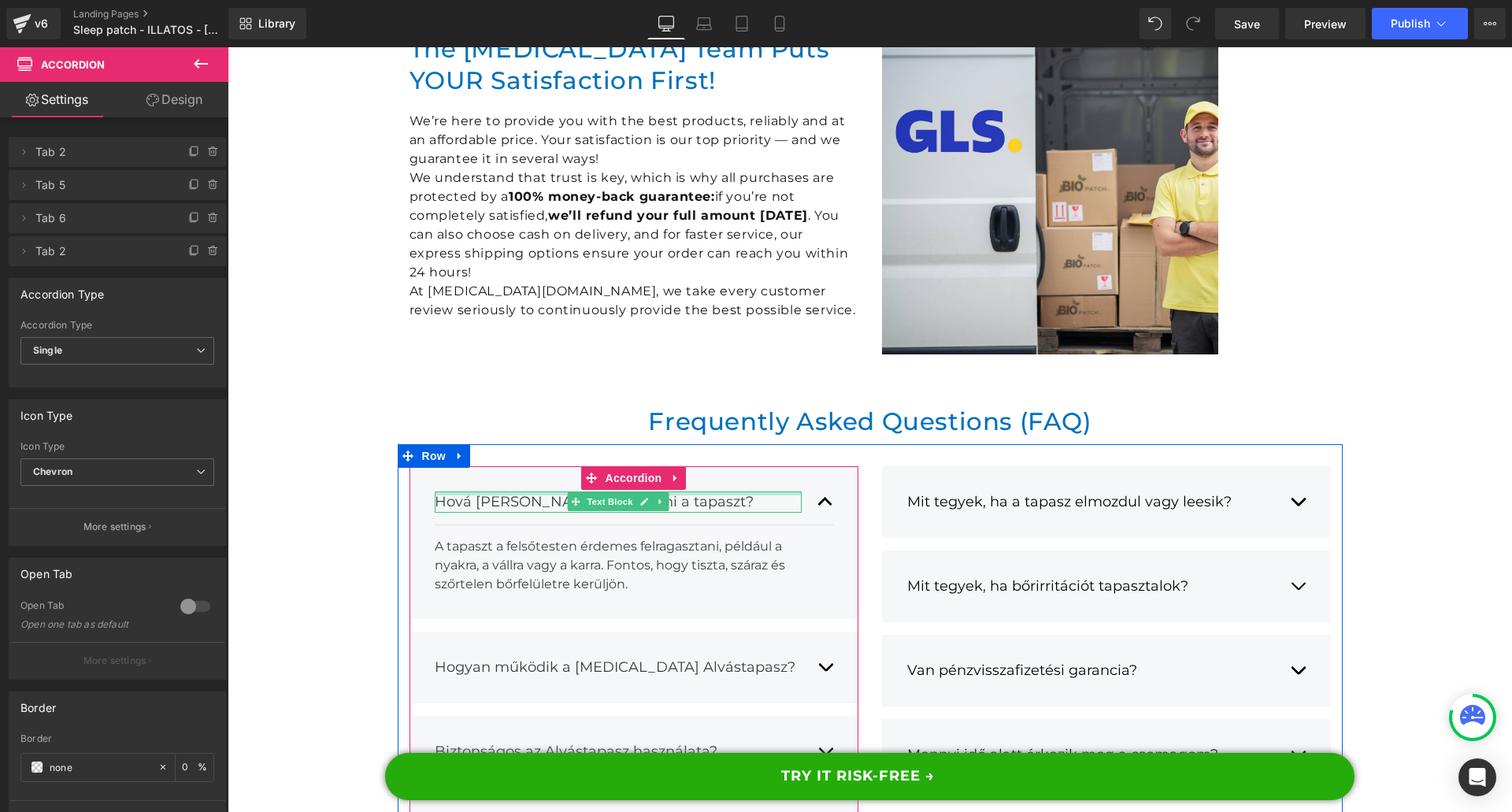
click at [495, 492] on div at bounding box center [618, 493] width 367 height 4
click at [495, 492] on div "Hová [PERSON_NAME] ragasztani a tapaszt?" at bounding box center [618, 502] width 367 height 21
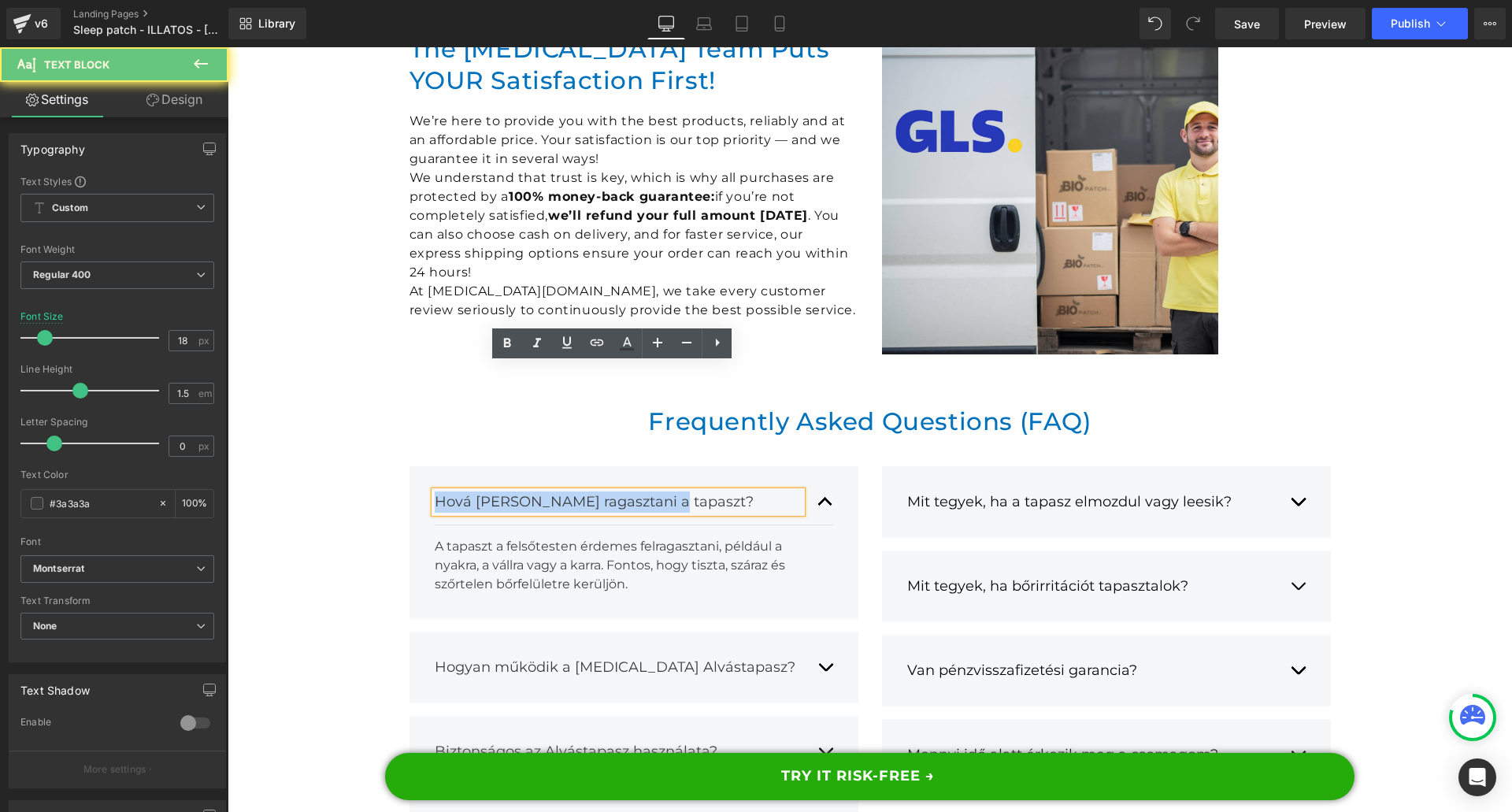
click at [496, 492] on div "Hová [PERSON_NAME] ragasztani a tapaszt?" at bounding box center [618, 502] width 367 height 21
click at [488, 492] on div "Hová [PERSON_NAME] ragasztani a tapaszt?" at bounding box center [618, 502] width 367 height 21
copy div "Hová [PERSON_NAME] ragasztani a tapaszt?"
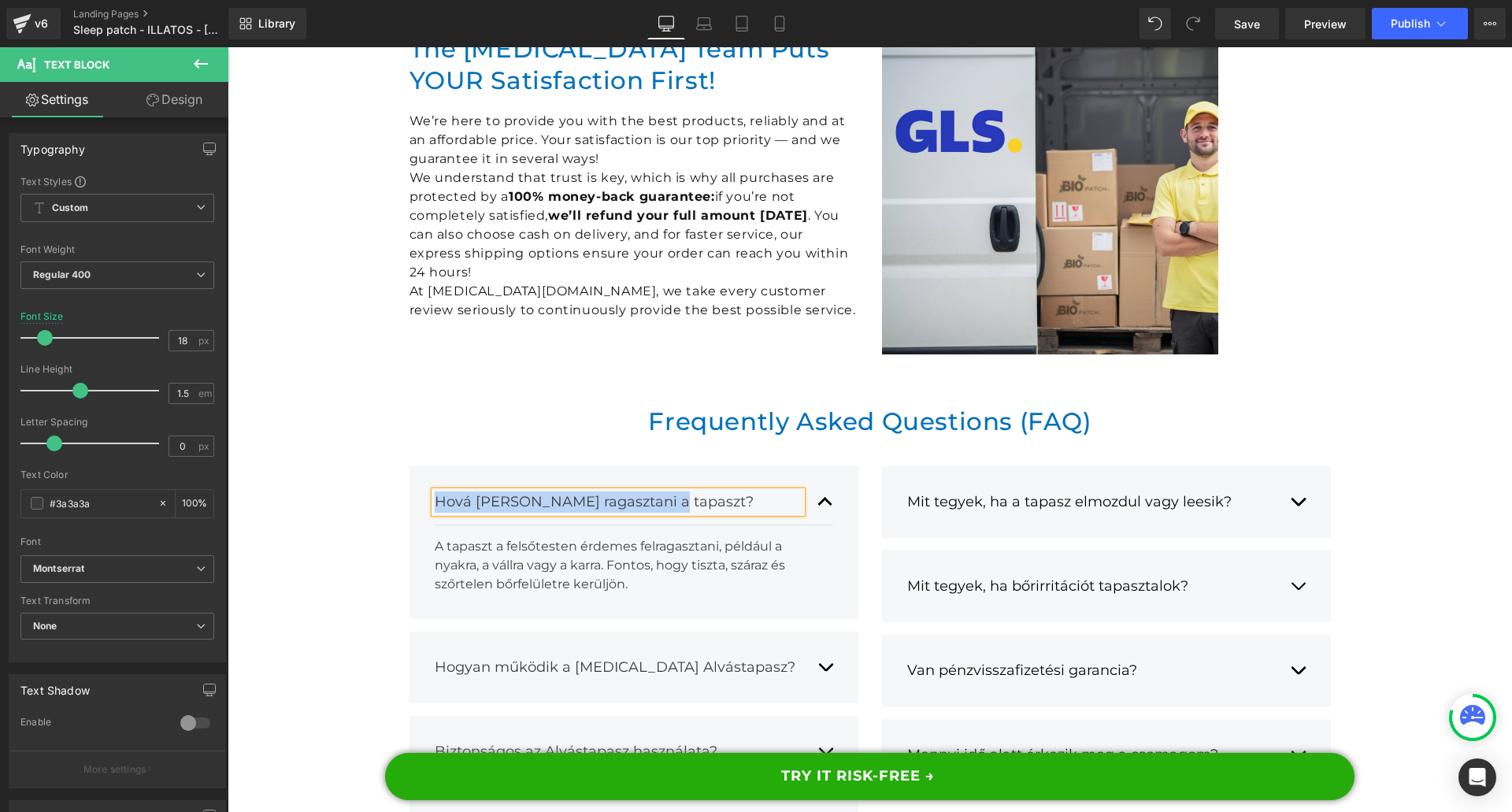
click at [490, 537] on div "A tapaszt a felsőtesten érdemes felragasztani, például a nyakra, a vállra vagy …" at bounding box center [628, 565] width 387 height 57
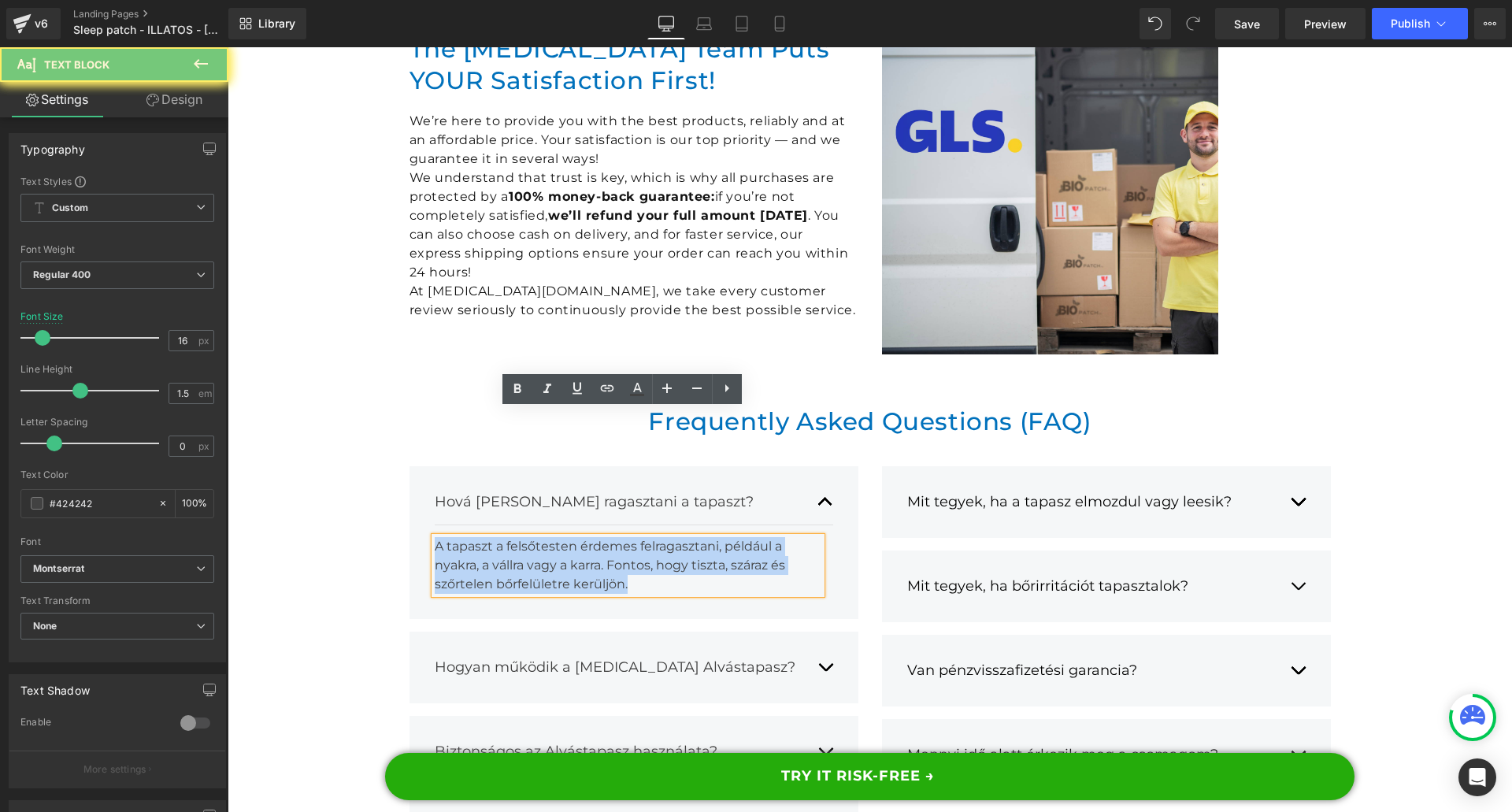
click at [490, 537] on div "A tapaszt a felsőtesten érdemes felragasztani, például a nyakra, a vállra vagy …" at bounding box center [628, 565] width 387 height 57
copy div "A tapaszt a felsőtesten érdemes felragasztani, például a nyakra, a vállra vagy …"
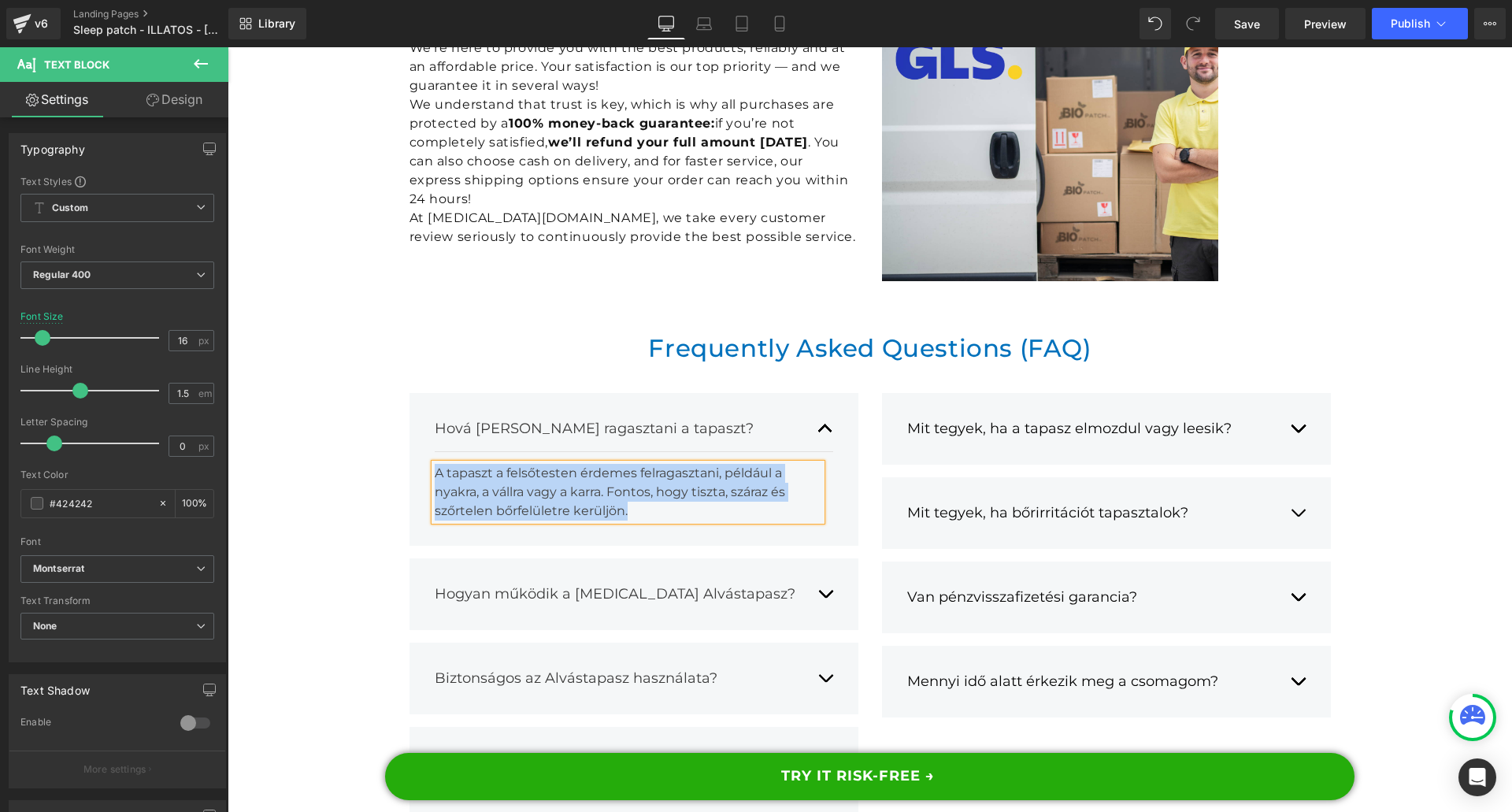
scroll to position [14884, 0]
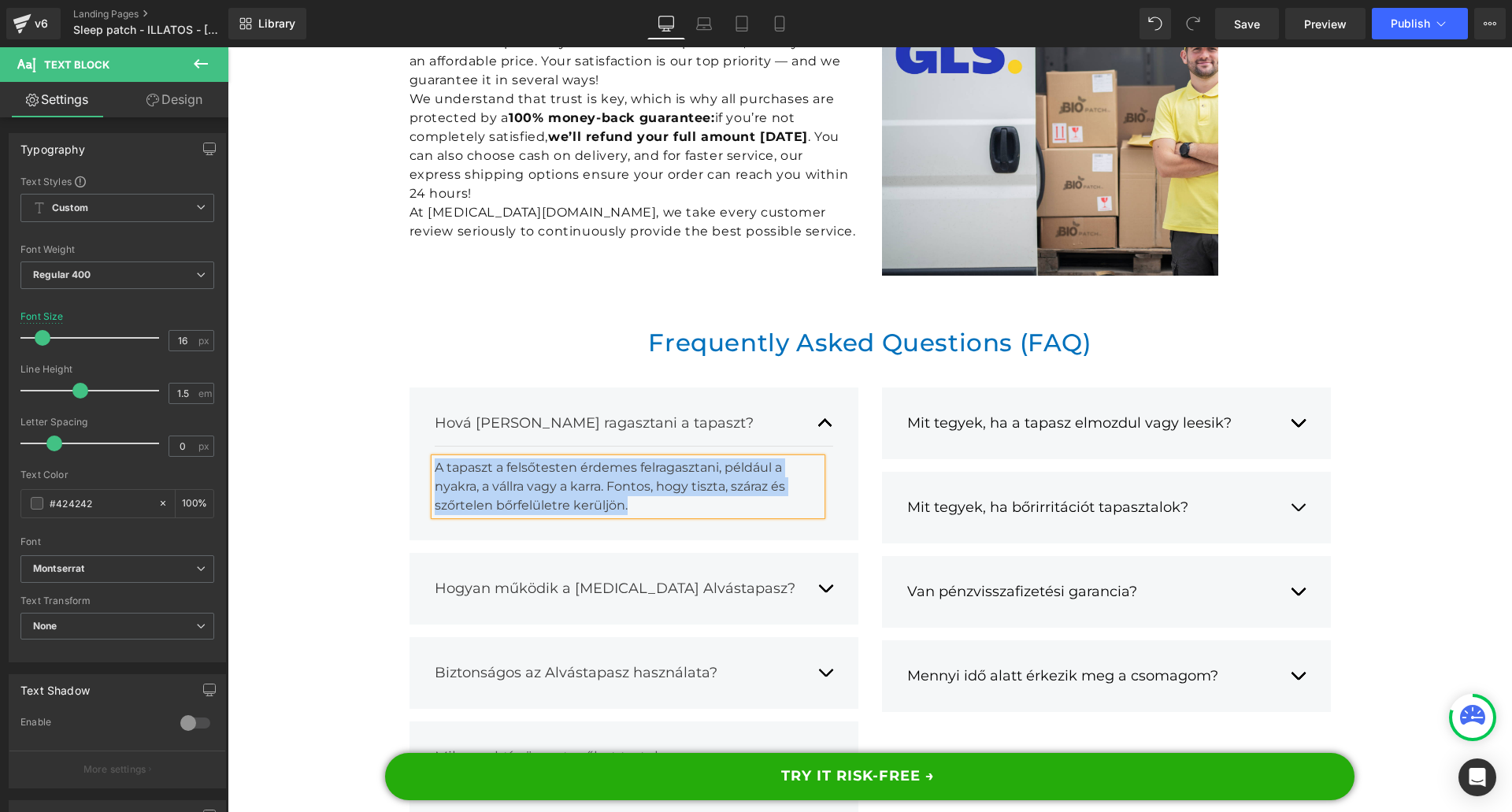
click at [581, 458] on div "A tapaszt a felsőtesten érdemes felragasztani, például a nyakra, a vállra vagy …" at bounding box center [628, 486] width 387 height 57
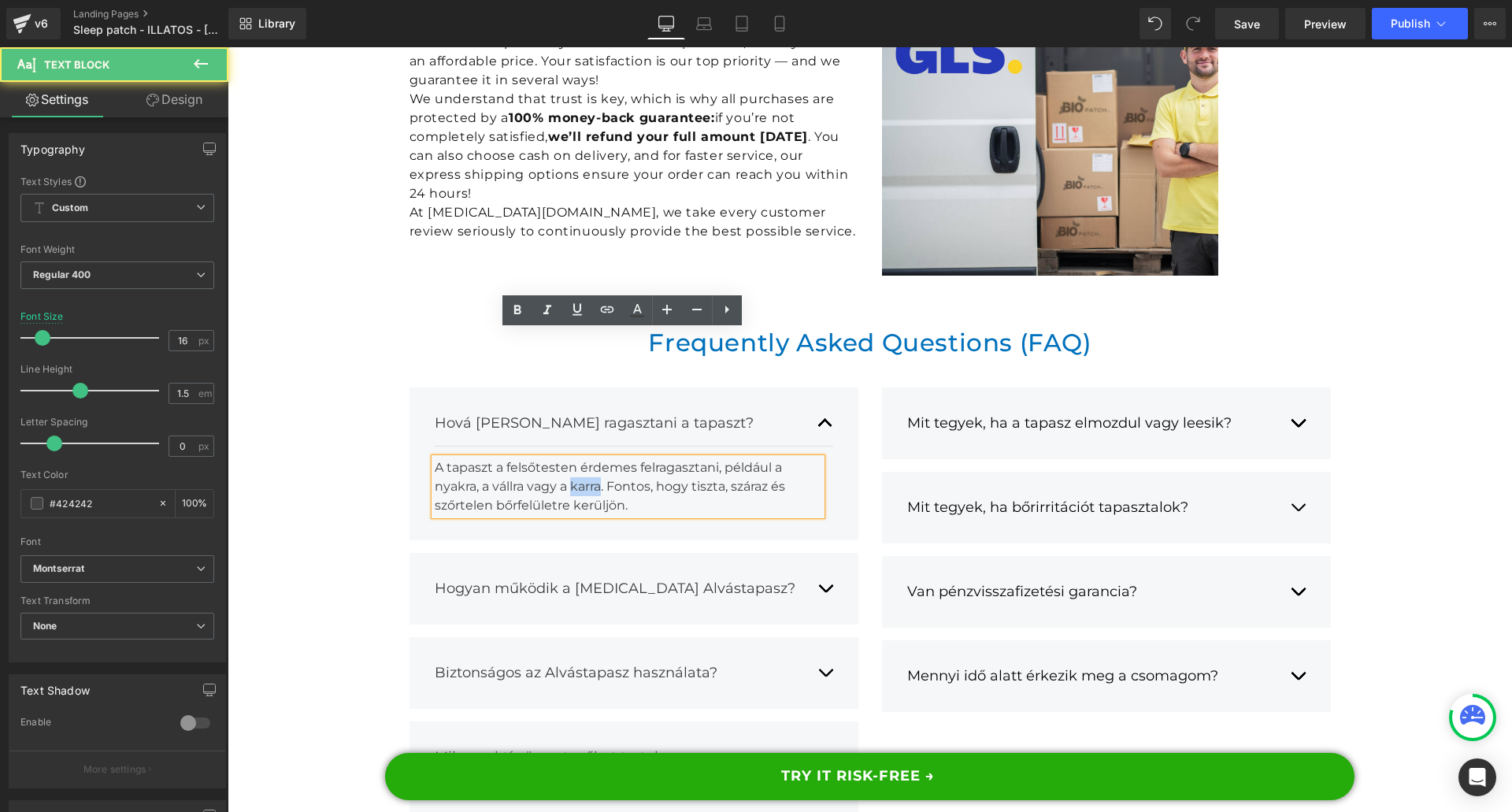
click at [581, 458] on div "A tapaszt a felsőtesten érdemes felragasztani, például a nyakra, a vállra vagy …" at bounding box center [628, 486] width 387 height 57
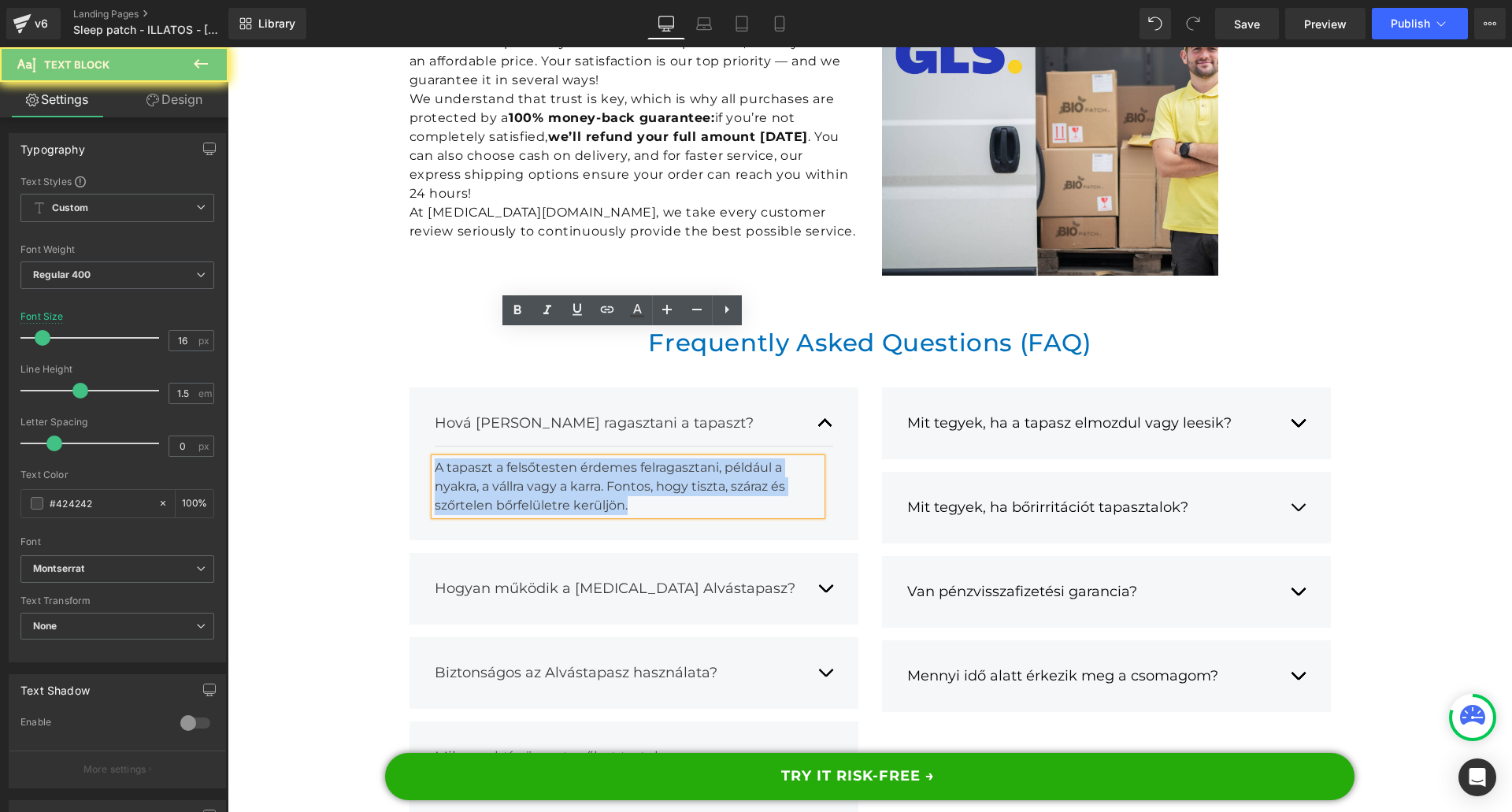
click at [581, 458] on div "A tapaszt a felsőtesten érdemes felragasztani, például a nyakra, a vállra vagy …" at bounding box center [628, 486] width 387 height 57
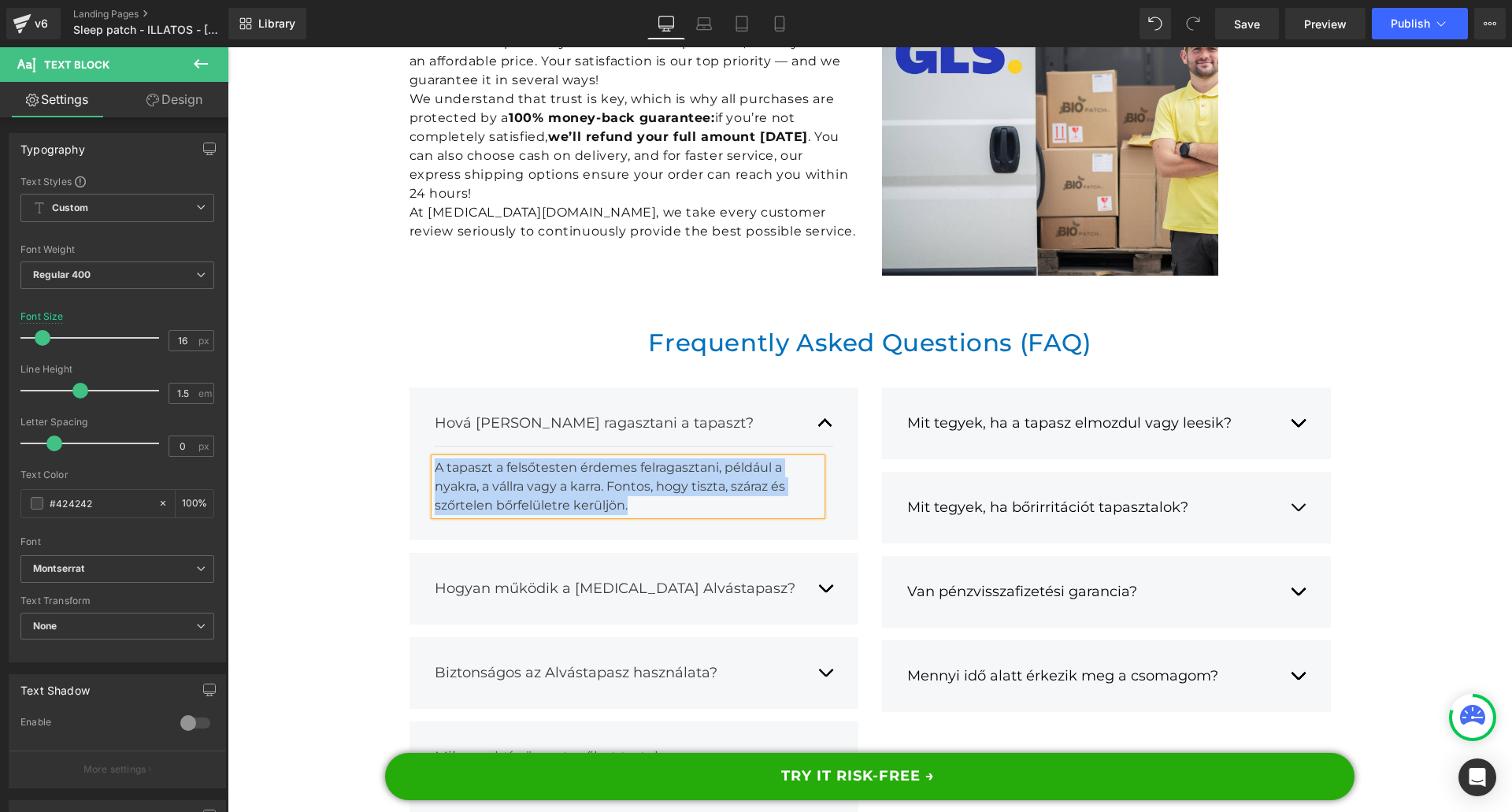
paste div
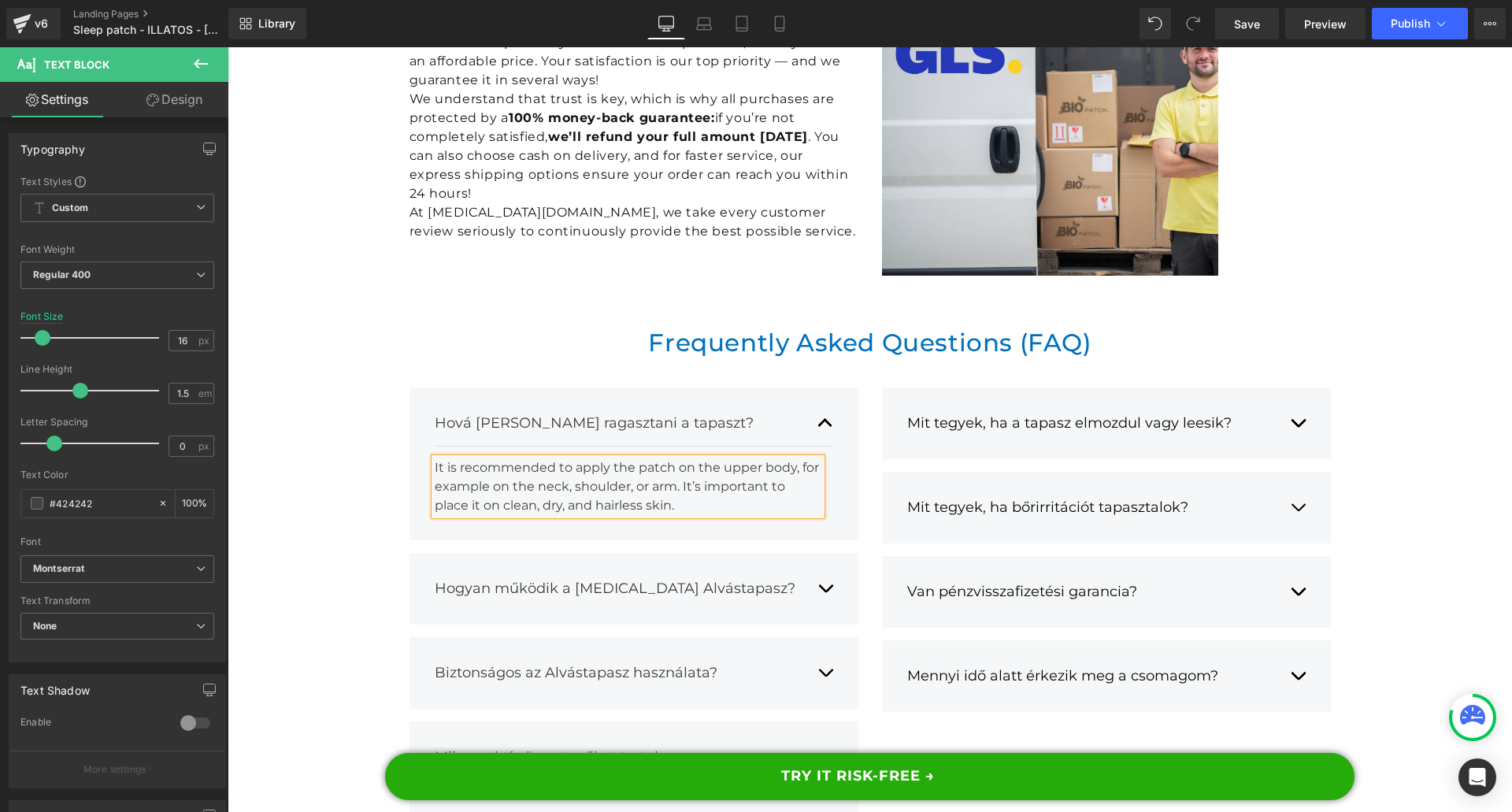
click at [819, 567] on button "button" at bounding box center [825, 588] width 16 height 45
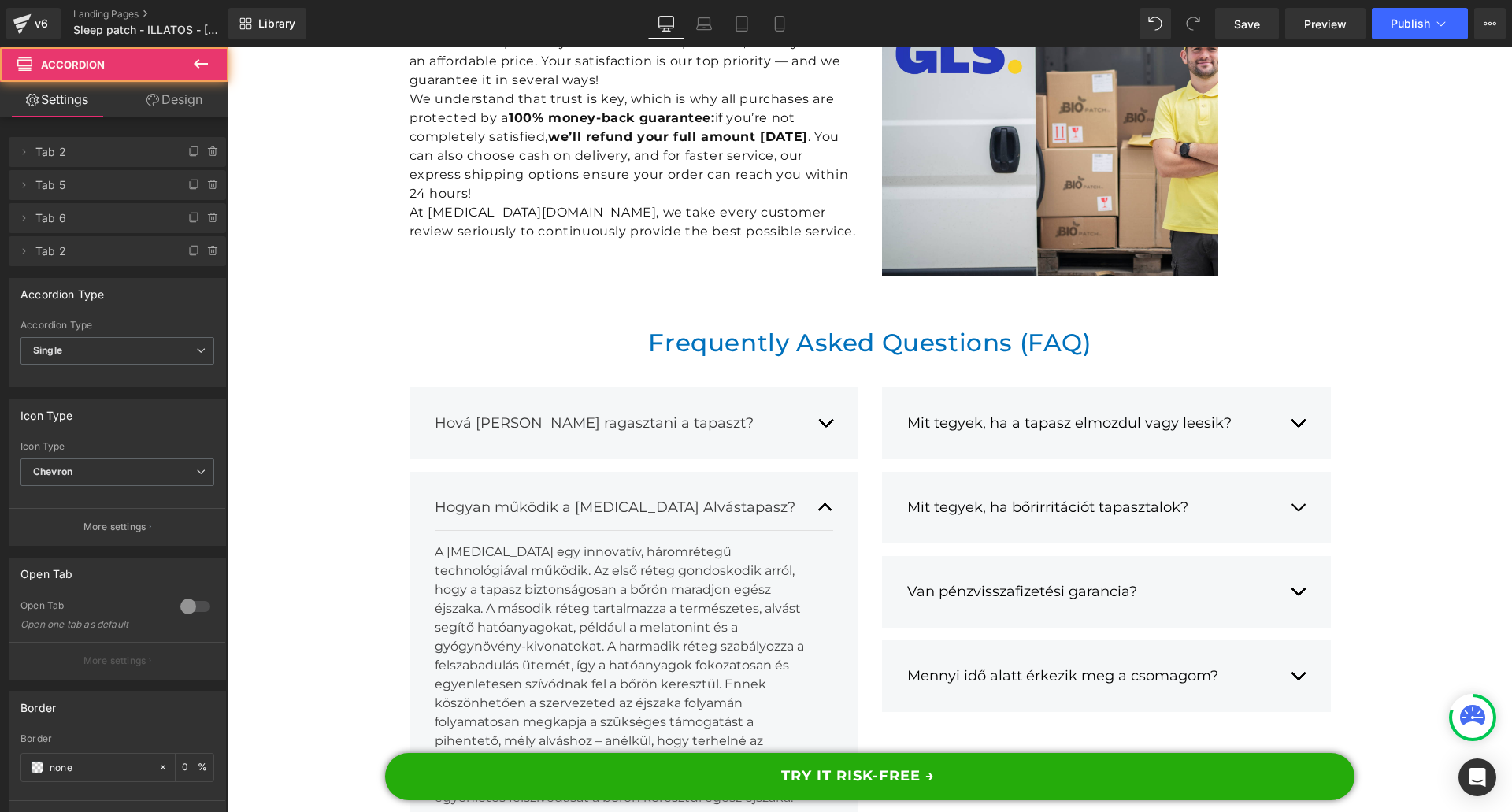
click at [505, 485] on div "Hogyan működik a [MEDICAL_DATA] Alvástapasz? Text Block" at bounding box center [634, 508] width 398 height 45
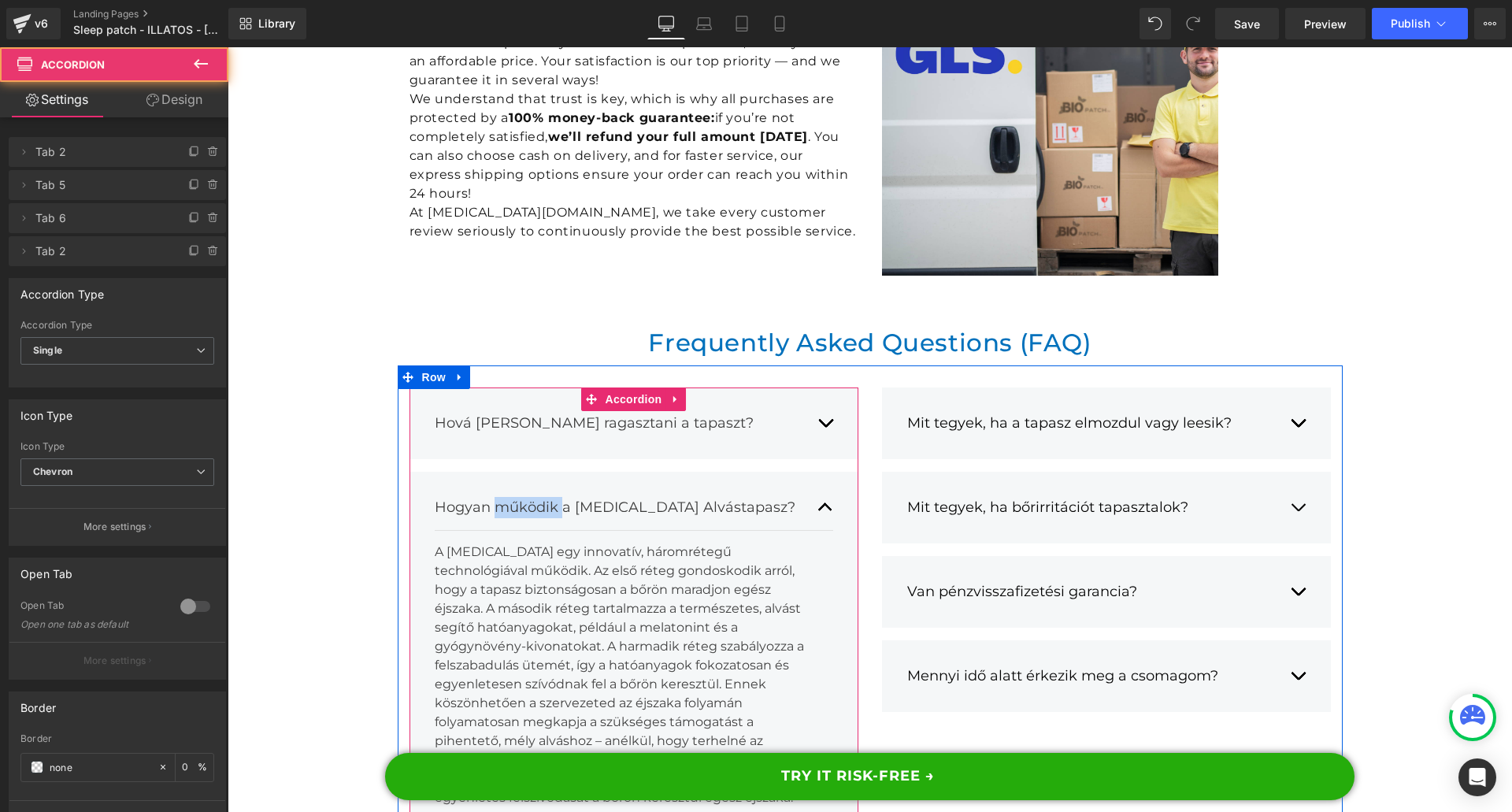
click at [505, 485] on div "Hogyan működik a [MEDICAL_DATA] Alvástapasz? Text Block" at bounding box center [634, 508] width 398 height 45
click at [488, 497] on div "Hogyan működik a [MEDICAL_DATA] Alvástapasz?" at bounding box center [618, 507] width 367 height 21
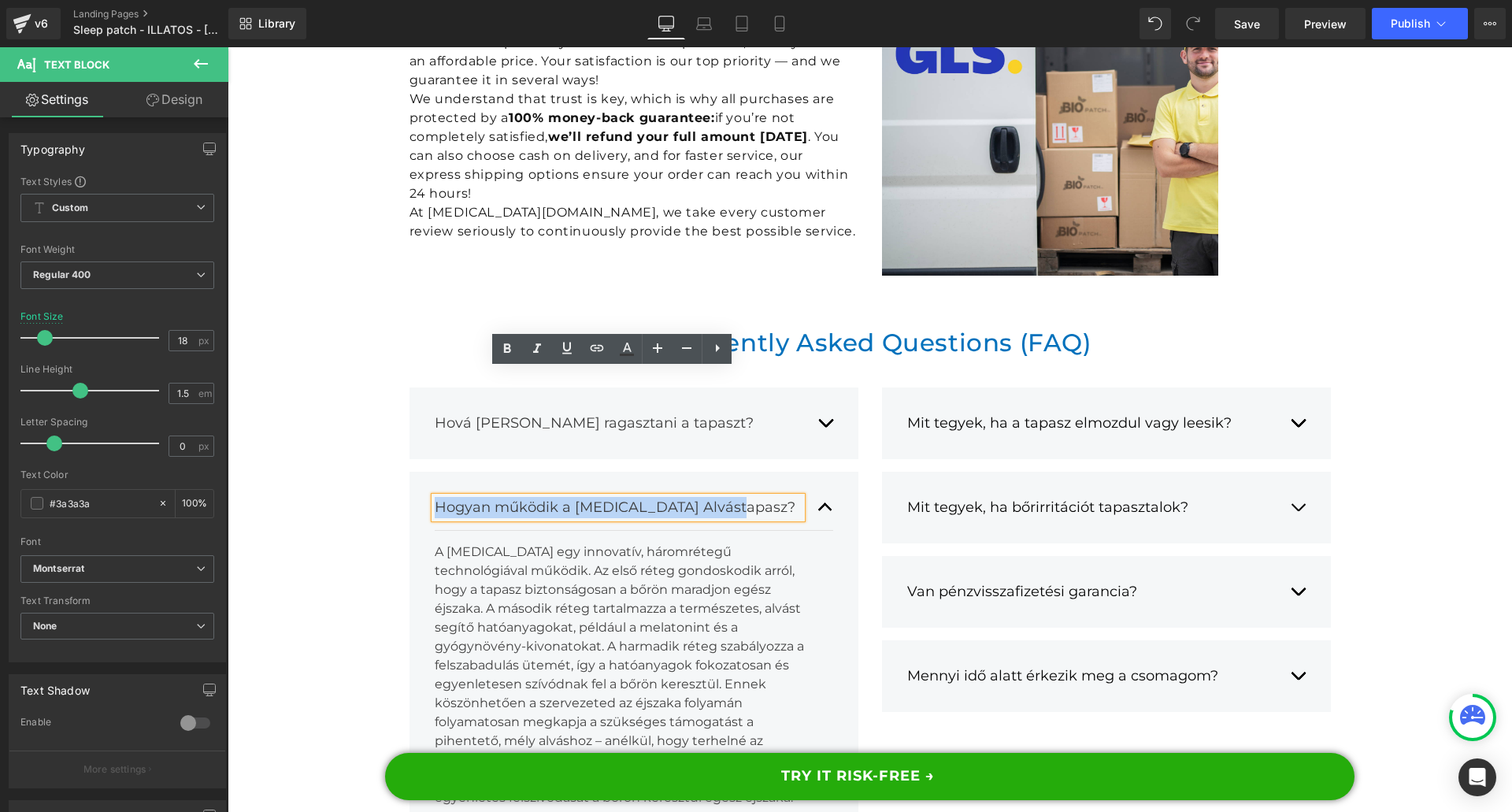
paste div
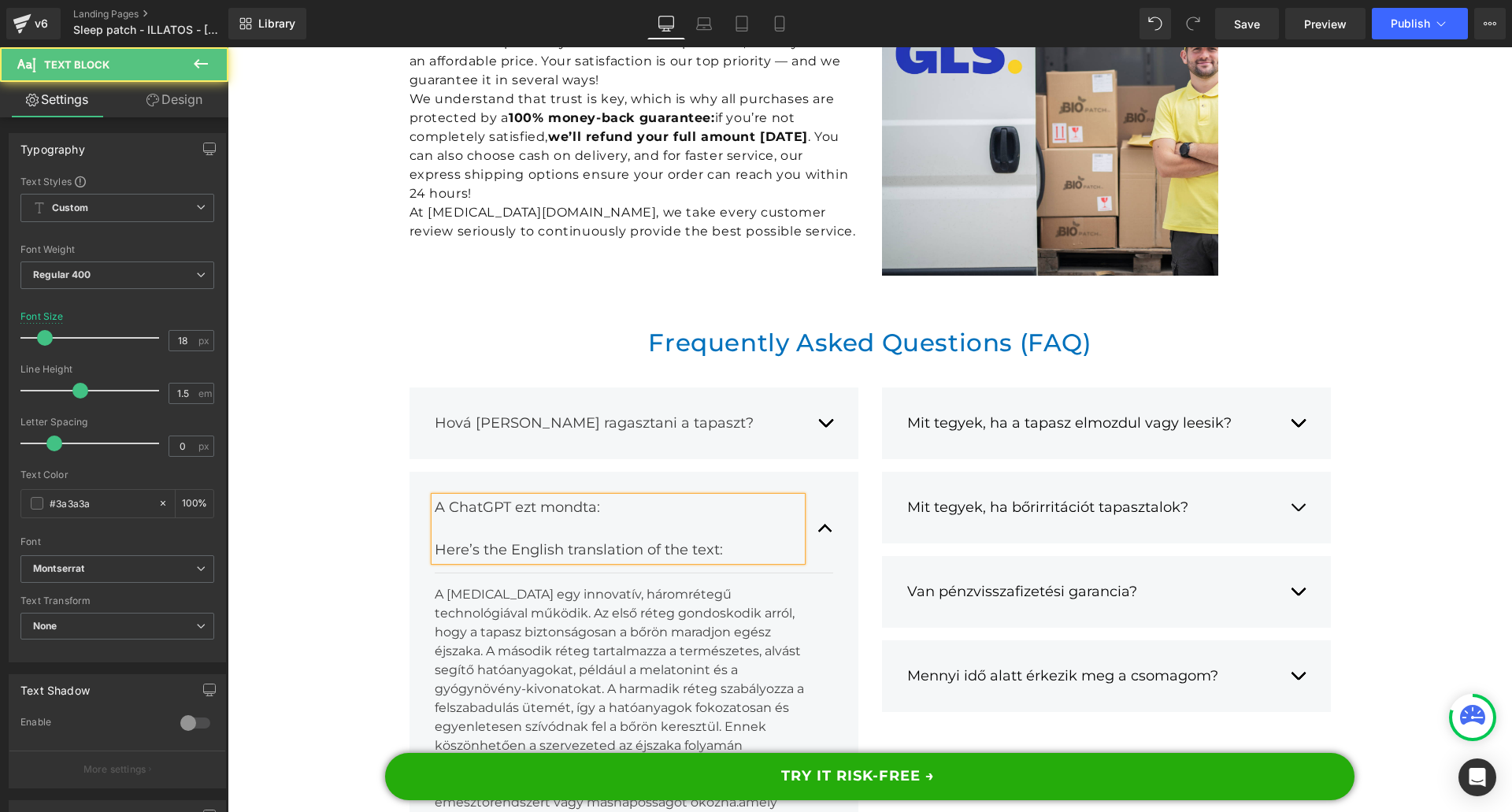
click at [551, 518] on div at bounding box center [618, 528] width 367 height 21
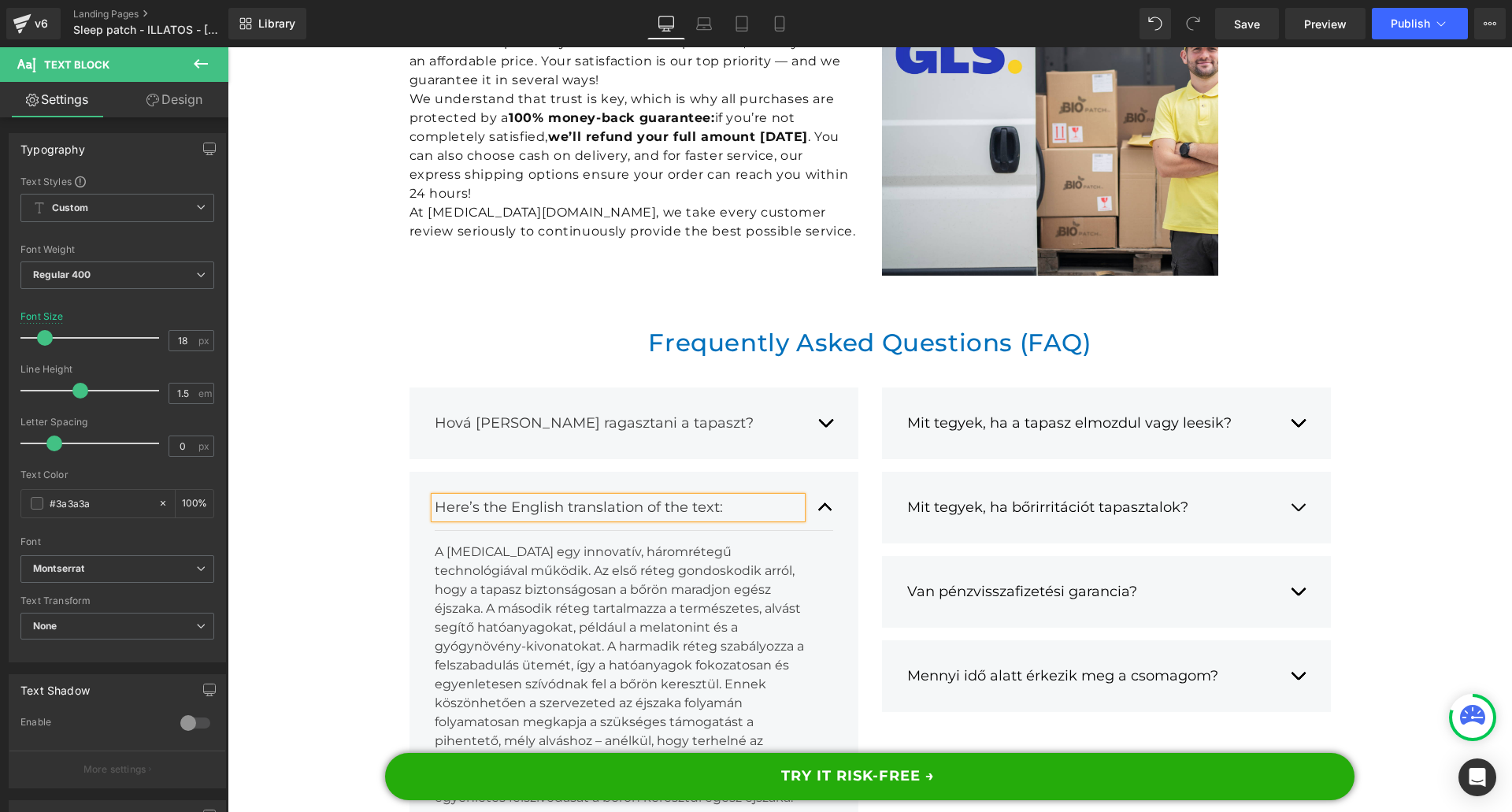
click at [482, 550] on div "A [MEDICAL_DATA] egy innovatív, háromrétegű technológiával működik. Az első rét…" at bounding box center [628, 674] width 387 height 265
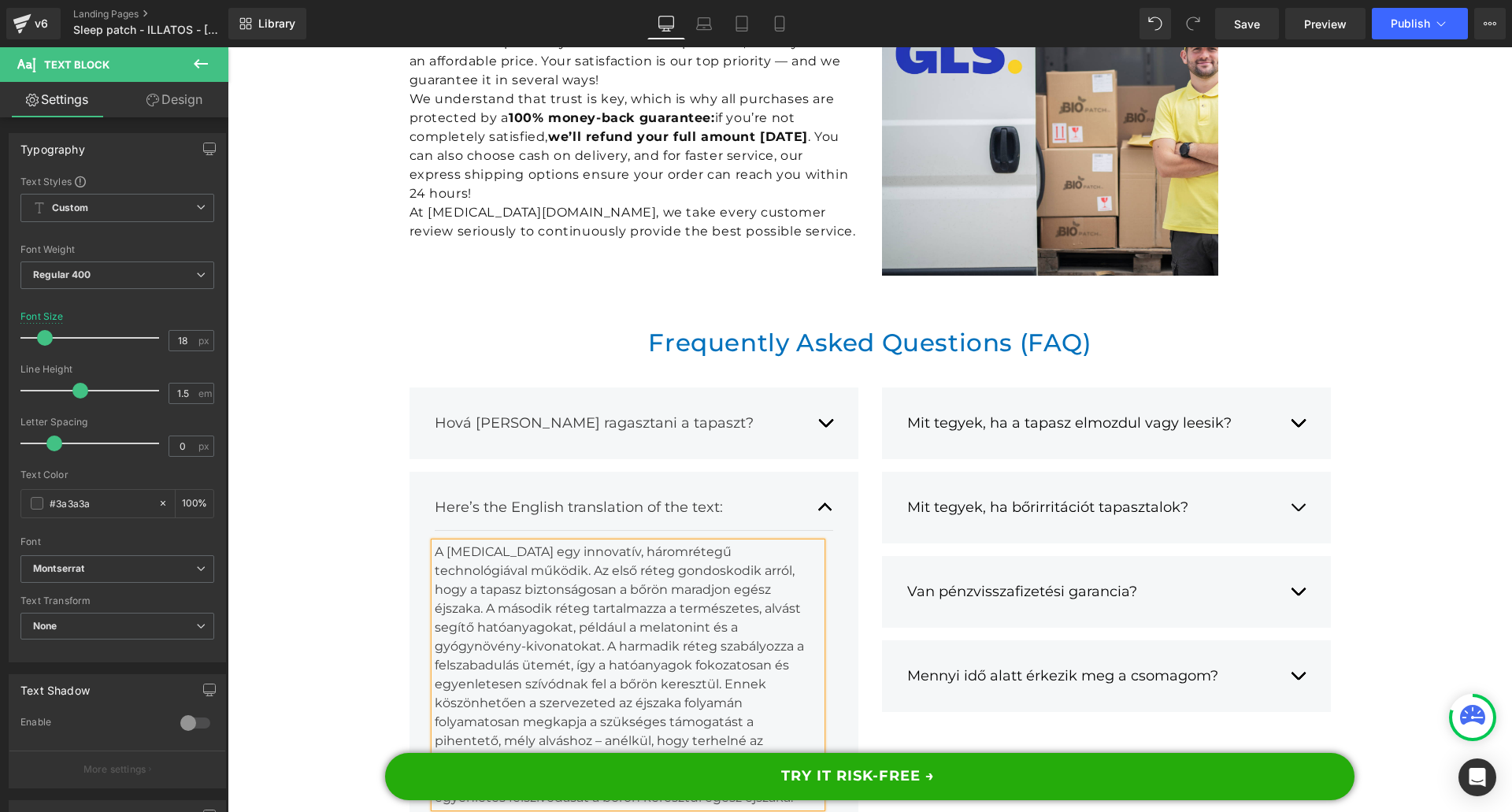
click at [482, 550] on div "A [MEDICAL_DATA] egy innovatív, háromrétegű technológiával működik. Az első rét…" at bounding box center [628, 674] width 387 height 265
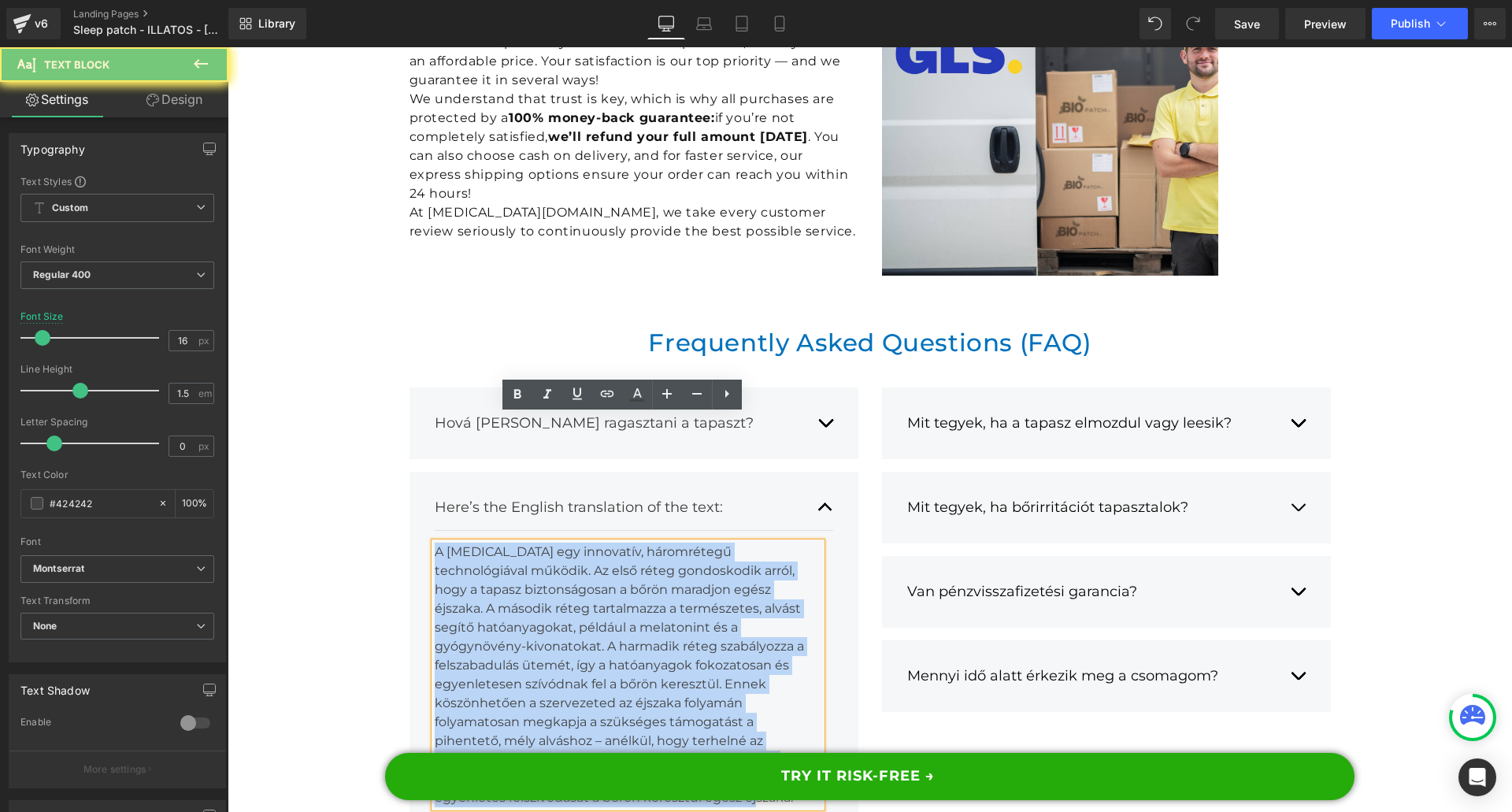
paste div
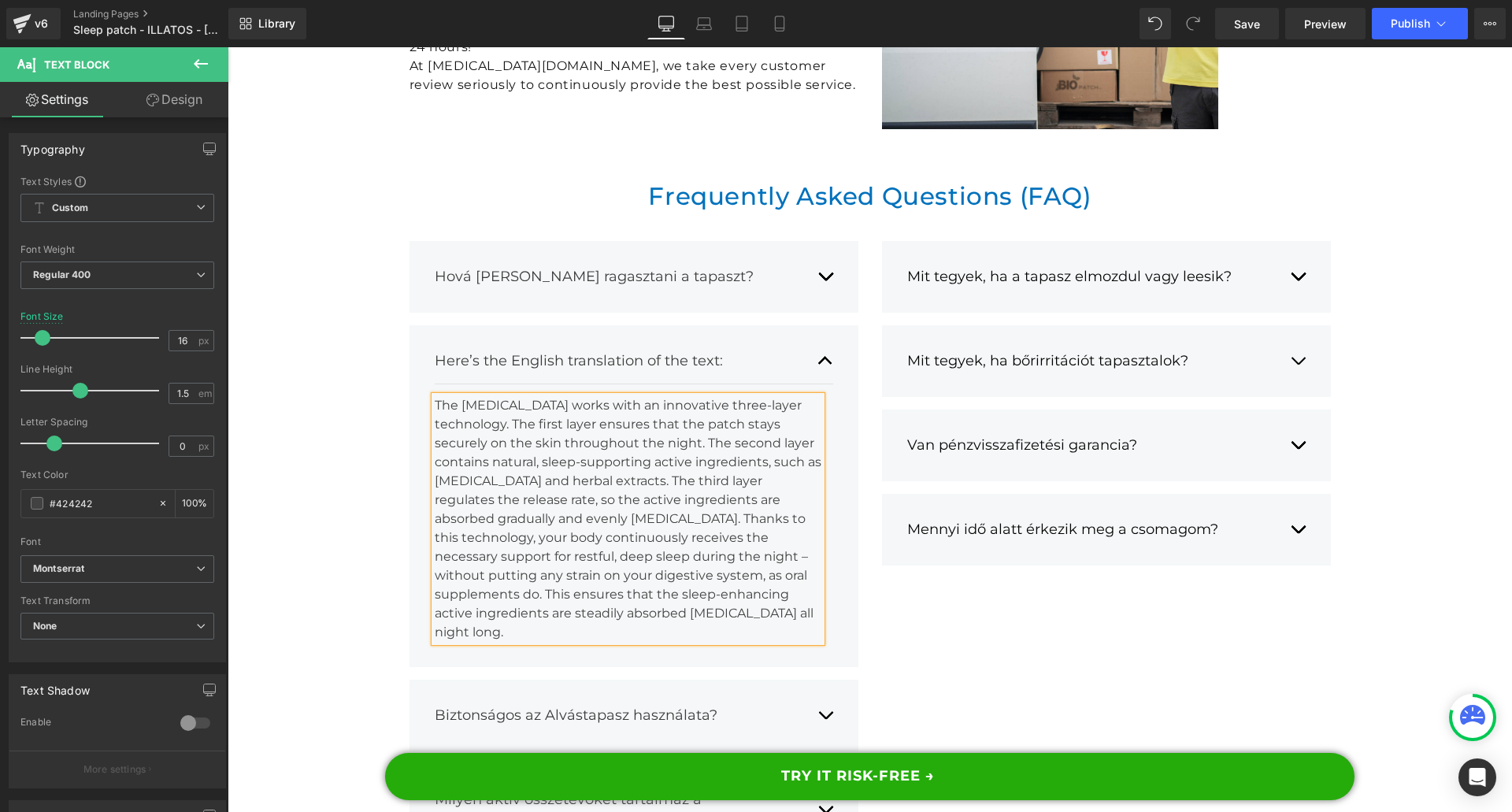
scroll to position [15042, 0]
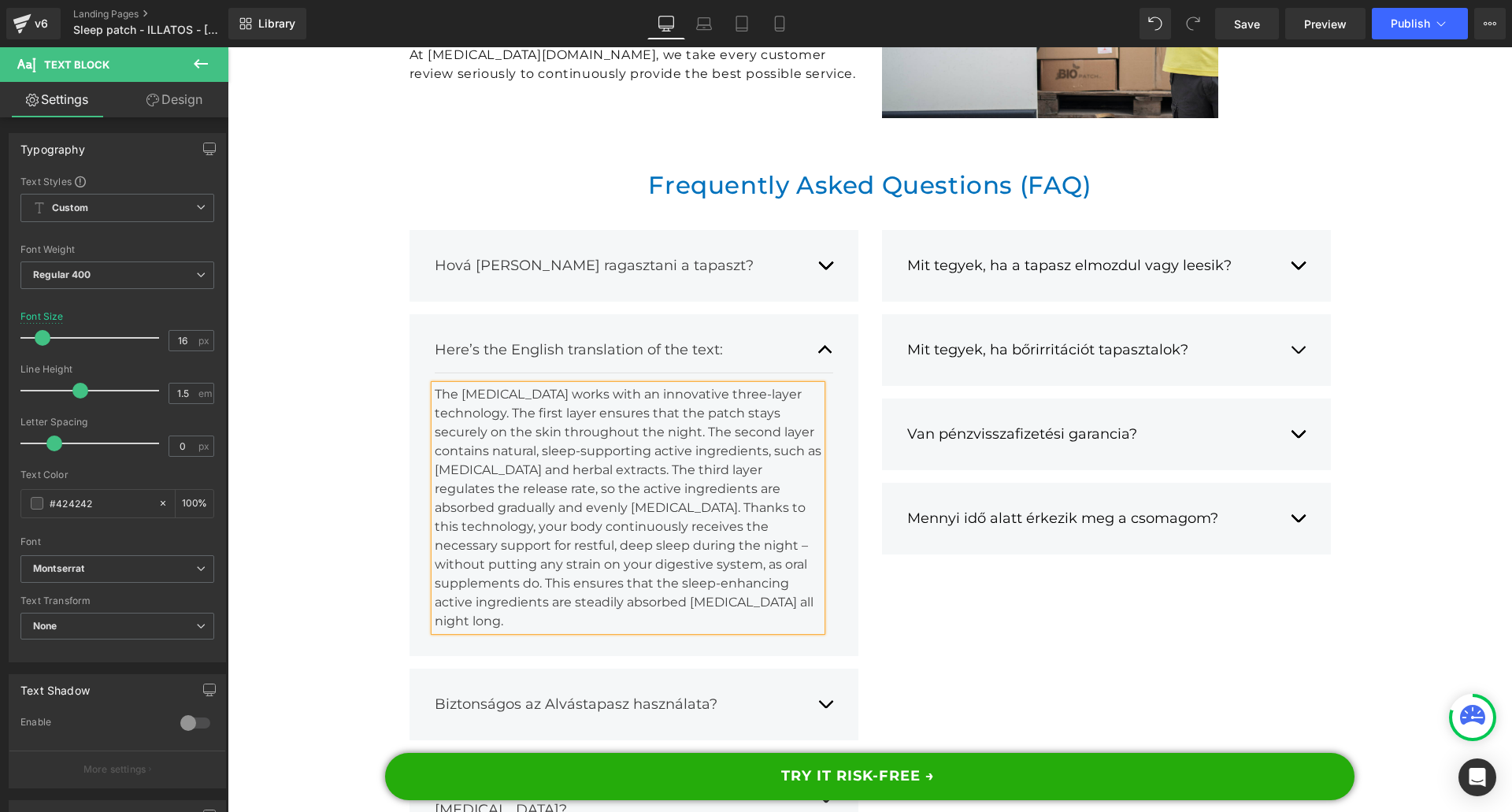
click at [809, 682] on div "Biztonságos az Alvástapasz használata? Text Block" at bounding box center [634, 704] width 398 height 45
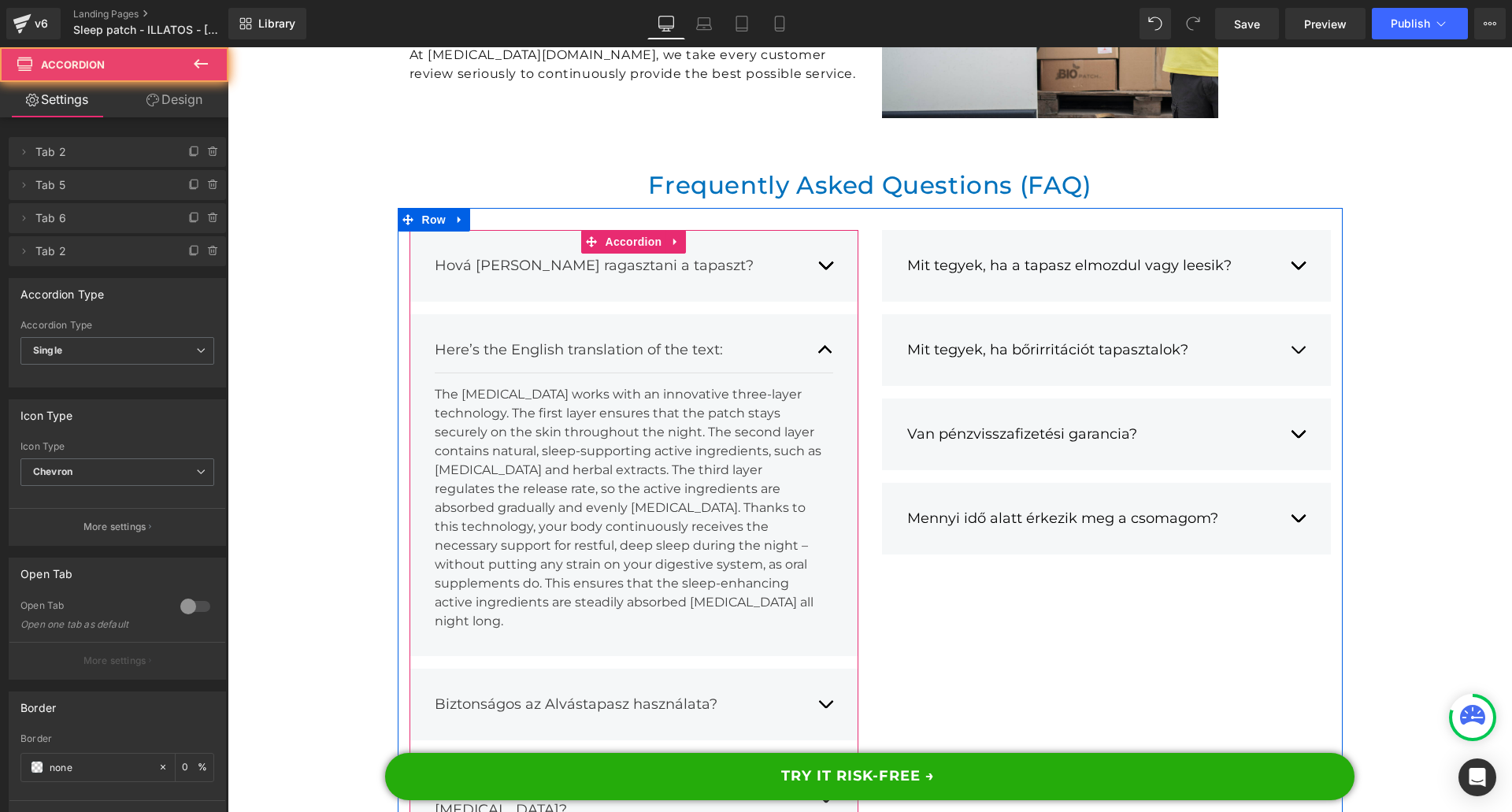
click at [817, 682] on button "button" at bounding box center [825, 704] width 16 height 45
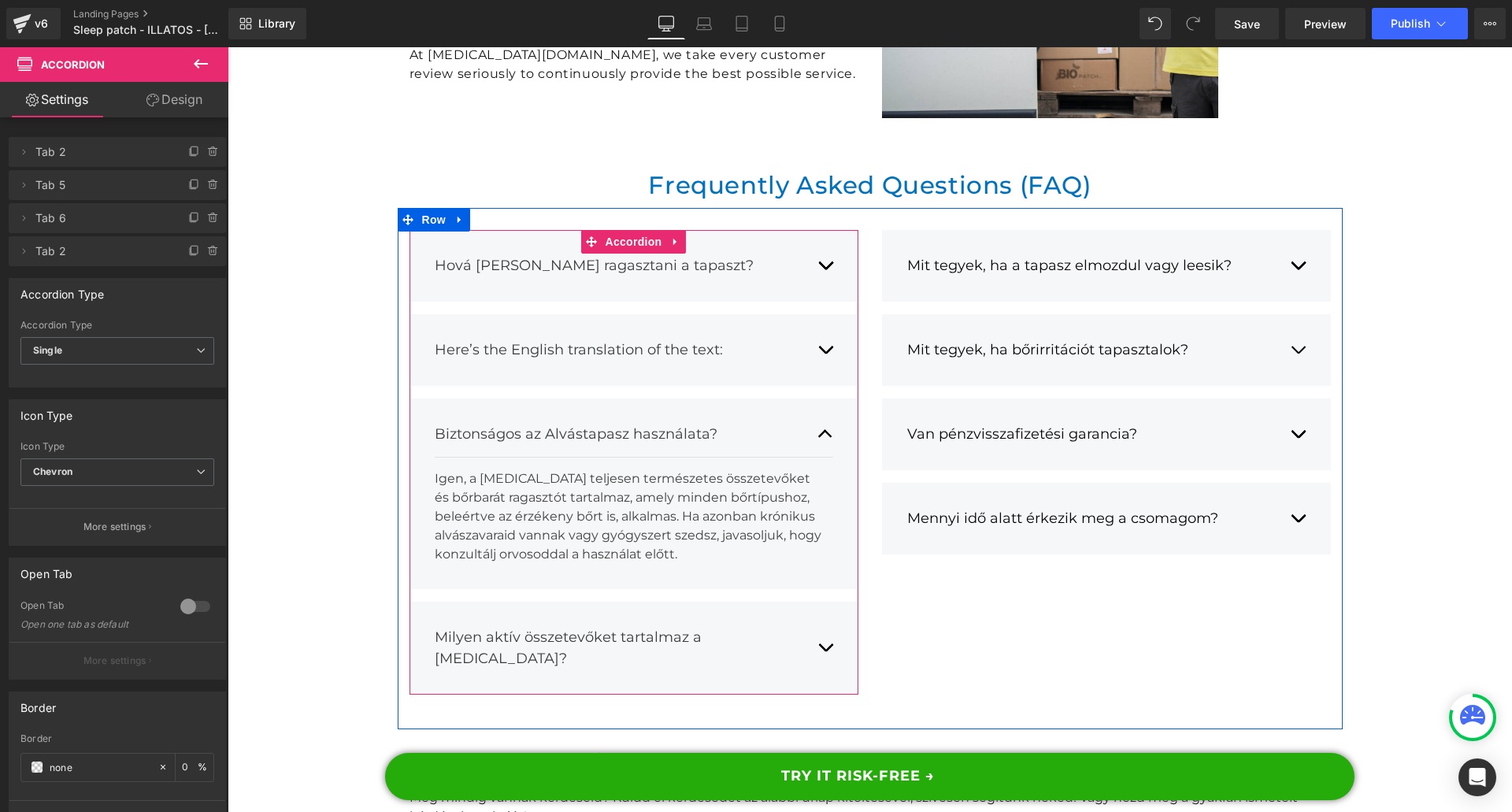
click at [488, 423] on div "Biztonságos az Alvástapasz használata?" at bounding box center [618, 434] width 367 height 21
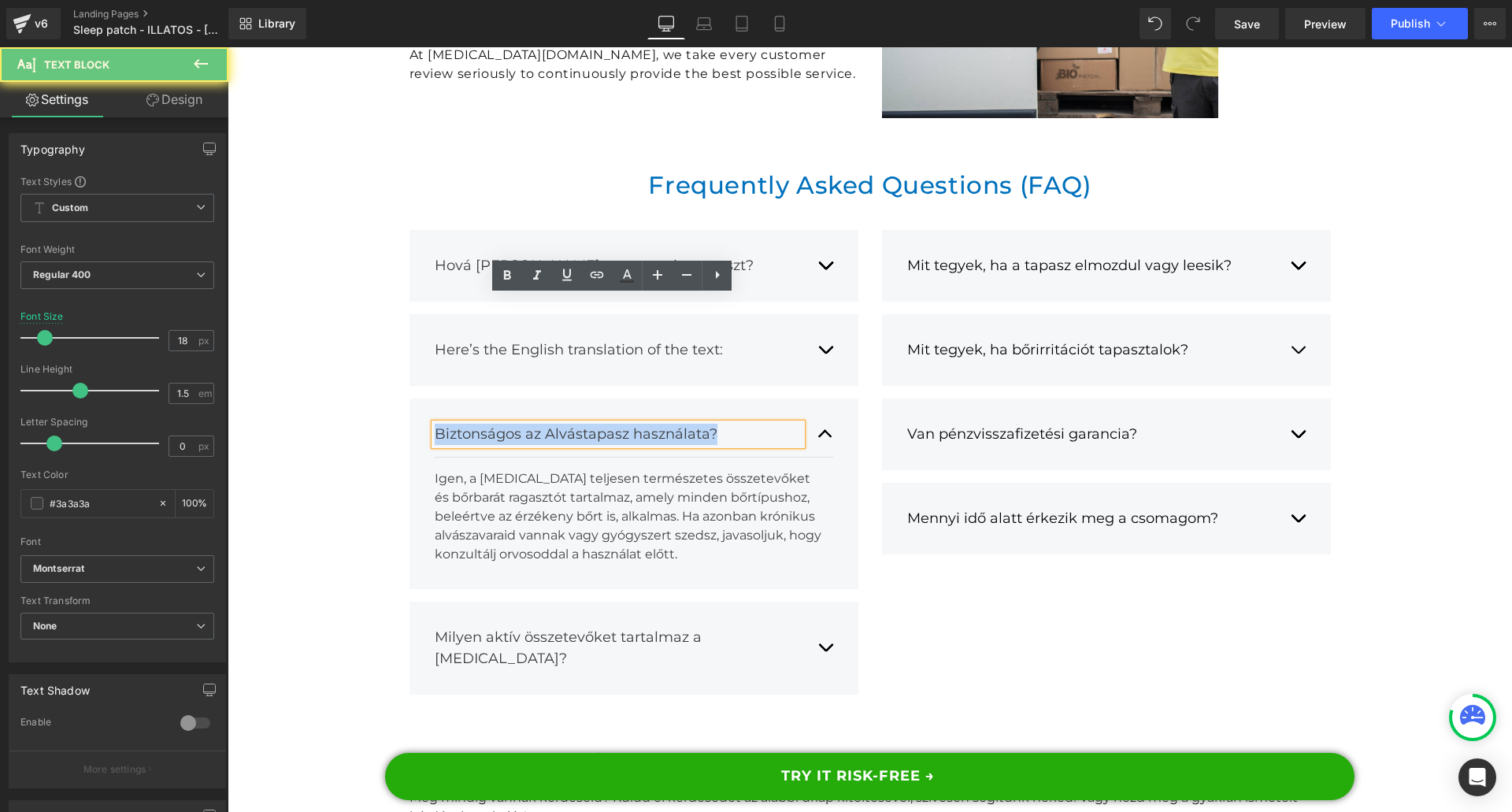
click at [488, 423] on div "Biztonságos az Alvástapasz használata?" at bounding box center [618, 434] width 367 height 21
paste div
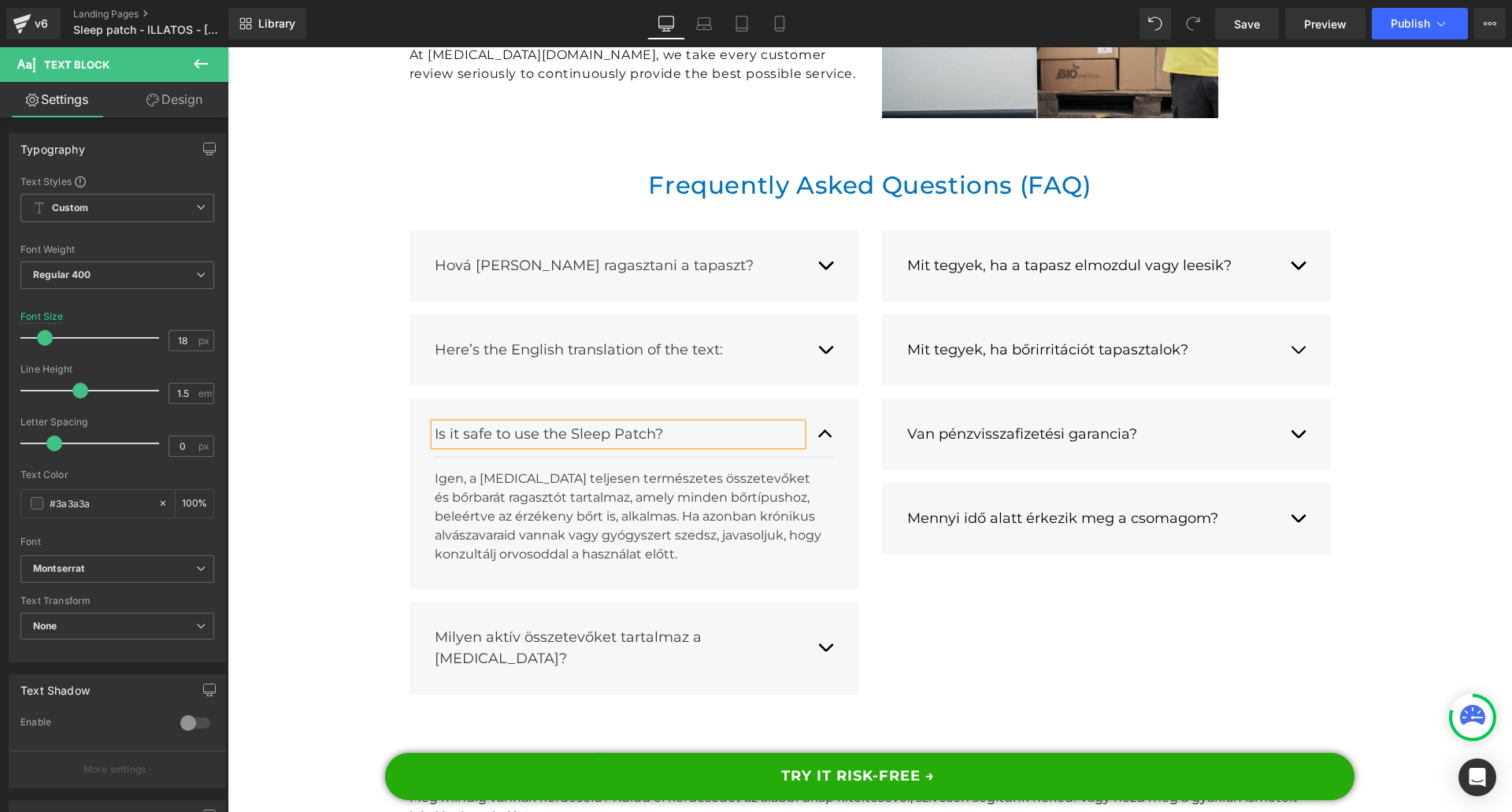
click at [446, 470] on div "Igen, a [MEDICAL_DATA] teljesen természetes összetevőket és bőrbarát ragasztót …" at bounding box center [628, 517] width 387 height 94
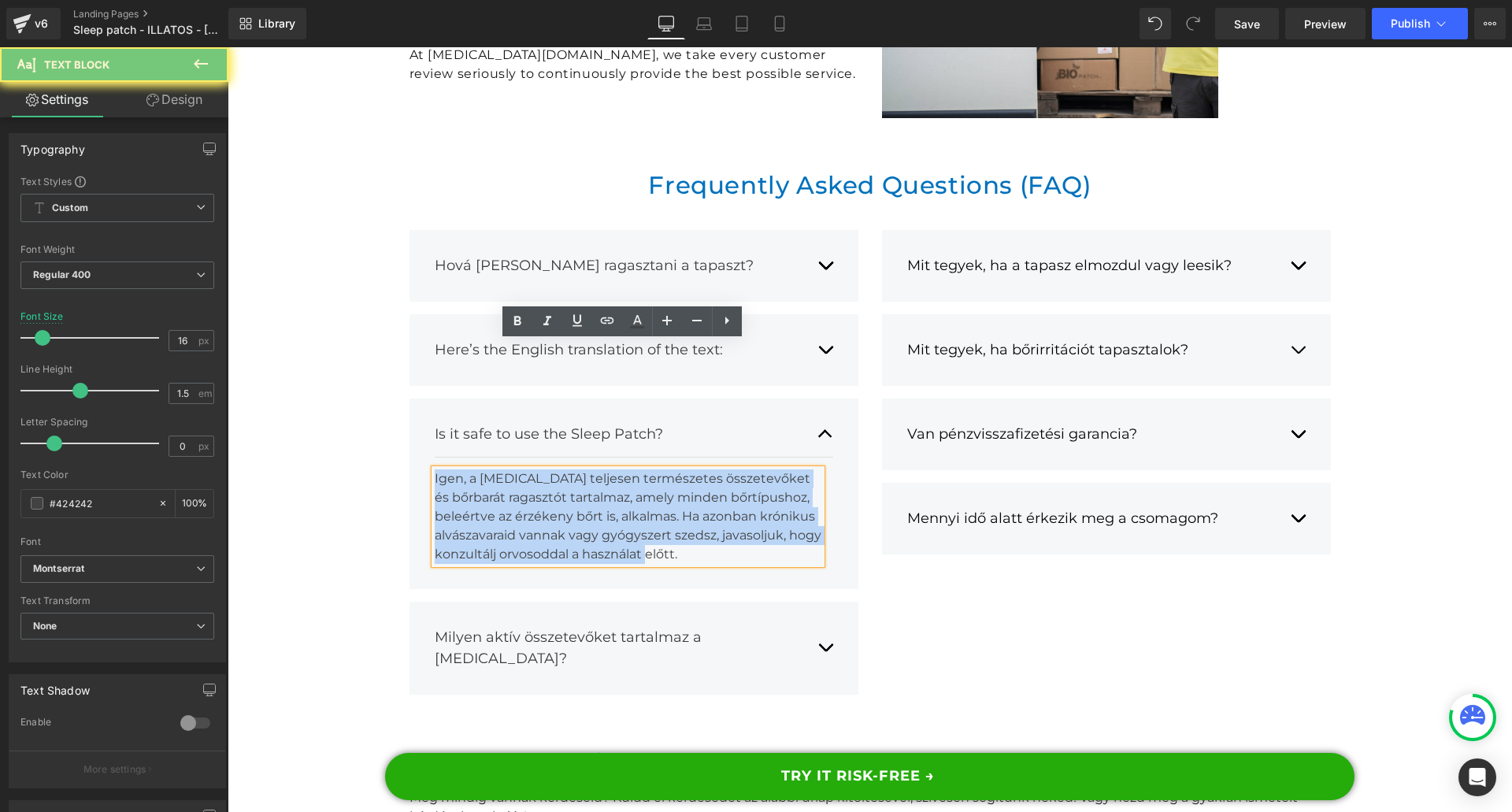
click at [446, 470] on div "Igen, a [MEDICAL_DATA] teljesen természetes összetevőket és bőrbarát ragasztót …" at bounding box center [628, 517] width 387 height 94
paste div
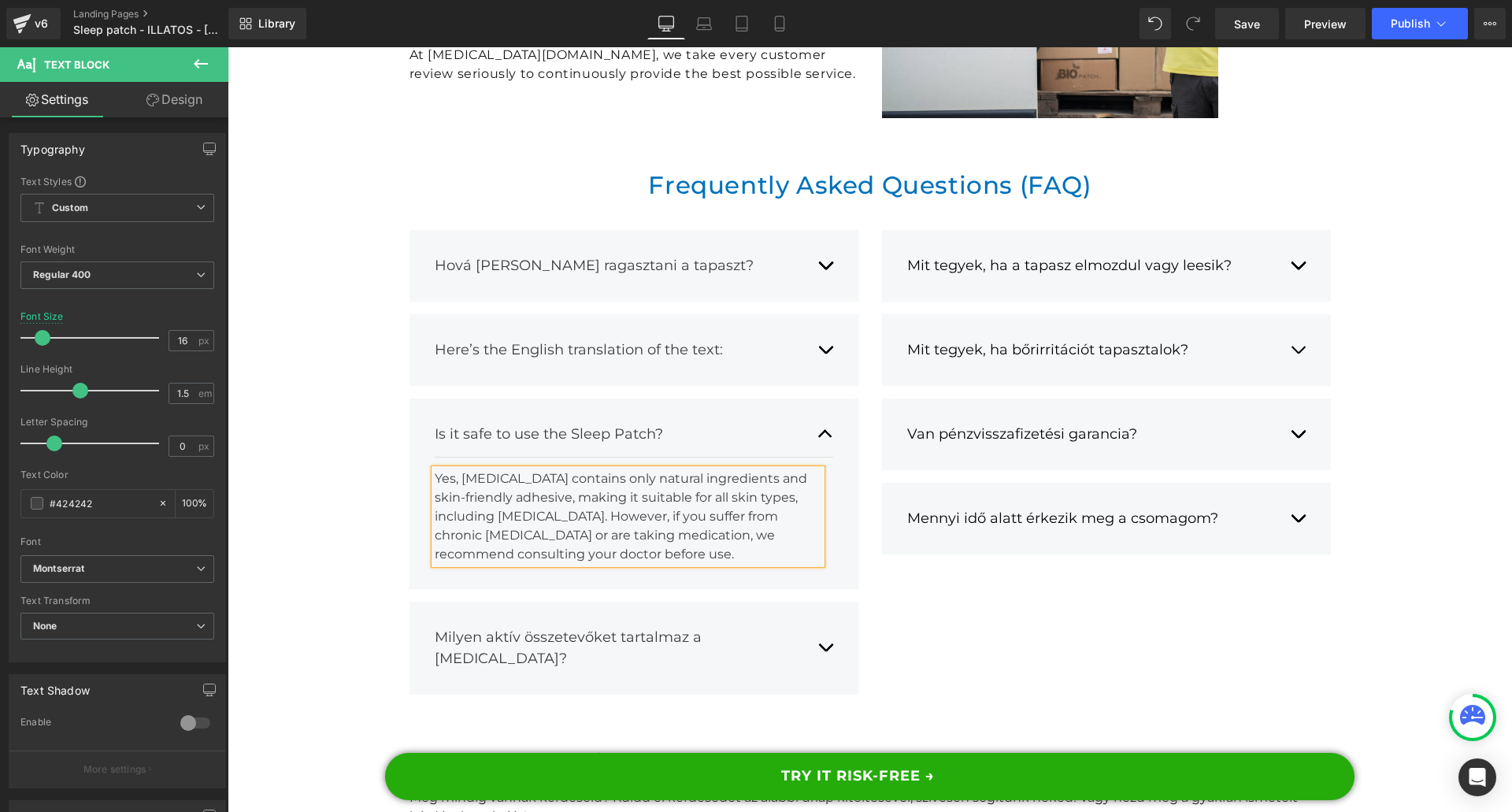
click at [825, 651] on span "button" at bounding box center [825, 651] width 0 height 0
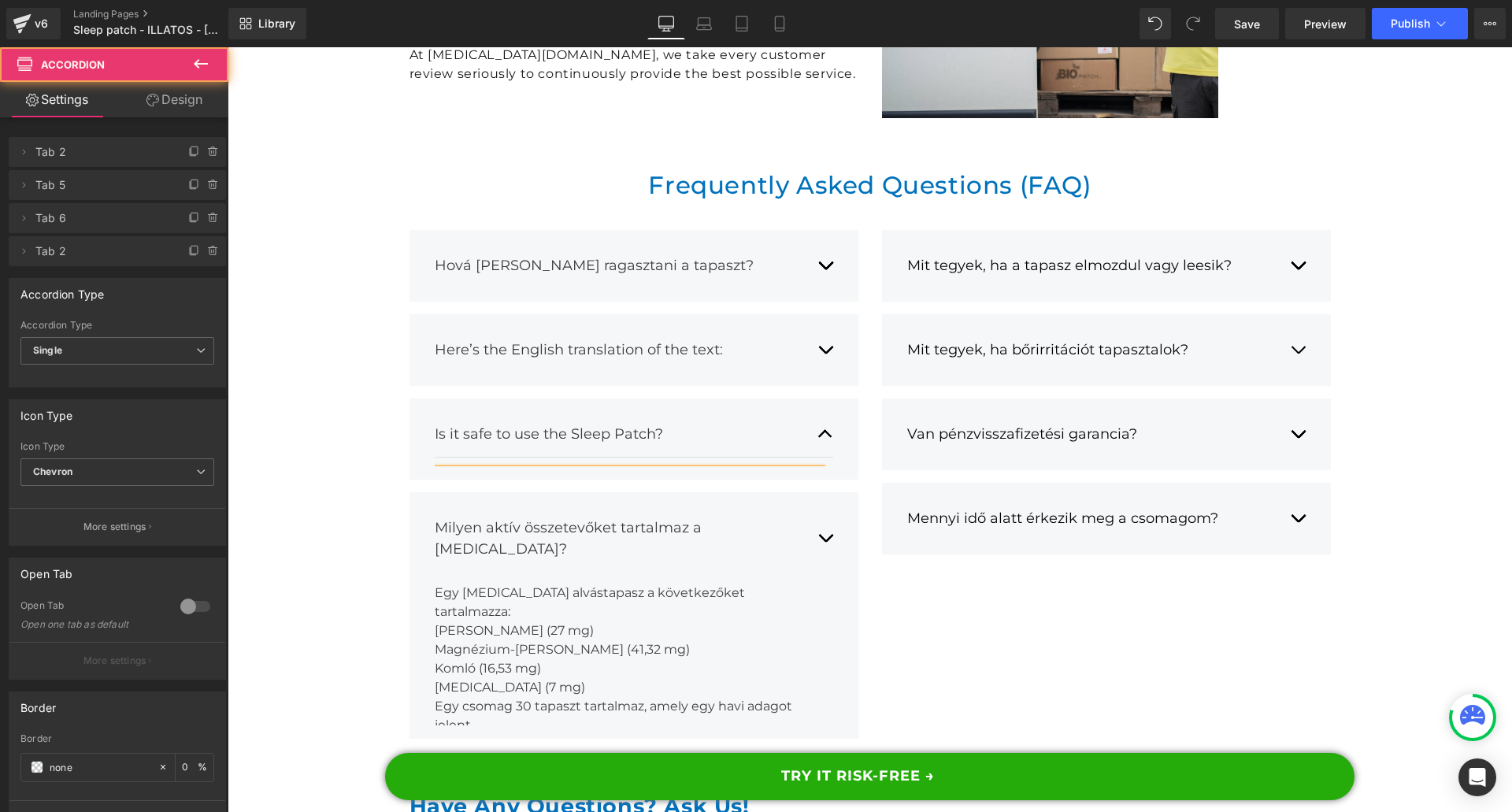
scroll to position [15121, 0]
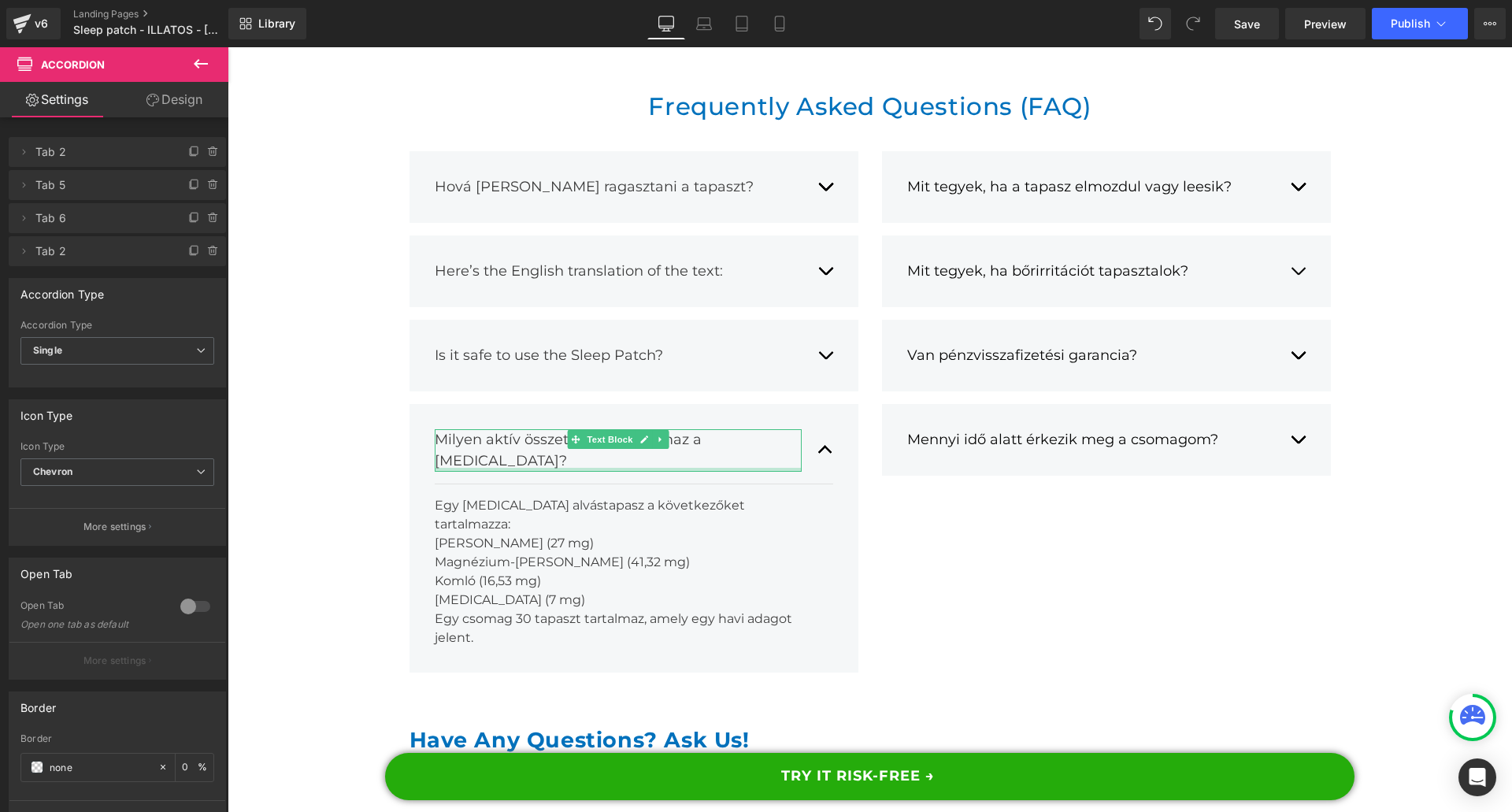
click at [478, 430] on div "Milyen aktív összetevőket tartalmaz a [MEDICAL_DATA]?" at bounding box center [618, 451] width 367 height 43
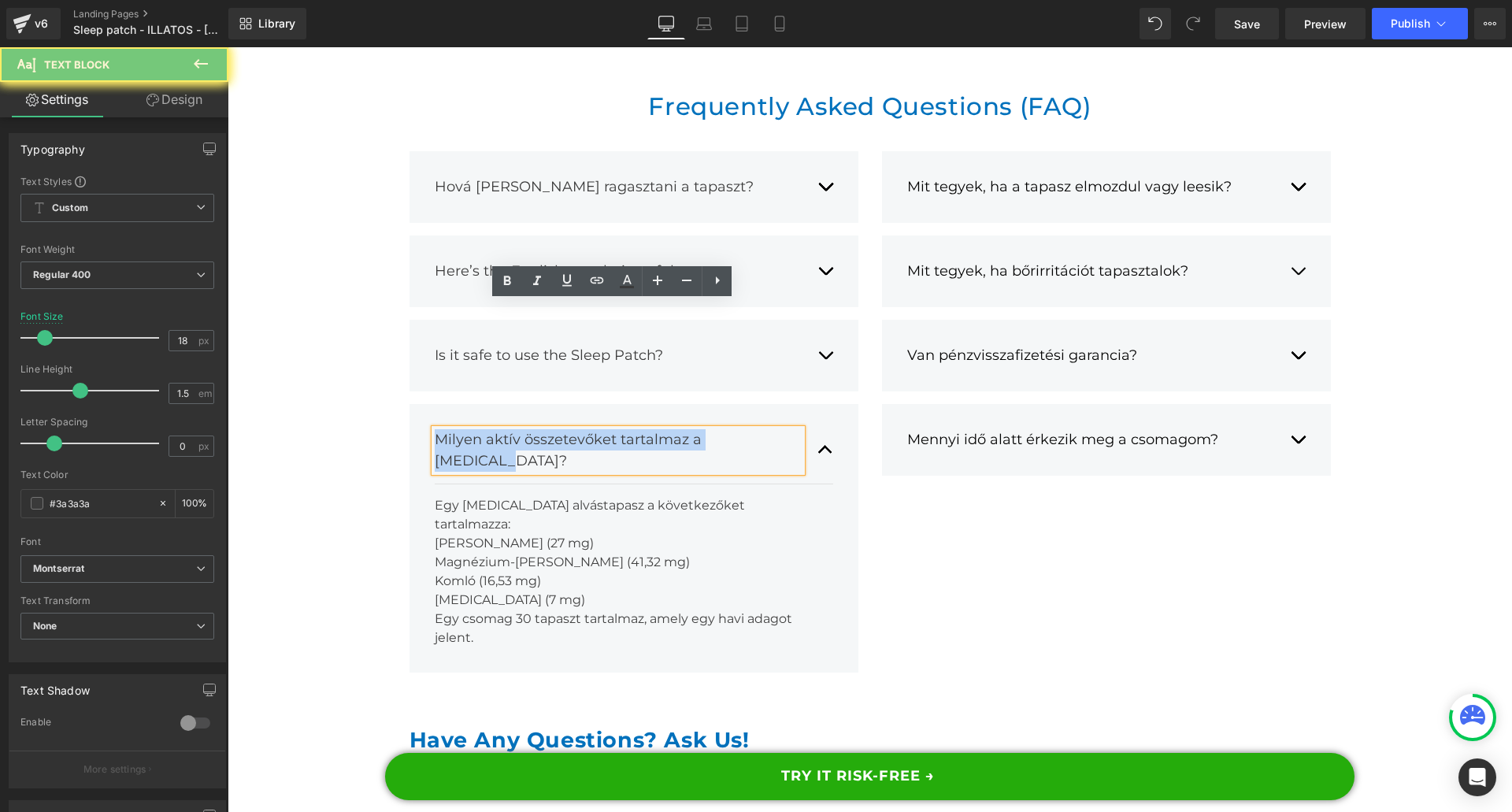
paste div
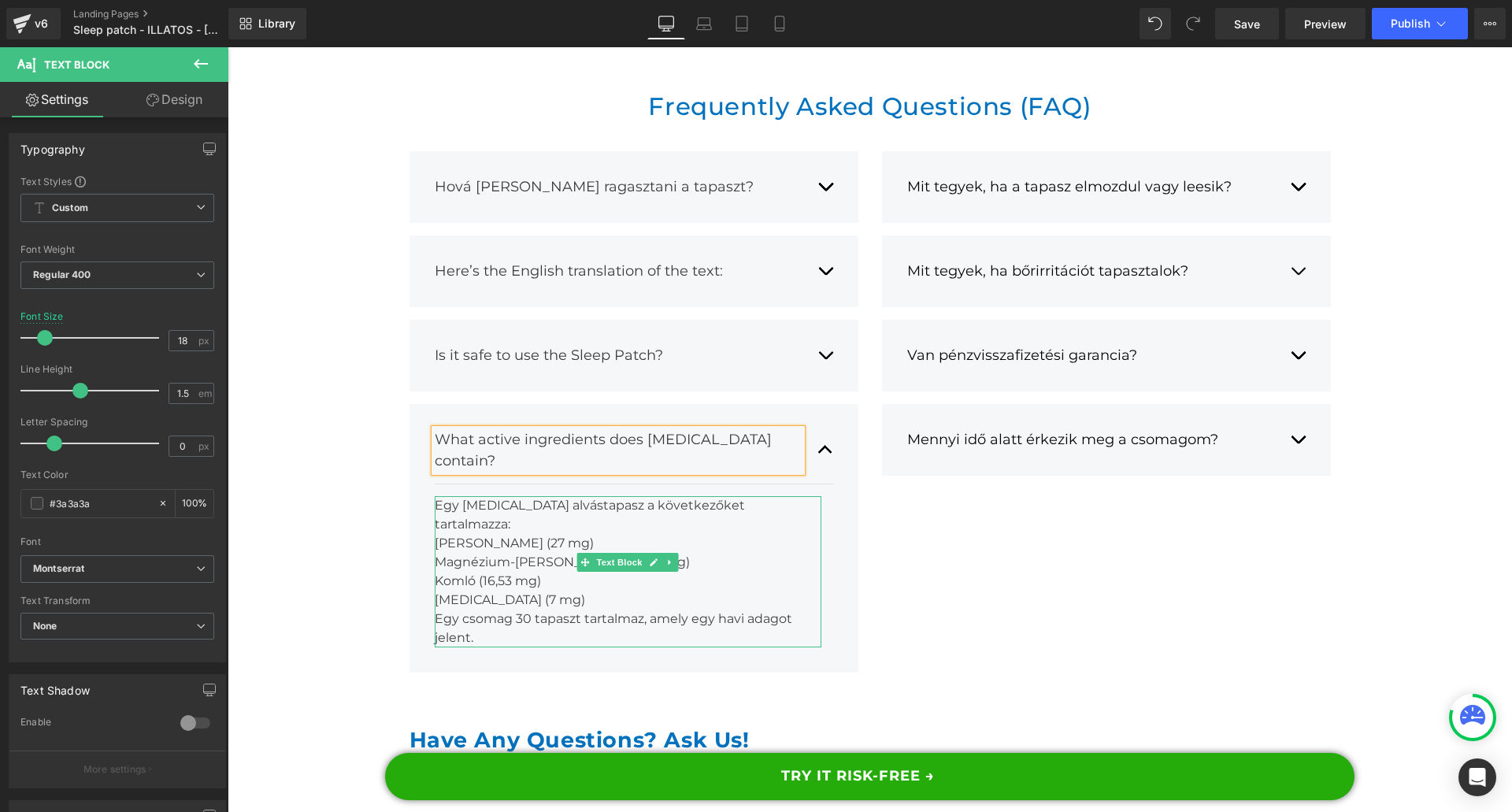
click at [454, 572] on div "Komló (16,53 mg)" at bounding box center [628, 581] width 387 height 19
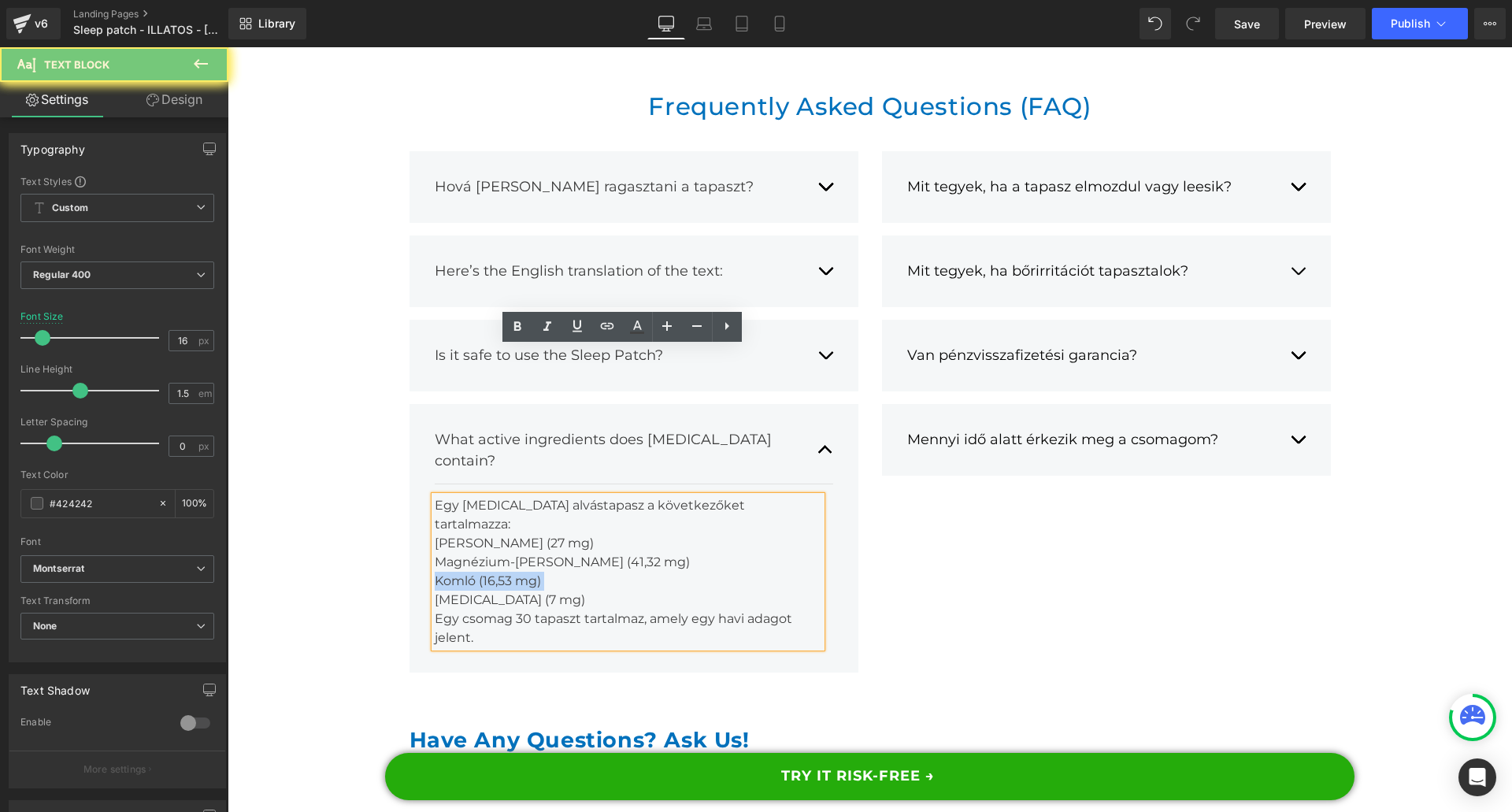
click at [454, 572] on div "Komló (16,53 mg)" at bounding box center [628, 581] width 387 height 19
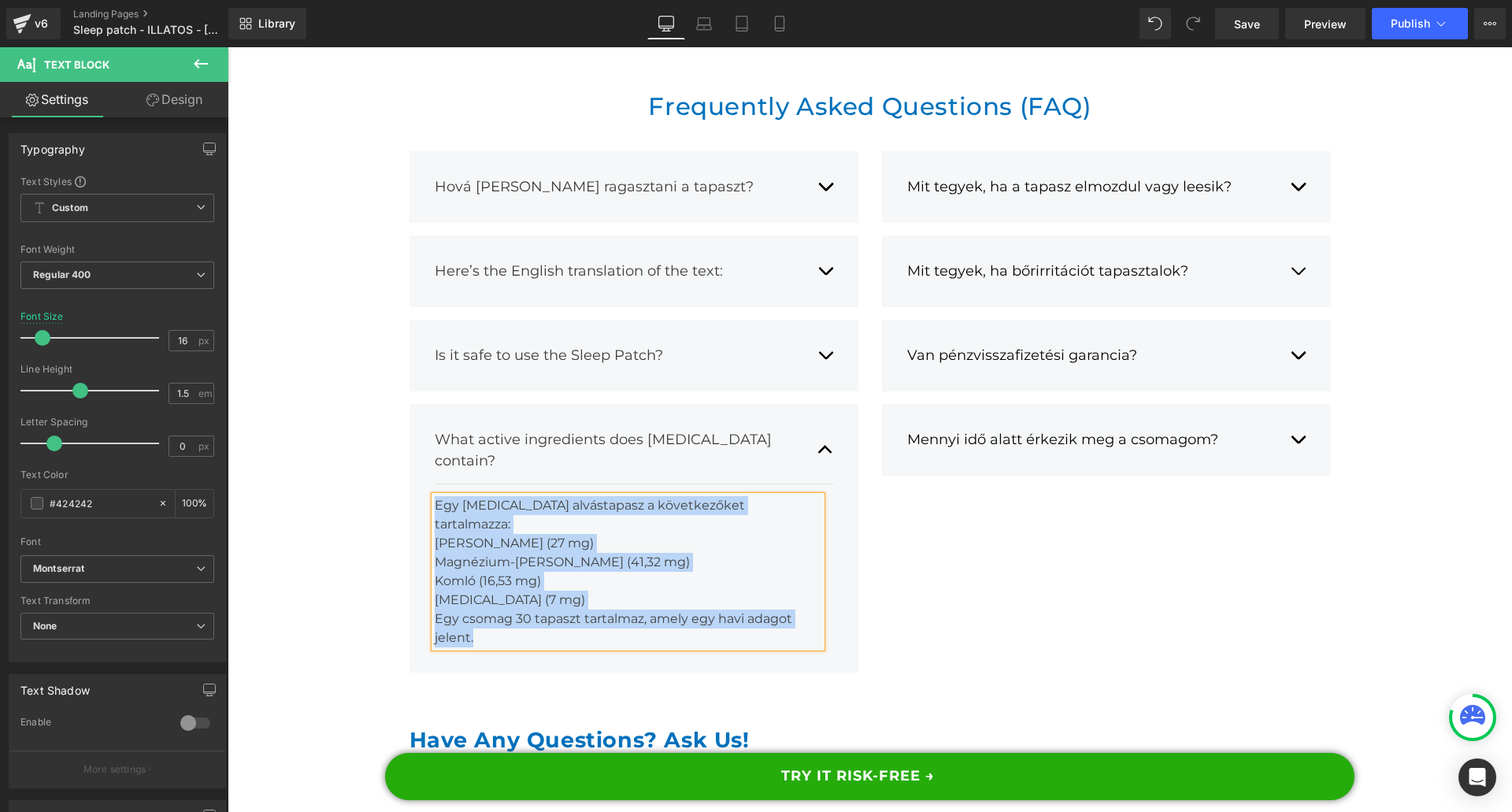
click at [488, 572] on div "Komló (16,53 mg)" at bounding box center [628, 581] width 387 height 19
click at [520, 553] on div "Magnézium-[PERSON_NAME] (41,32 mg)" at bounding box center [628, 562] width 387 height 19
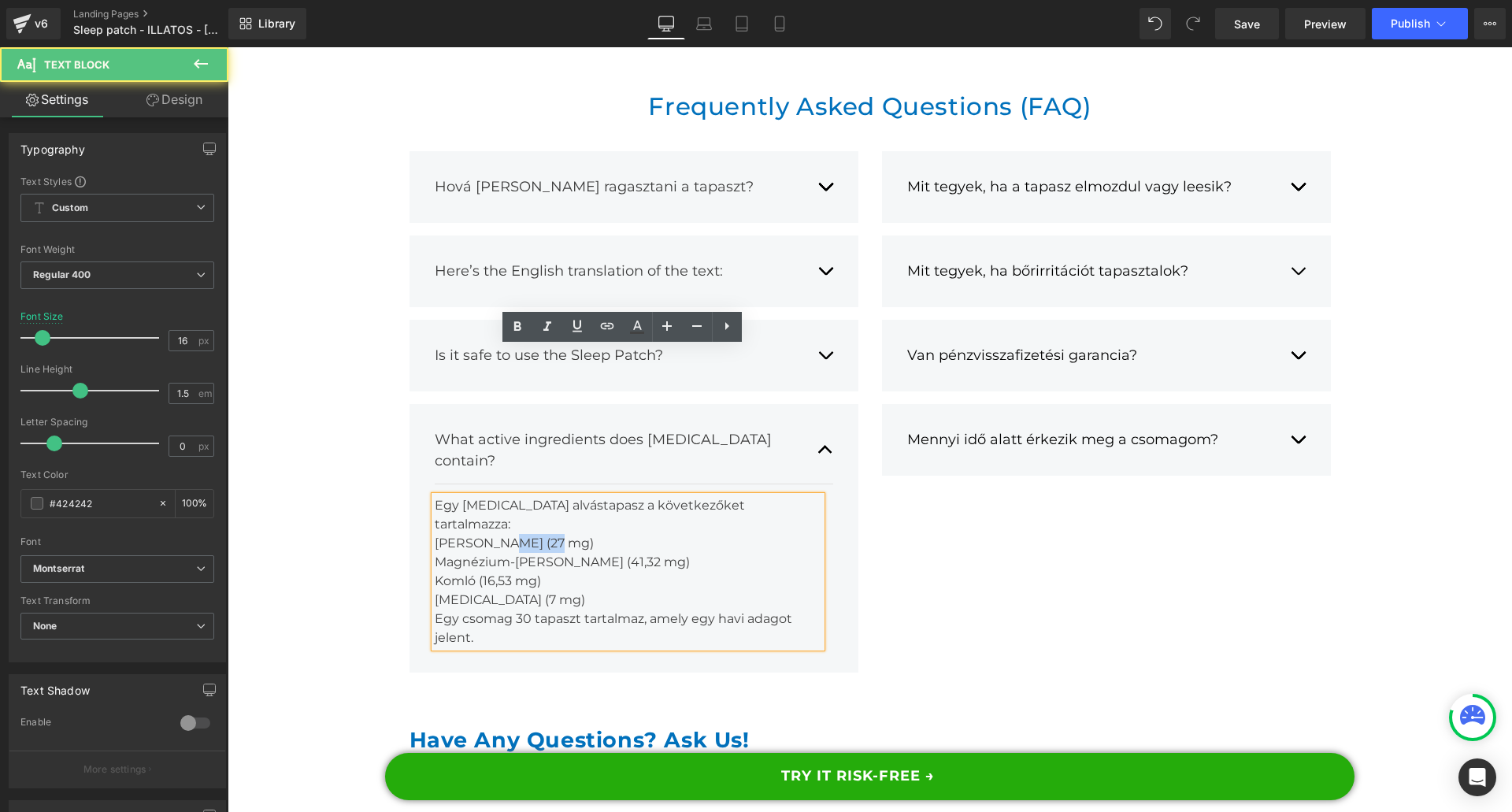
click at [520, 534] on div "[PERSON_NAME] (27 mg)" at bounding box center [628, 544] width 387 height 19
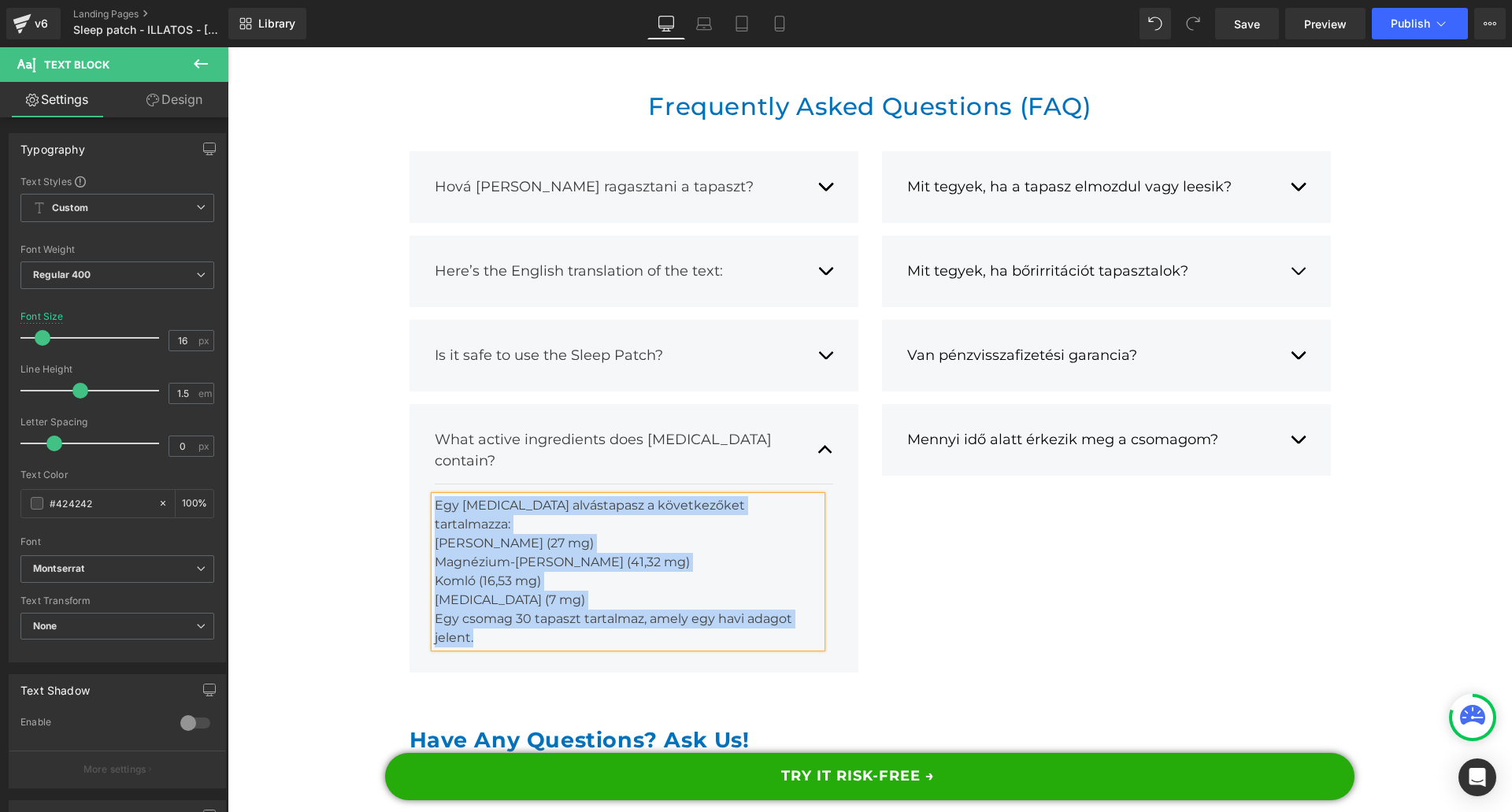
paste div
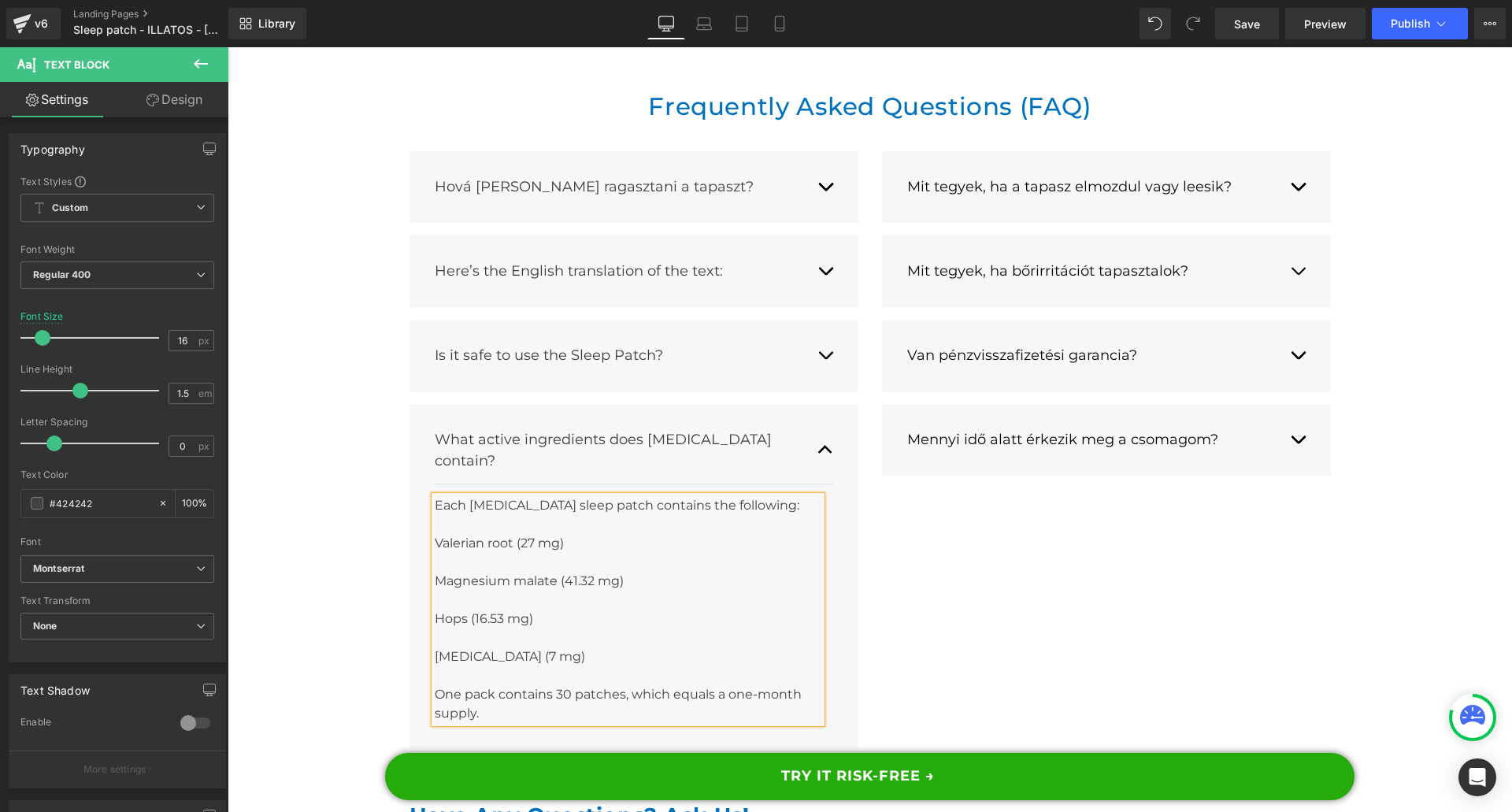
click at [502, 553] on div at bounding box center [628, 562] width 387 height 19
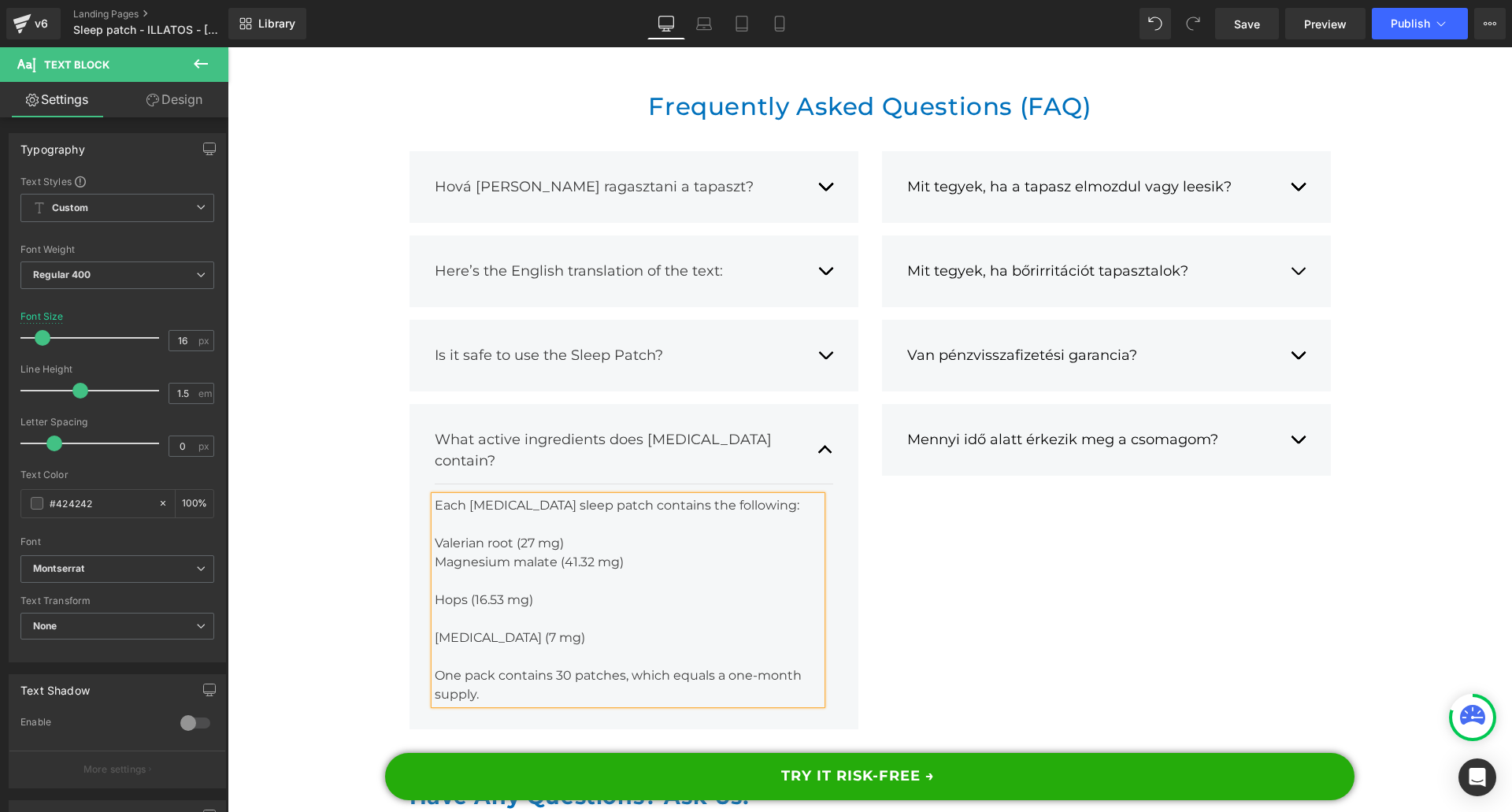
click at [491, 515] on div at bounding box center [628, 525] width 387 height 19
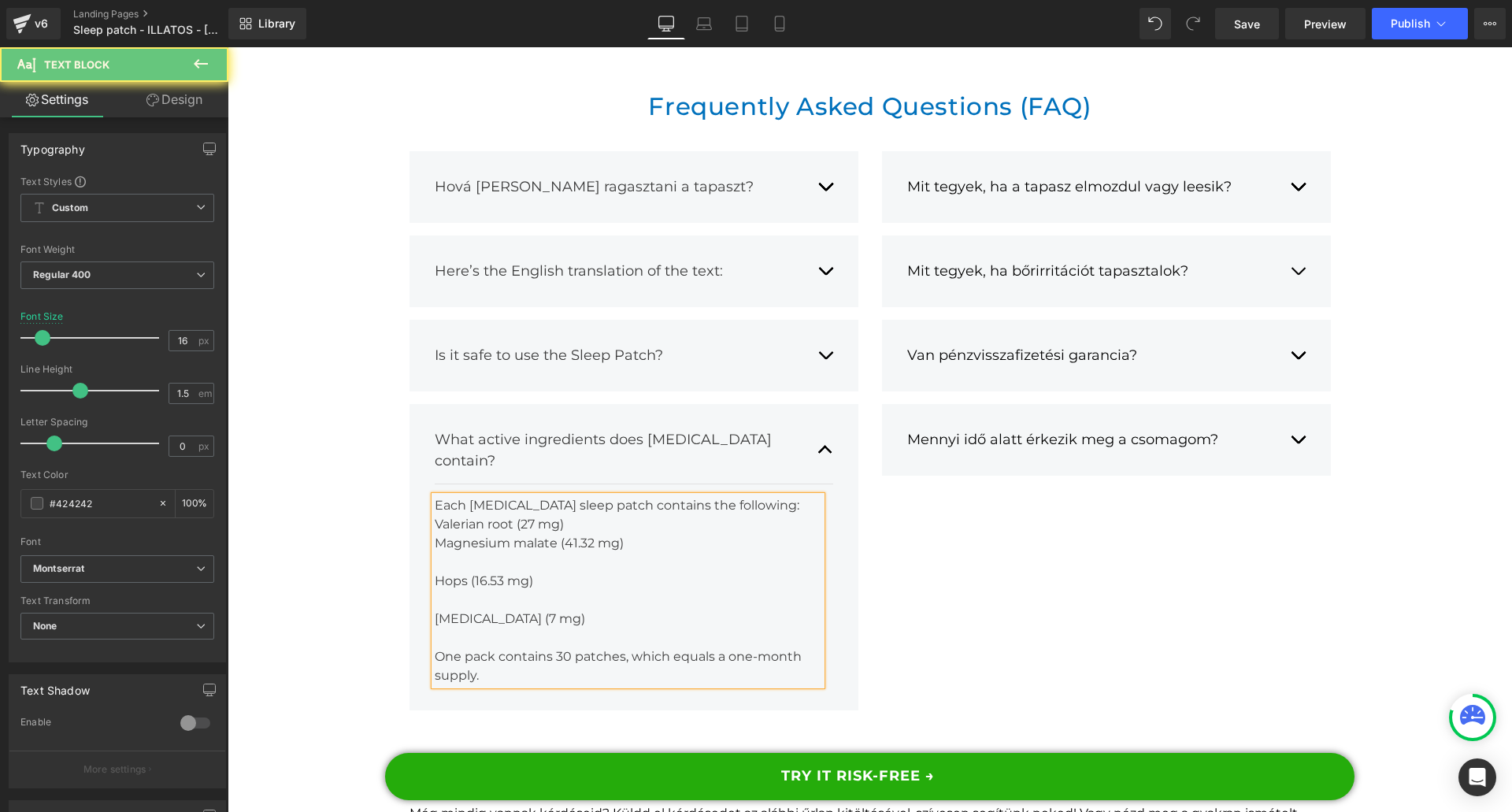
click at [489, 553] on div at bounding box center [628, 562] width 387 height 19
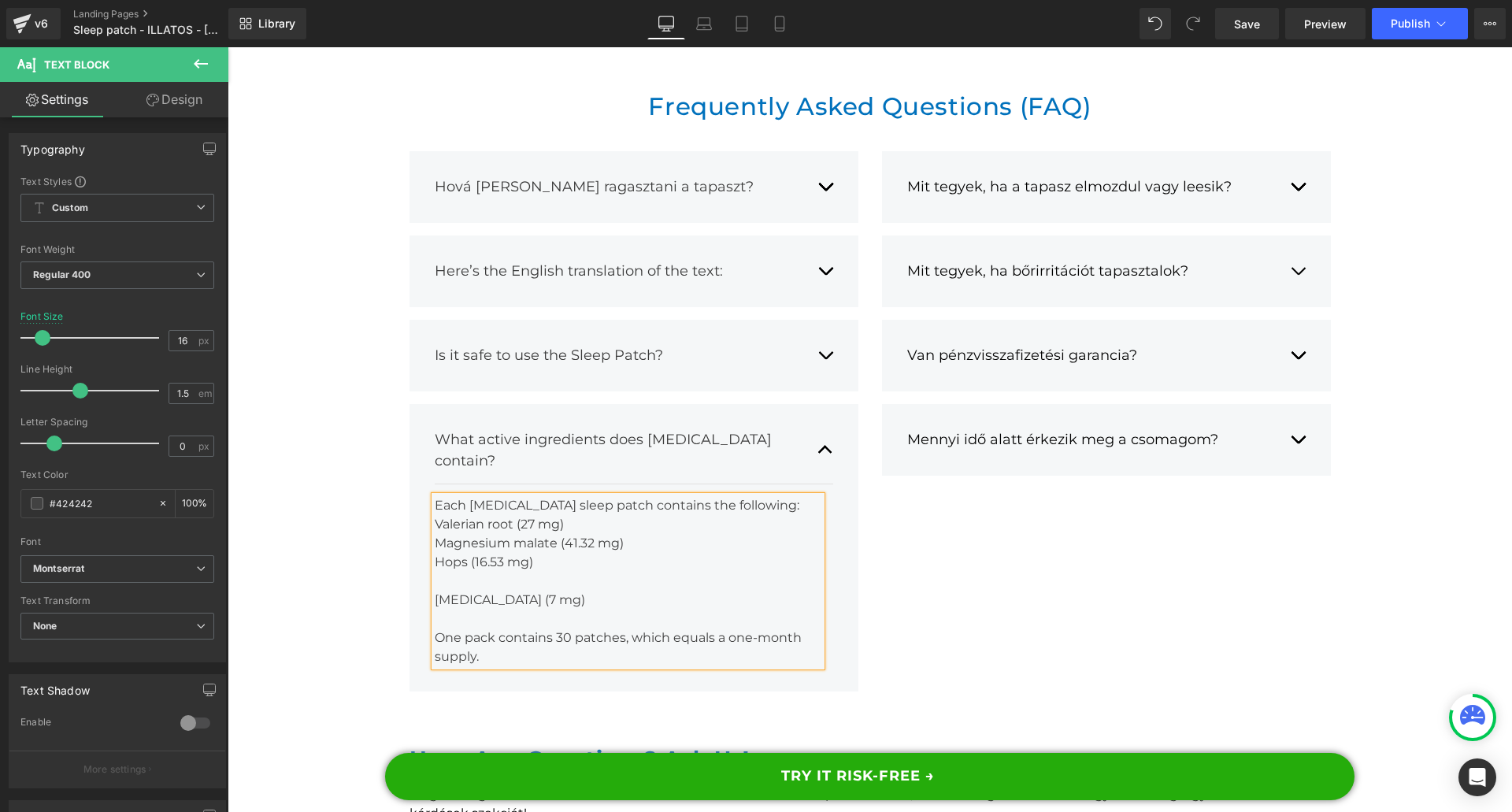
click at [485, 590] on div "[MEDICAL_DATA] (7 mg)" at bounding box center [628, 600] width 387 height 19
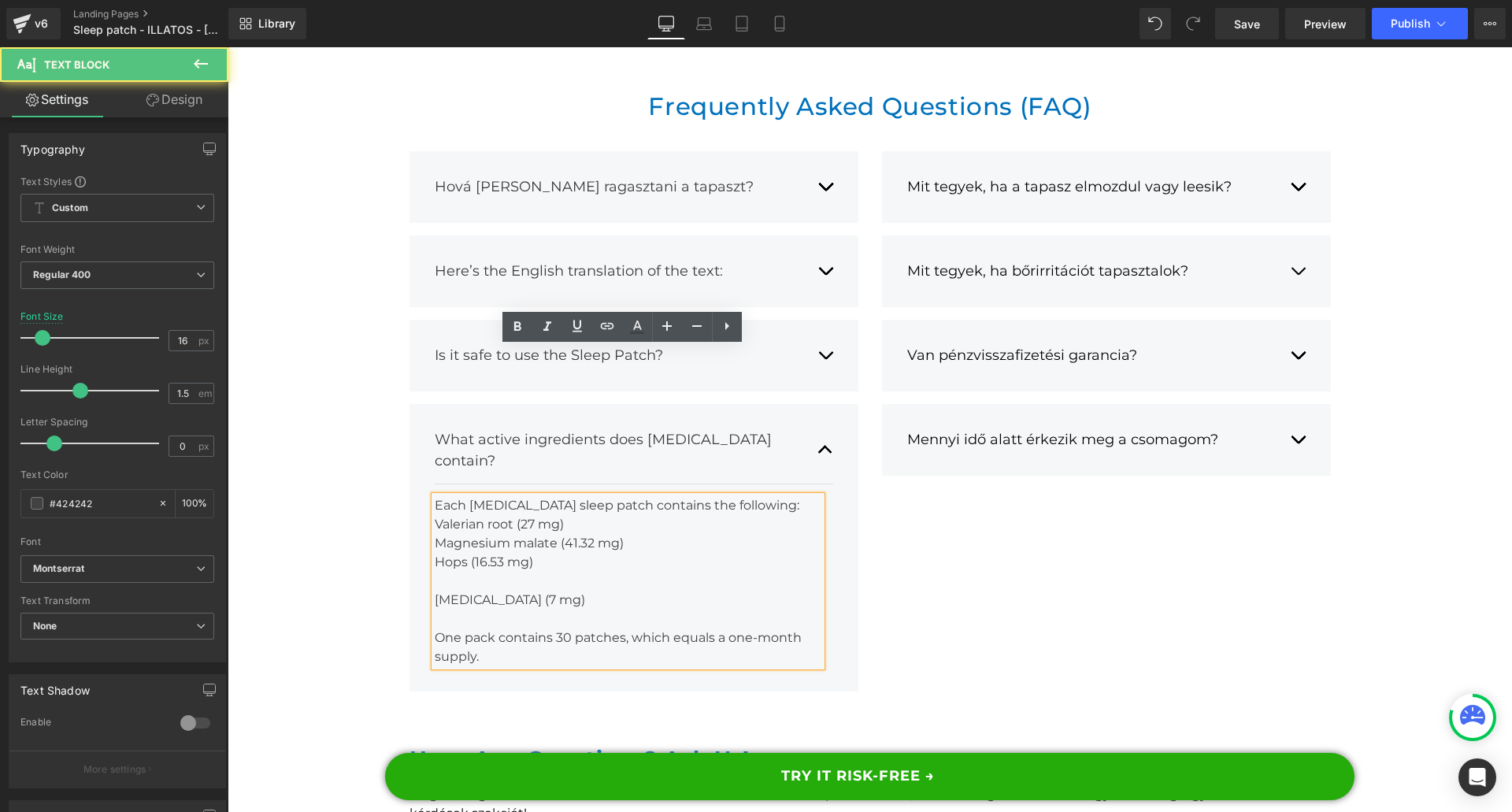
click at [480, 572] on div at bounding box center [628, 581] width 387 height 19
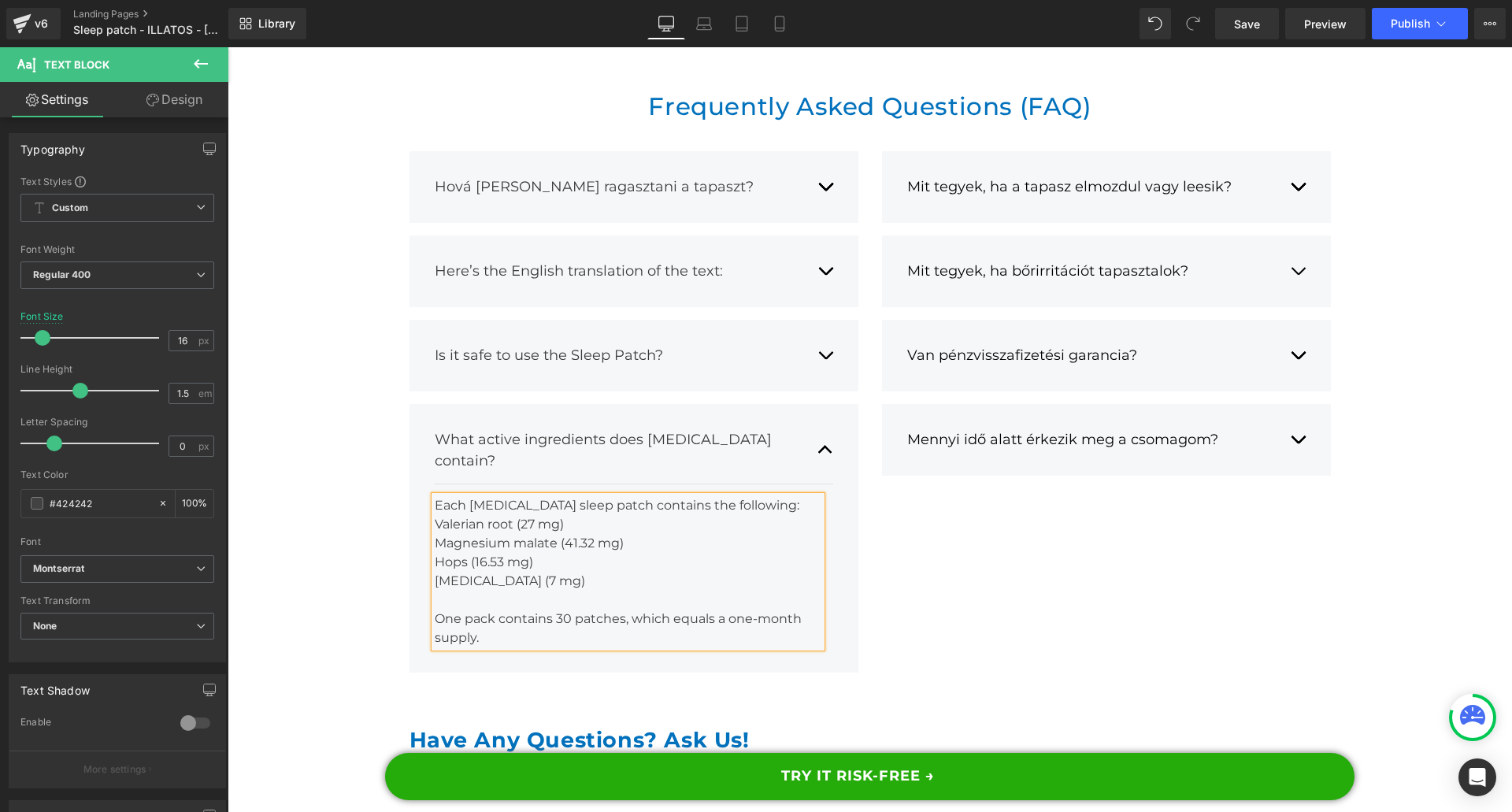
click at [467, 590] on div at bounding box center [628, 600] width 387 height 19
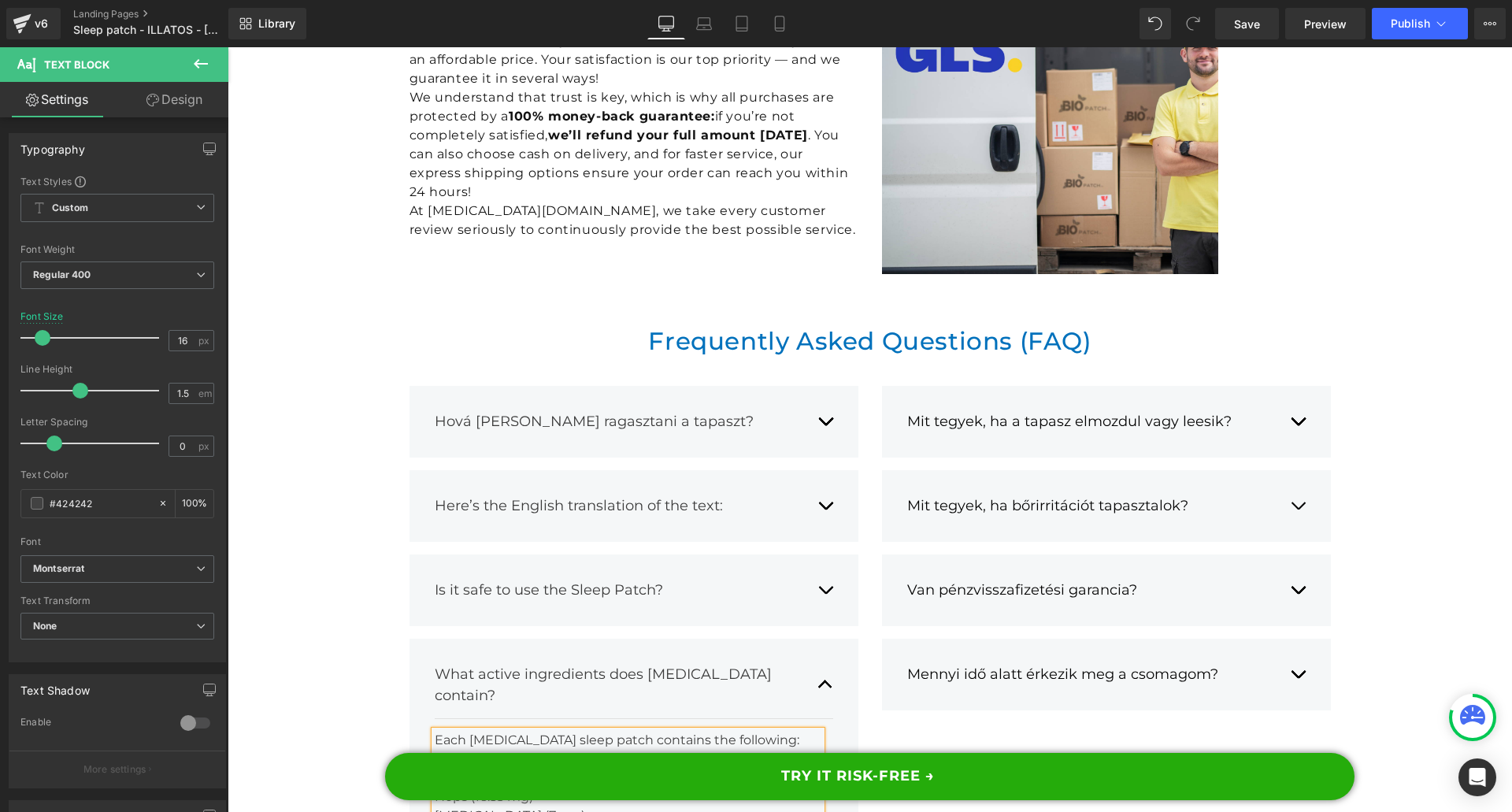
scroll to position [14884, 0]
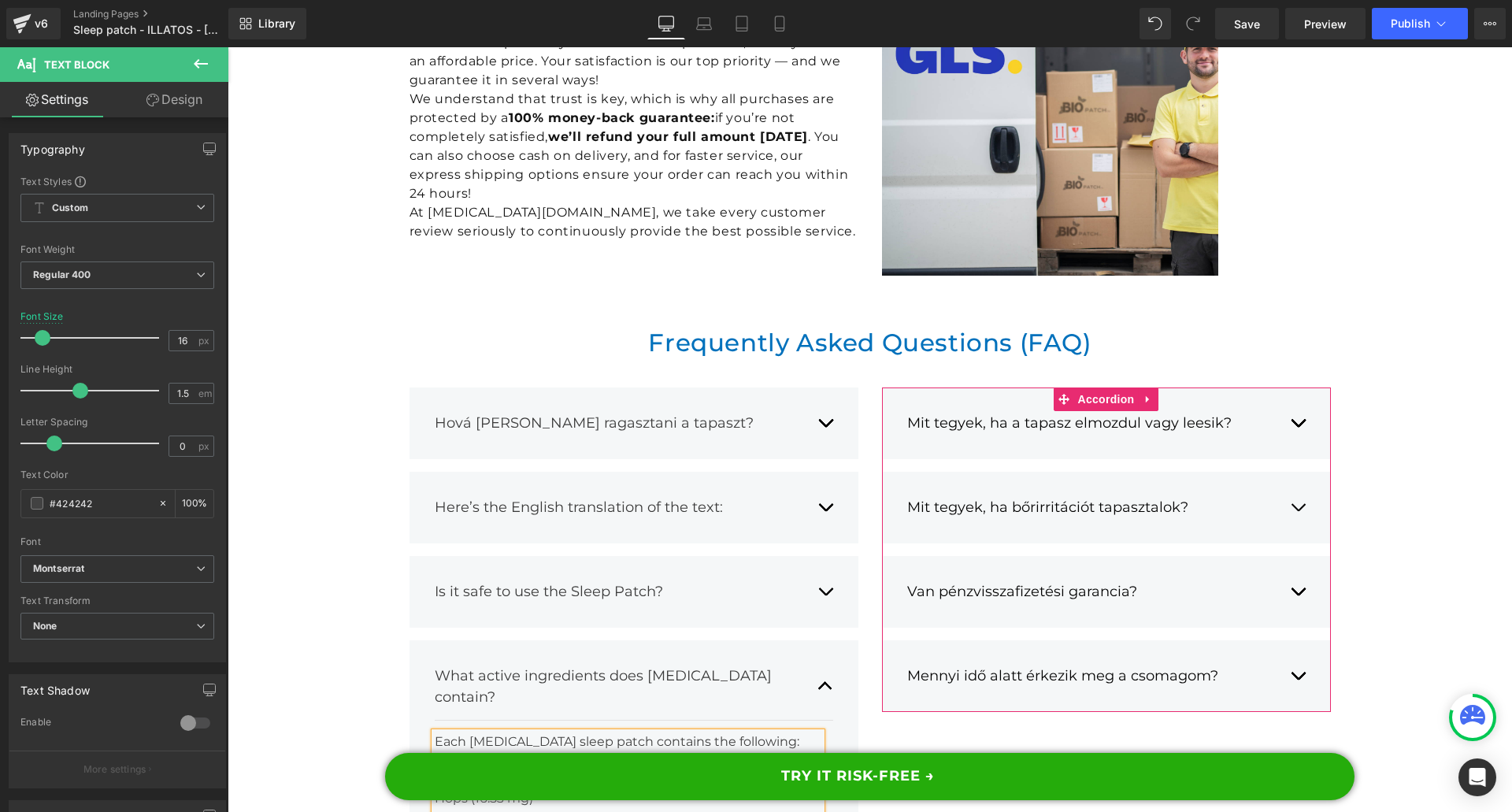
click at [1305, 388] on div "Mit tegyek, ha a tapasz elmozdul vagy leesik? Text Block Ha a tapasz elmozdul v…" at bounding box center [1106, 423] width 449 height 72
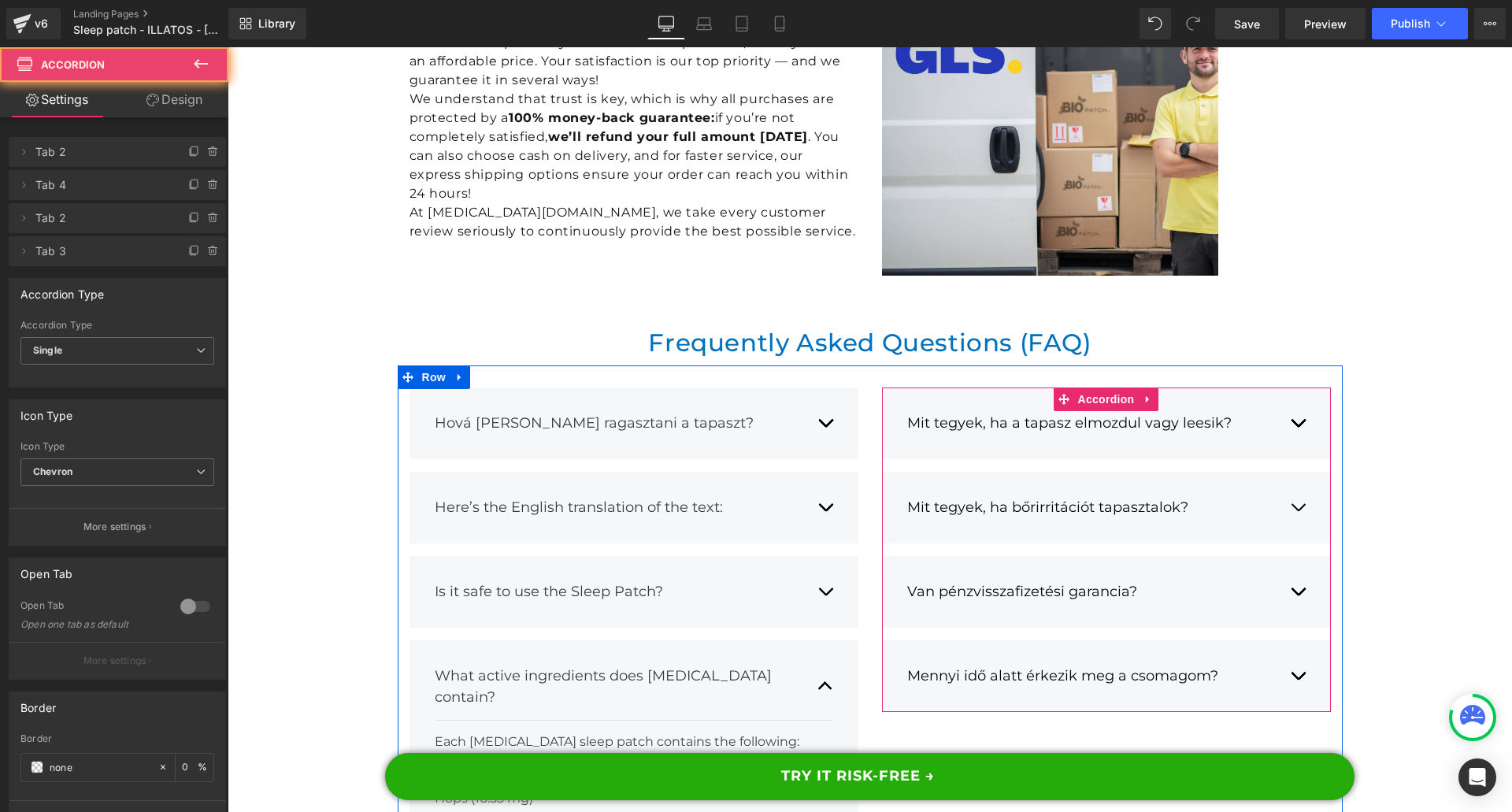
click at [1295, 401] on button "button" at bounding box center [1297, 423] width 16 height 45
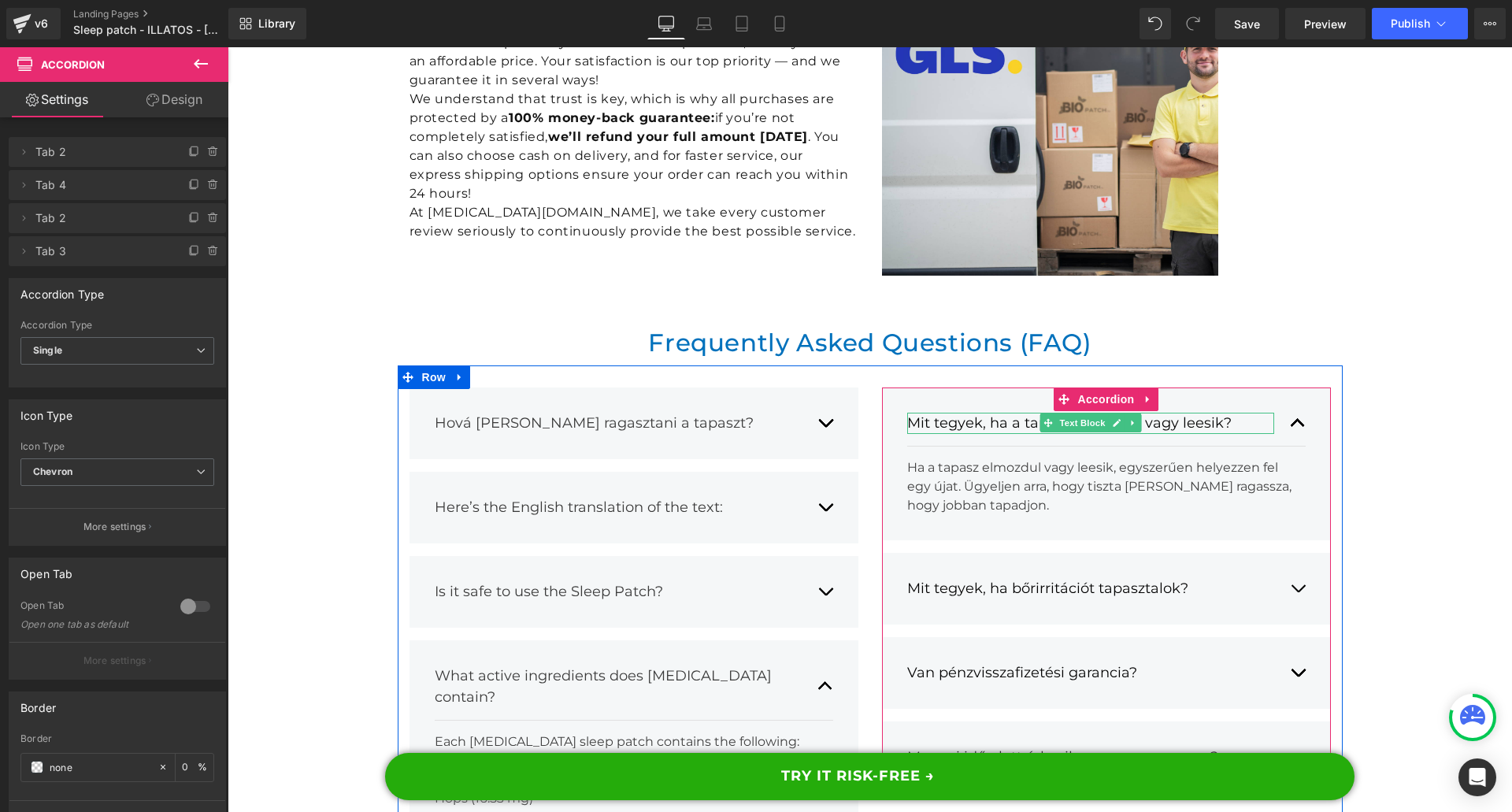
click at [970, 413] on div "Mit tegyek, ha a tapasz elmozdul vagy leesik?" at bounding box center [1090, 423] width 367 height 21
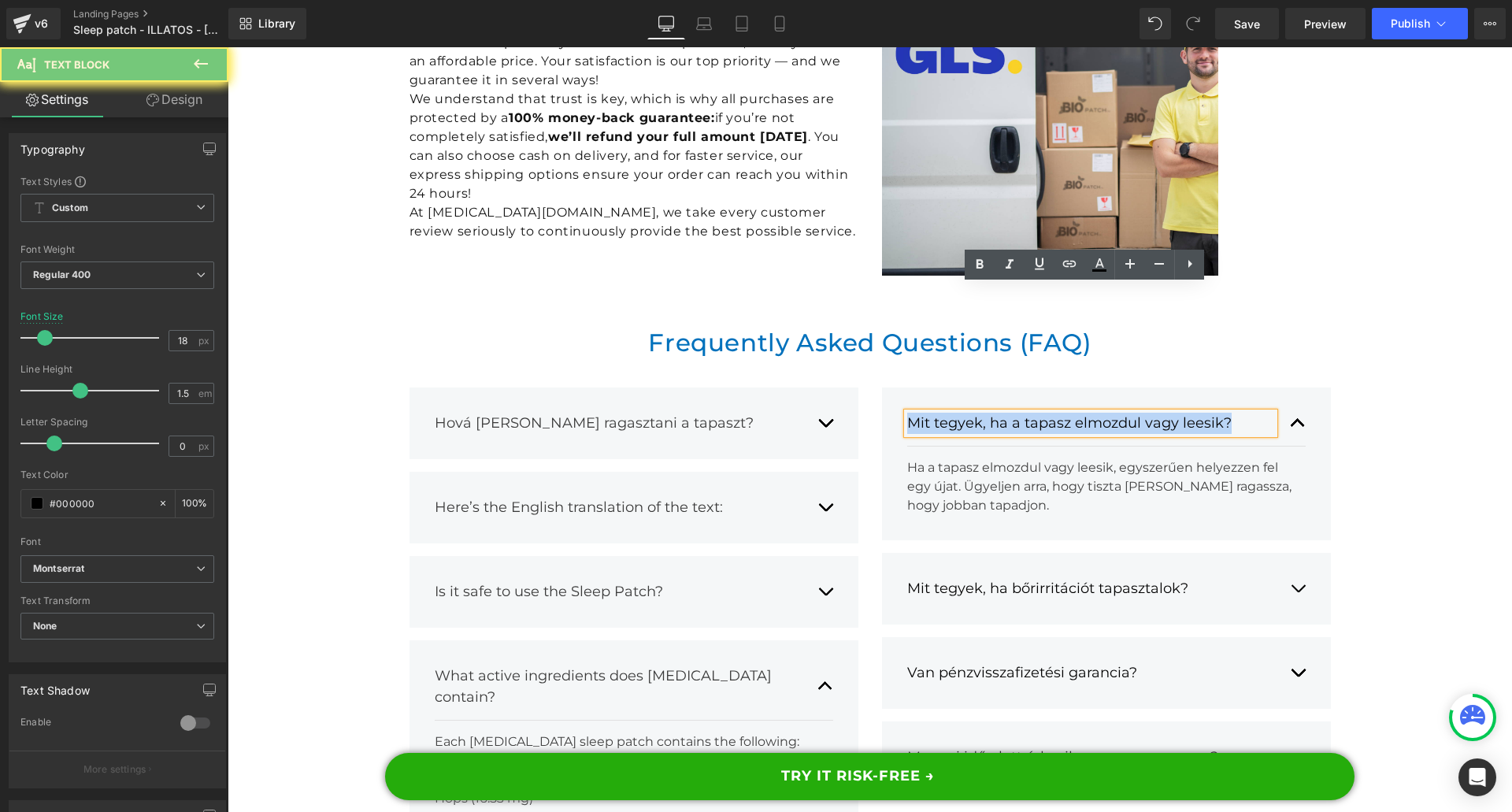
click at [970, 413] on div "Mit tegyek, ha a tapasz elmozdul vagy leesik?" at bounding box center [1090, 423] width 367 height 21
paste div
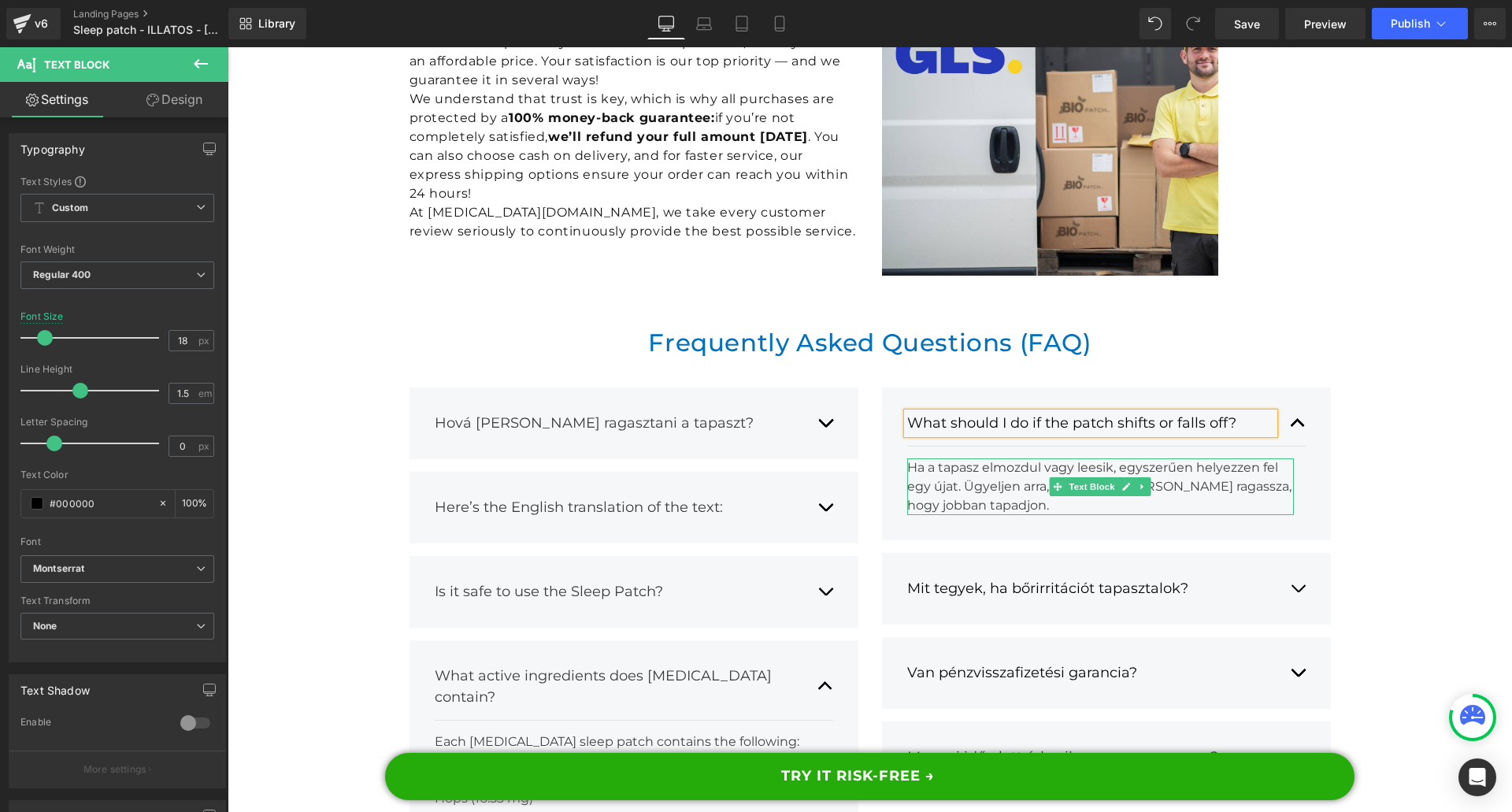
click at [986, 458] on div "Ha a tapasz elmozdul vagy leesik, egyszerűen helyezzen fel egy újat. Ügyeljen a…" at bounding box center [1100, 486] width 387 height 57
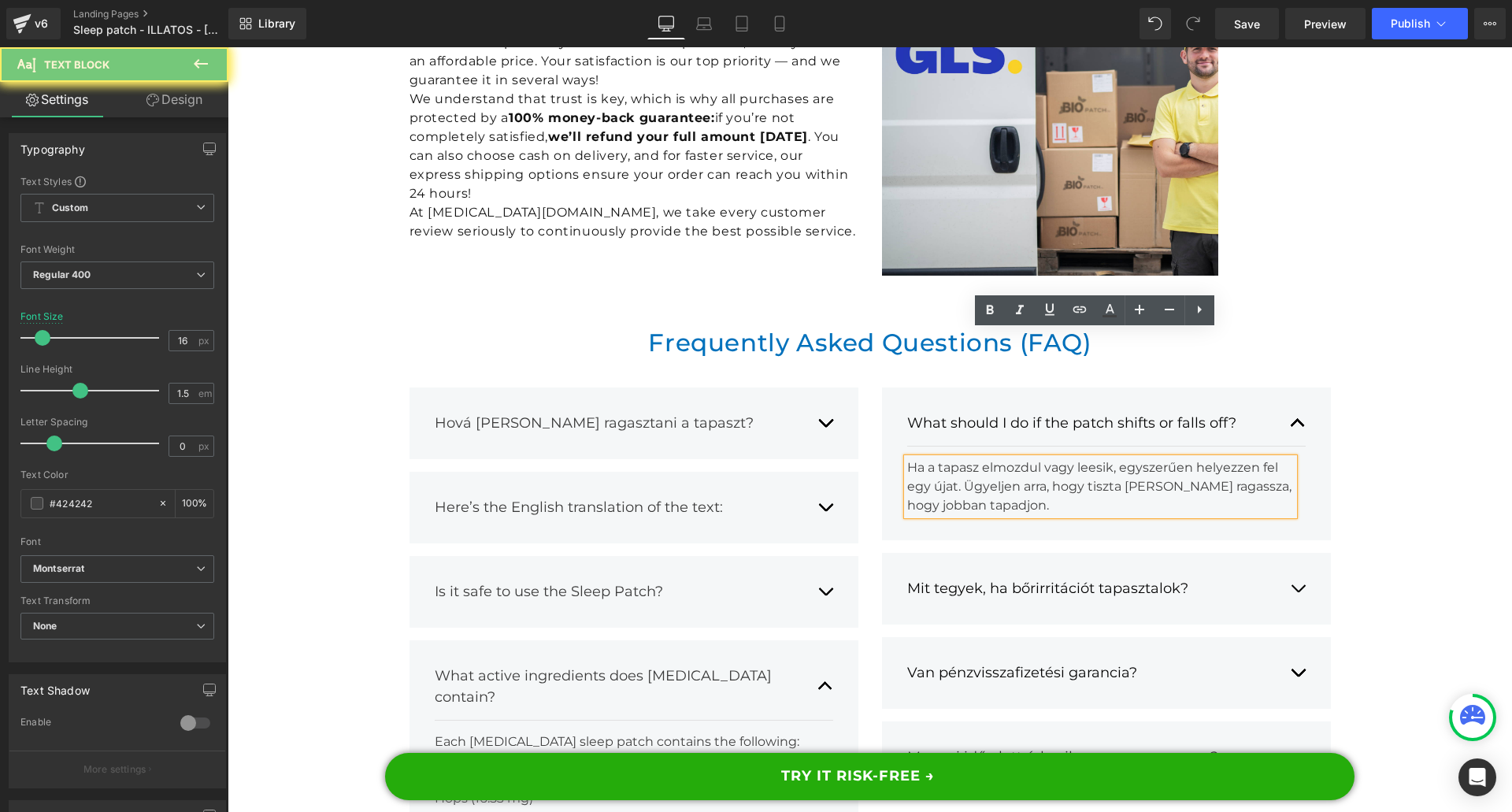
click at [986, 458] on div "Ha a tapasz elmozdul vagy leesik, egyszerűen helyezzen fel egy újat. Ügyeljen a…" at bounding box center [1100, 486] width 387 height 57
paste div
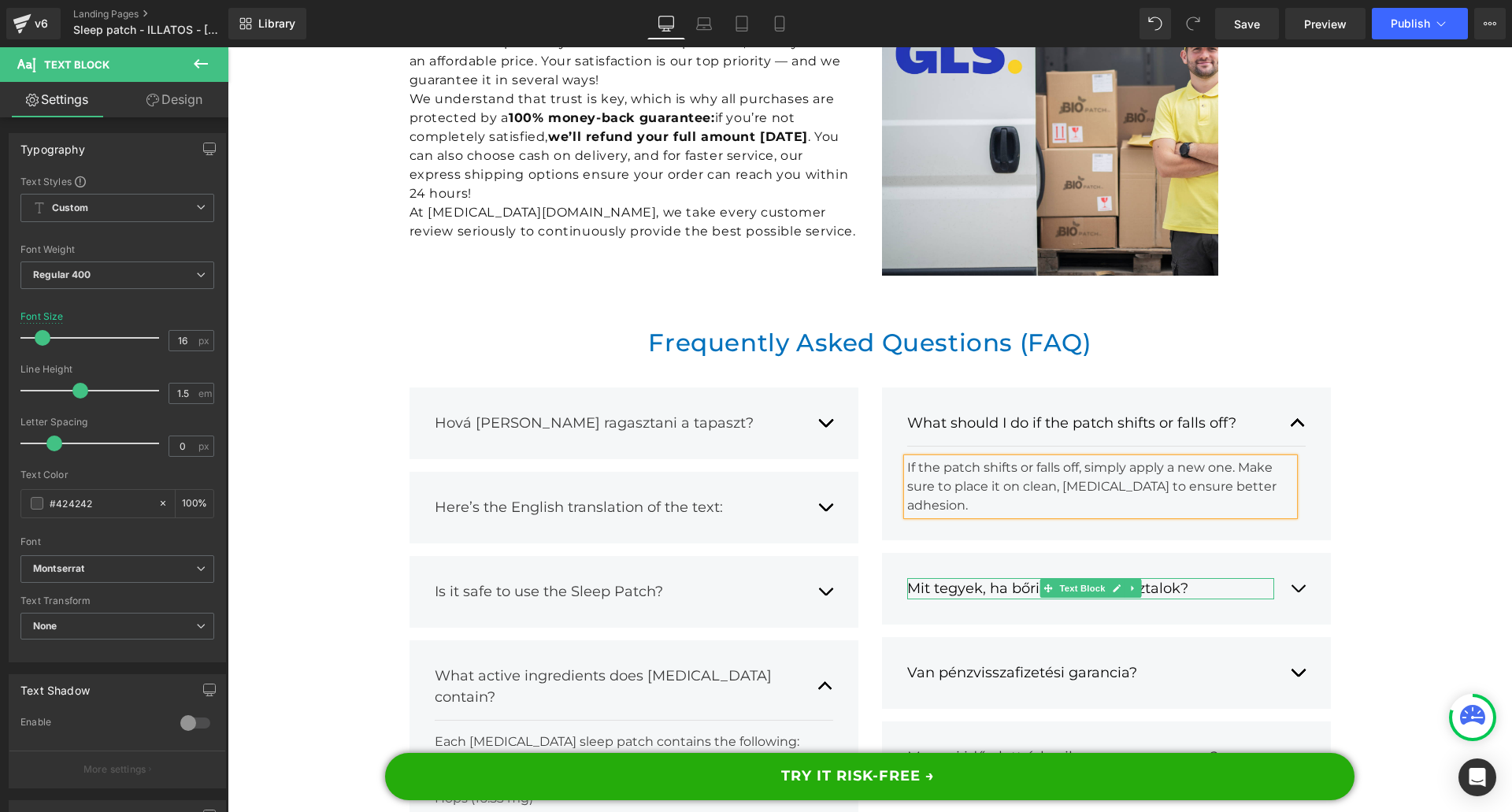
click at [1289, 567] on button "button" at bounding box center [1297, 588] width 16 height 45
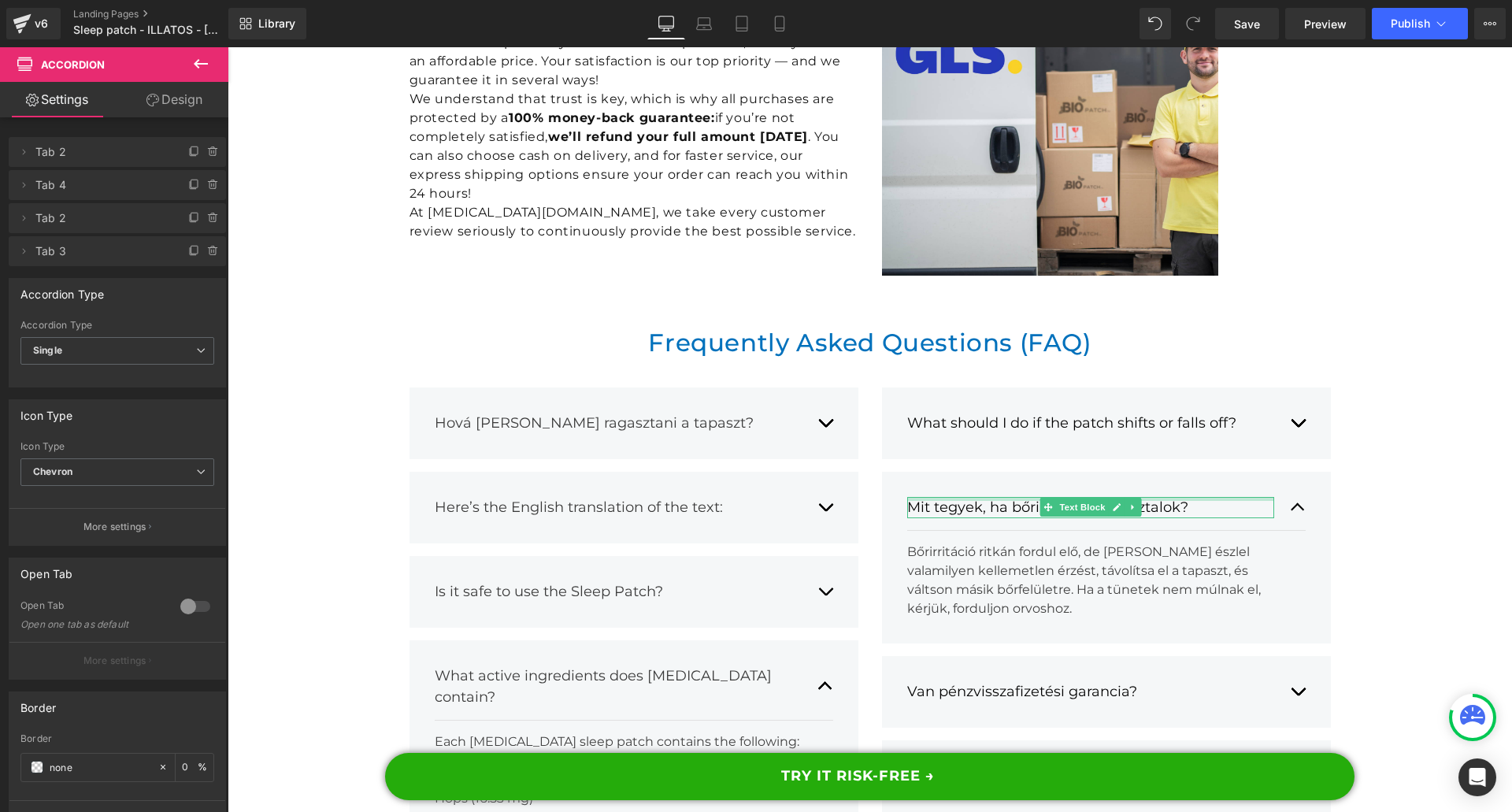
drag, startPoint x: 987, startPoint y: 371, endPoint x: 988, endPoint y: 386, distance: 15.0
click at [987, 497] on div at bounding box center [1090, 499] width 367 height 4
click at [987, 497] on div "Mit tegyek, ha bőrirritációt tapasztalok?" at bounding box center [1090, 507] width 367 height 21
paste div
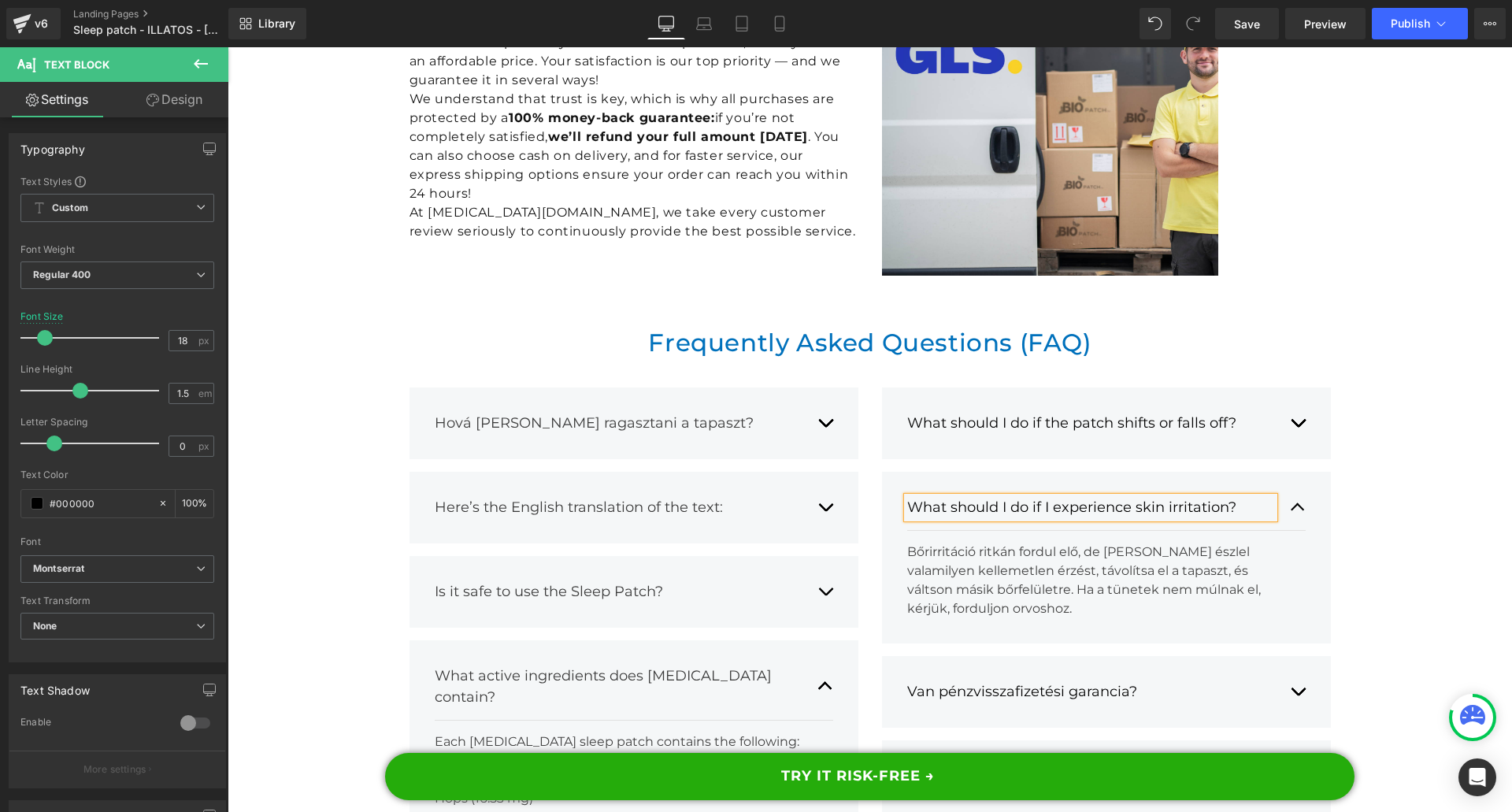
click at [960, 542] on div "Bőrirritáció ritkán fordul elő, de [PERSON_NAME] észlel valamilyen kellemetlen …" at bounding box center [1100, 580] width 387 height 76
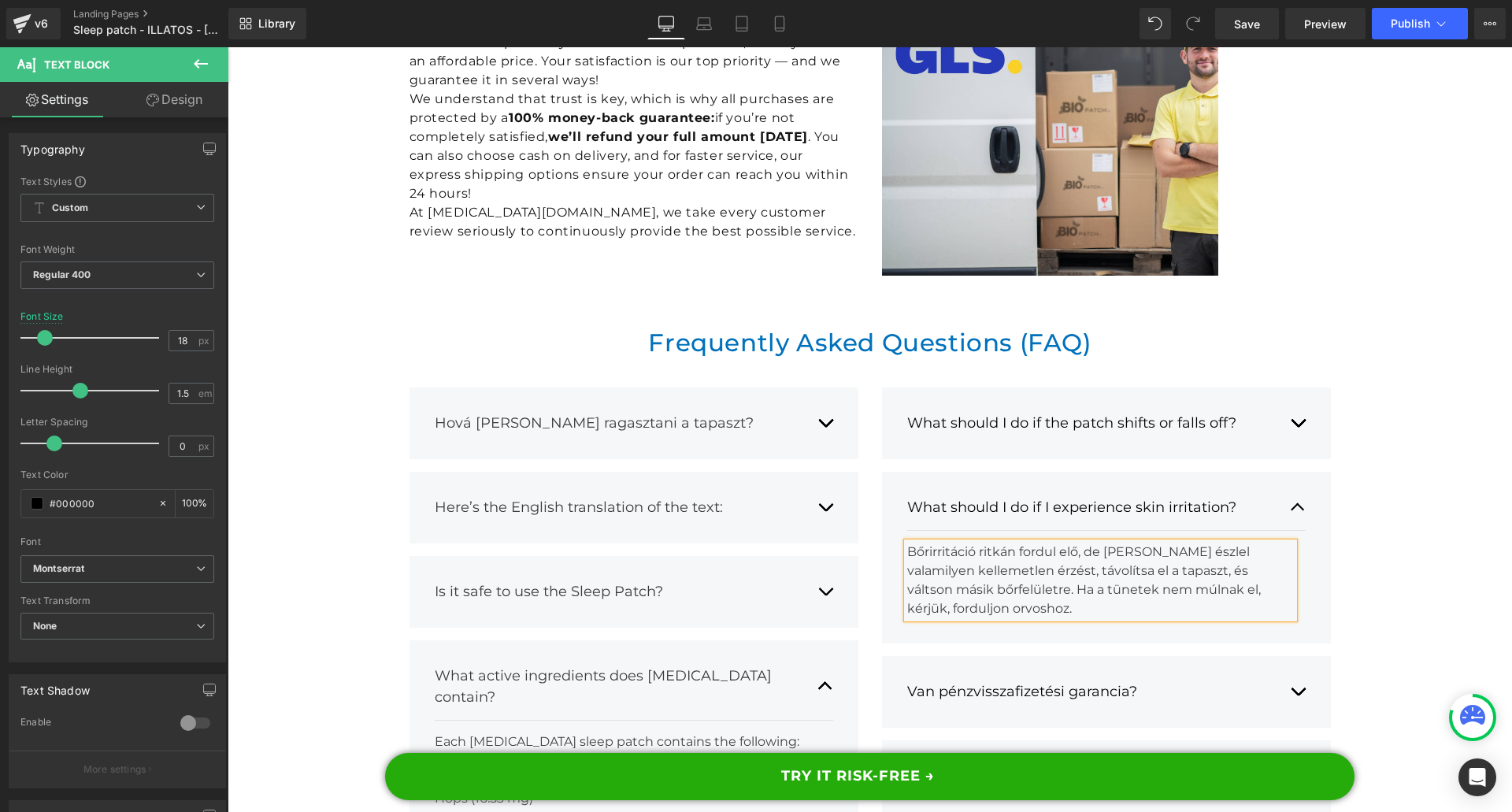
click at [960, 542] on div "Bőrirritáció ritkán fordul elő, de [PERSON_NAME] észlel valamilyen kellemetlen …" at bounding box center [1100, 580] width 387 height 76
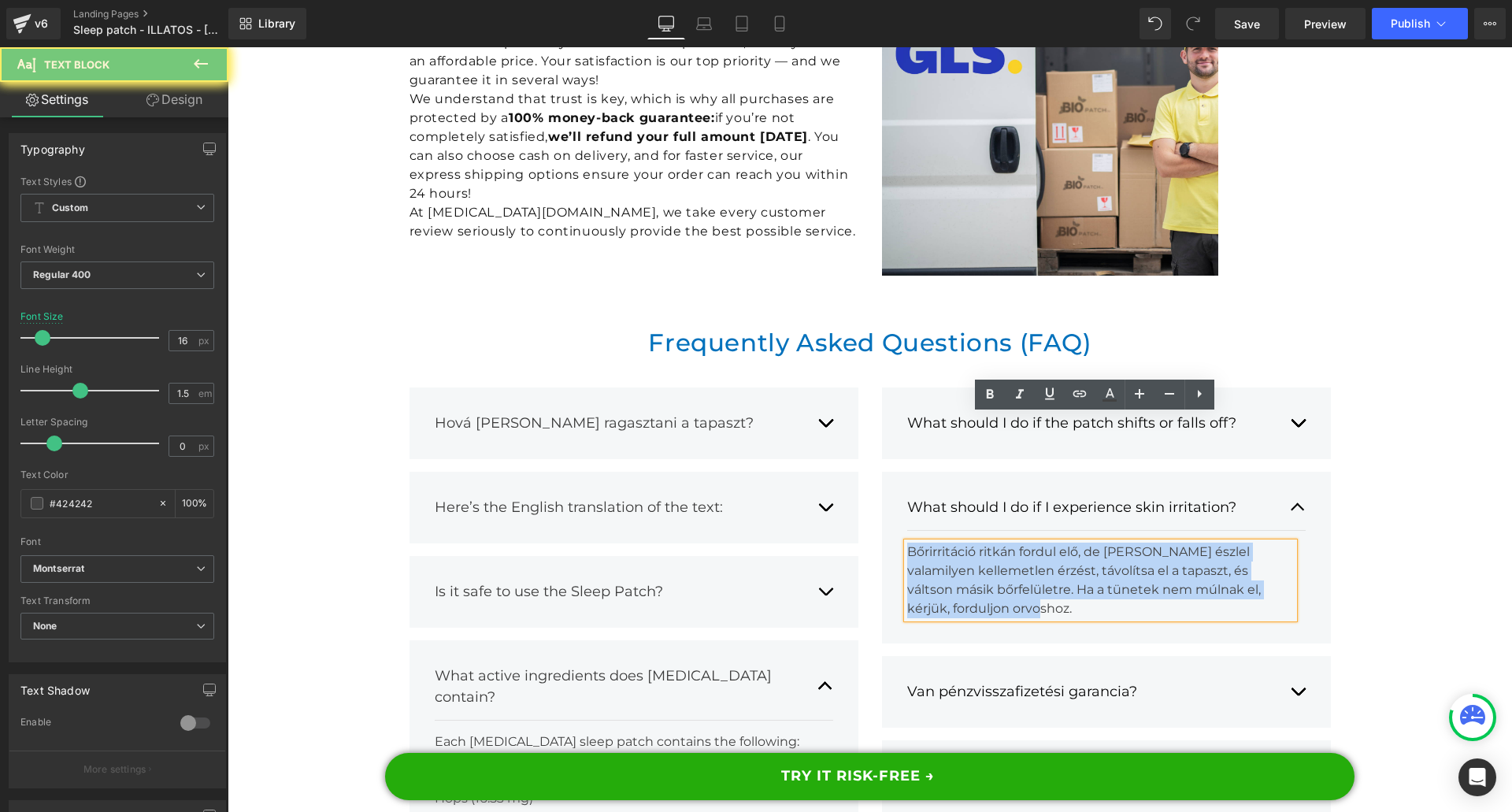
paste div
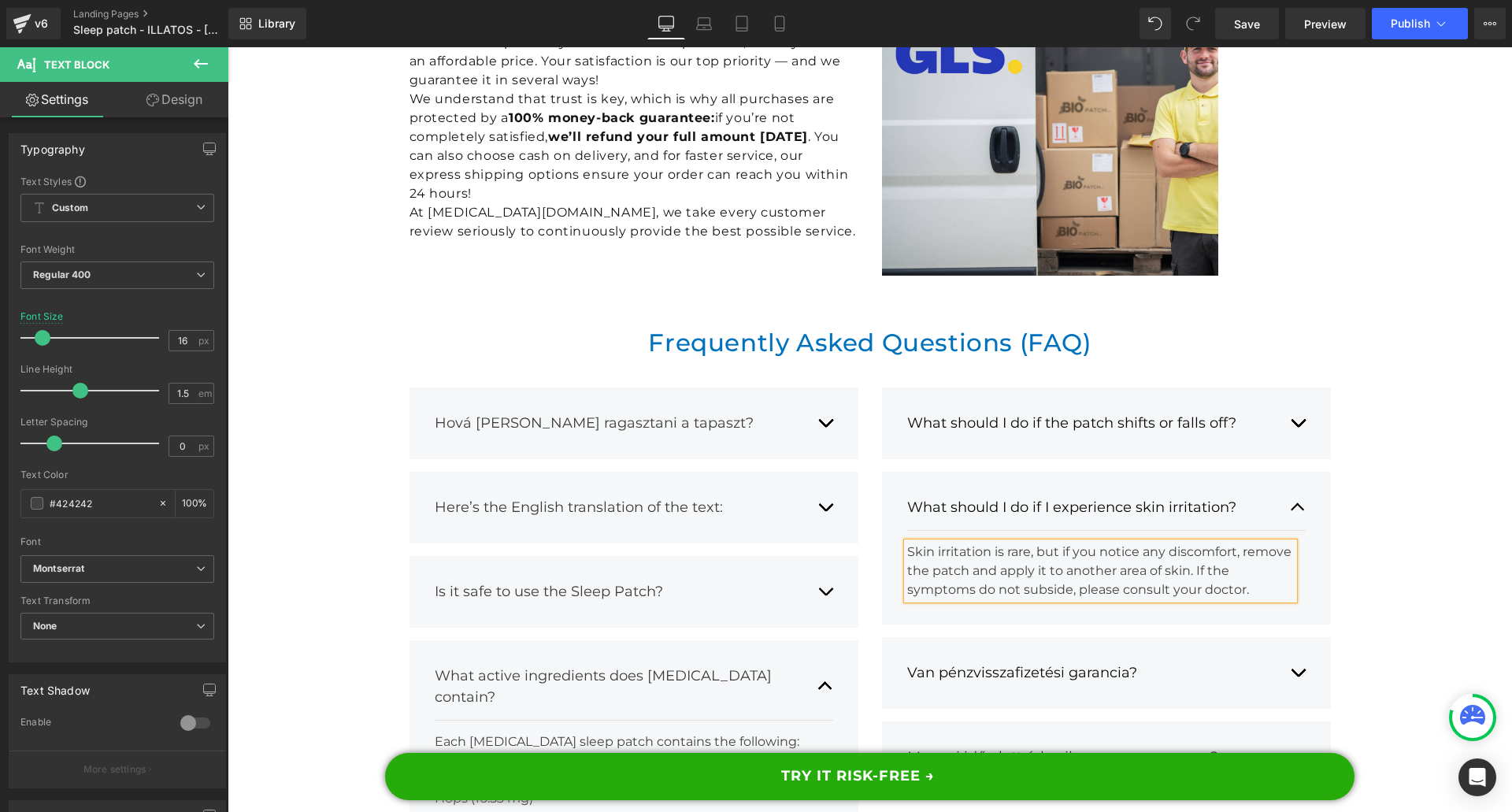
click at [1284, 650] on div "Van pénzvisszafizetési garancia? Text Block" at bounding box center [1106, 672] width 398 height 45
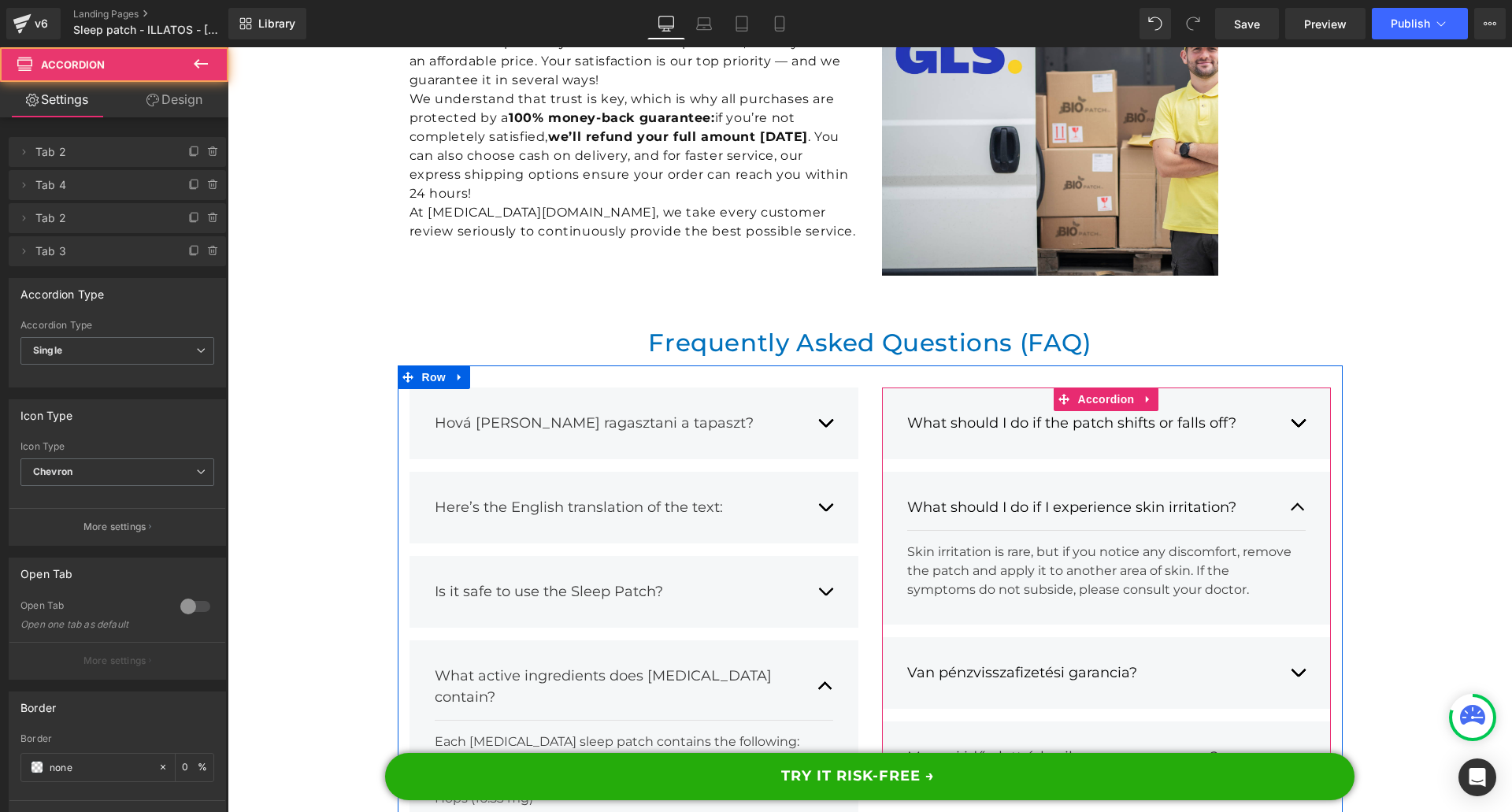
click at [1282, 650] on div "Van pénzvisszafizetési garancia? Text Block" at bounding box center [1106, 672] width 398 height 45
click at [1296, 650] on button "button" at bounding box center [1297, 672] width 16 height 45
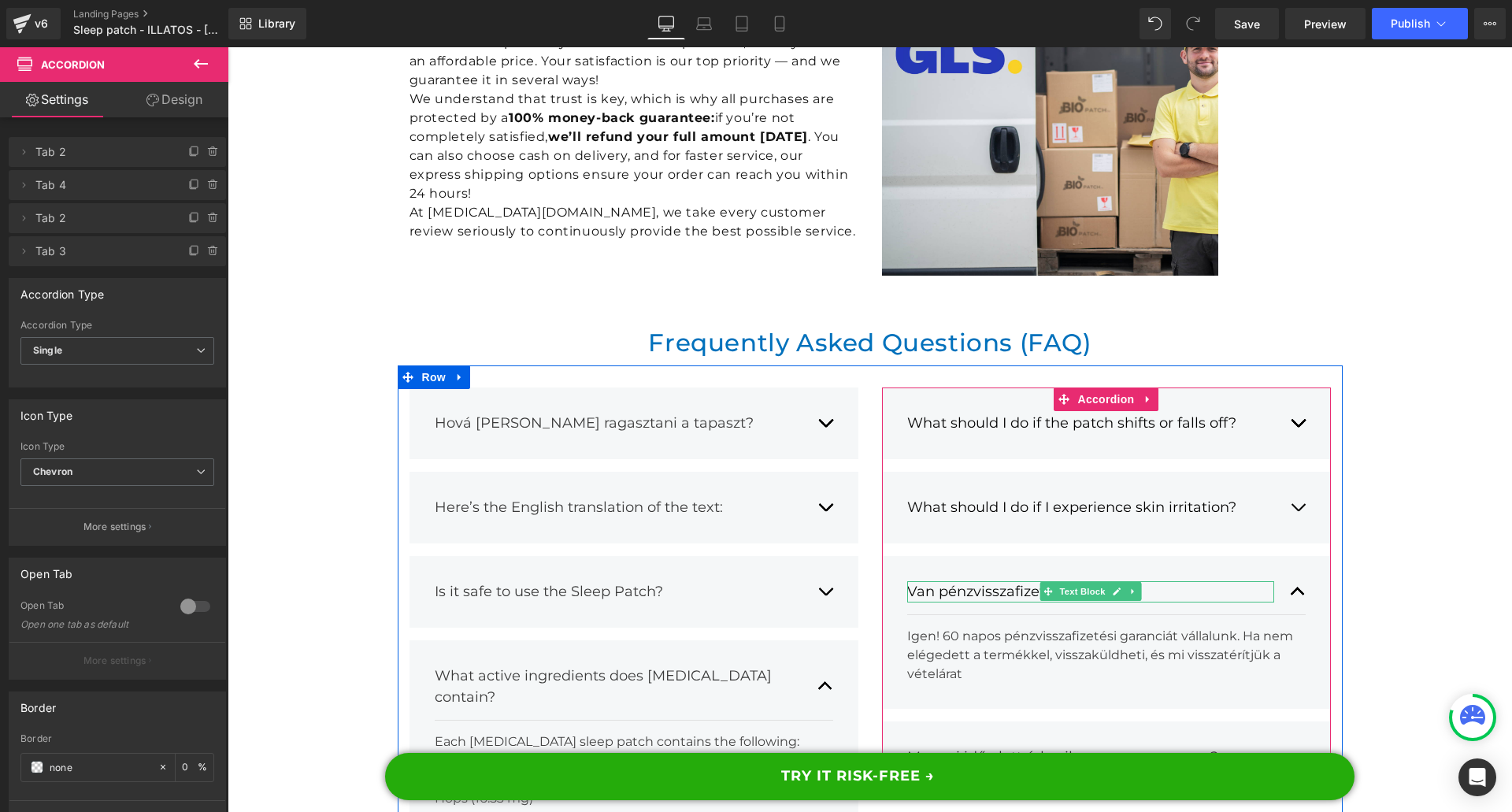
click at [978, 581] on div "Van pénzvisszafizetési garancia?" at bounding box center [1090, 592] width 367 height 21
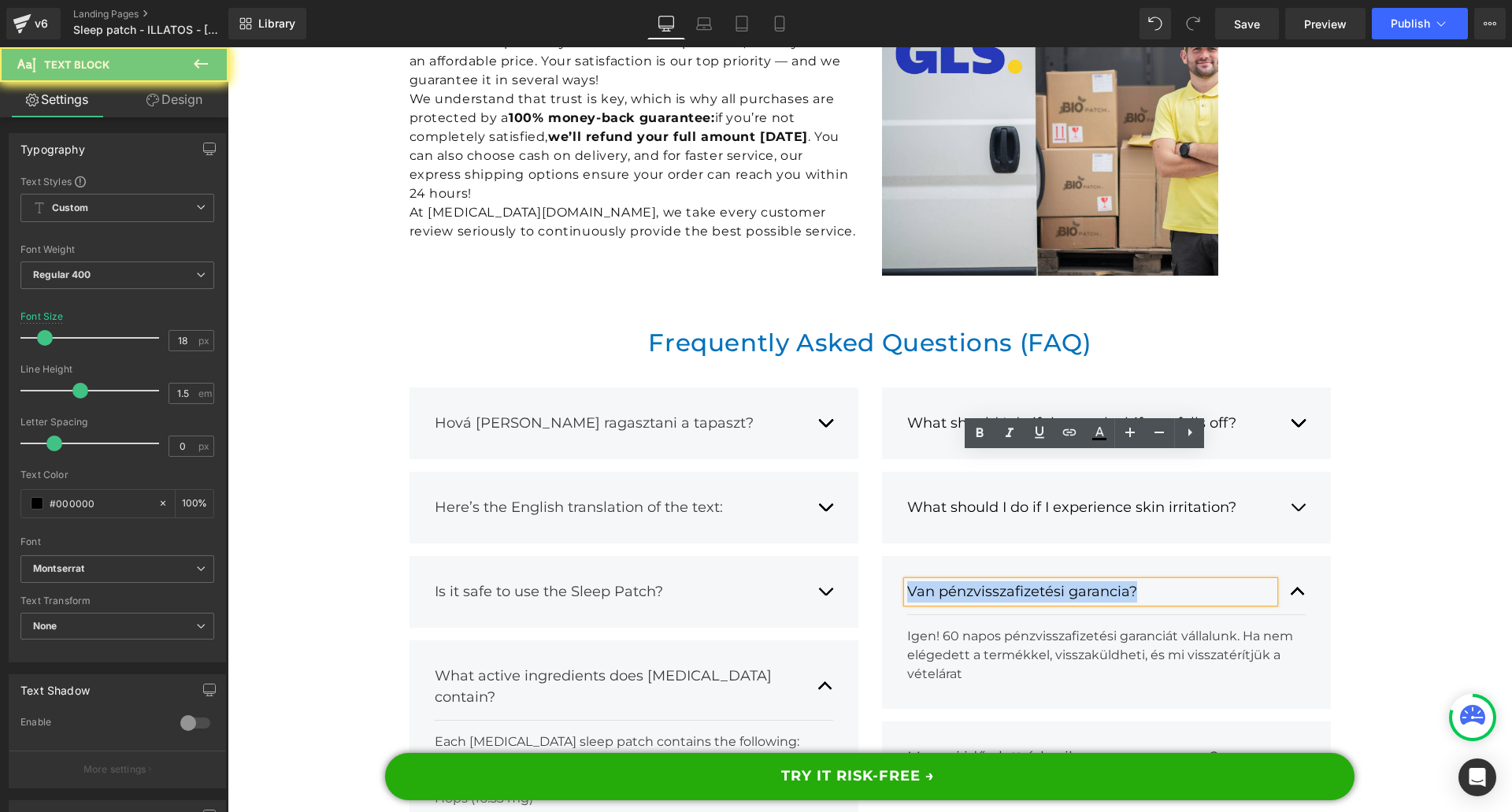
click at [978, 581] on div "Van pénzvisszafizetési garancia?" at bounding box center [1090, 592] width 367 height 21
paste div
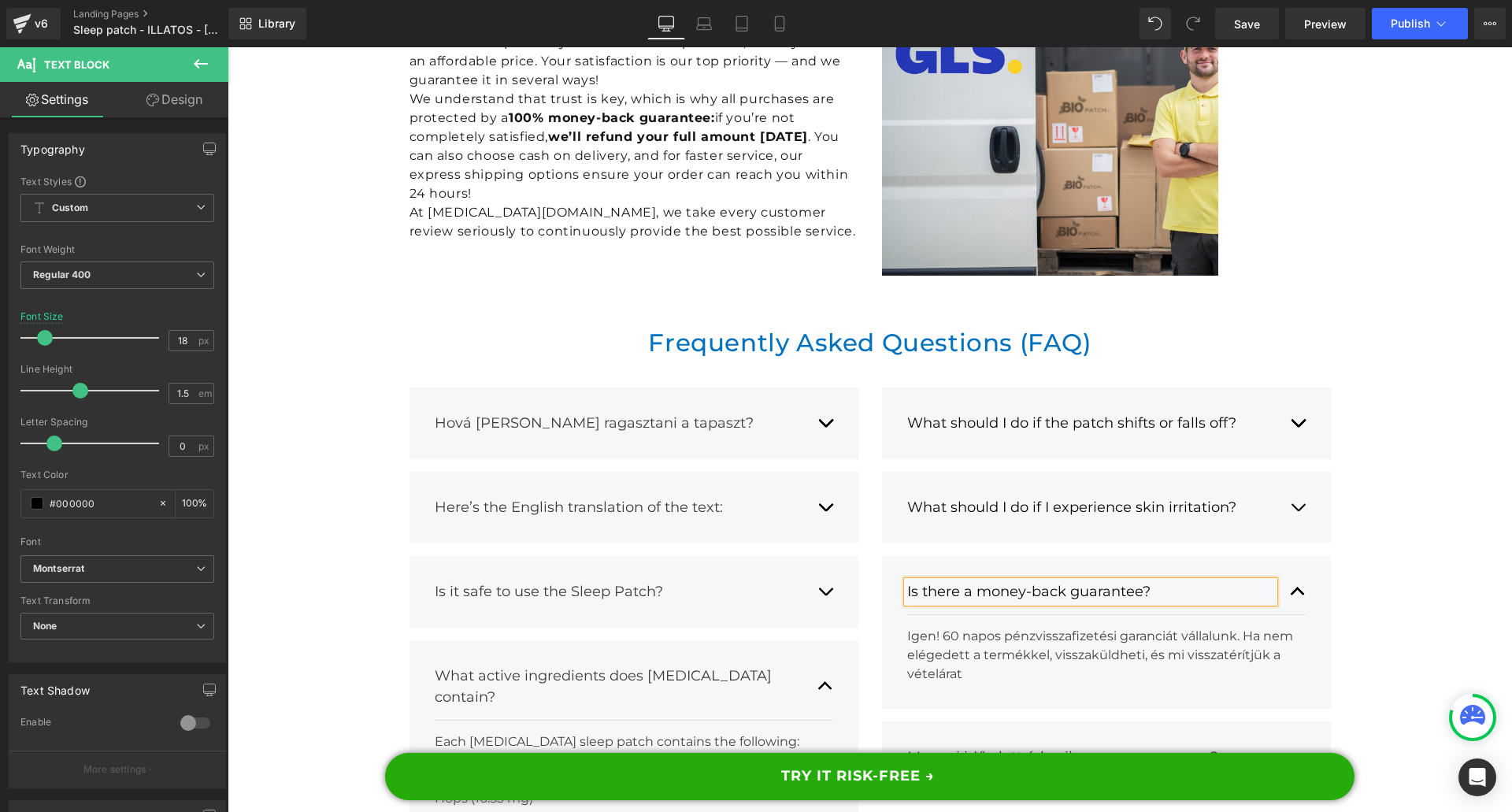
click at [1016, 627] on div "Igen! 60 napos pénzvisszafizetési garanciát vállalunk. Ha nem elégedett a termé…" at bounding box center [1100, 655] width 387 height 57
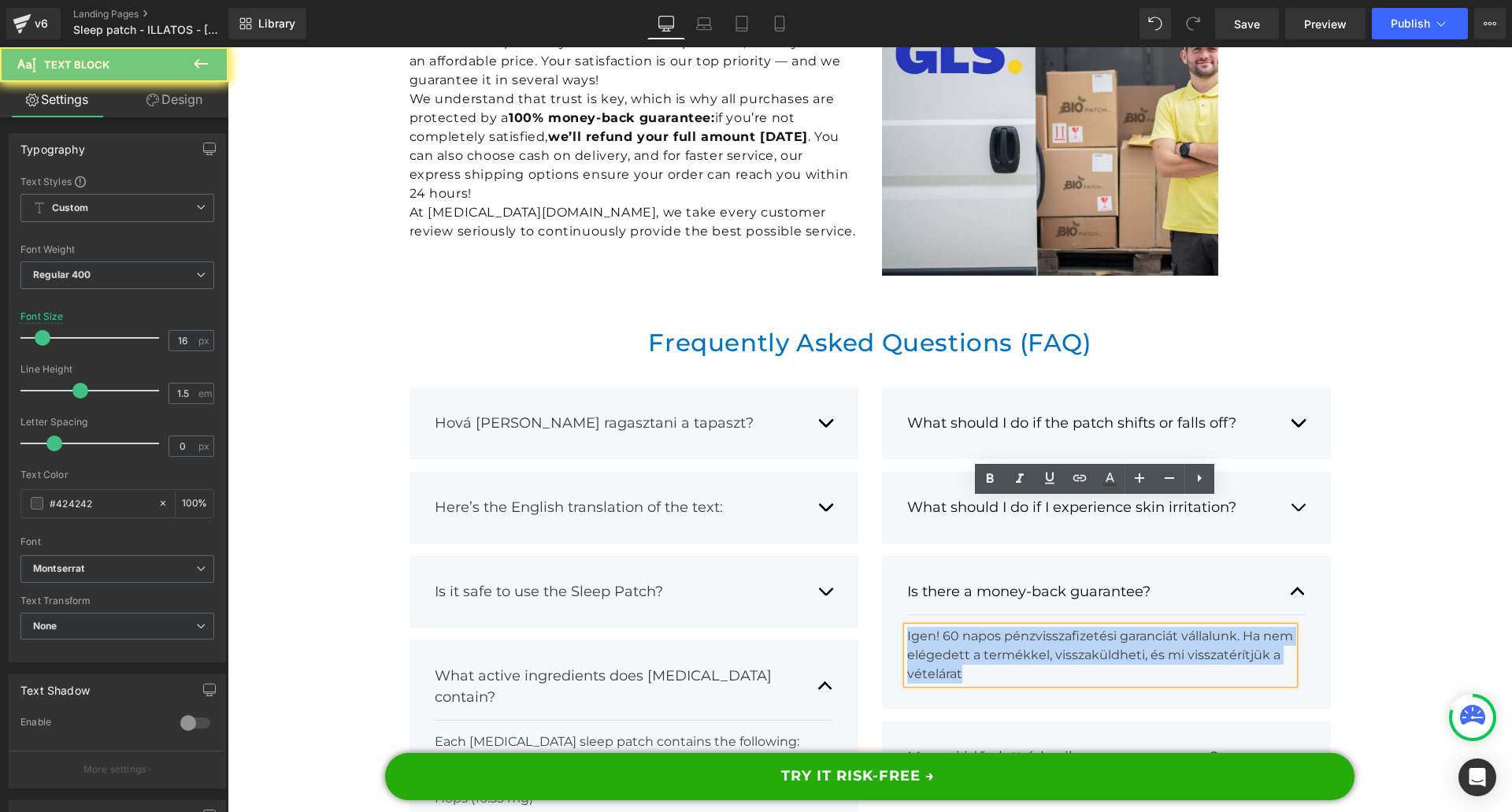
paste div
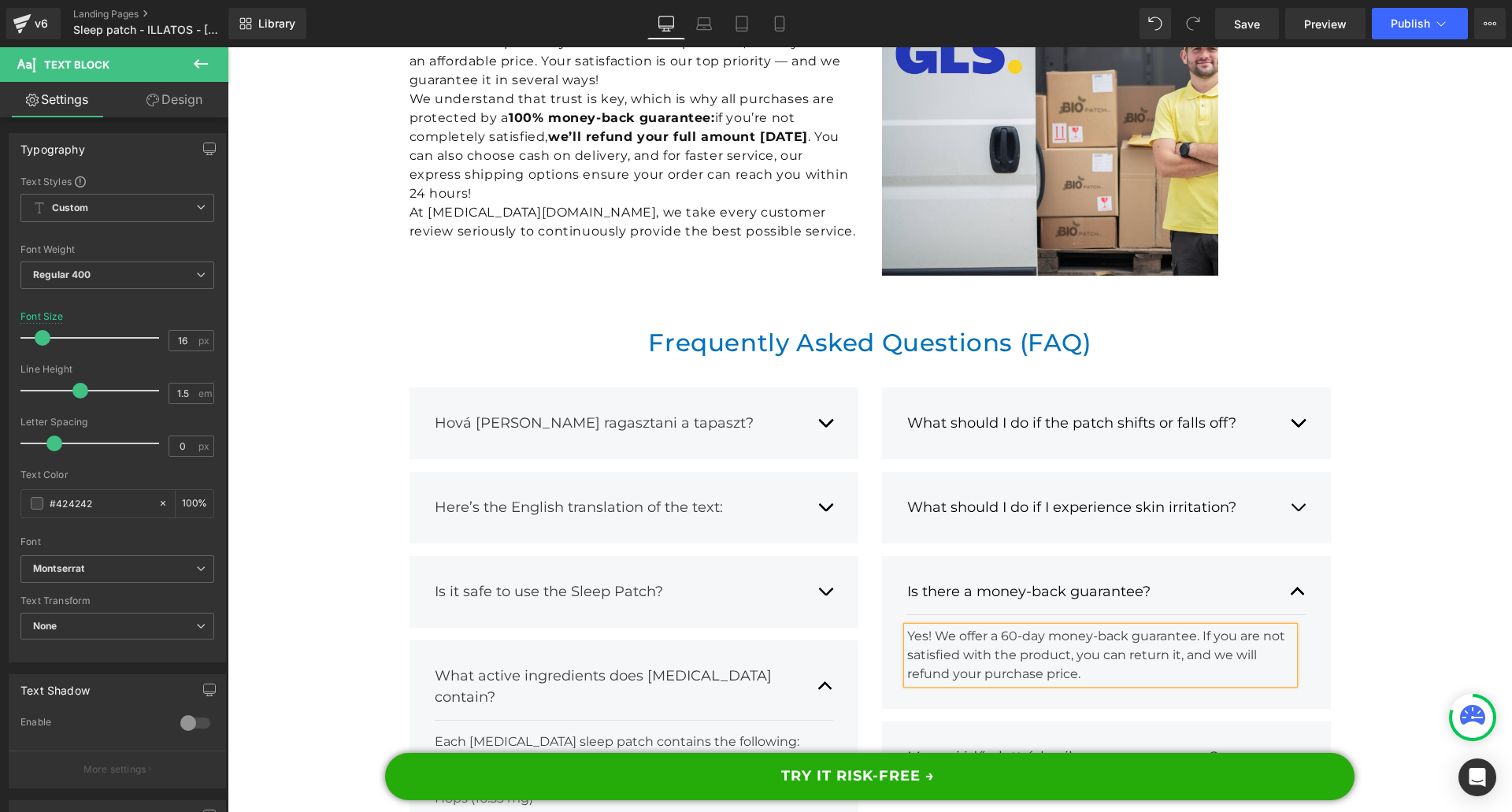
click at [1296, 735] on button "button" at bounding box center [1297, 757] width 16 height 45
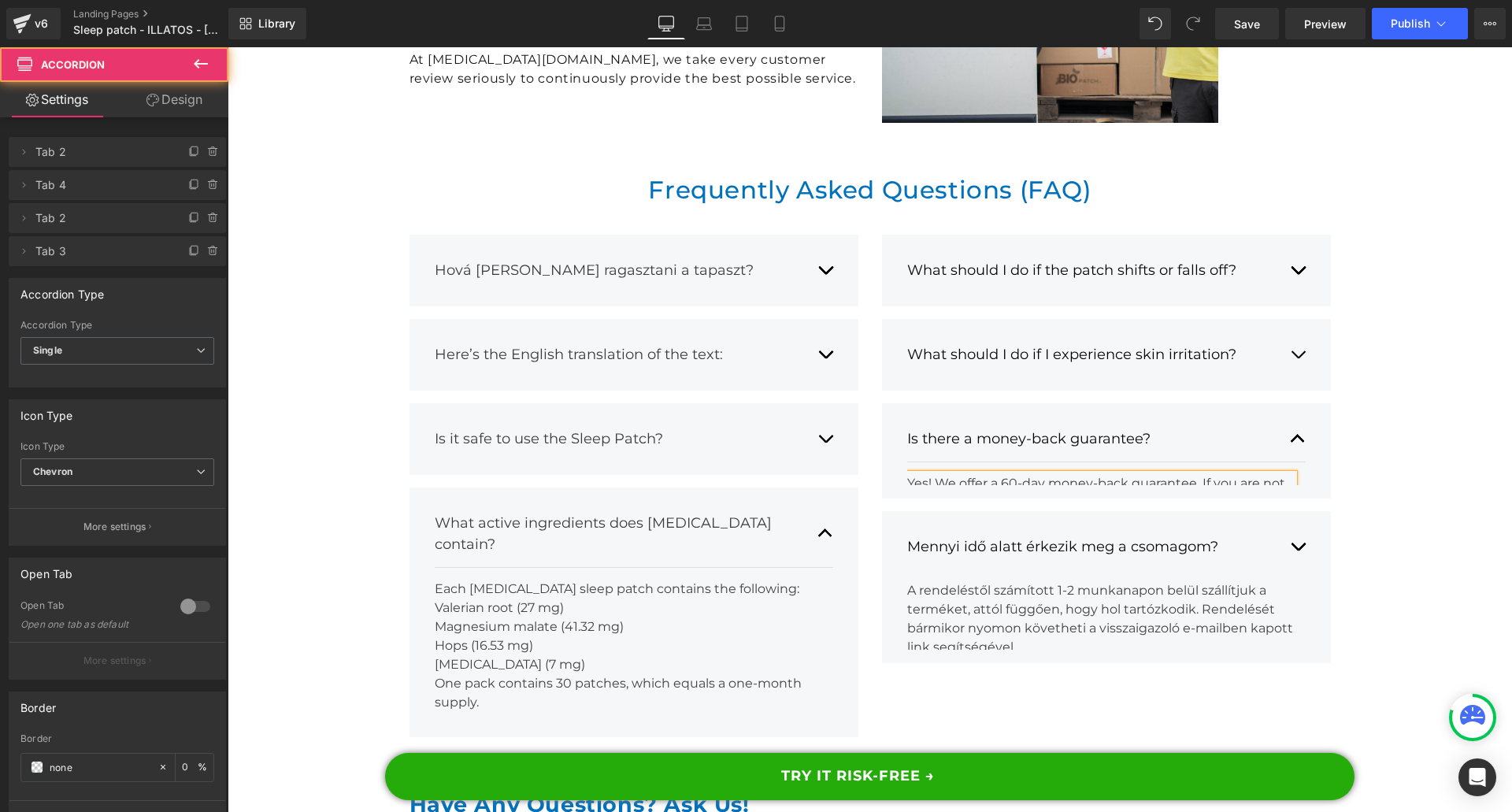
scroll to position [15042, 0]
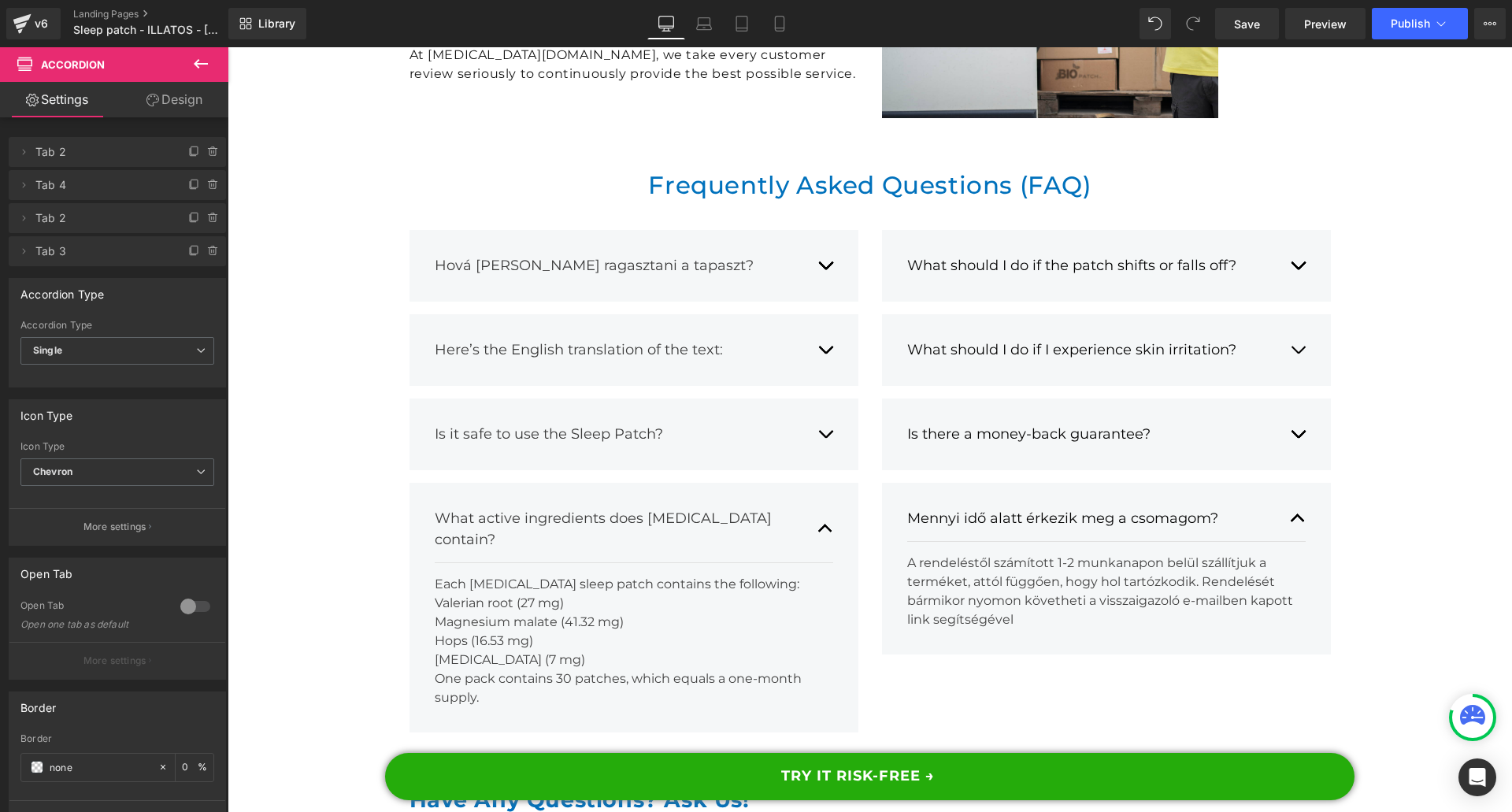
click at [1003, 508] on div "Mennyi idő alatt érkezik meg a csomagom?" at bounding box center [1090, 519] width 367 height 21
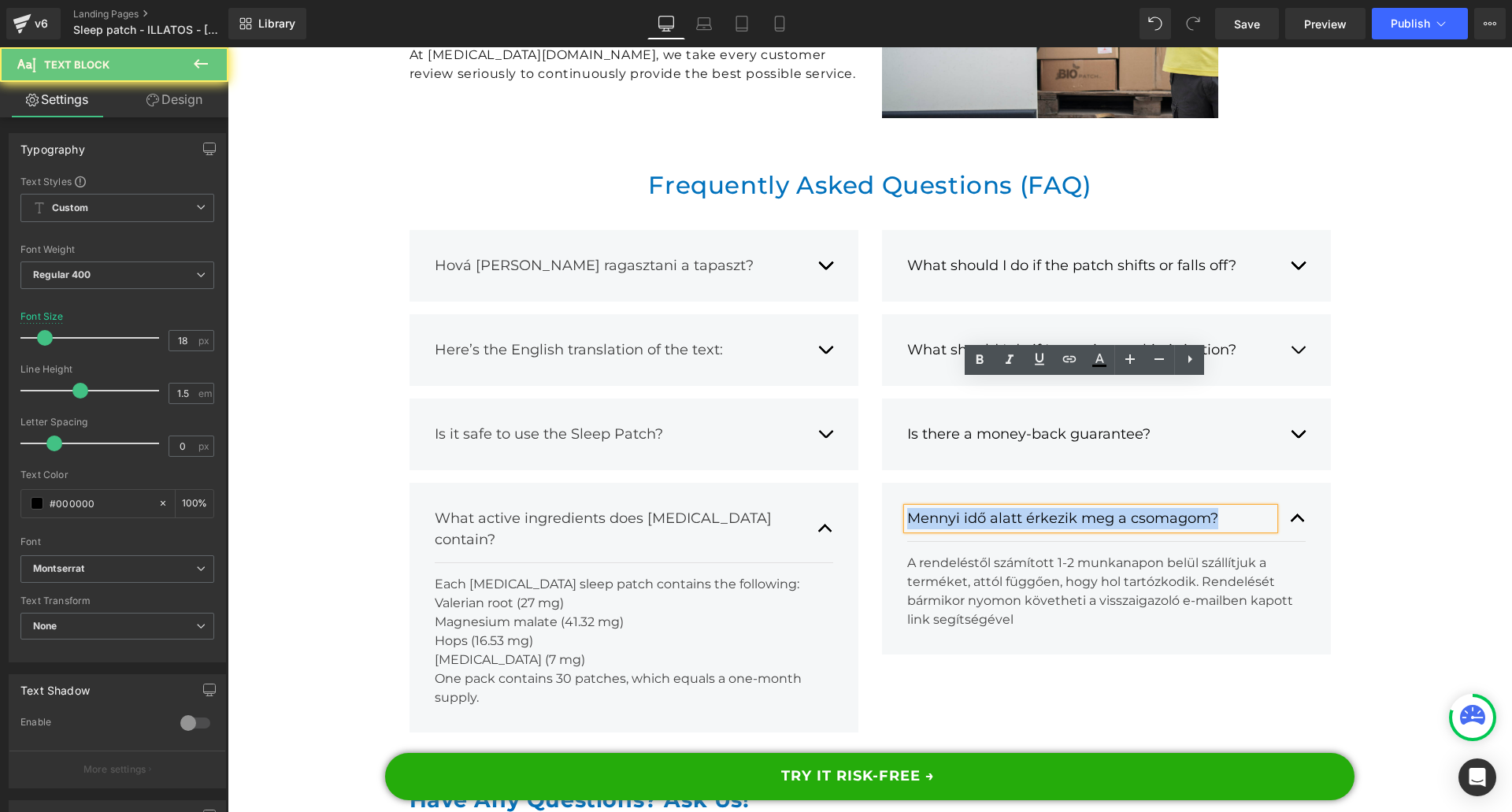
click at [1003, 508] on div "Mennyi idő alatt érkezik meg a csomagom?" at bounding box center [1090, 519] width 367 height 21
click at [1335, 491] on div "What should I do if the patch shifts or falls off? Text Block If the patch shif…" at bounding box center [1106, 444] width 472 height 445
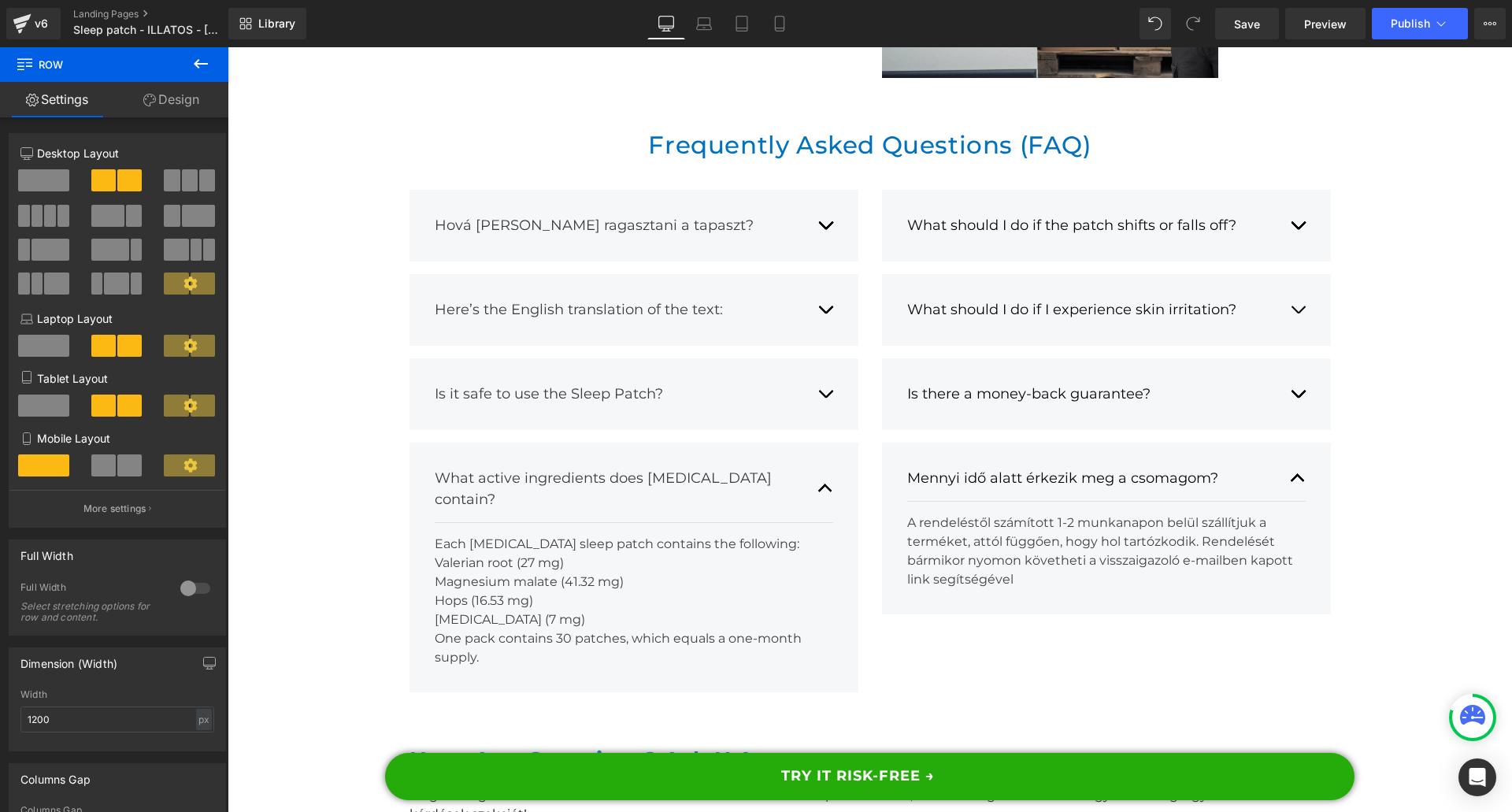
scroll to position [15436, 0]
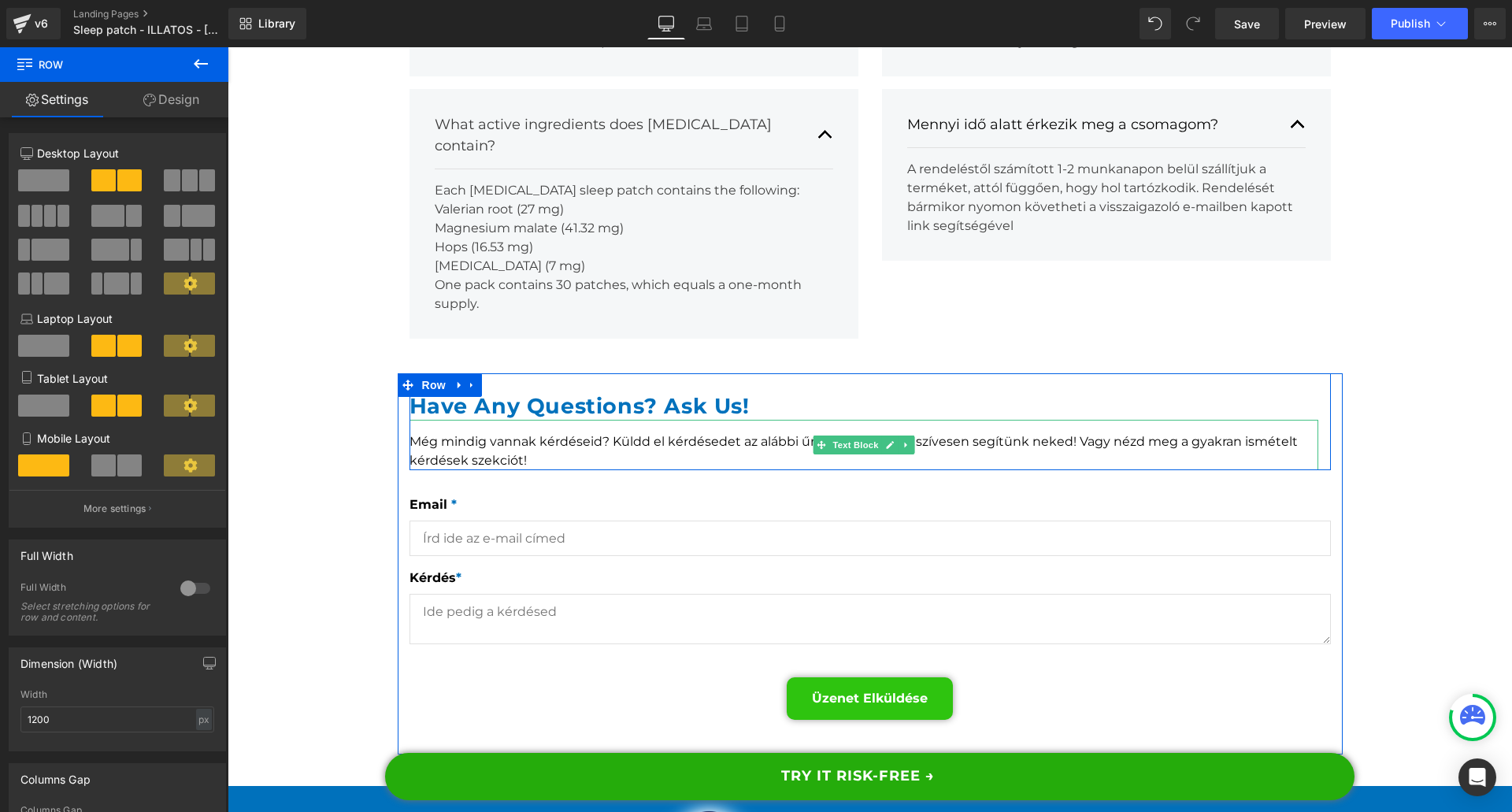
click at [621, 420] on div "Még mindig vannak kérdéseid? Küldd el kérdésedet az alábbi űrlap kitöltésével, …" at bounding box center [863, 445] width 909 height 51
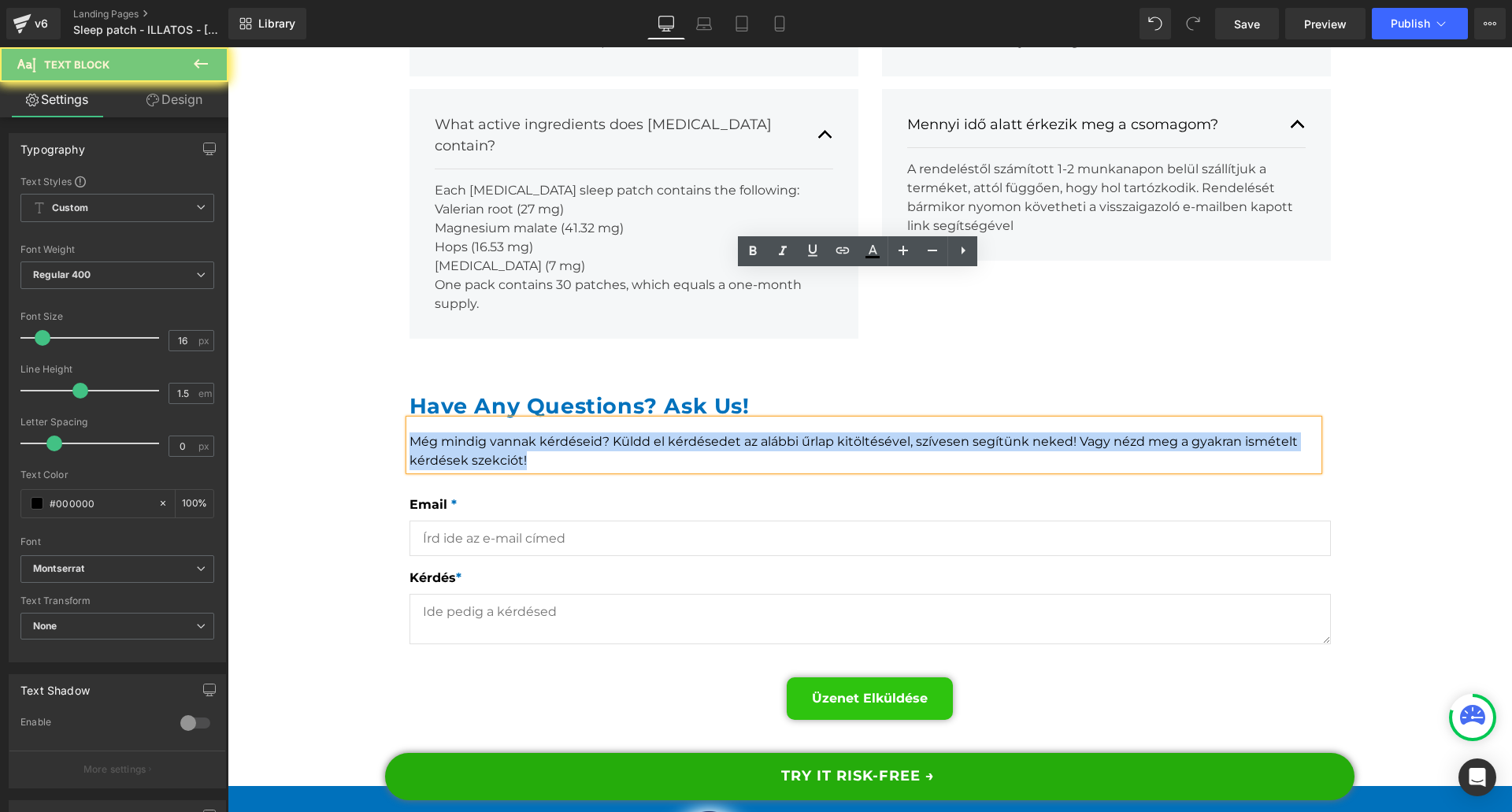
click at [621, 420] on div "Még mindig vannak kérdéseid? Küldd el kérdésedet az alábbi űrlap kitöltésével, …" at bounding box center [863, 445] width 909 height 51
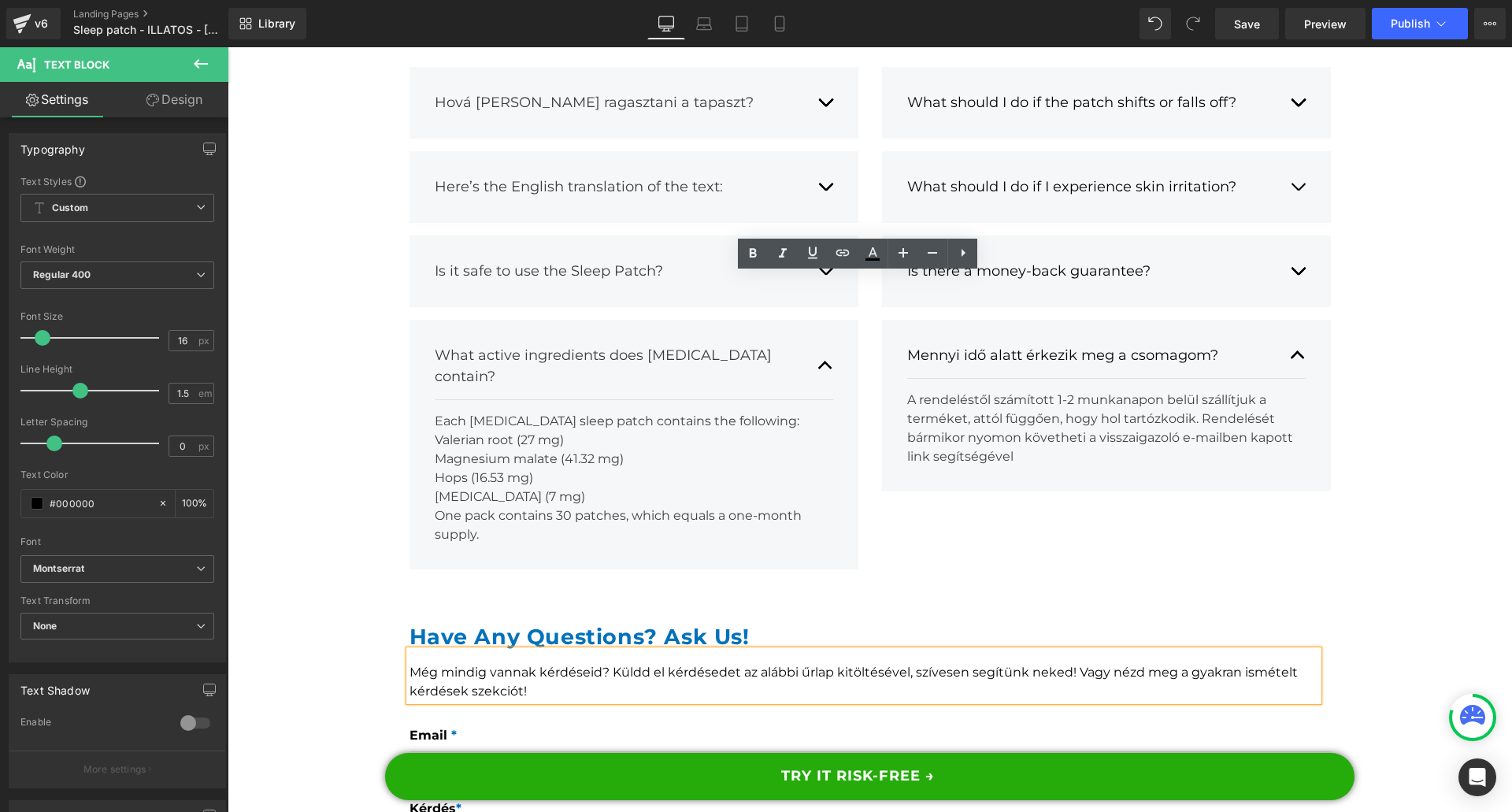
scroll to position [15199, 0]
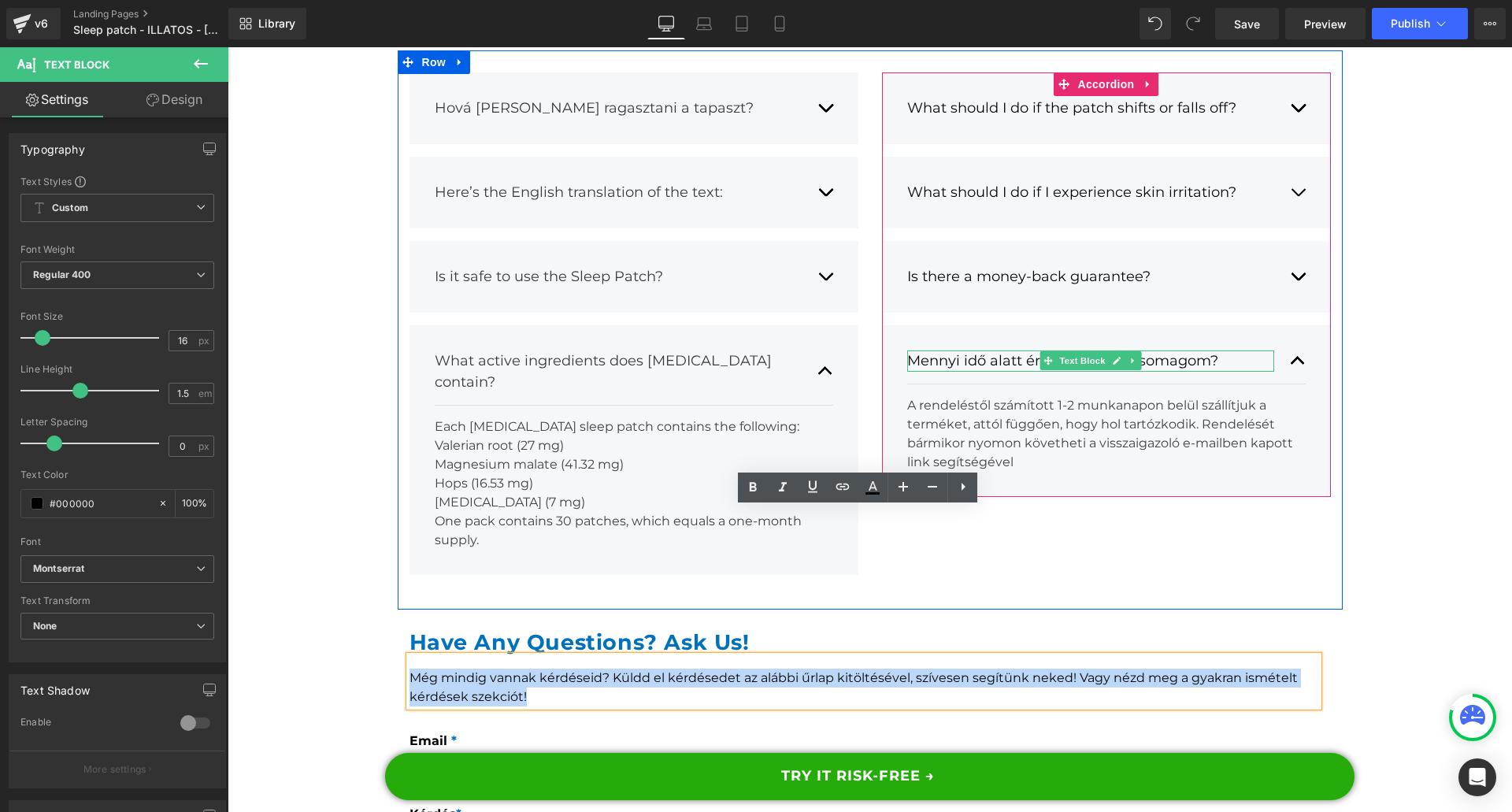
click at [933, 350] on div "Mennyi idő alatt érkezik meg a csomagom?" at bounding box center [1090, 361] width 367 height 21
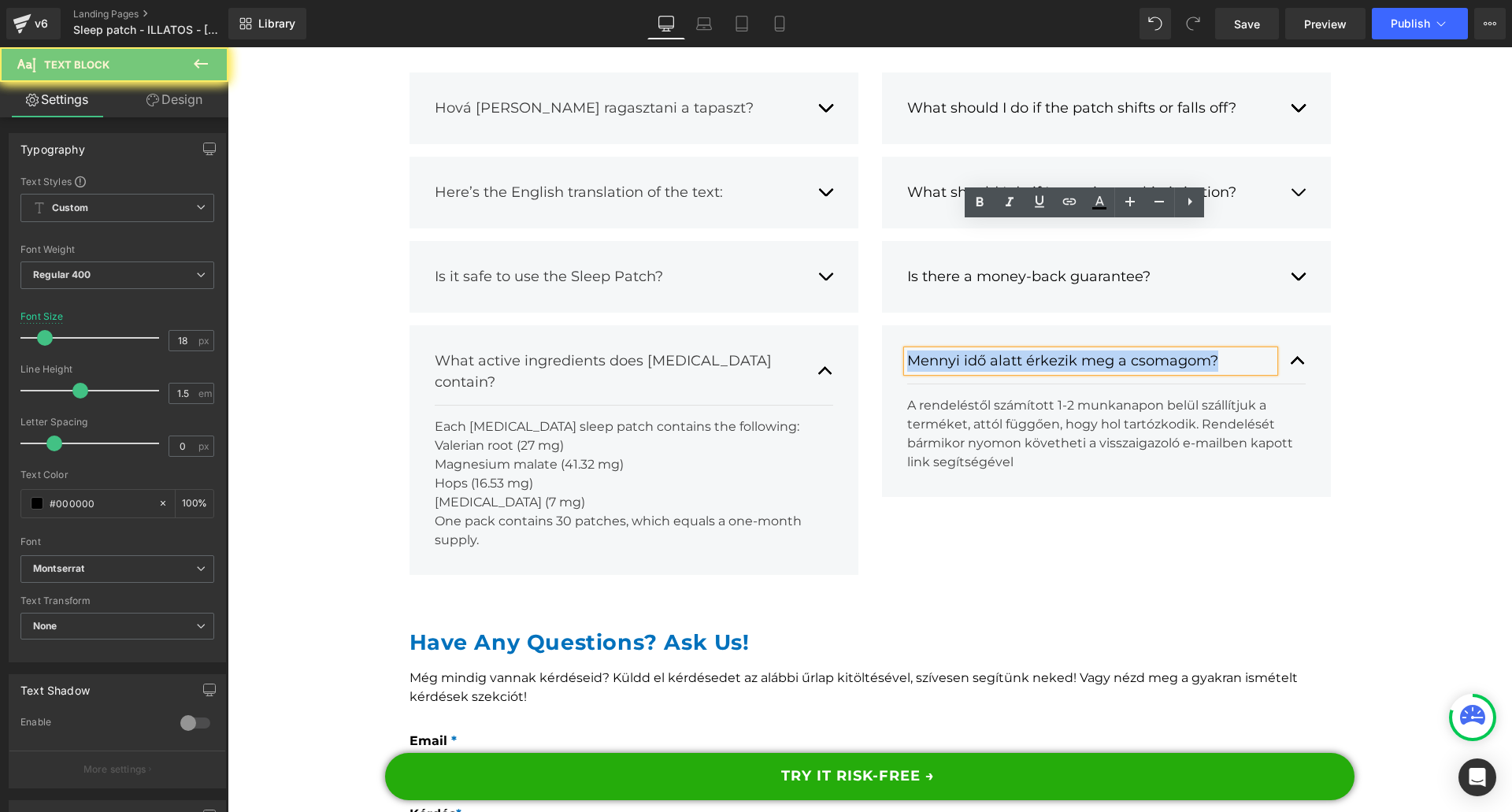
paste div
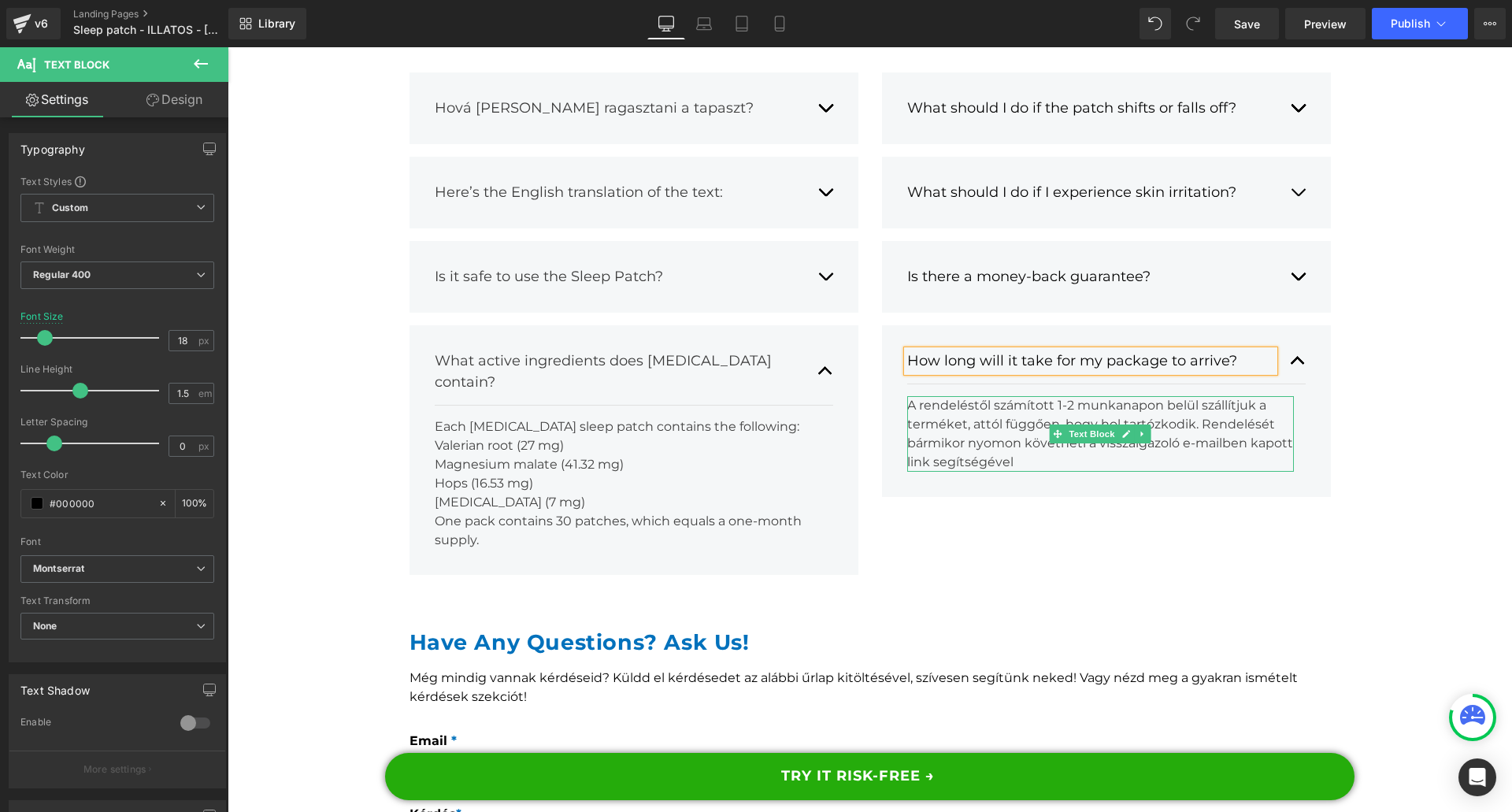
click at [966, 396] on div "A rendeléstől számított 1-2 munkanapon belül szállítjuk a terméket, attól függő…" at bounding box center [1100, 434] width 387 height 76
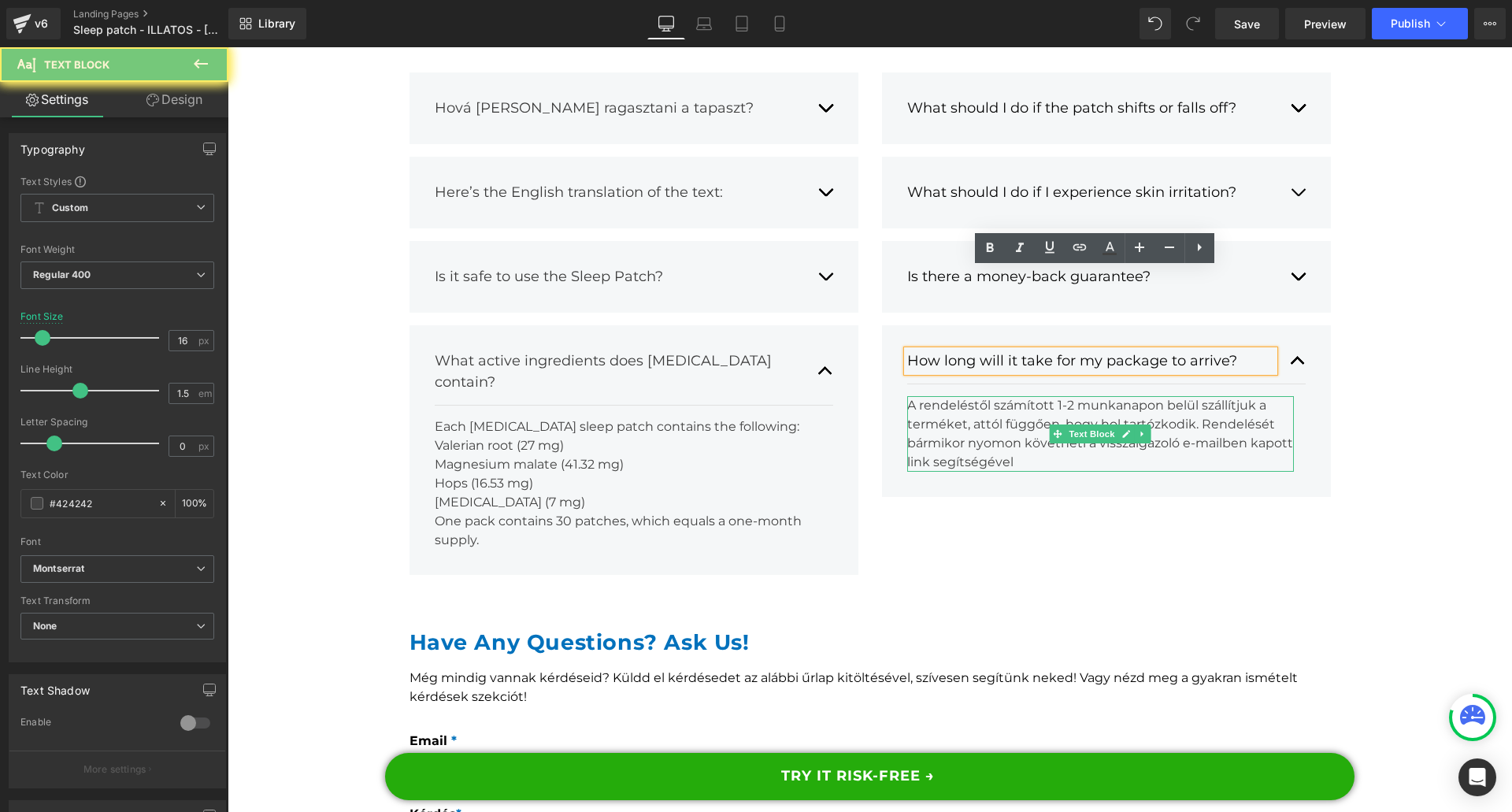
click at [966, 396] on div "A rendeléstől számított 1-2 munkanapon belül szállítjuk a terméket, attól függő…" at bounding box center [1100, 434] width 387 height 76
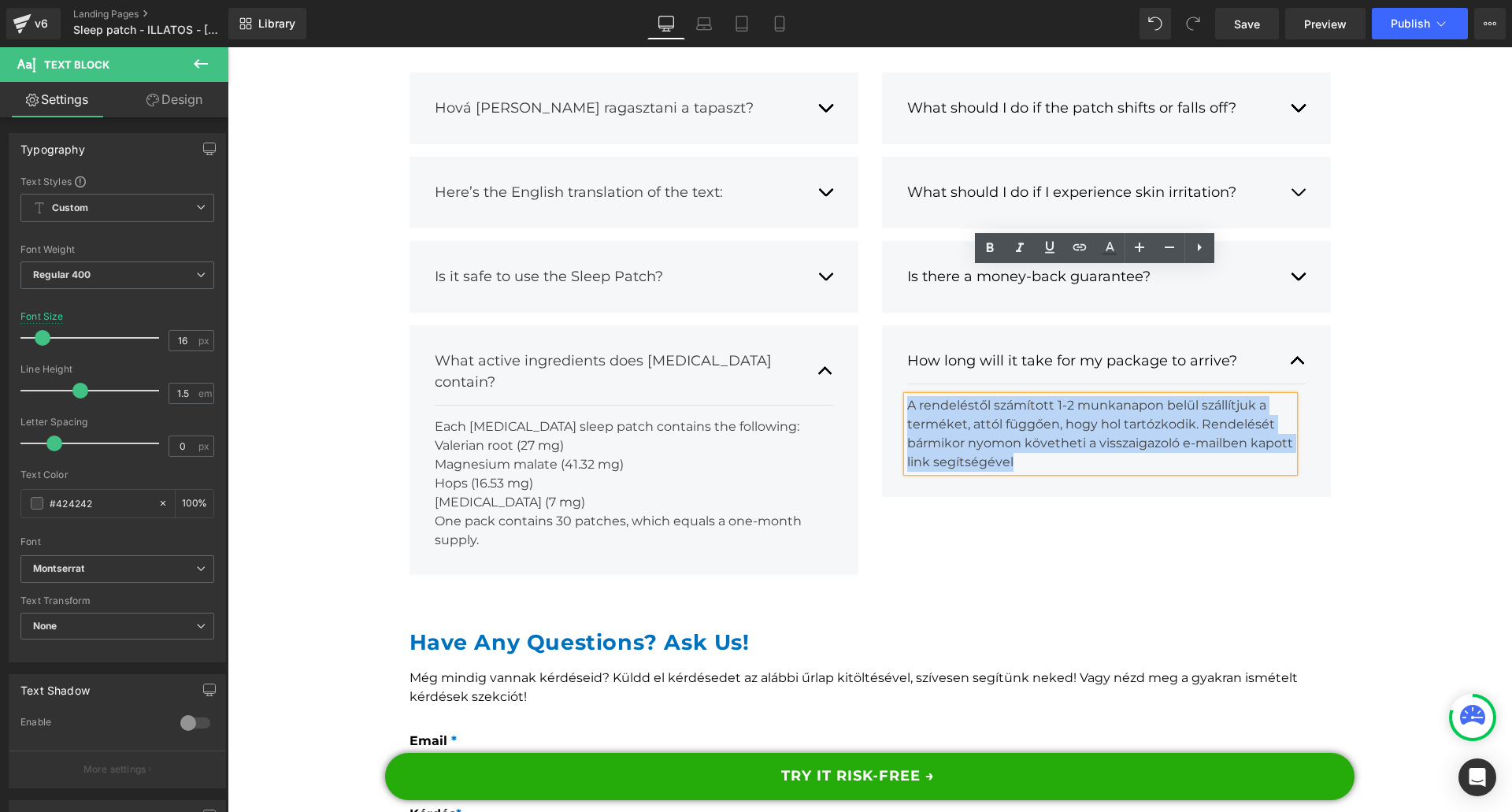
paste div
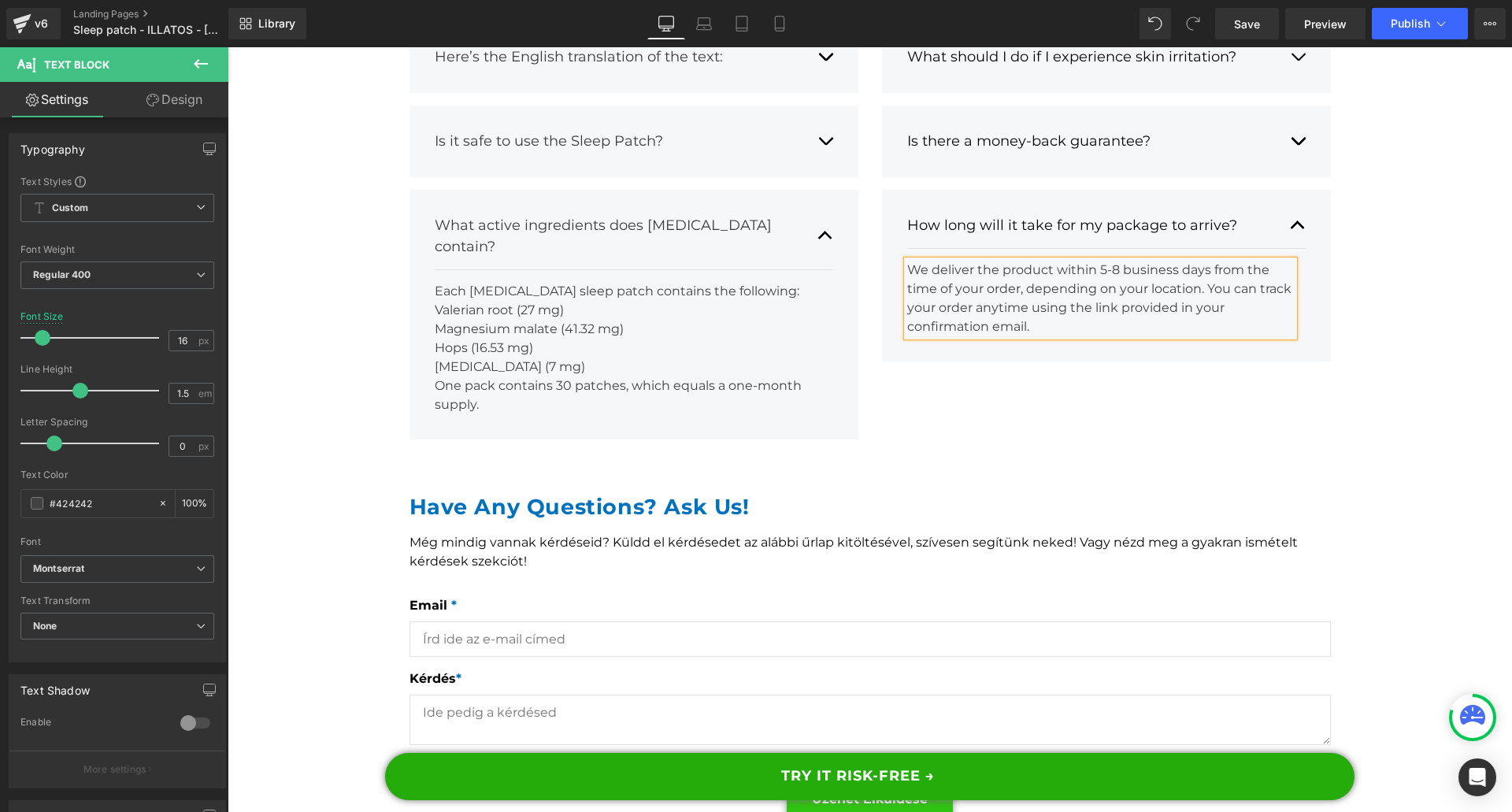
scroll to position [15357, 0]
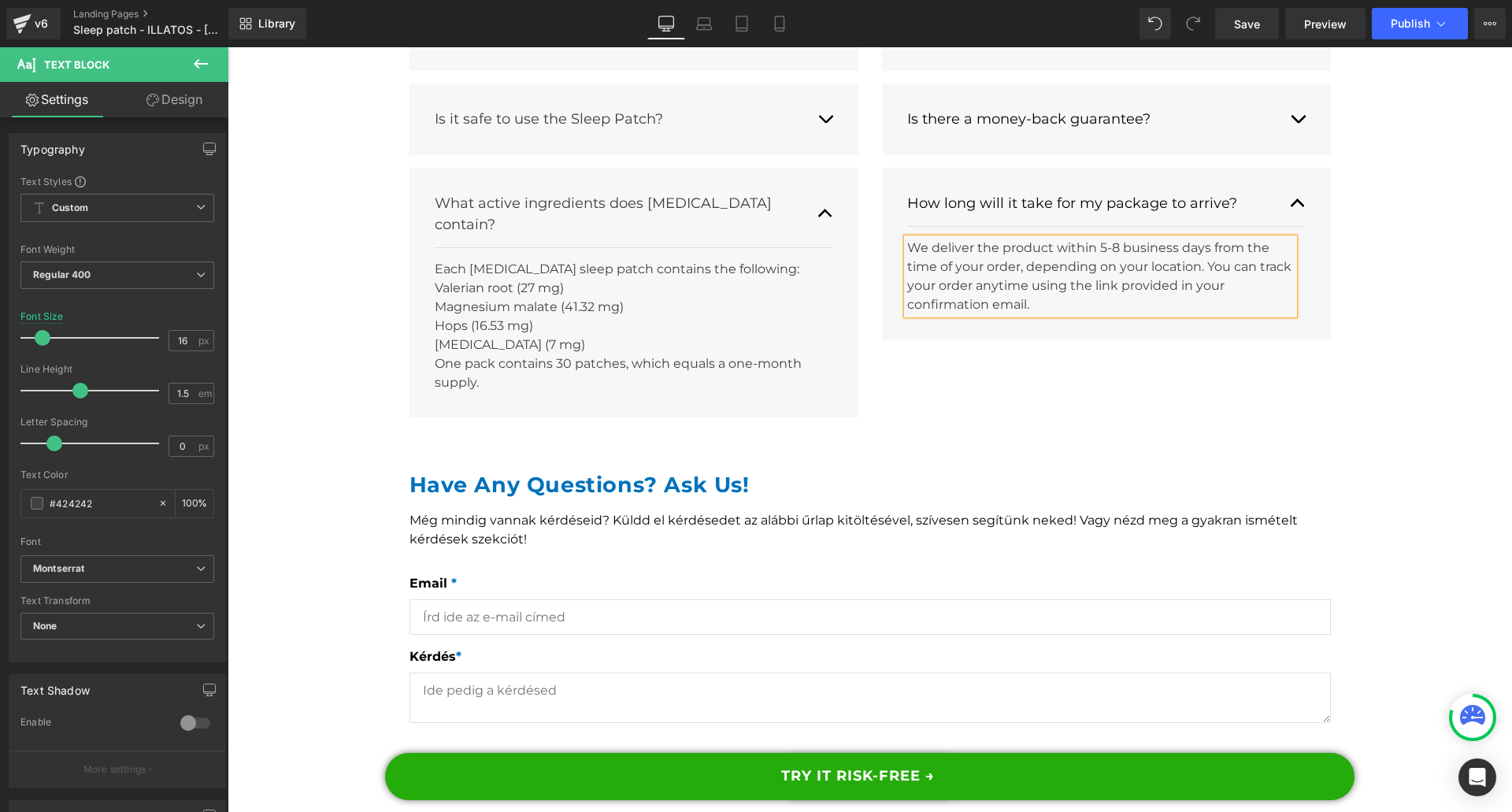
click at [452, 499] on div "Még mindig vannak kérdéseid? Küldd el kérdésedet az alábbi űrlap kitöltésével, …" at bounding box center [863, 524] width 909 height 51
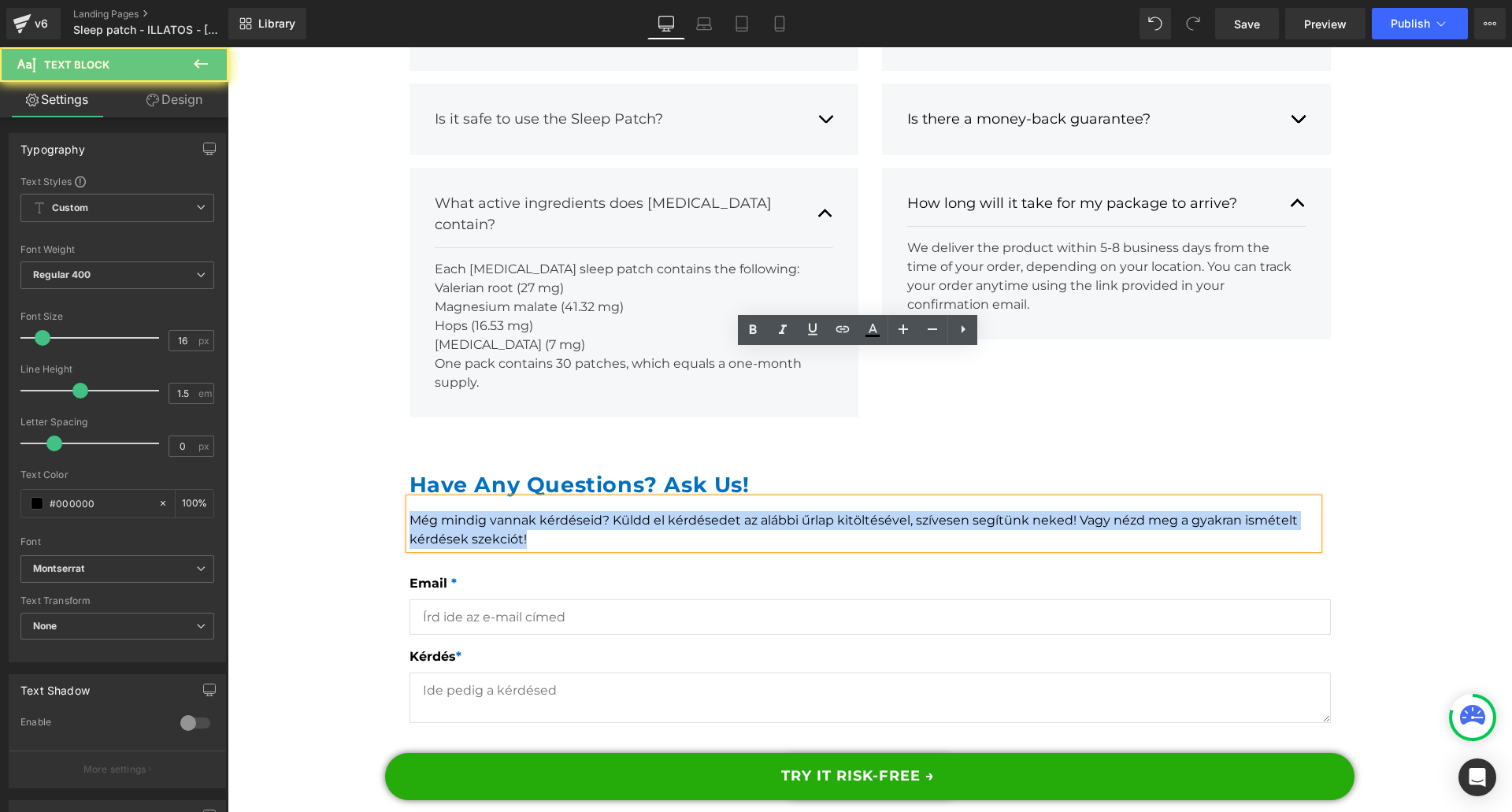
click at [452, 499] on div "Még mindig vannak kérdéseid? Küldd el kérdésedet az alábbi űrlap kitöltésével, …" at bounding box center [863, 524] width 909 height 51
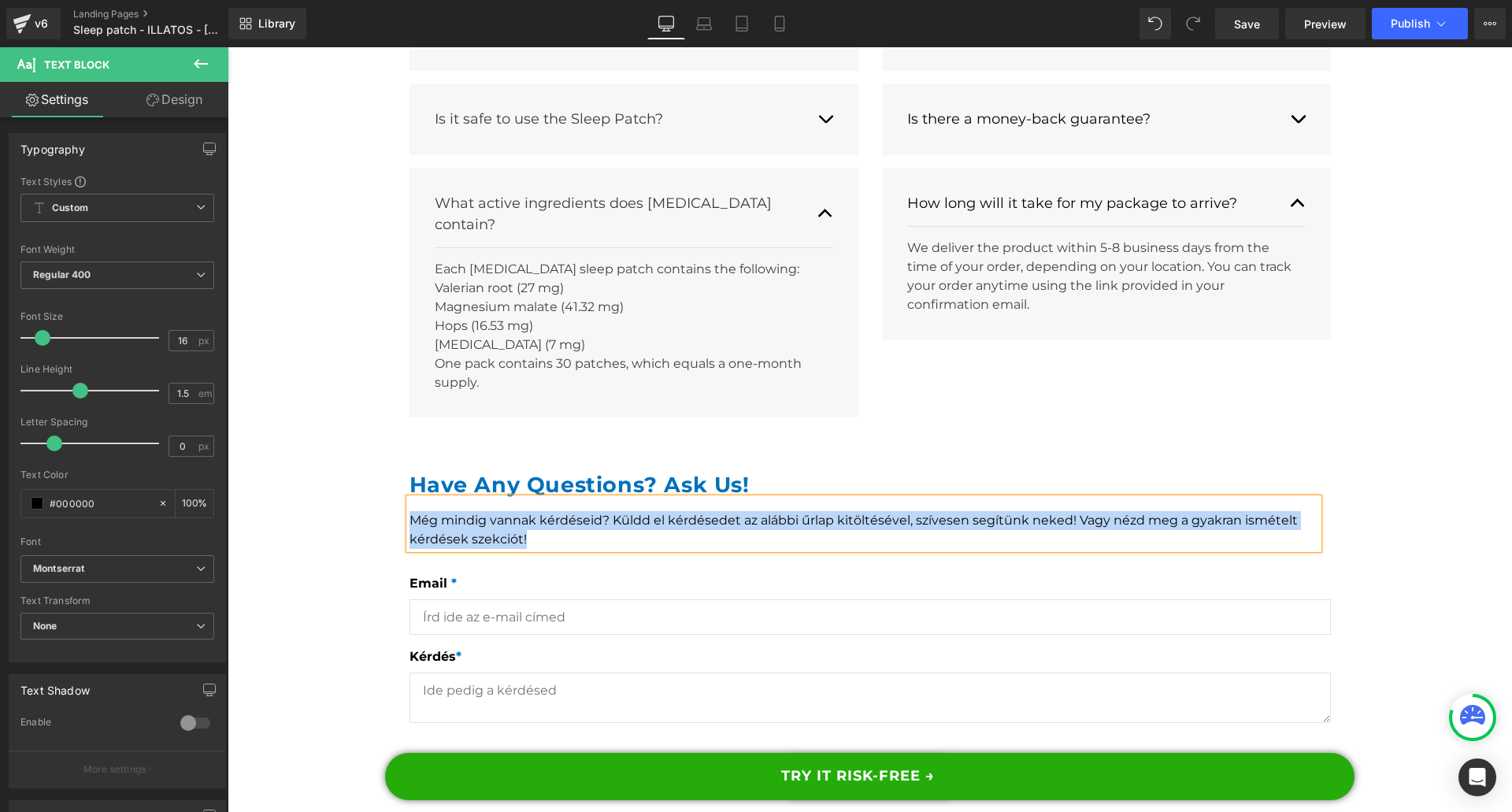
click at [457, 499] on div "Még mindig vannak kérdéseid? Küldd el kérdésedet az alábbi űrlap kitöltésével, …" at bounding box center [863, 524] width 909 height 51
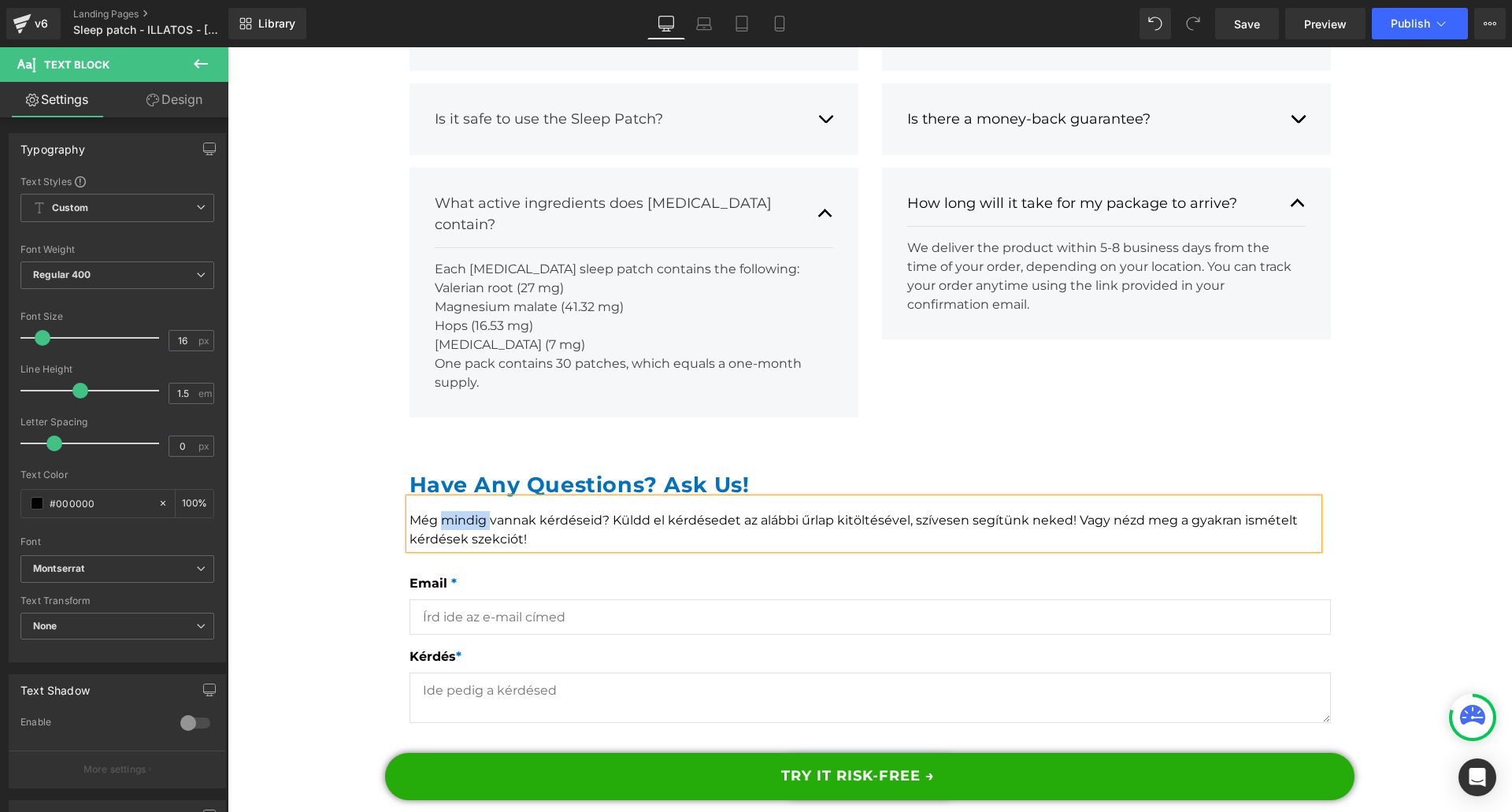
click at [457, 499] on div "Még mindig vannak kérdéseid? Küldd el kérdésedet az alábbi űrlap kitöltésével, …" at bounding box center [863, 524] width 909 height 51
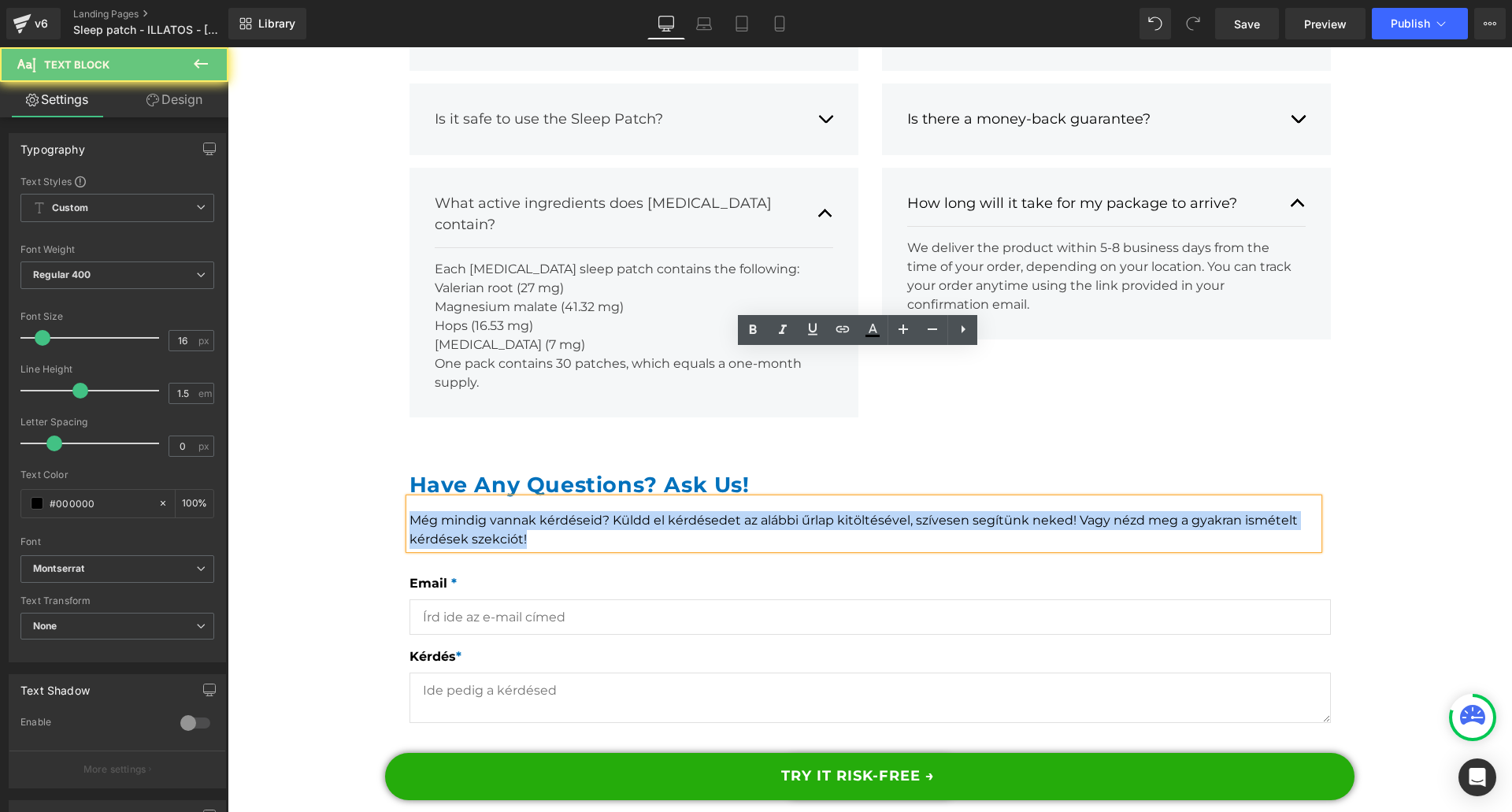
click at [457, 499] on div "Még mindig vannak kérdéseid? Küldd el kérdésedet az alábbi űrlap kitöltésével, …" at bounding box center [863, 524] width 909 height 51
paste div
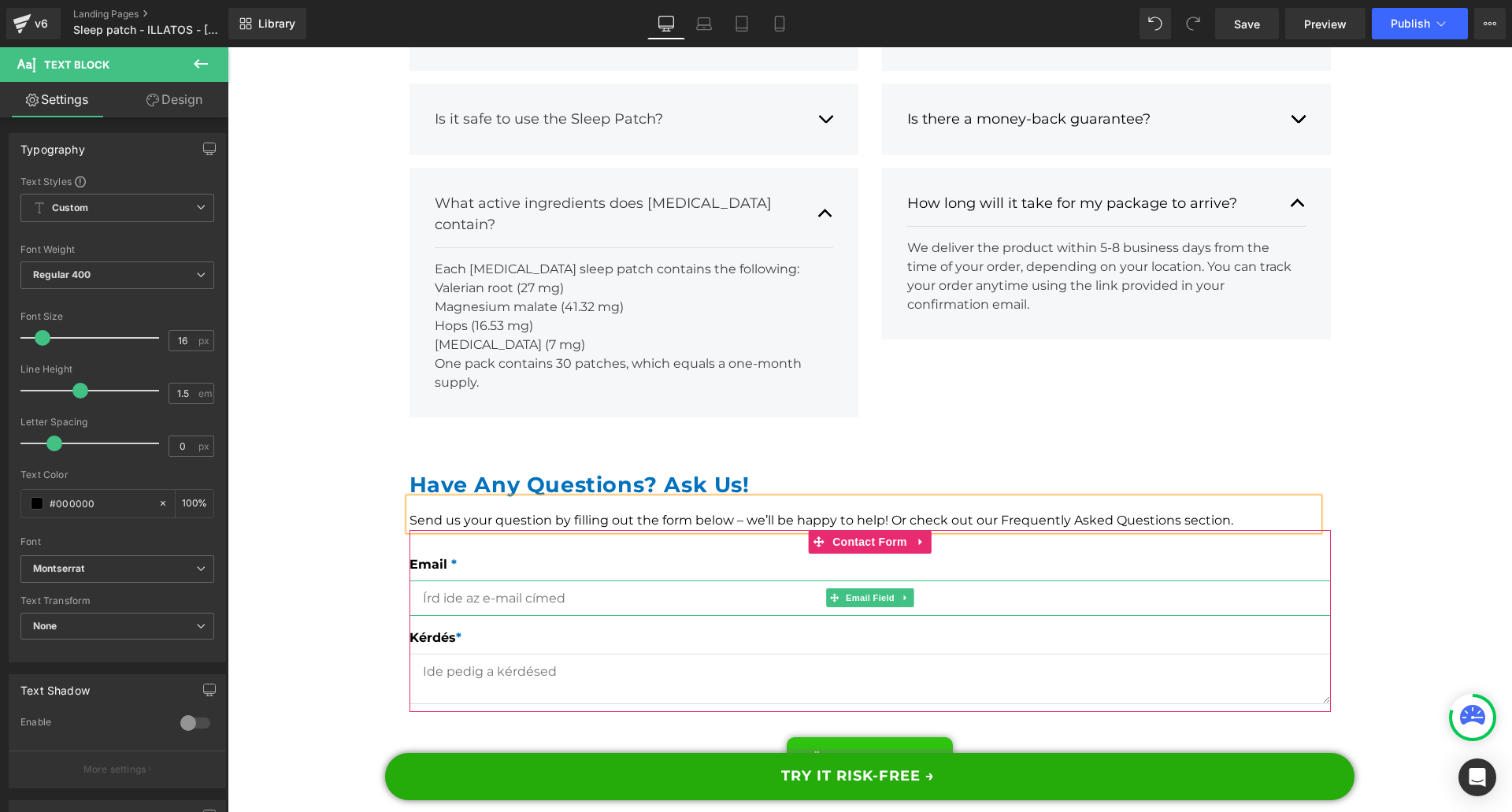
click at [480, 581] on input "email" at bounding box center [869, 598] width 921 height 36
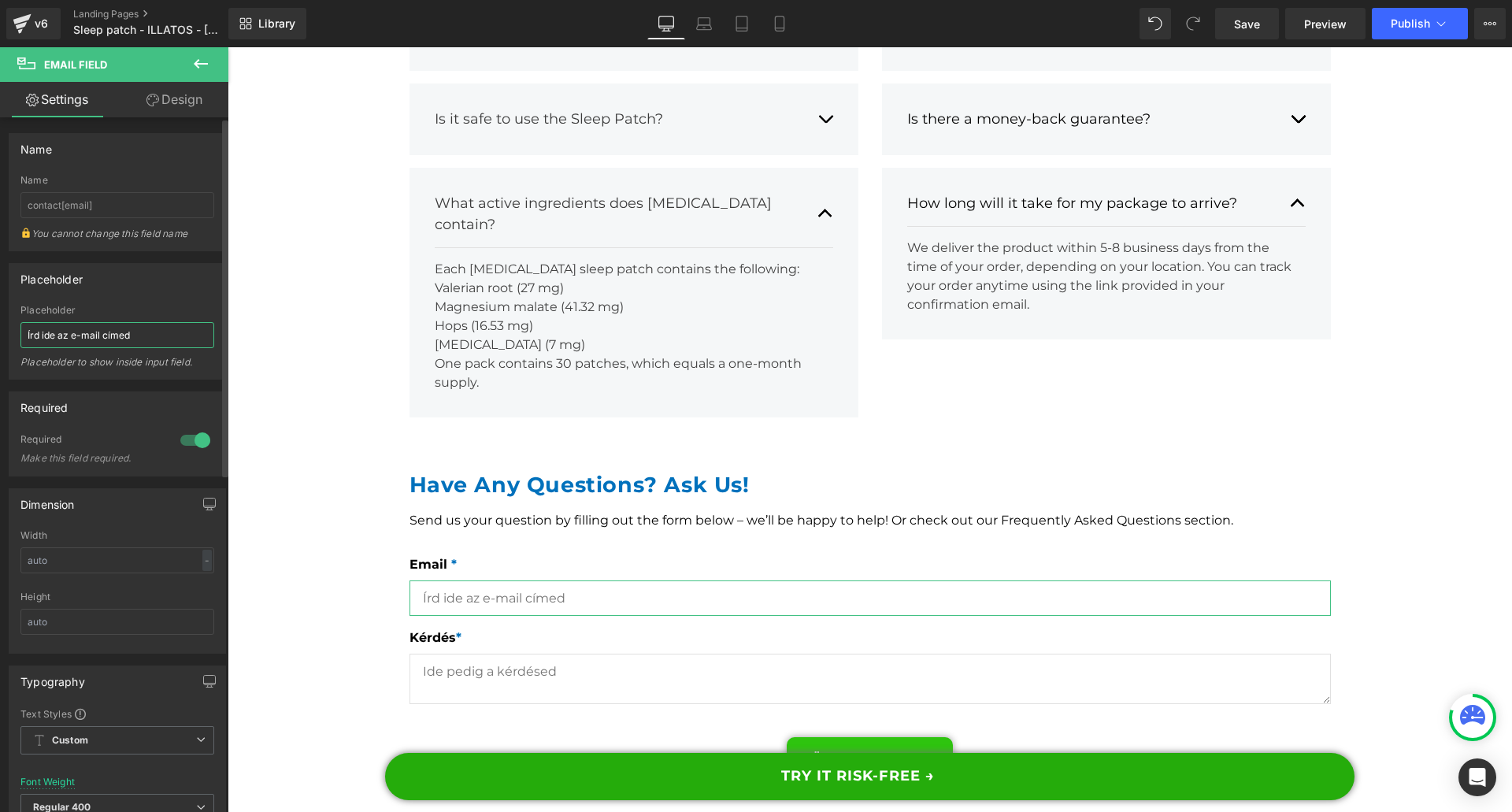
click at [96, 332] on input "Írd ide az e-mail címed" at bounding box center [117, 335] width 194 height 26
drag, startPoint x: 540, startPoint y: 343, endPoint x: 519, endPoint y: 337, distance: 21.8
click at [540, 471] on h1 "Have Any Questions? Ask Us!" at bounding box center [863, 485] width 909 height 28
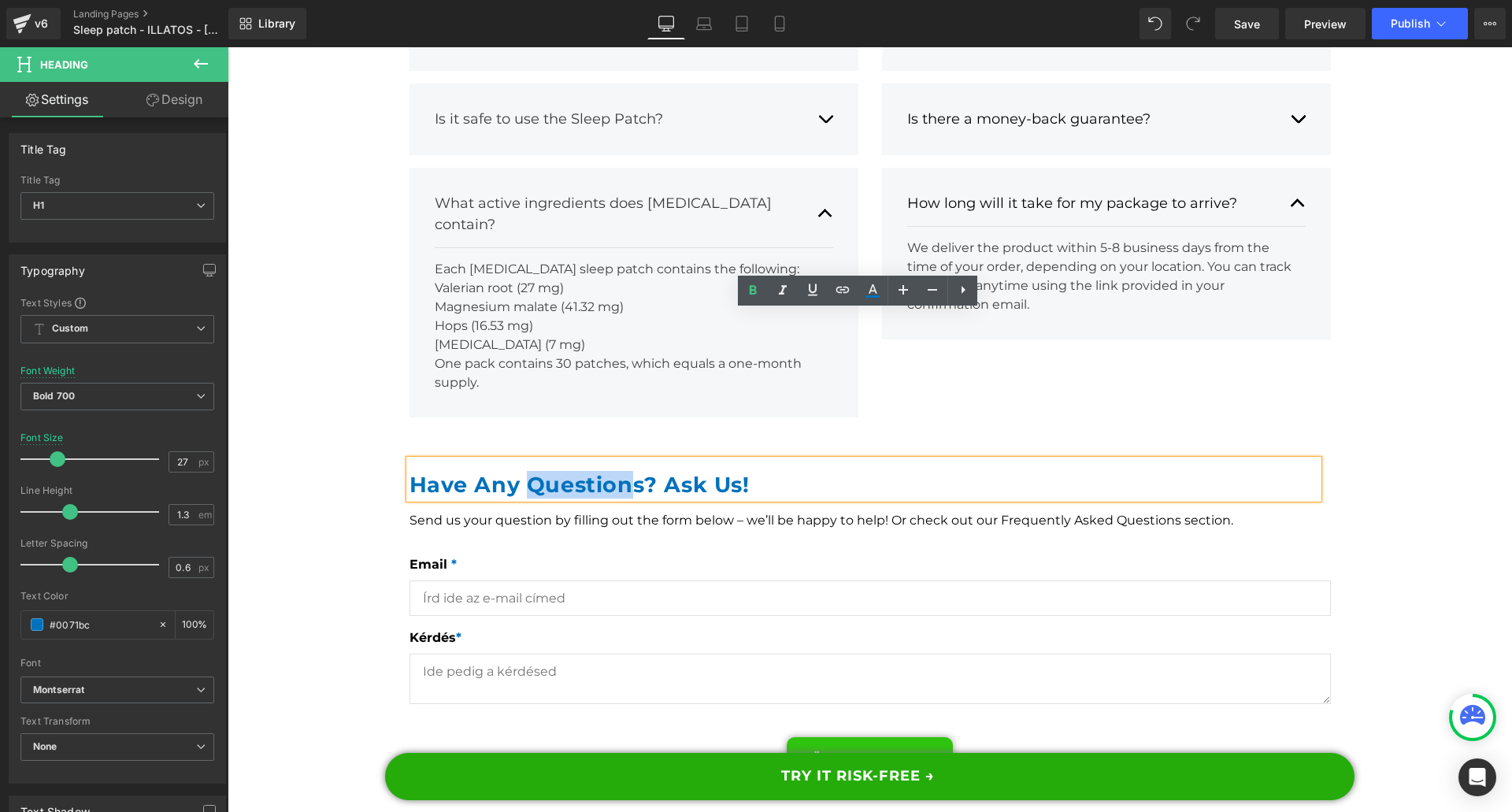
drag, startPoint x: 519, startPoint y: 337, endPoint x: 624, endPoint y: 337, distance: 105.0
click at [624, 471] on h1 "Have Any Questions? Ask Us!" at bounding box center [863, 485] width 909 height 28
copy h1 "Question"
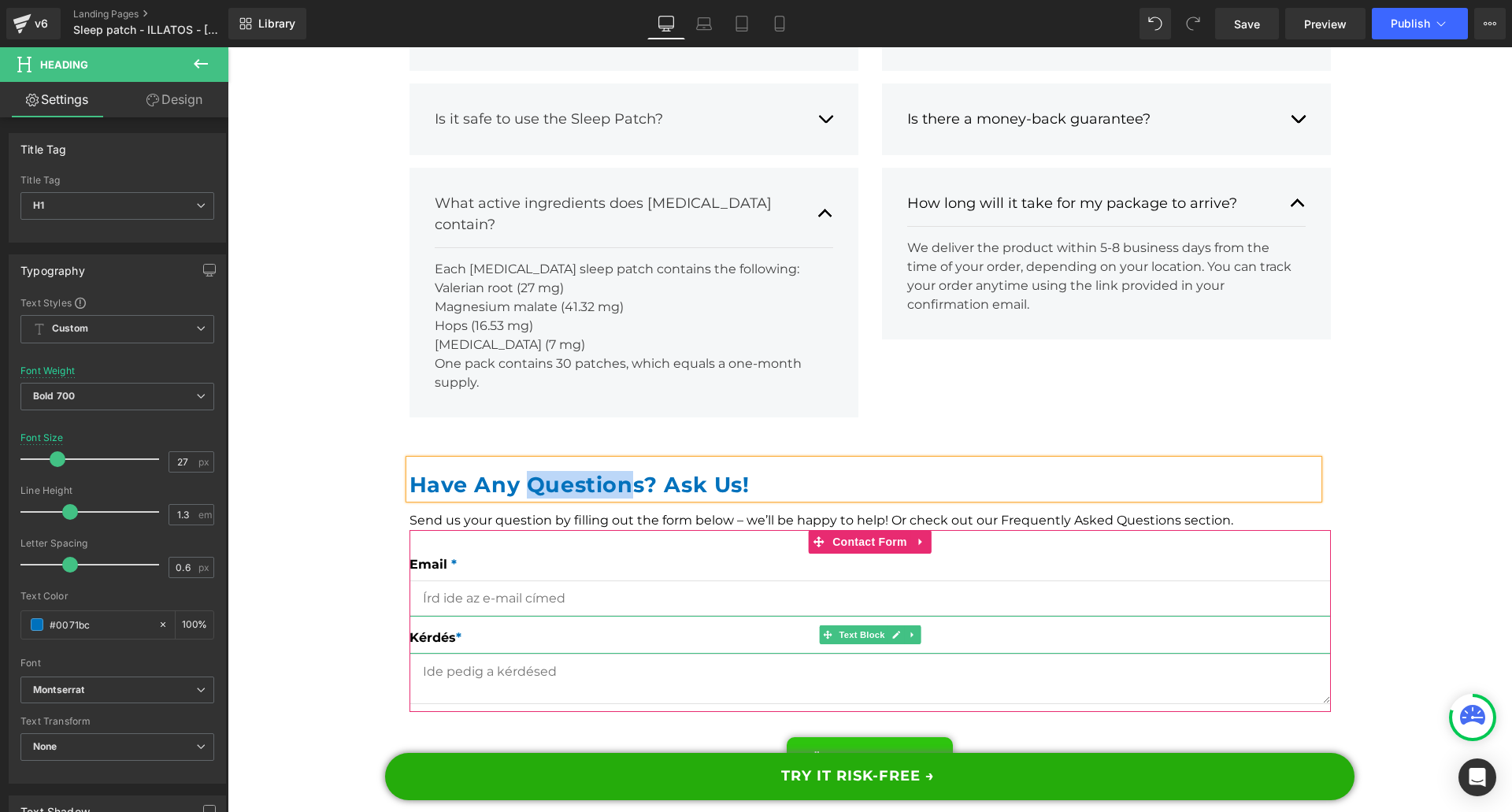
click at [432, 630] on span "Kérdés" at bounding box center [432, 637] width 46 height 15
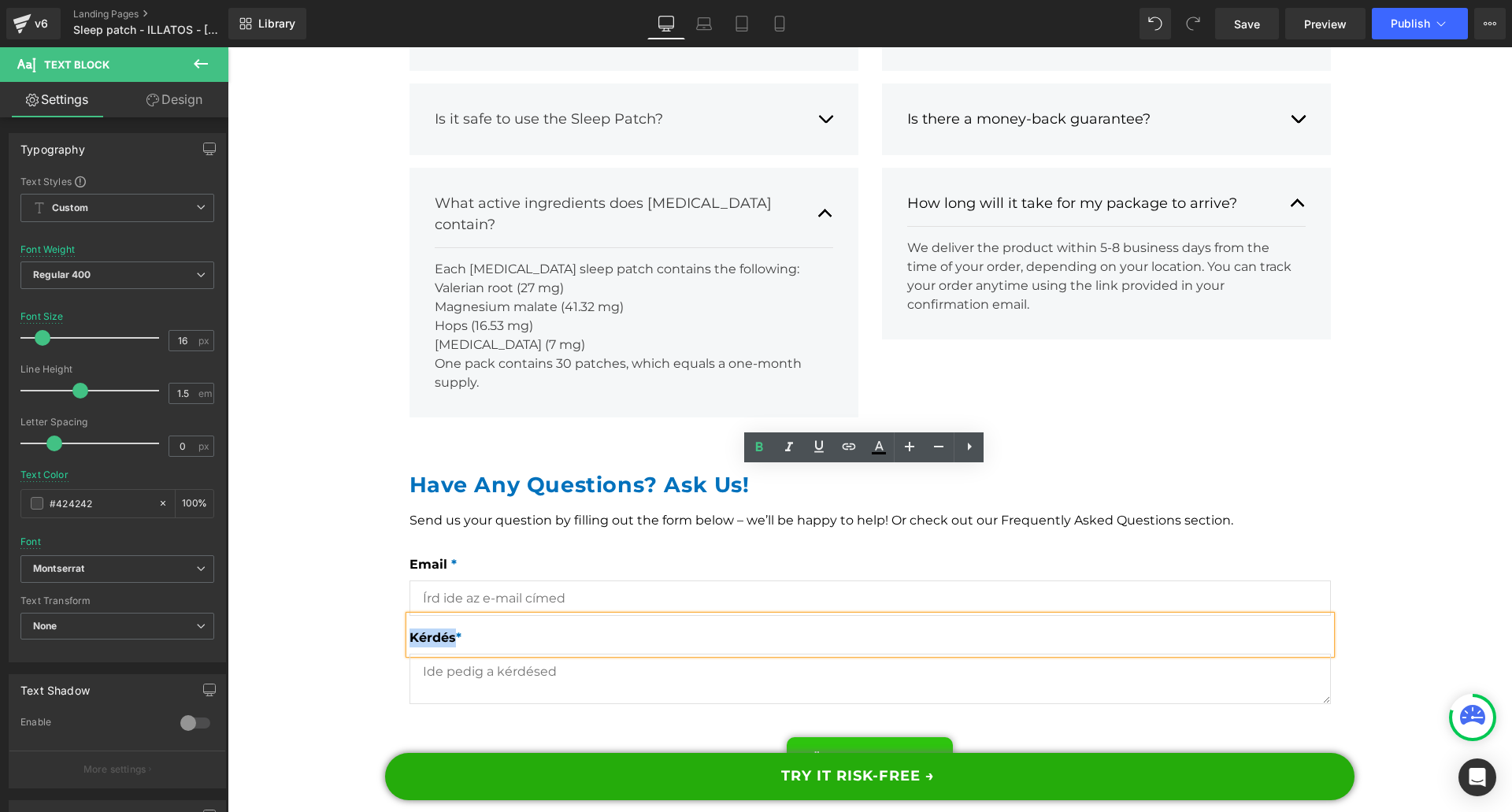
drag, startPoint x: 449, startPoint y: 493, endPoint x: 397, endPoint y: 498, distance: 52.2
click at [397, 498] on div "Have Any Questions? Ask Us! Heading Send us your question by filling out the fo…" at bounding box center [869, 616] width 945 height 327
paste div
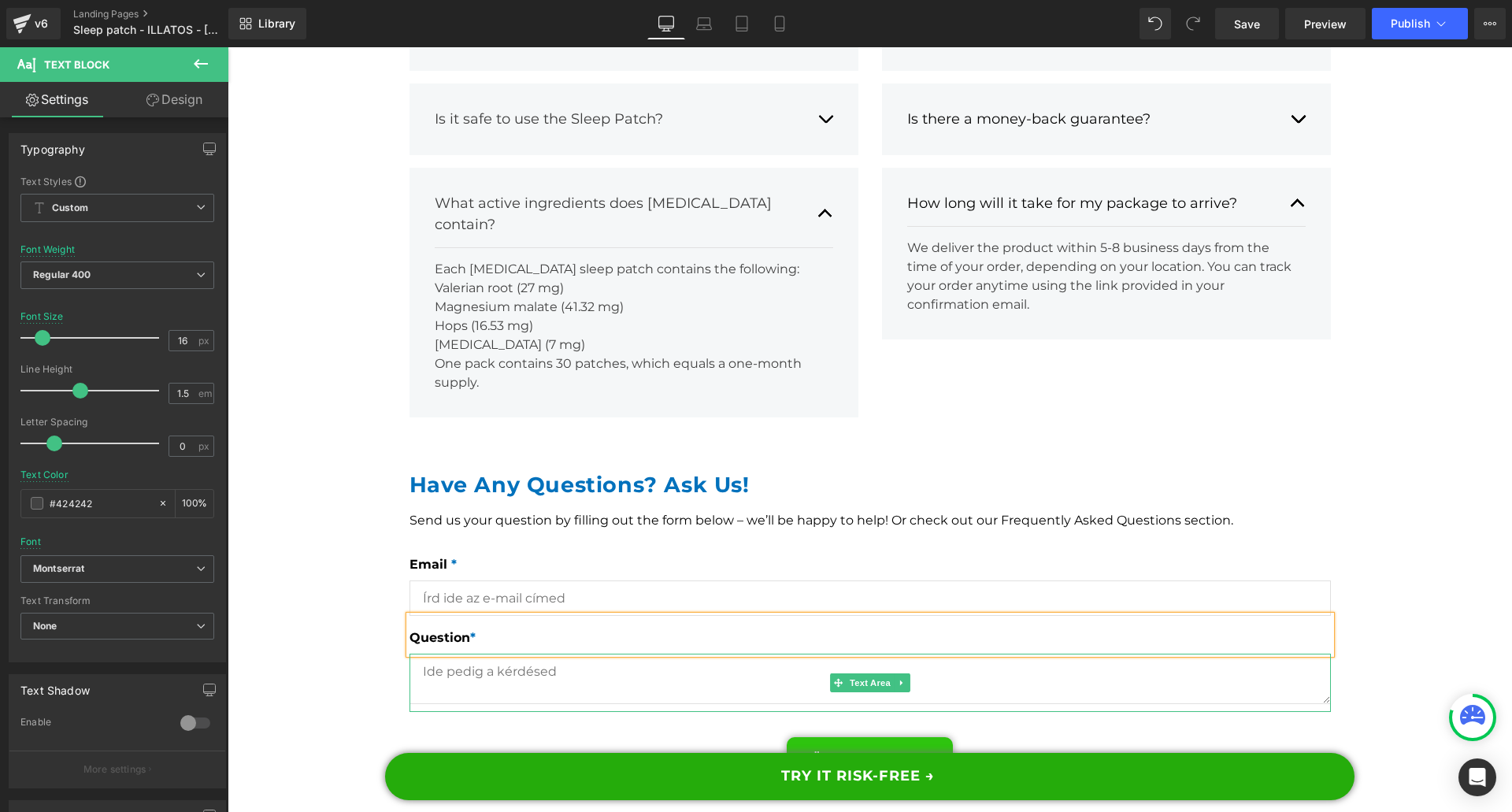
click at [483, 654] on textarea at bounding box center [869, 679] width 921 height 51
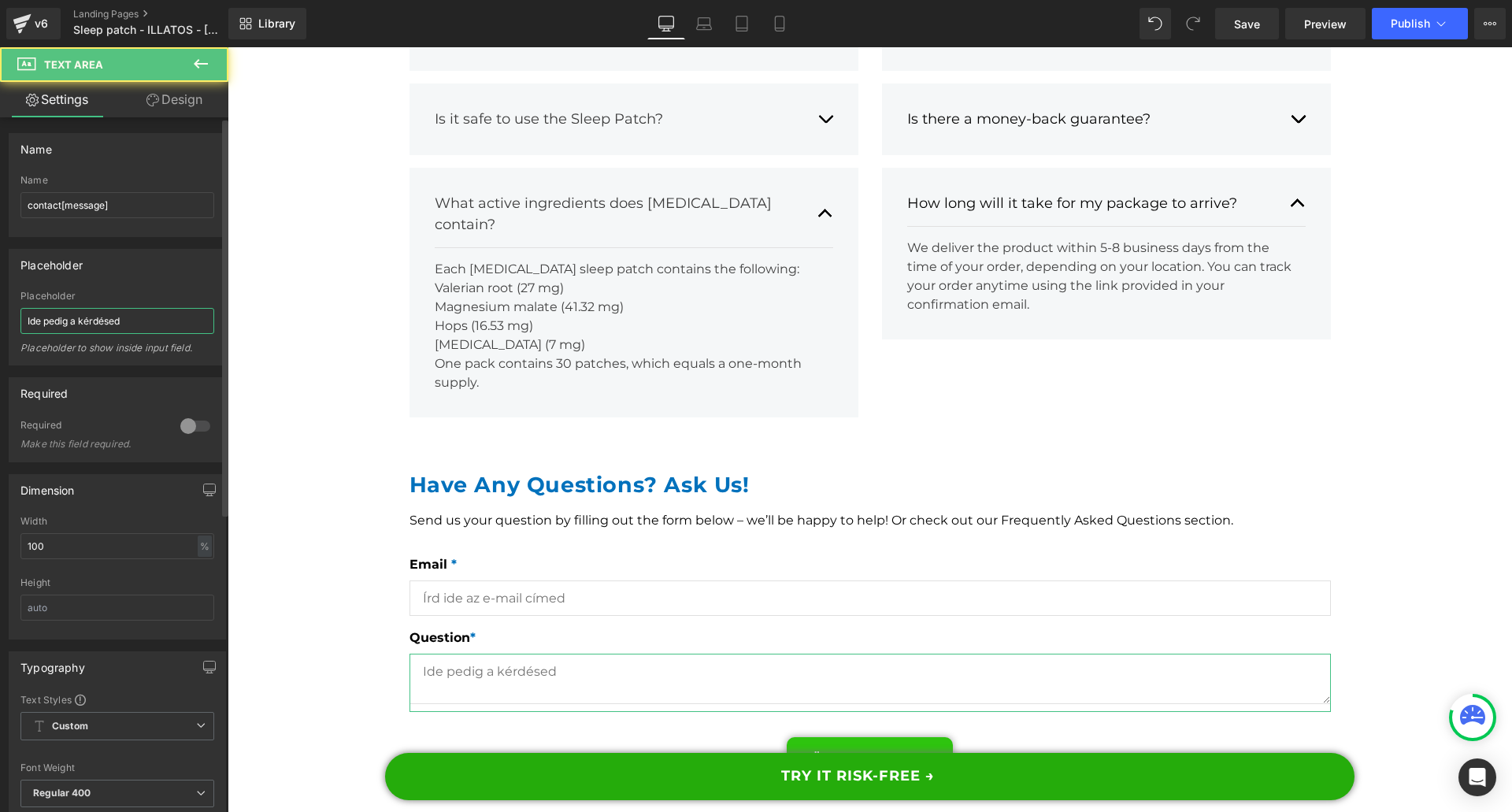
click at [118, 319] on input "Ide pedig a kérdésed" at bounding box center [117, 321] width 194 height 26
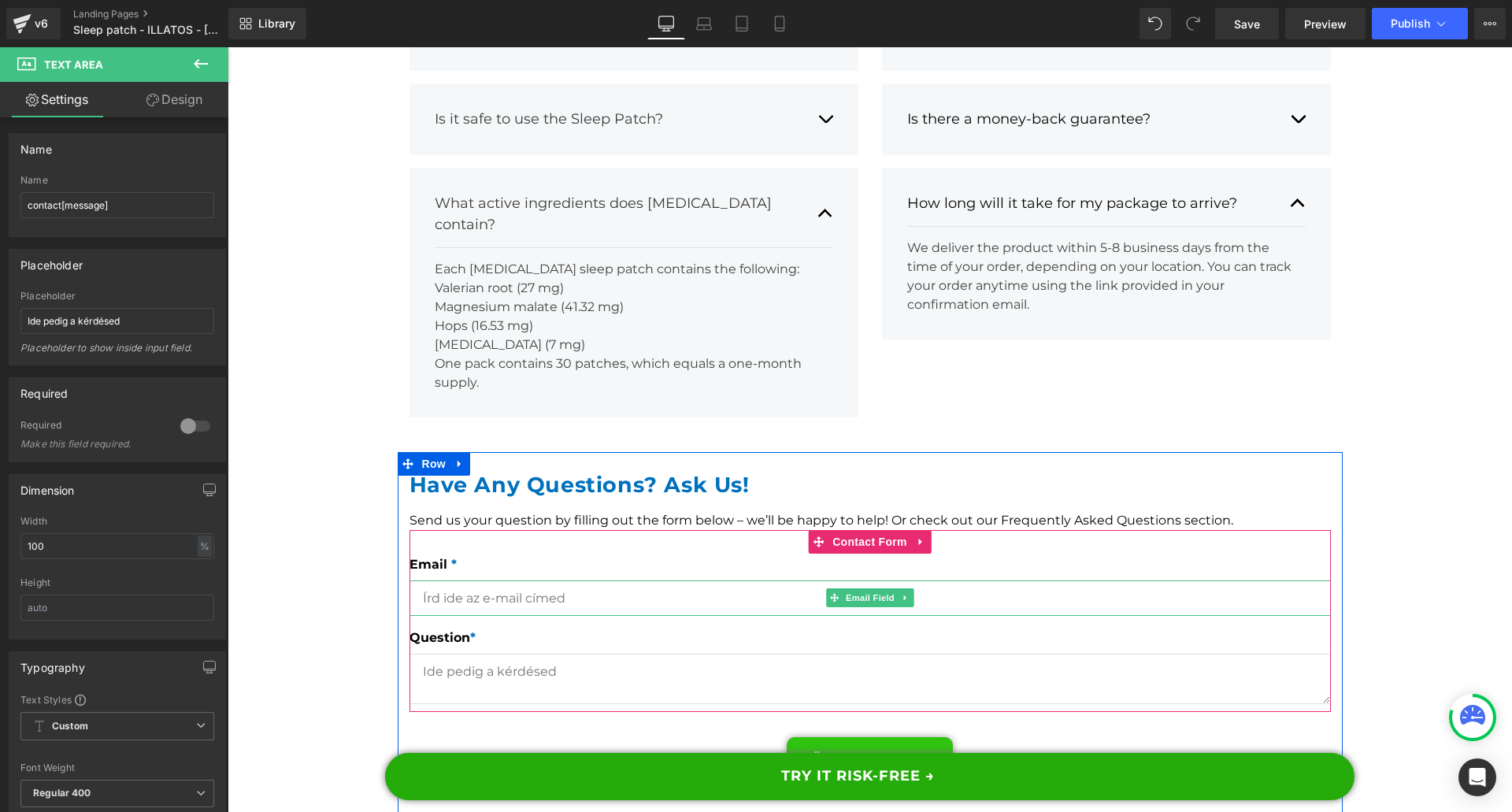
click at [471, 581] on input "email" at bounding box center [869, 598] width 921 height 36
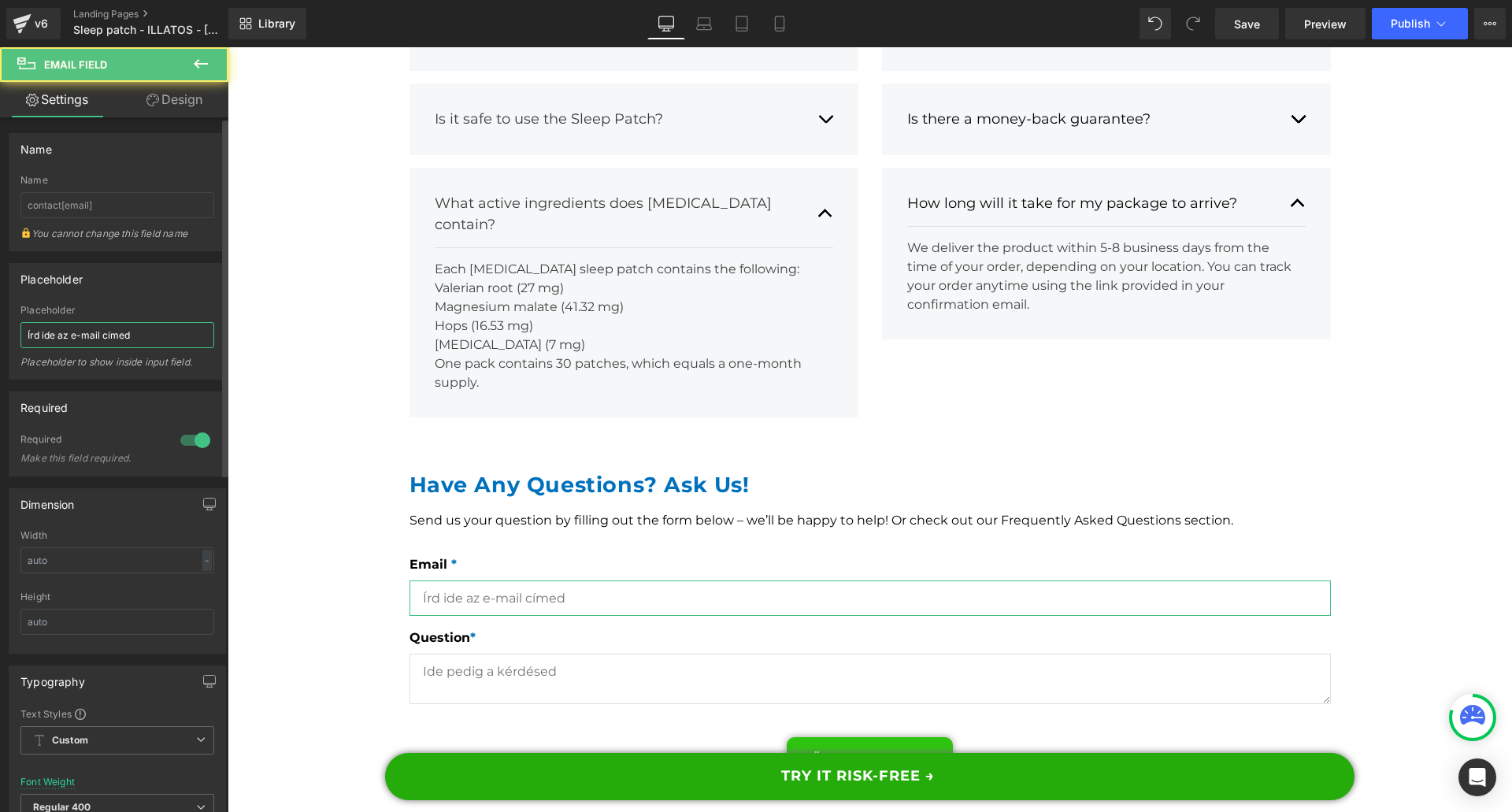
click at [117, 330] on input "Írd ide az e-mail címed" at bounding box center [117, 335] width 194 height 26
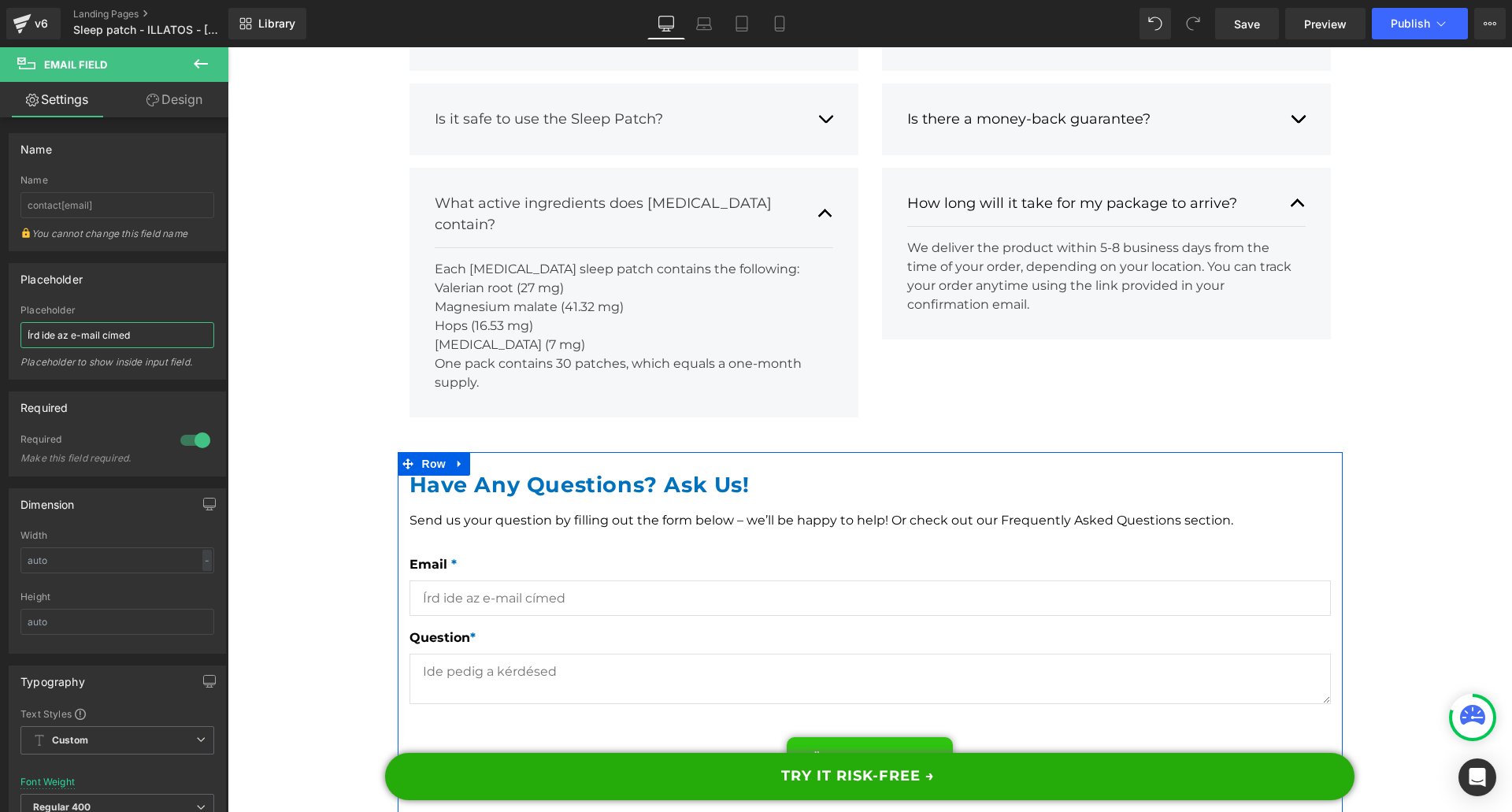
drag, startPoint x: 464, startPoint y: 467, endPoint x: 248, endPoint y: 368, distance: 237.6
click at [228, 47] on div at bounding box center [228, 47] width 0 height 0
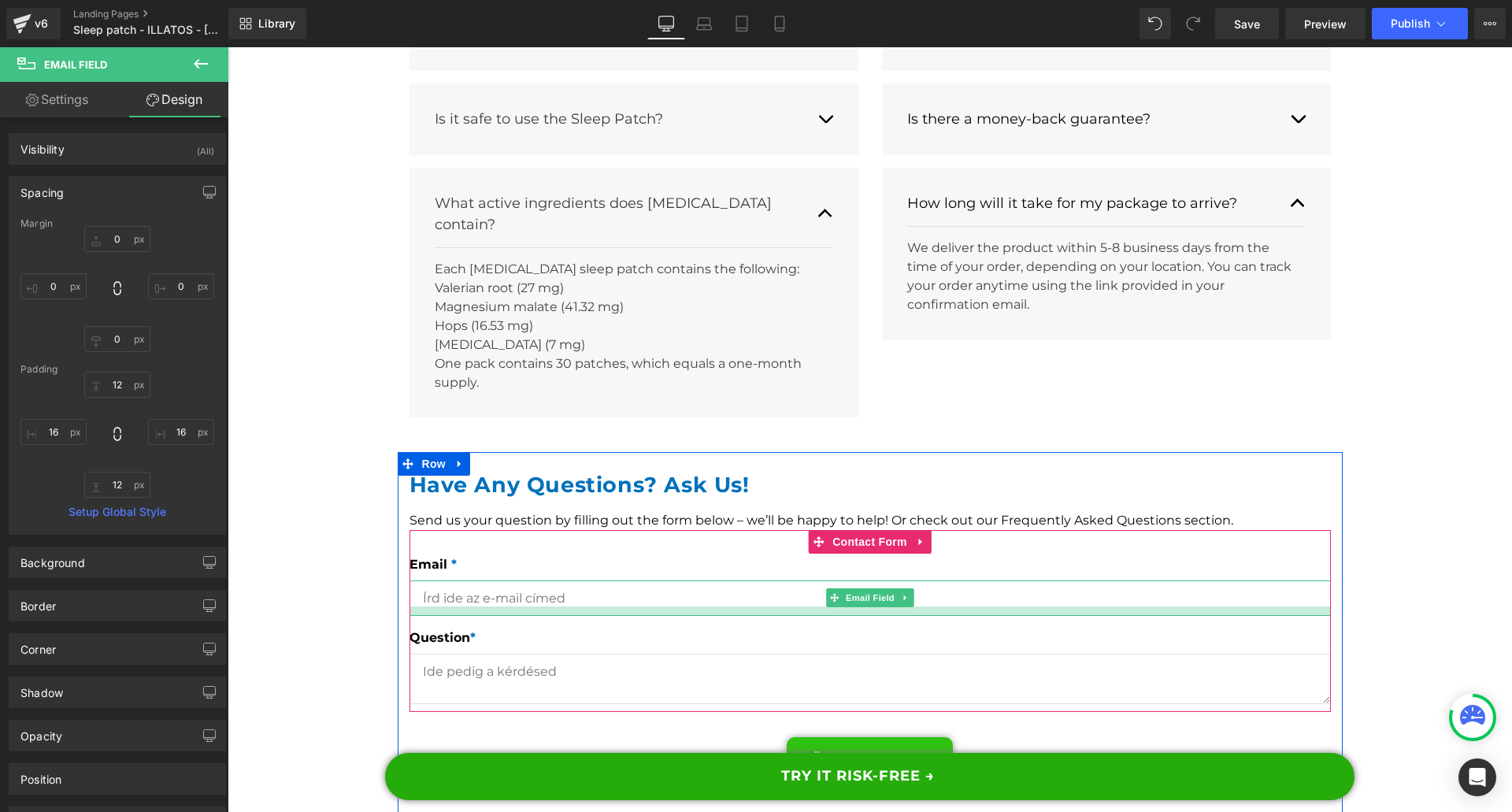
click at [482, 607] on div at bounding box center [869, 611] width 921 height 10
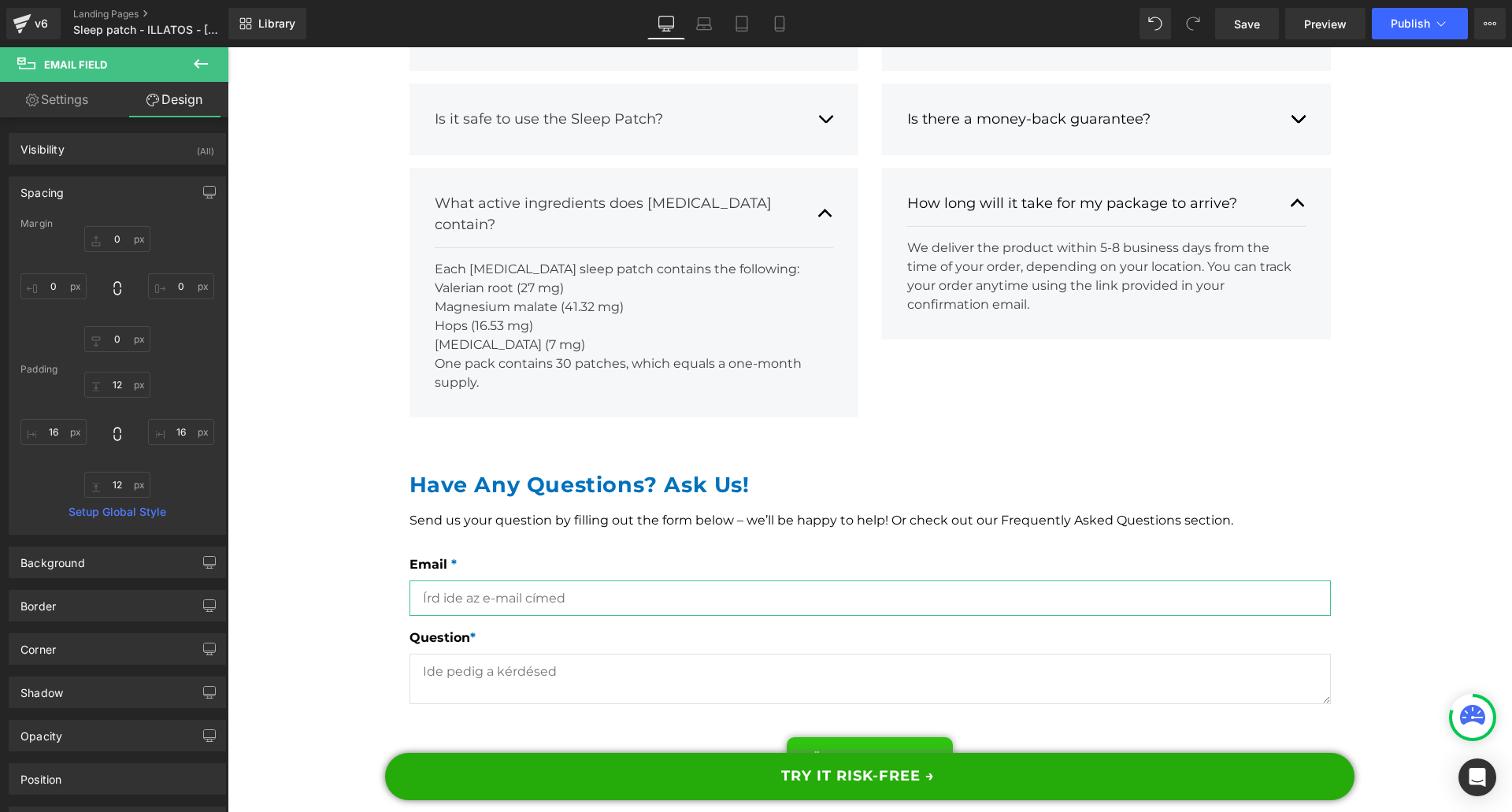
click at [74, 109] on link "Settings" at bounding box center [57, 100] width 114 height 36
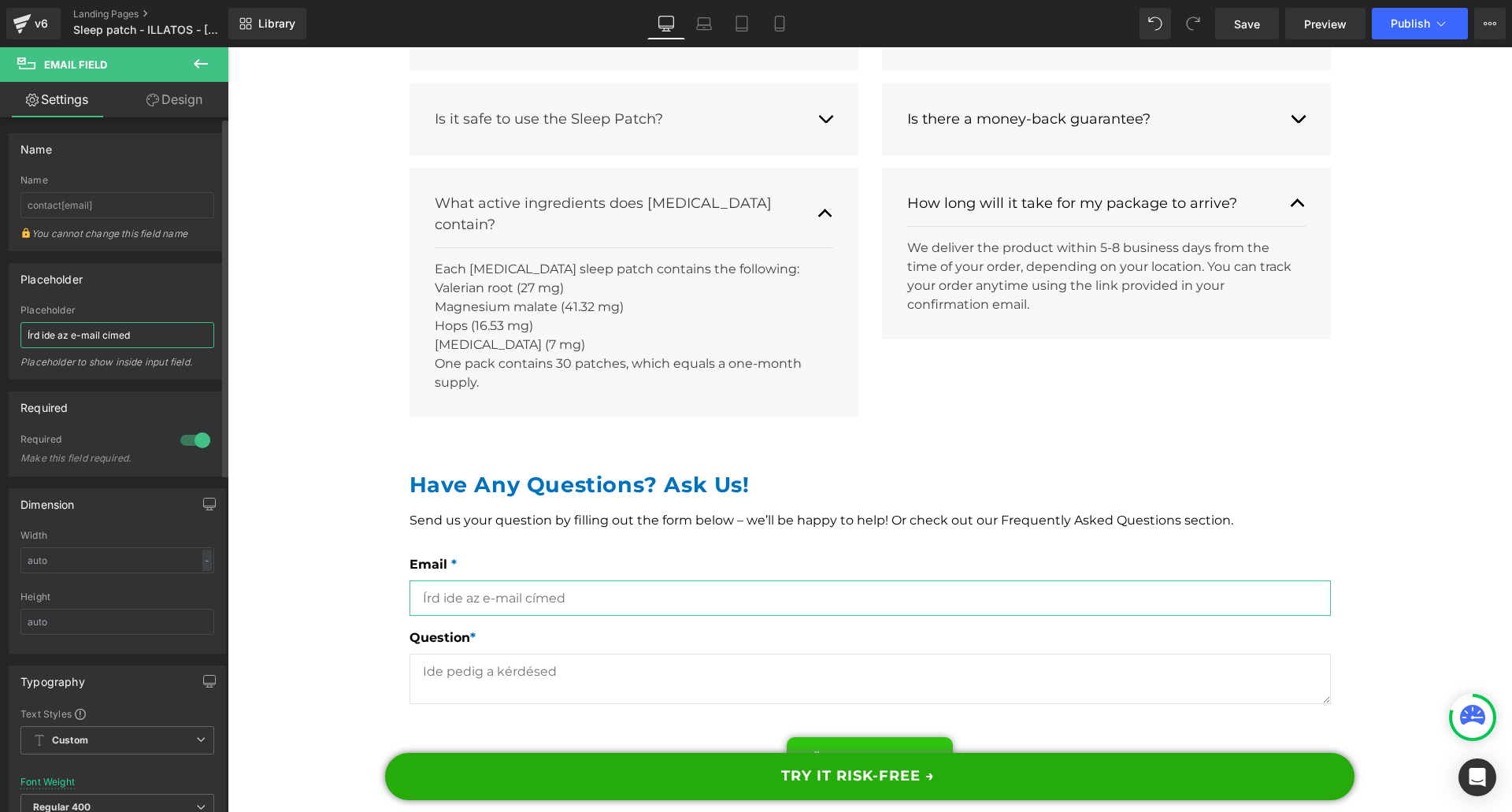
click at [103, 342] on input "Írd ide az e-mail címed" at bounding box center [117, 335] width 194 height 26
paste input "Enter your email address"
type input "Enter your email address"
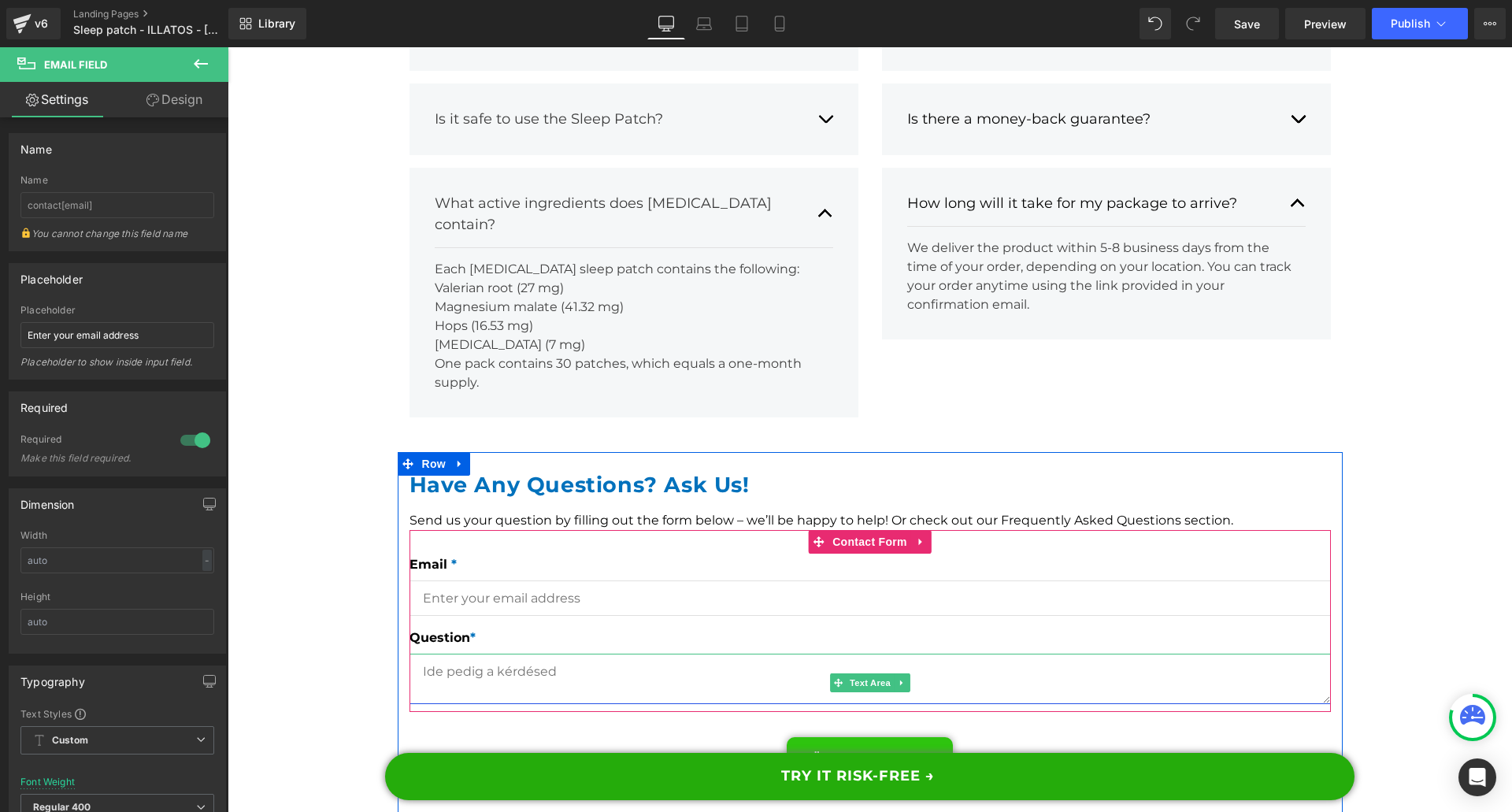
click at [464, 654] on textarea at bounding box center [869, 679] width 921 height 51
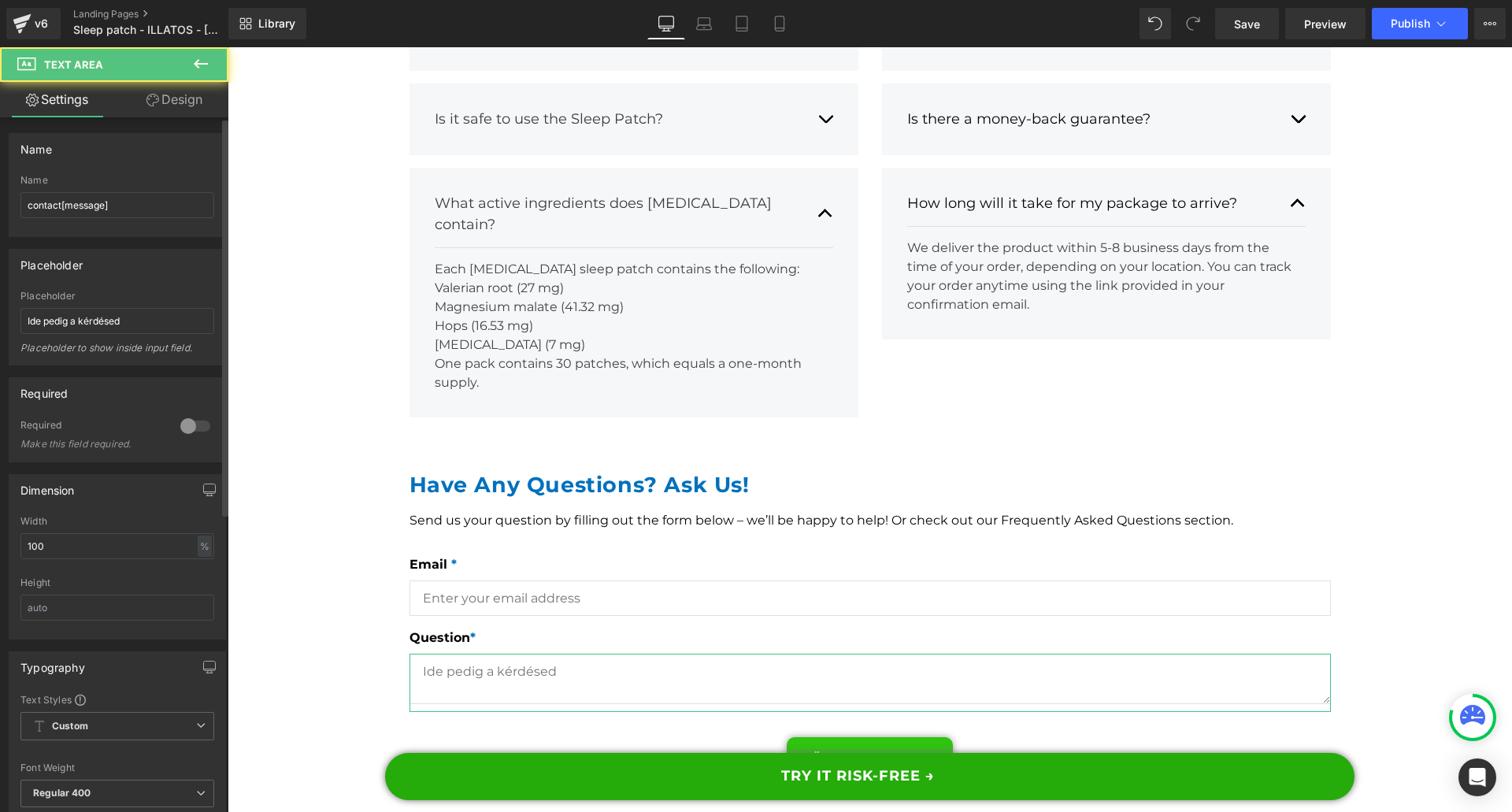
click at [85, 337] on div "Placeholder [PERSON_NAME] pedig a kérdésed Placeholder to show inside input fie…" at bounding box center [117, 327] width 194 height 74
click at [87, 334] on input "Ide pedig a kérdésed" at bounding box center [117, 321] width 194 height 26
paste input "Enter your question here"
type input "Enter your question here"
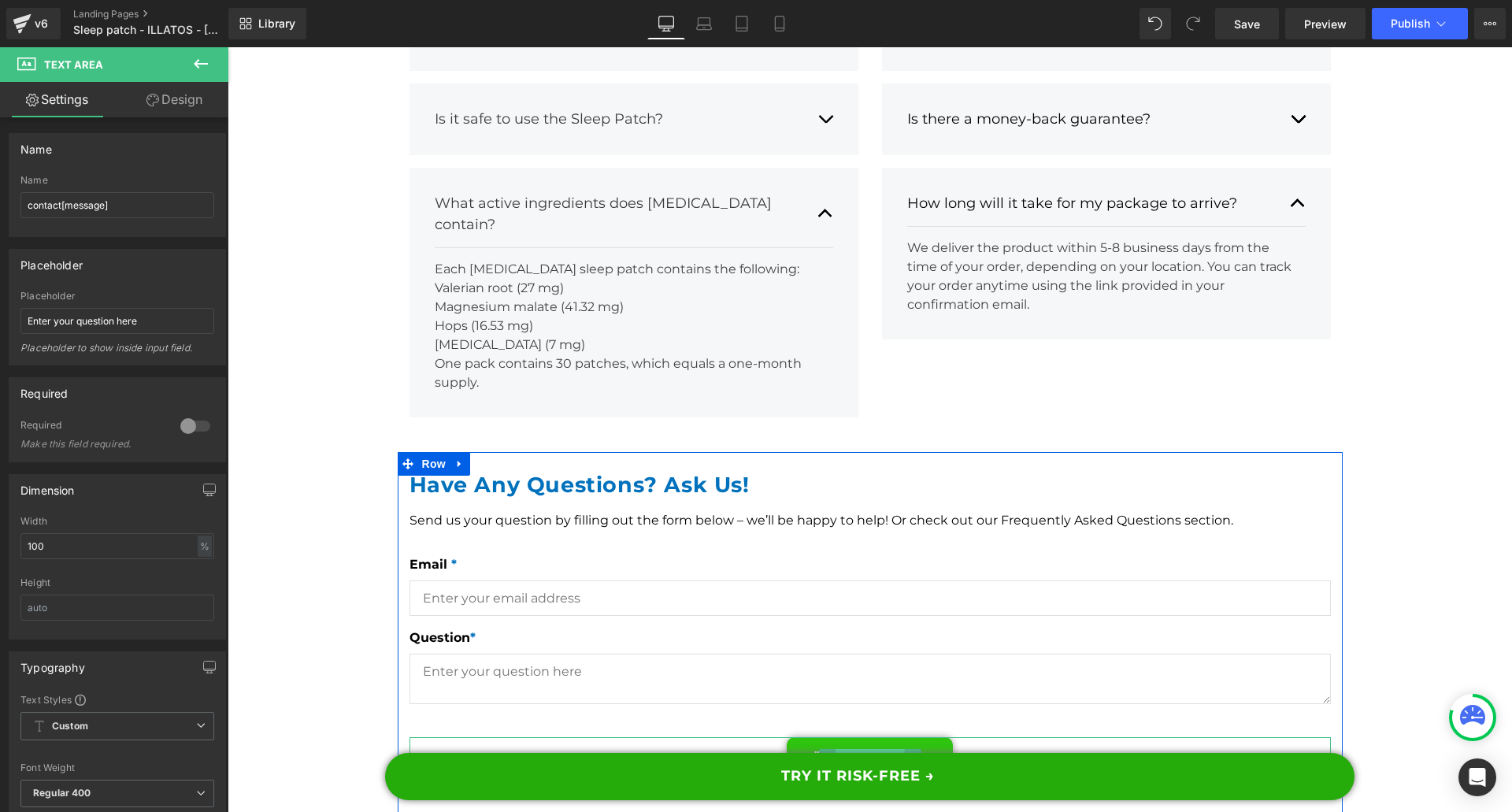
click at [864, 749] on span "Submit Button" at bounding box center [869, 759] width 69 height 19
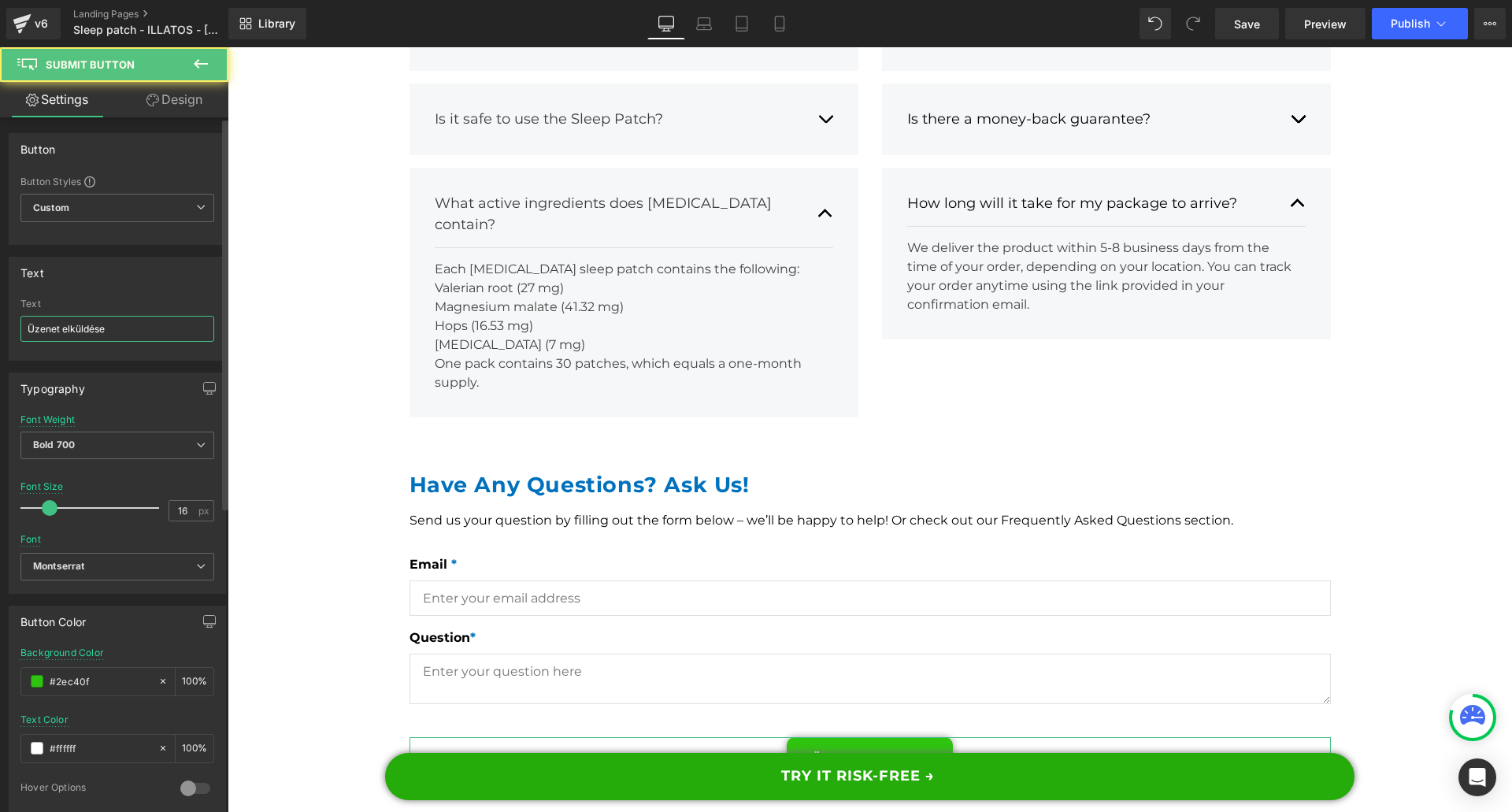
click at [85, 334] on input "Üzenet elküldése" at bounding box center [117, 329] width 194 height 26
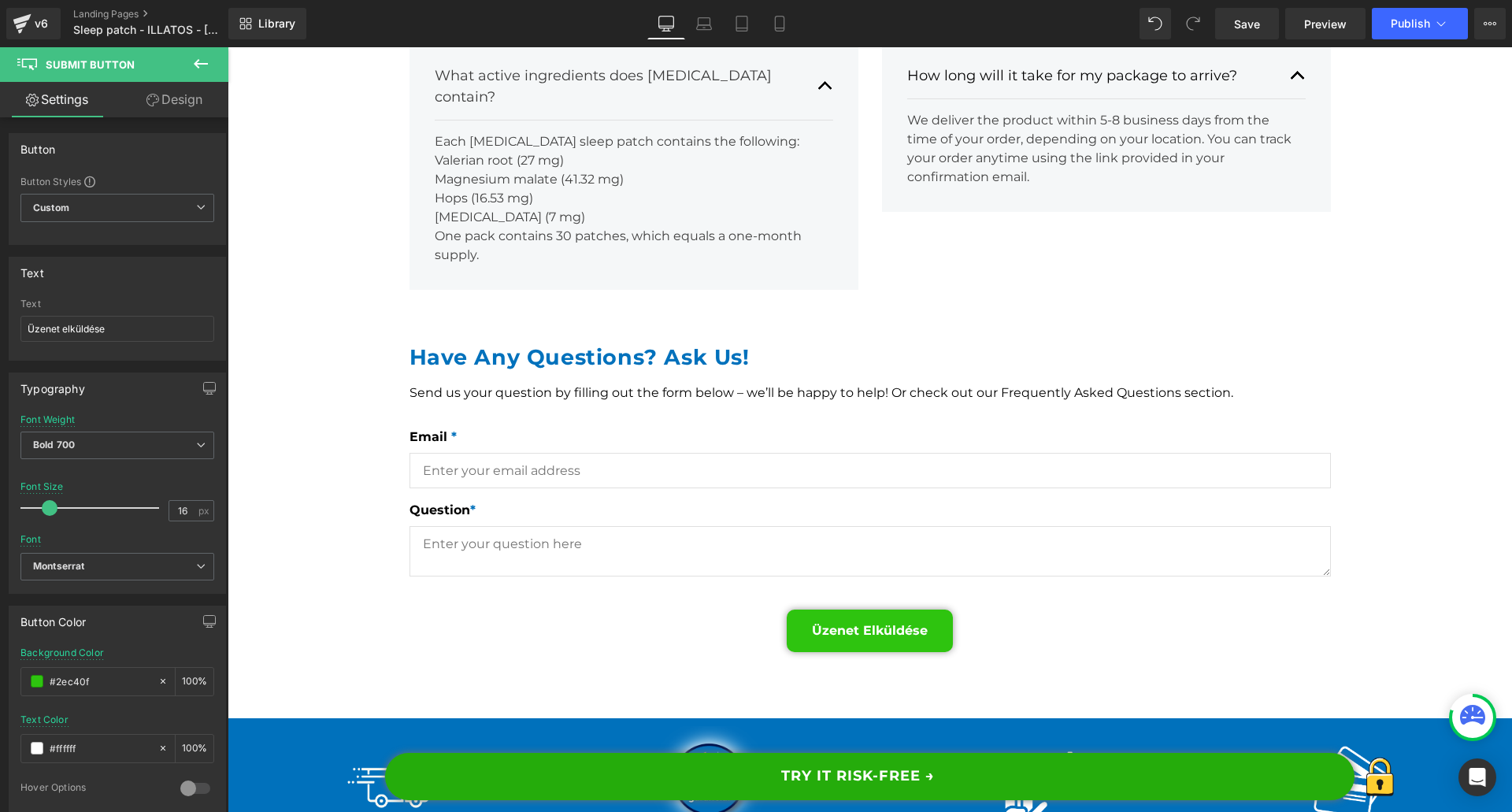
scroll to position [15458, 0]
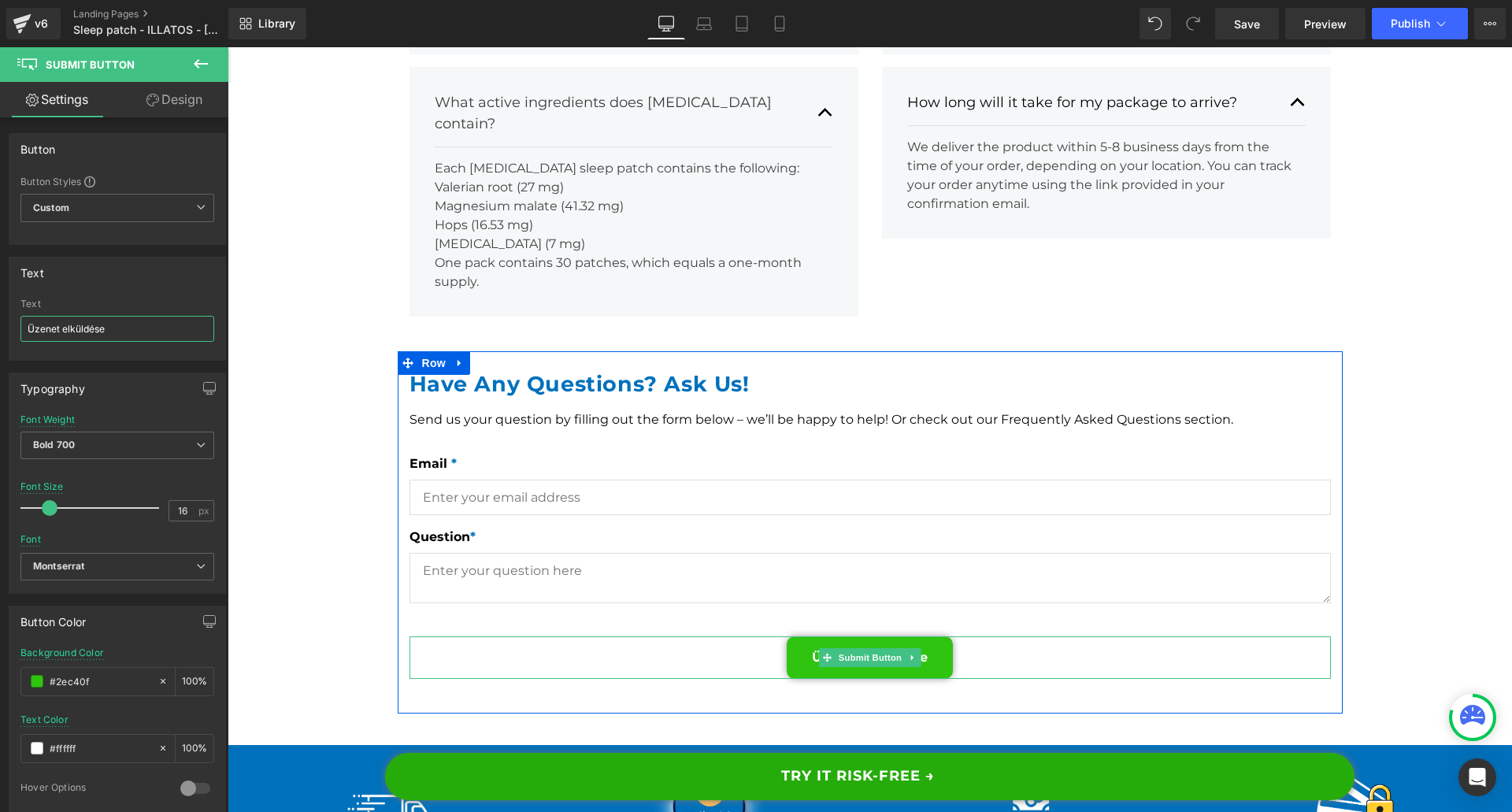
drag, startPoint x: 864, startPoint y: 510, endPoint x: 803, endPoint y: 503, distance: 61.4
click at [864, 648] on span "Submit Button" at bounding box center [869, 657] width 69 height 19
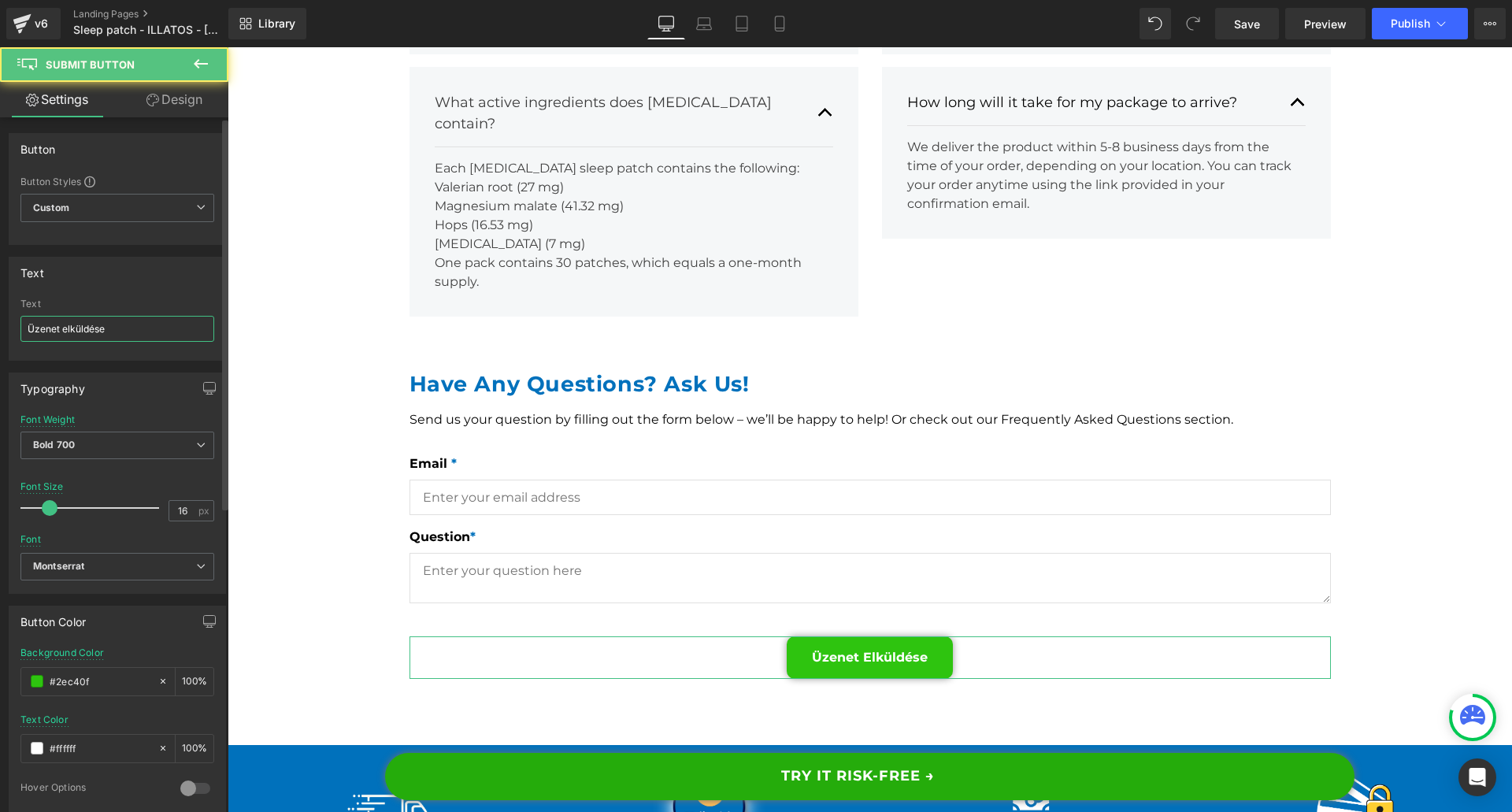
click at [116, 339] on input "Üzenet elküldése" at bounding box center [117, 329] width 194 height 26
paste input "Send Messag"
type input "Send Message"
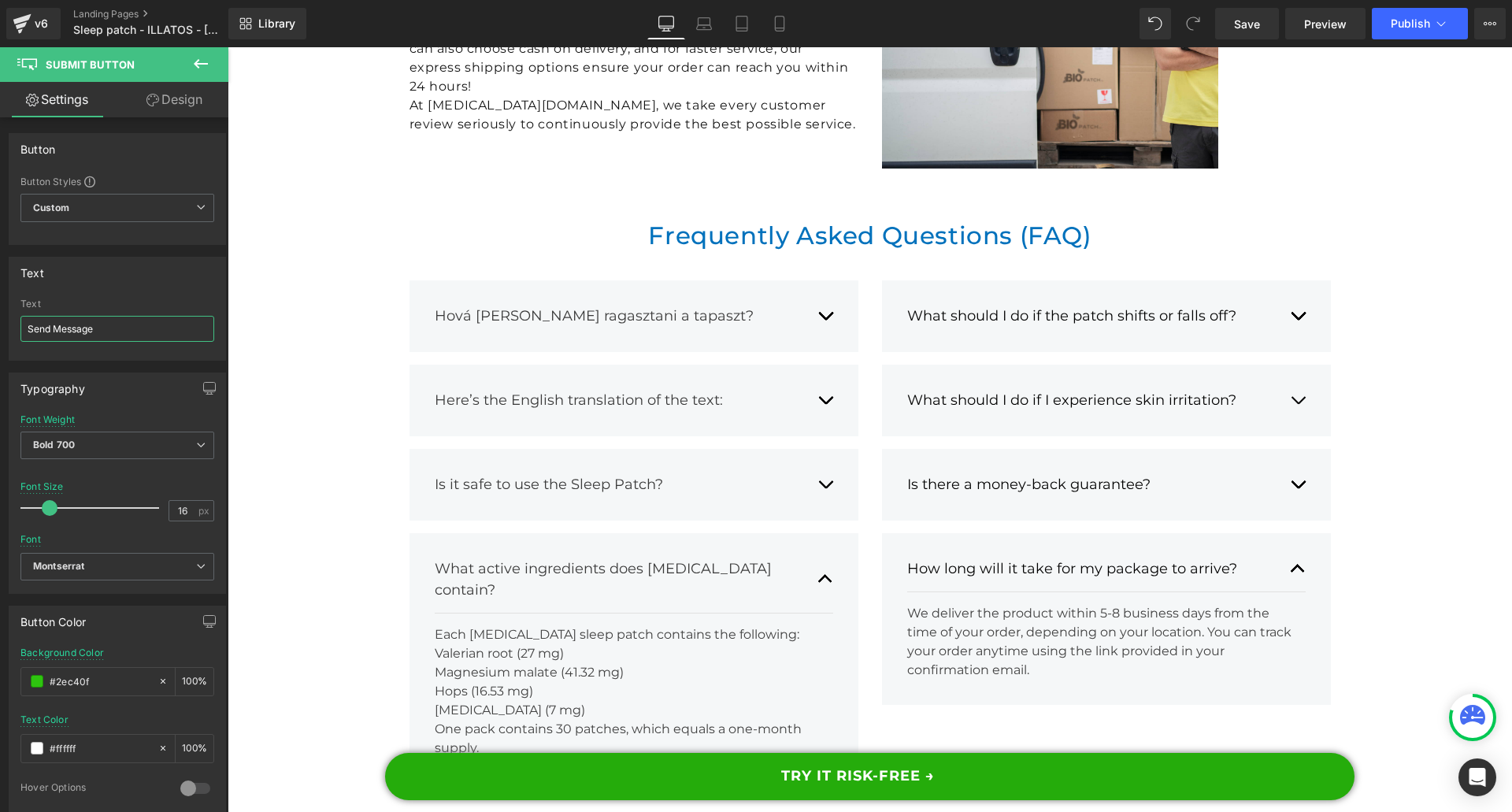
scroll to position [15064, 0]
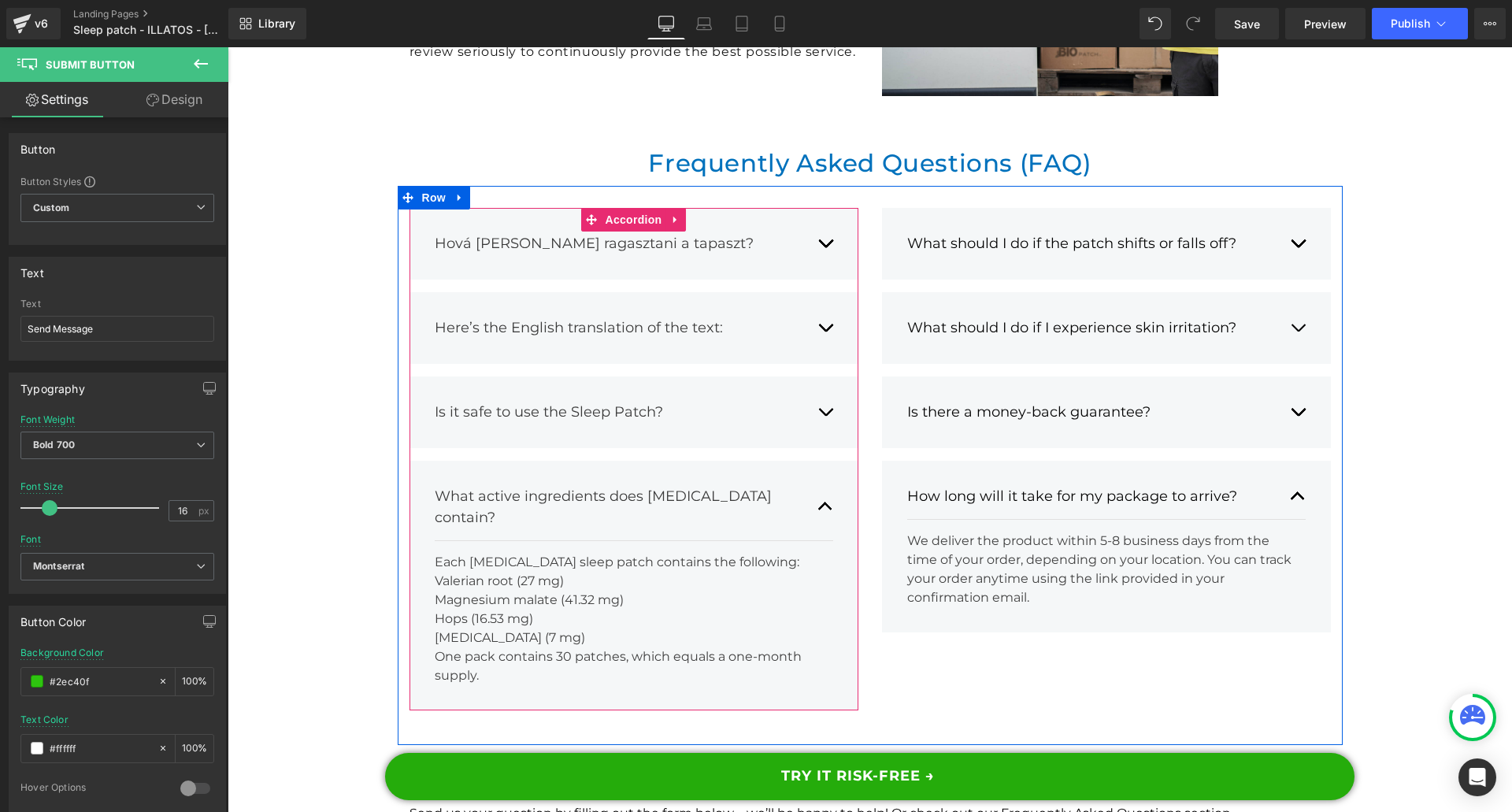
click at [826, 474] on button "button" at bounding box center [825, 507] width 16 height 66
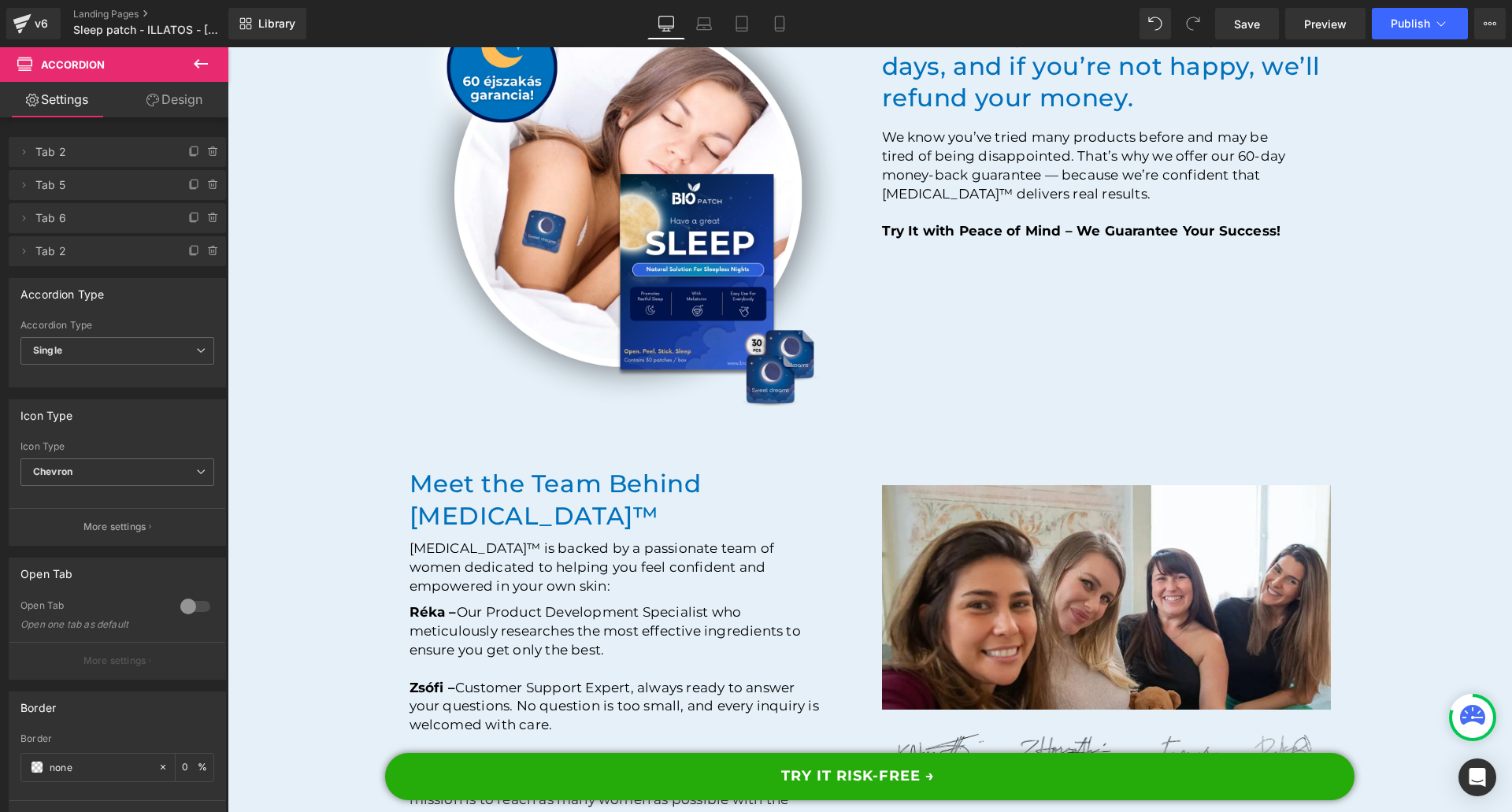
scroll to position [14040, 0]
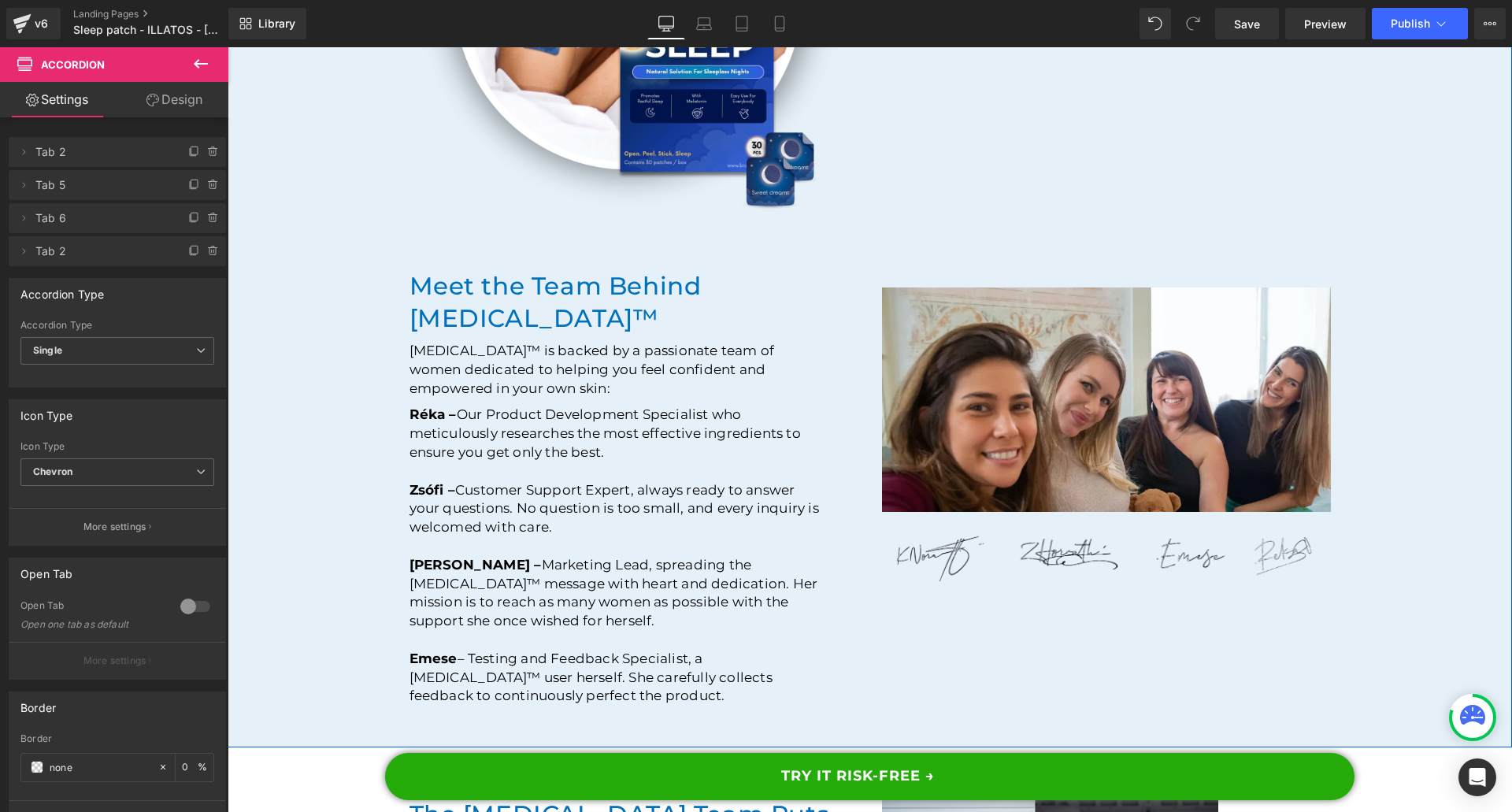
click at [437, 406] on p "Réka – Our Product Development Specialist who meticulously researches the most …" at bounding box center [618, 434] width 417 height 56
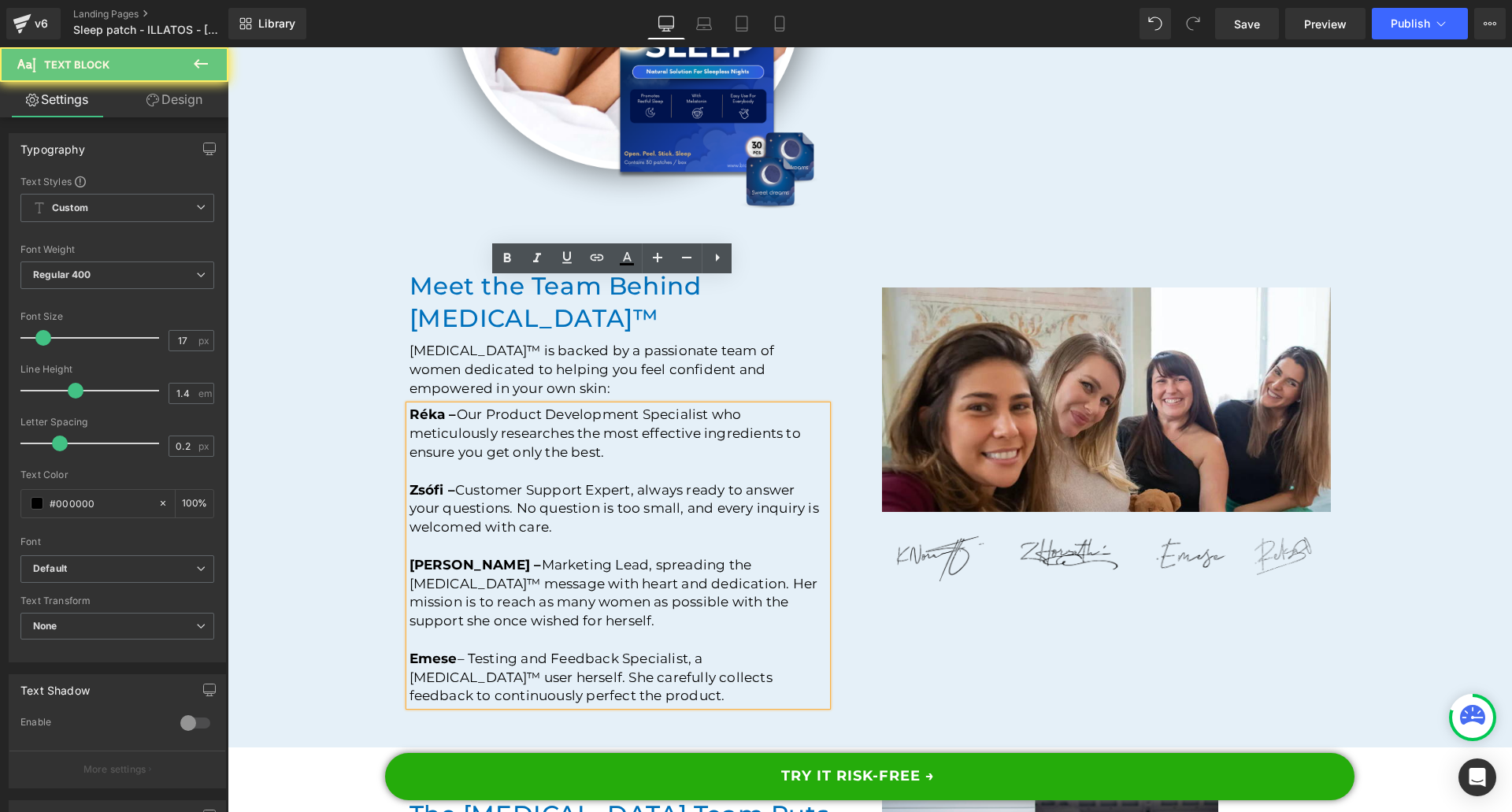
click at [436, 406] on span "Réka –" at bounding box center [433, 414] width 47 height 16
drag, startPoint x: 436, startPoint y: 292, endPoint x: 415, endPoint y: 293, distance: 21.0
click at [415, 406] on span "Réka –" at bounding box center [433, 414] width 47 height 16
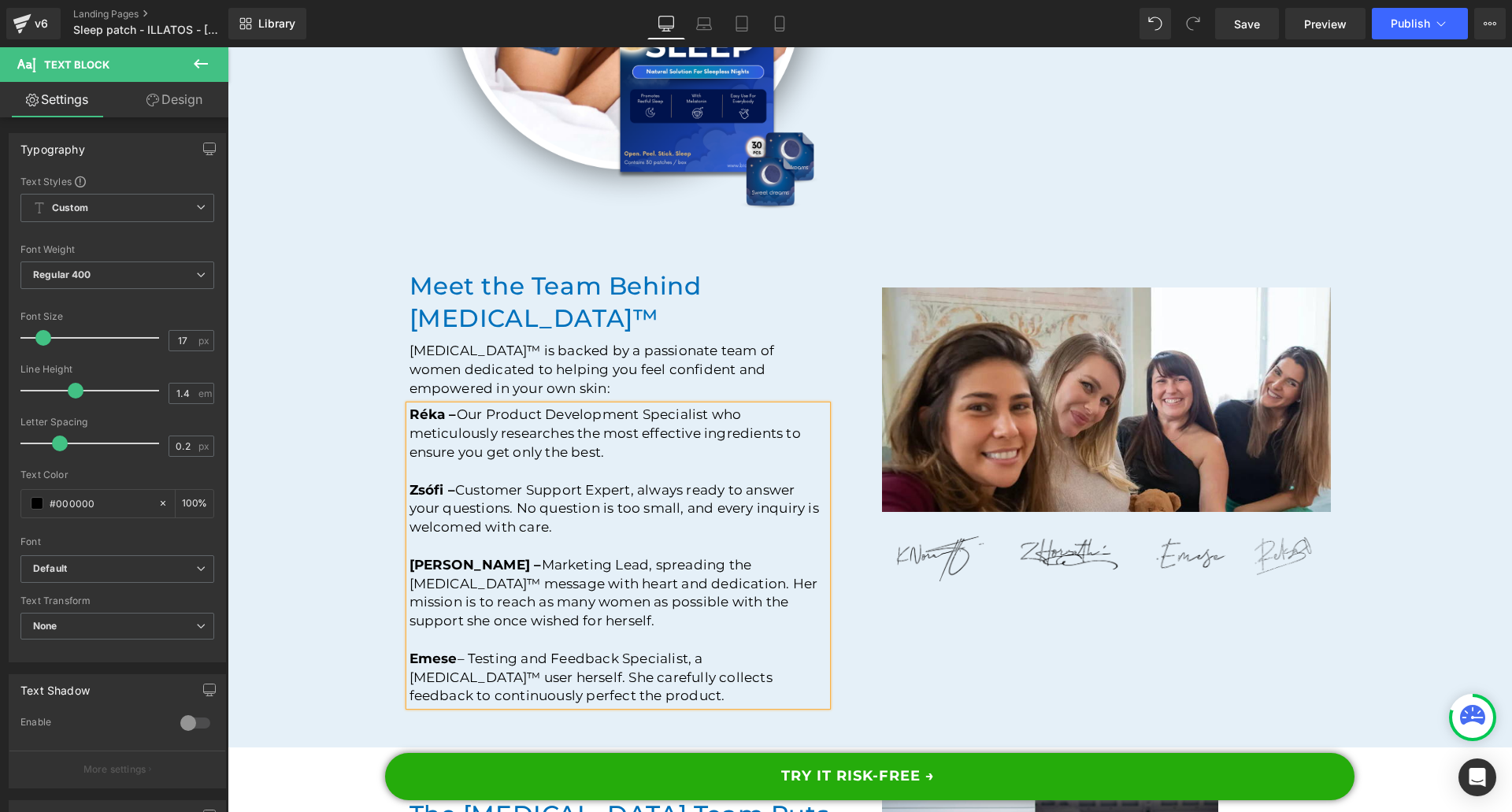
click at [447, 557] on span "[PERSON_NAME] –" at bounding box center [476, 565] width 133 height 16
drag, startPoint x: 436, startPoint y: 286, endPoint x: 407, endPoint y: 286, distance: 29.0
click at [409, 406] on span "Réka –" at bounding box center [433, 414] width 47 height 16
paste div
click at [436, 482] on span "Zsófi –" at bounding box center [432, 490] width 45 height 16
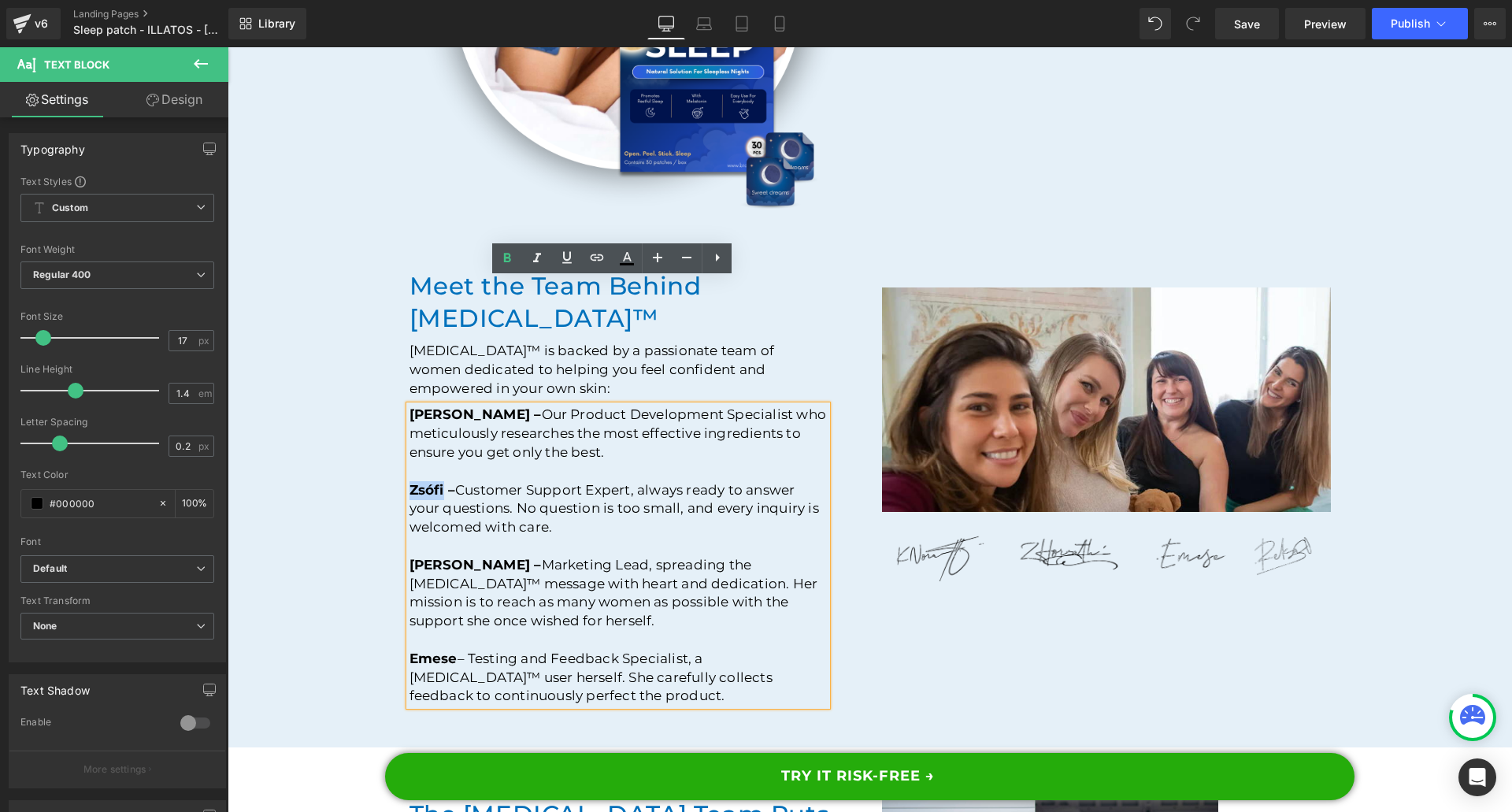
drag, startPoint x: 438, startPoint y: 363, endPoint x: 406, endPoint y: 363, distance: 32.0
click at [409, 482] on span "Zsófi –" at bounding box center [432, 490] width 45 height 16
drag, startPoint x: 457, startPoint y: 392, endPoint x: 451, endPoint y: 416, distance: 24.7
click at [457, 481] on p "[PERSON_NAME] – Customer Support Expert, always ready to answer your questions.…" at bounding box center [618, 509] width 417 height 56
drag, startPoint x: 437, startPoint y: 442, endPoint x: 406, endPoint y: 438, distance: 31.3
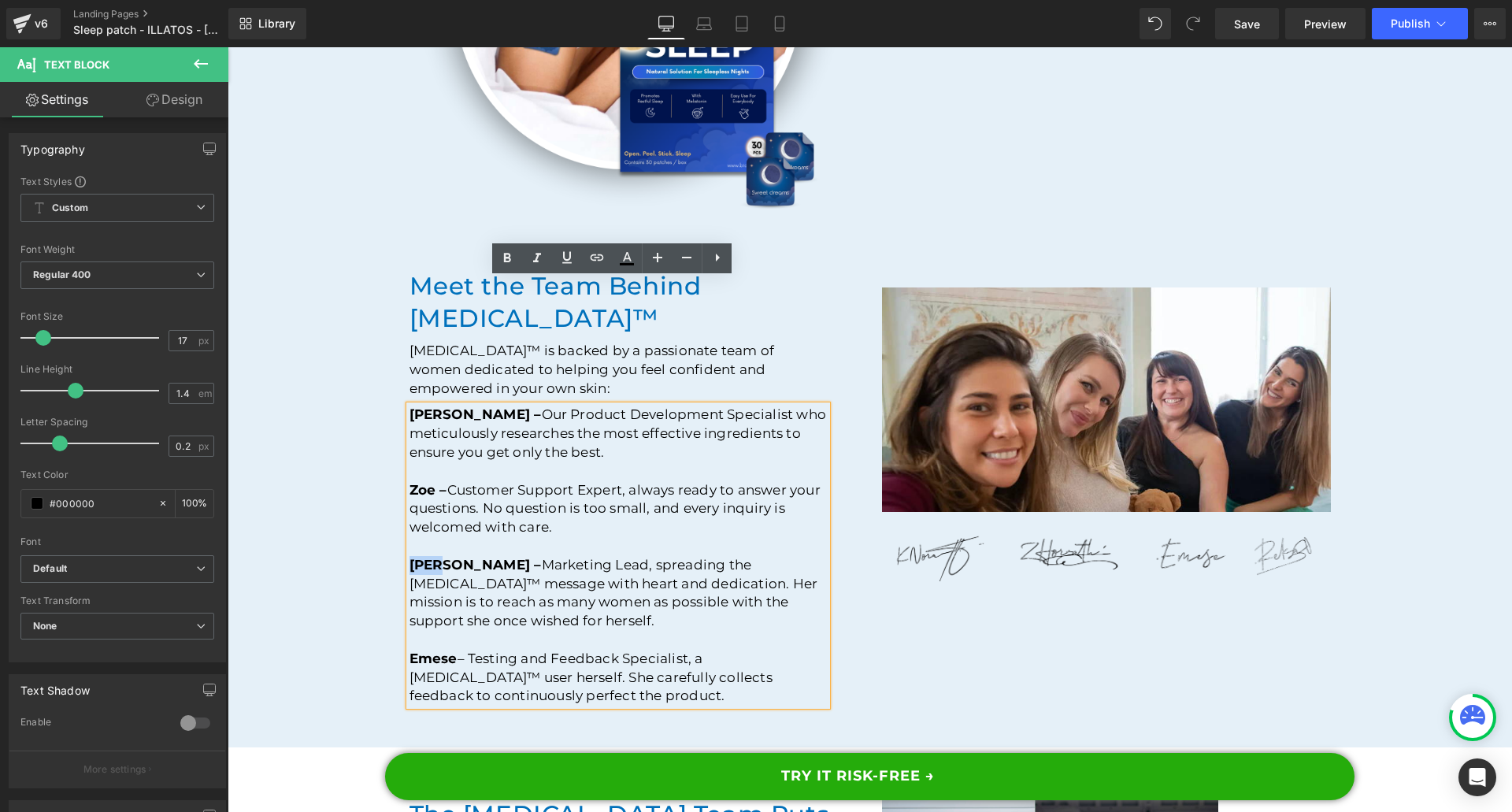
click at [409, 557] on span "[PERSON_NAME] –" at bounding box center [476, 565] width 133 height 16
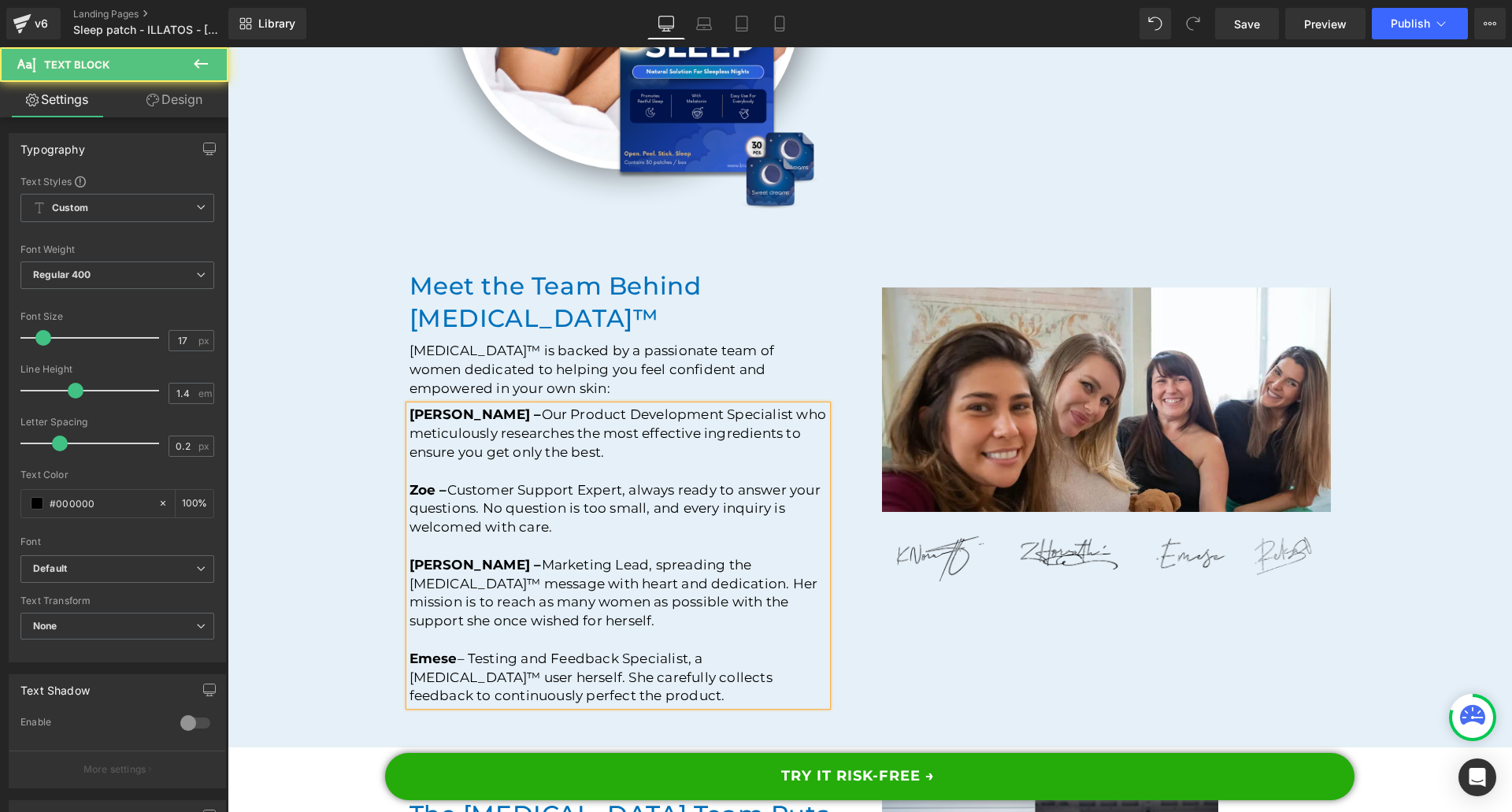
click at [451, 630] on p at bounding box center [618, 640] width 417 height 19
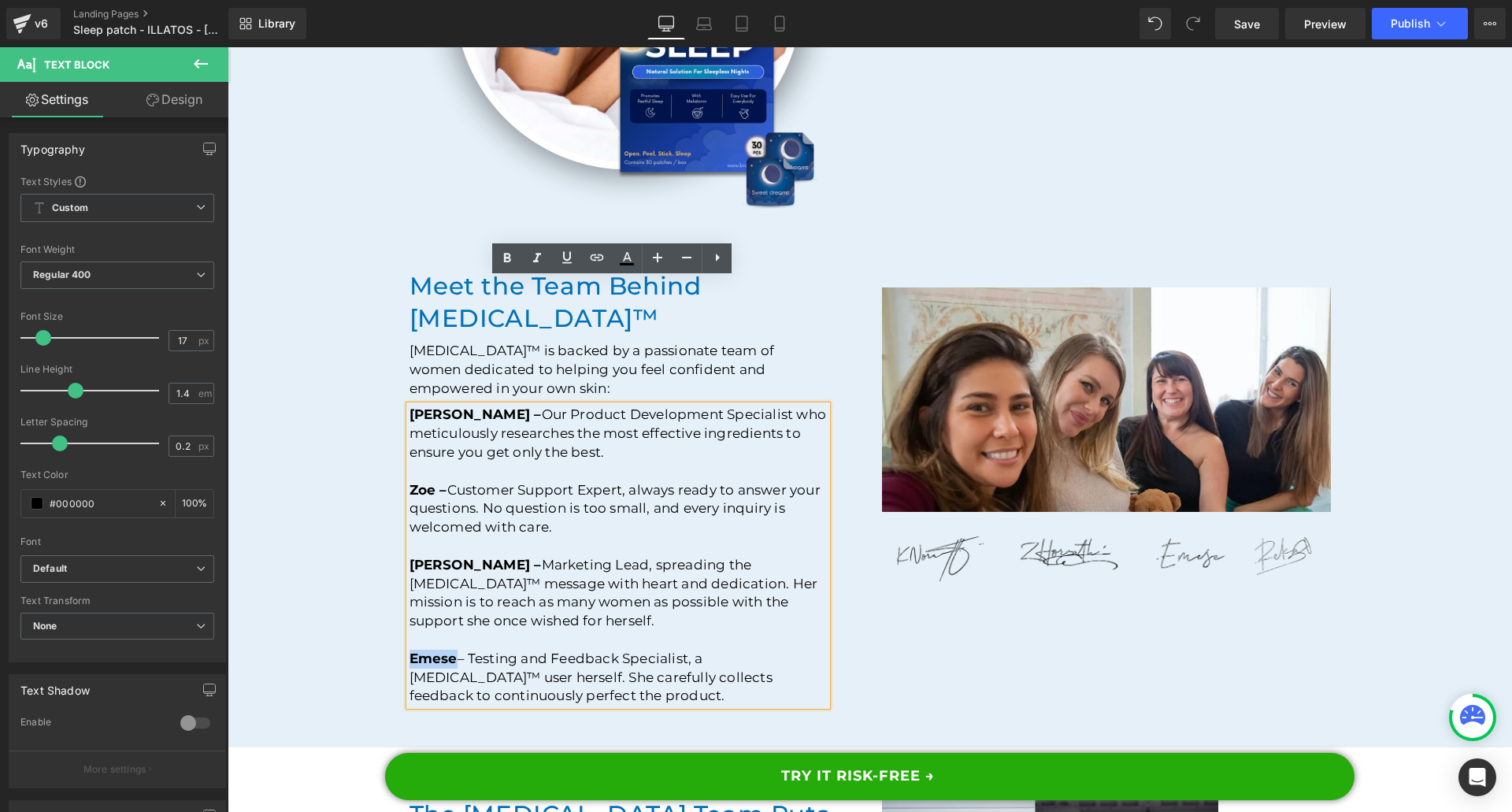
drag, startPoint x: 448, startPoint y: 532, endPoint x: 404, endPoint y: 533, distance: 44.0
click at [409, 650] on span "Emese" at bounding box center [433, 658] width 48 height 16
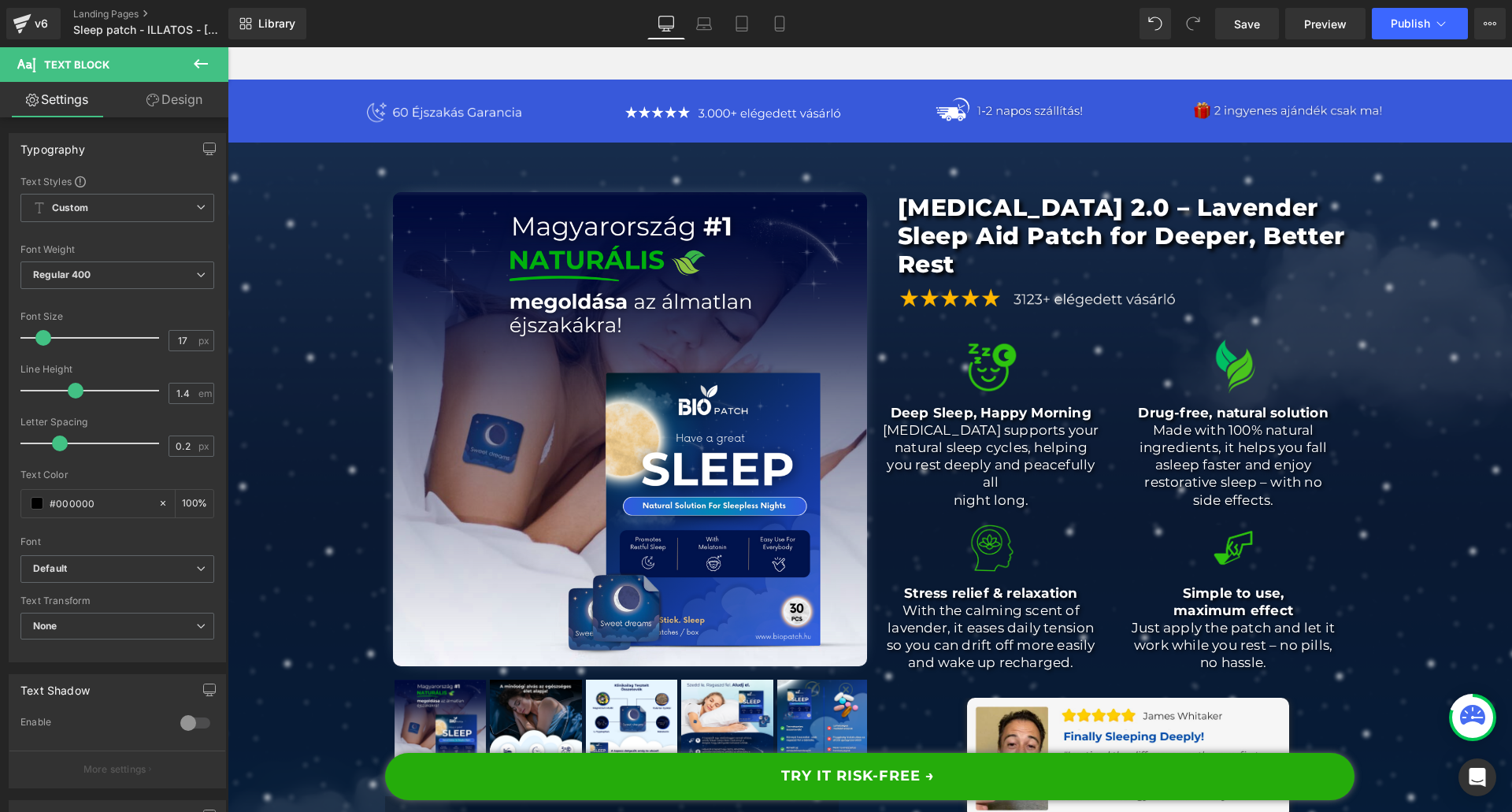
scroll to position [0, 0]
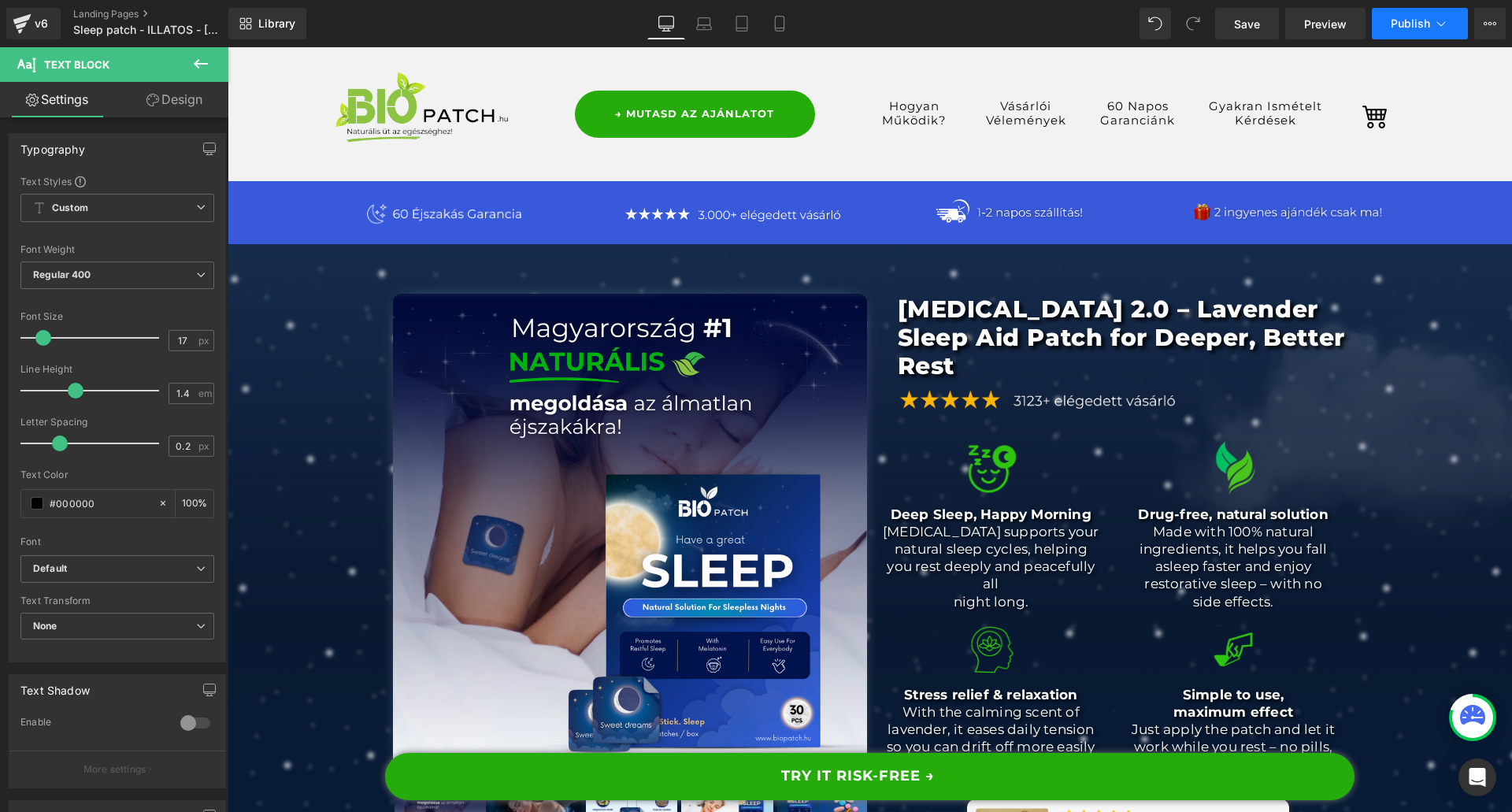
click at [1427, 21] on span "Publish" at bounding box center [1410, 24] width 39 height 12
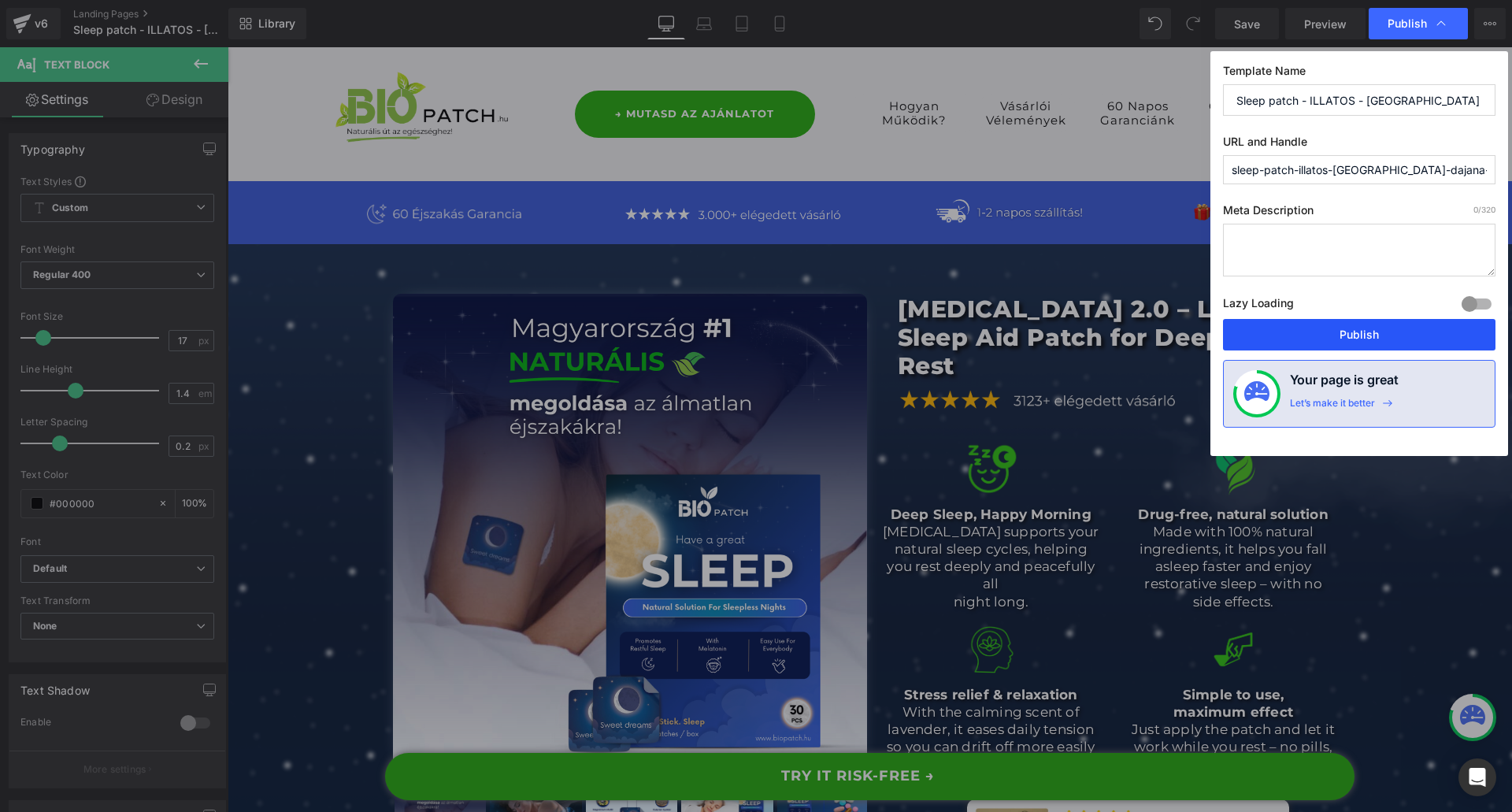
click at [1307, 327] on button "Publish" at bounding box center [1359, 334] width 272 height 31
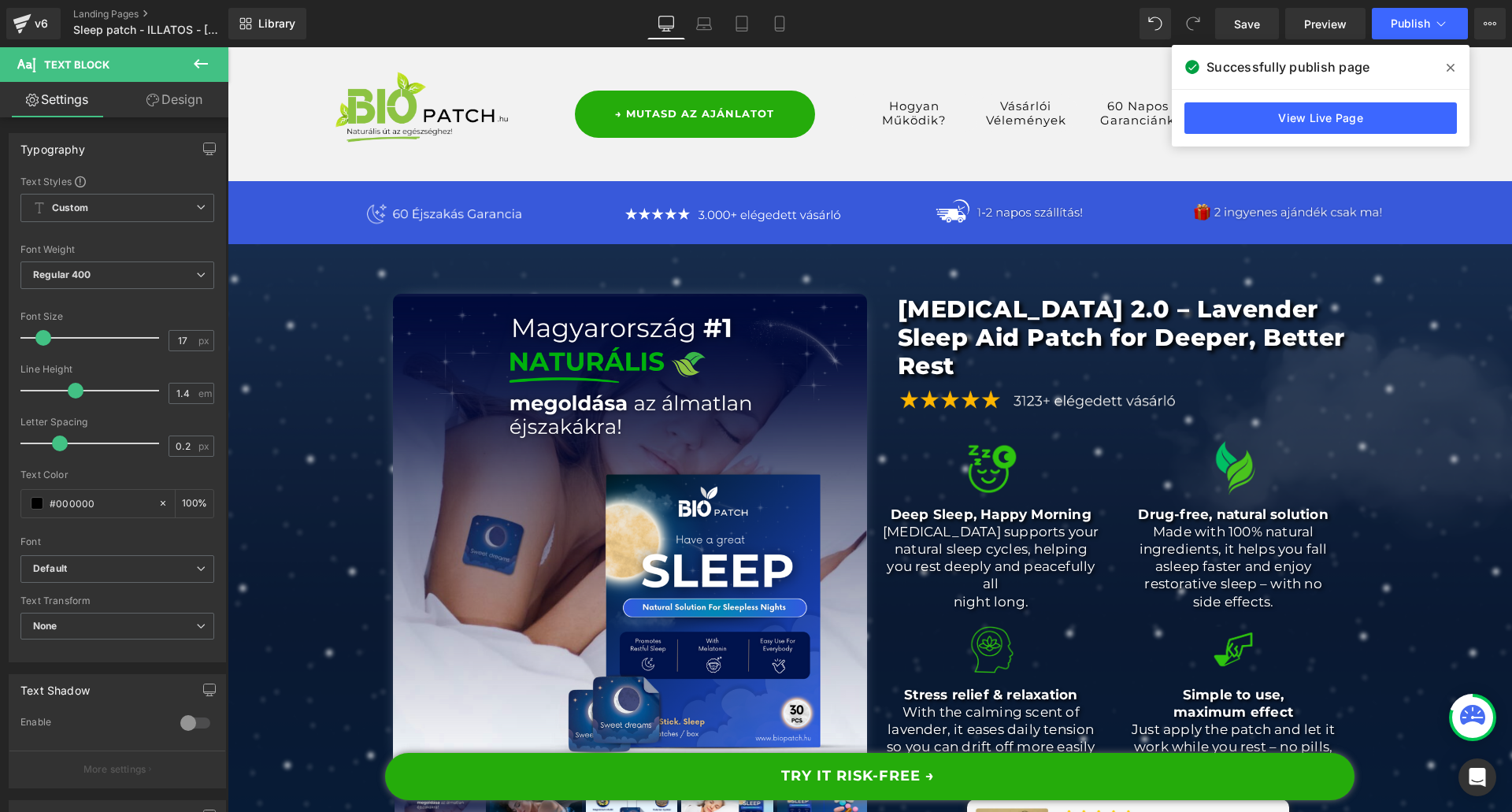
click at [129, 7] on div "v6 Landing Pages Sleep patch - ILLATOS - [GEOGRAPHIC_DATA] DAJANA FORDÍTÁS" at bounding box center [114, 24] width 229 height 47
click at [118, 10] on link "Landing Pages" at bounding box center [163, 14] width 181 height 12
